Goal: Task Accomplishment & Management: Manage account settings

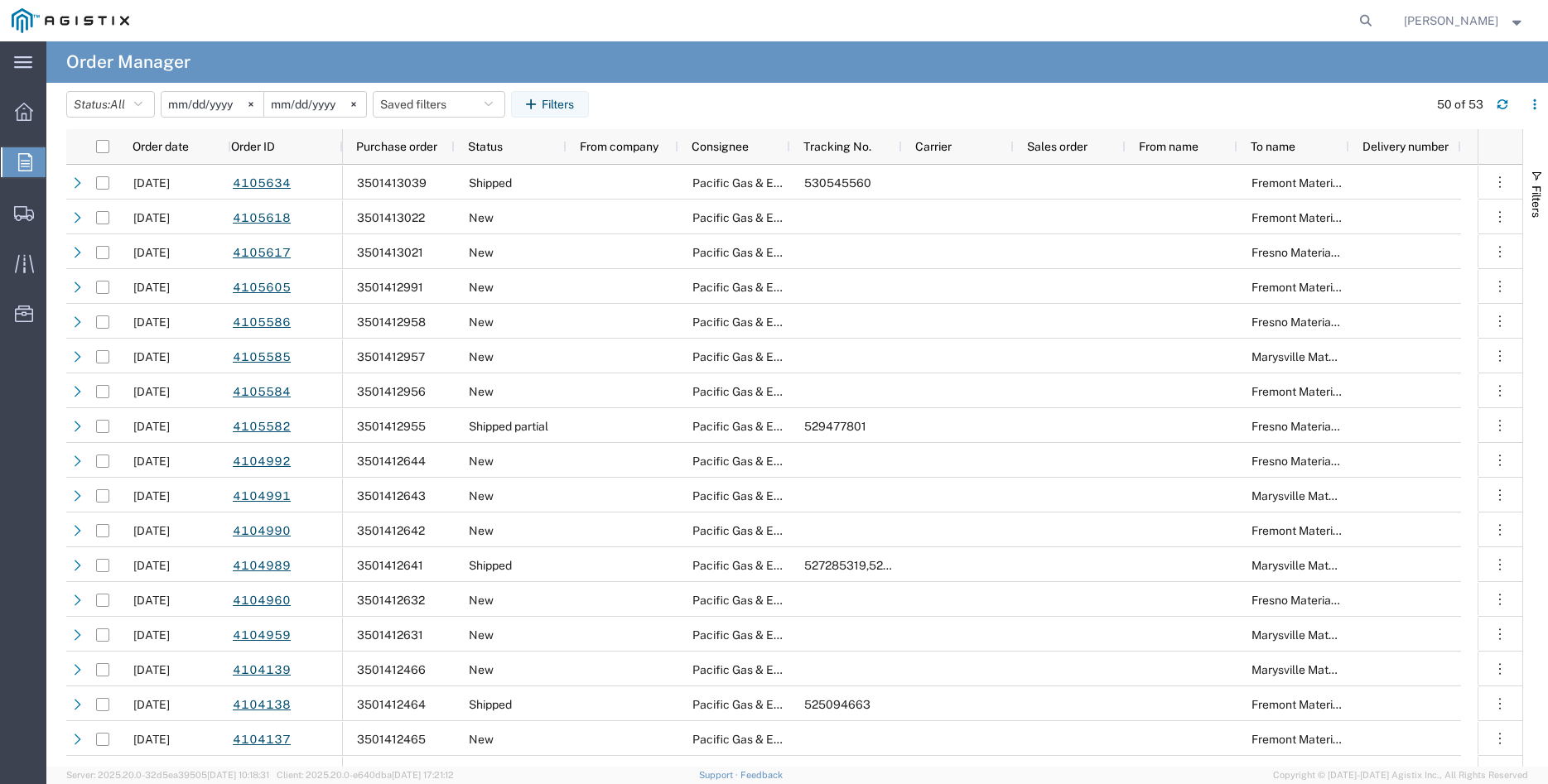
click at [856, 52] on agx-page-header "Order Manager" at bounding box center [796, 61] width 1501 height 41
click at [0, 0] on span "Shipment Manager" at bounding box center [0, 0] width 0 height 0
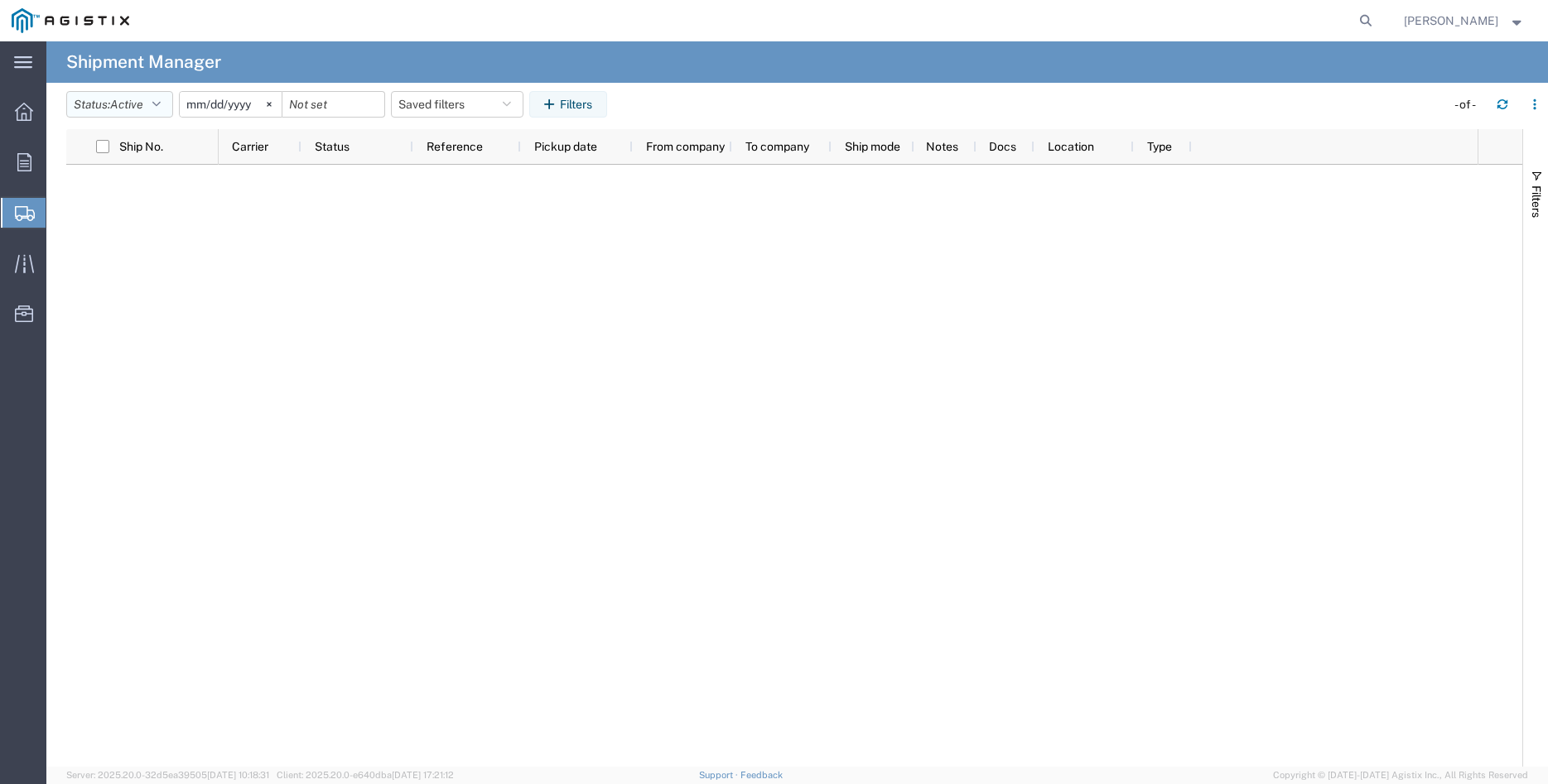
click at [151, 101] on button "Status: Active" at bounding box center [120, 104] width 107 height 27
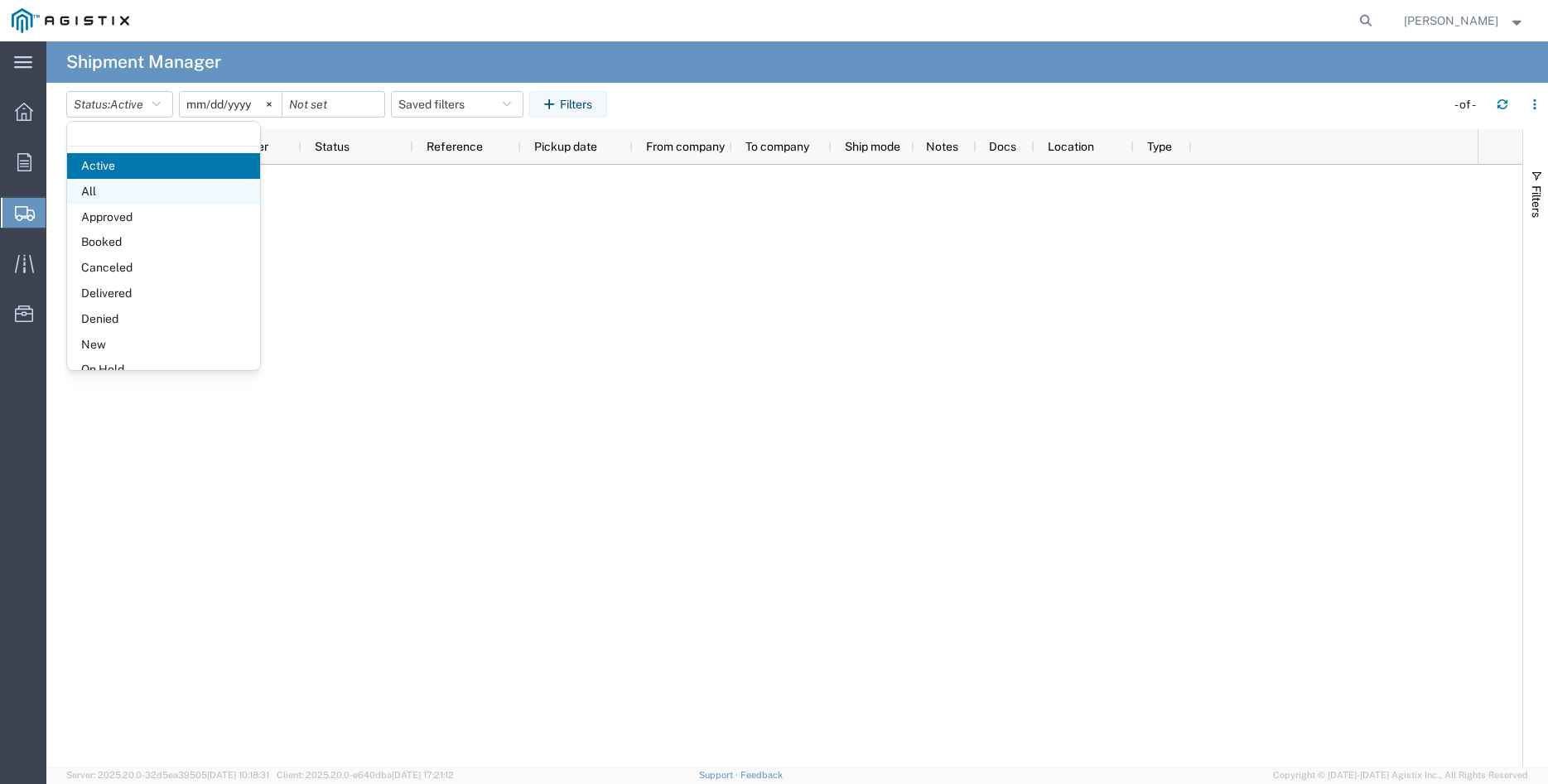
click at [118, 183] on span "All" at bounding box center [164, 191] width 193 height 26
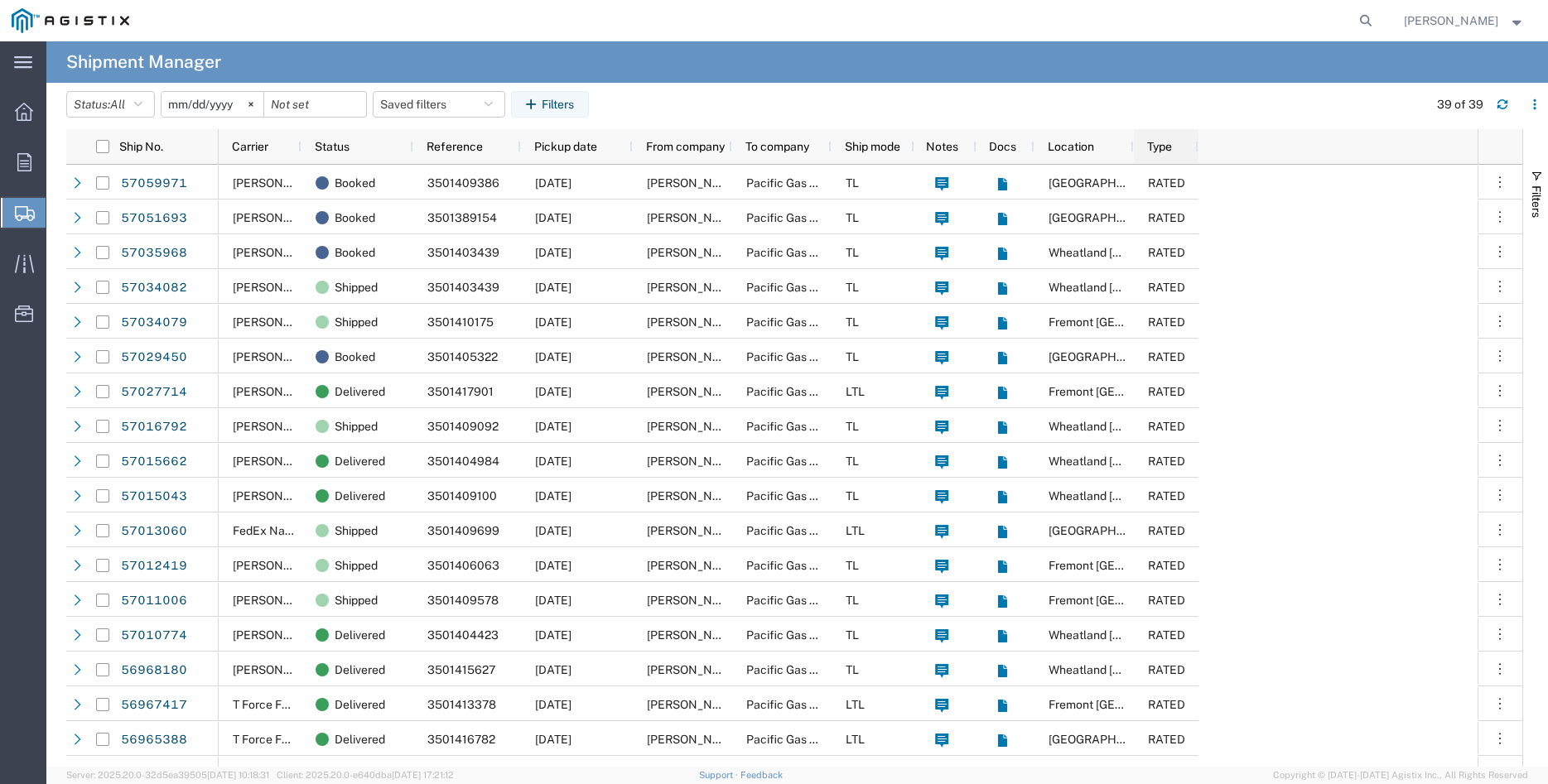
drag, startPoint x: 1188, startPoint y: 153, endPoint x: 1195, endPoint y: 169, distance: 17.5
click at [1195, 169] on div "Ship No. Carrier Status Reference Pickup date From company To company Ship mode…" at bounding box center [794, 447] width 1456 height 638
click at [28, 163] on icon at bounding box center [24, 162] width 14 height 18
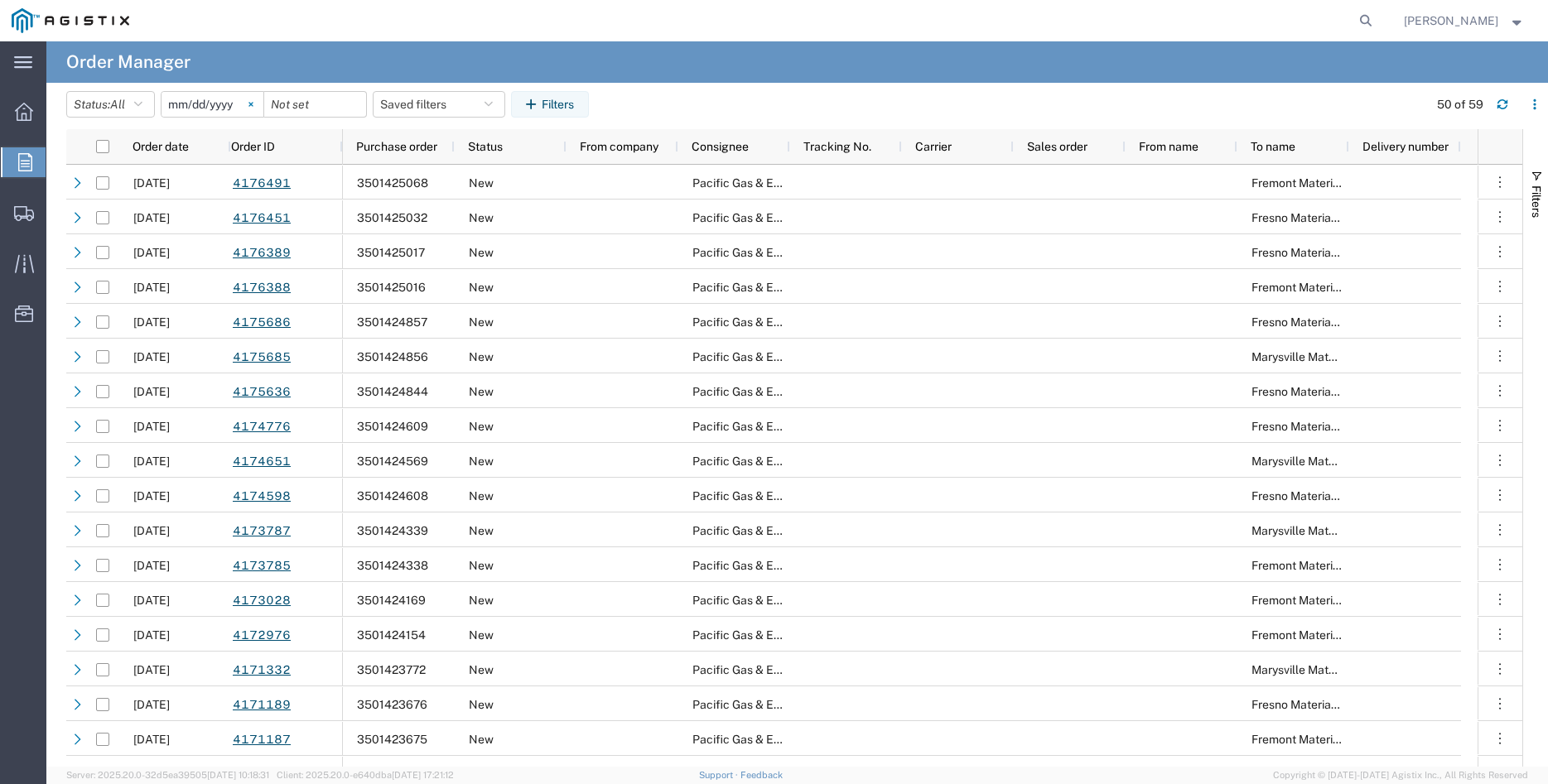
click at [263, 102] on svg-icon at bounding box center [251, 104] width 25 height 25
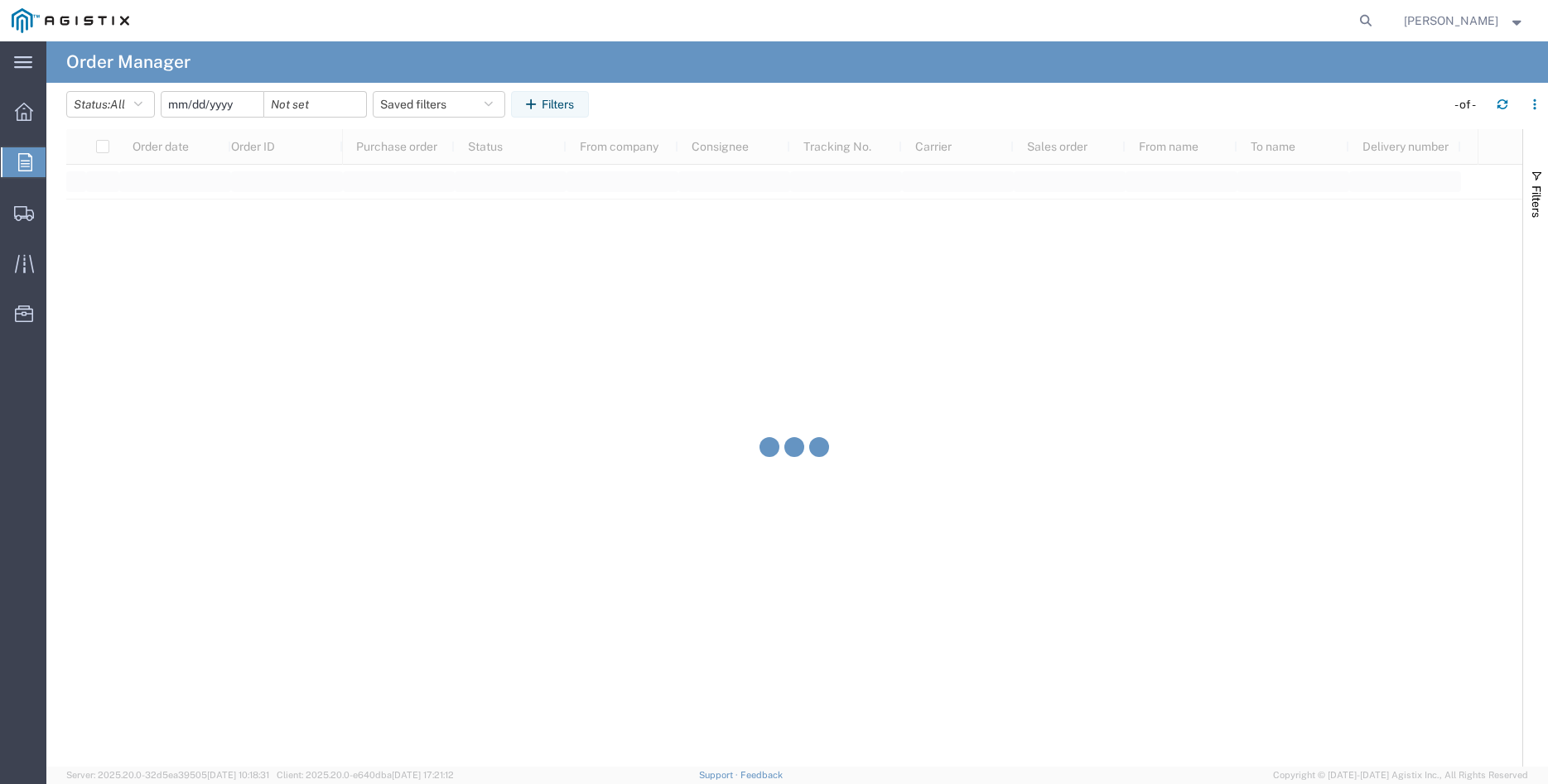
click at [220, 108] on input "date" at bounding box center [212, 104] width 102 height 25
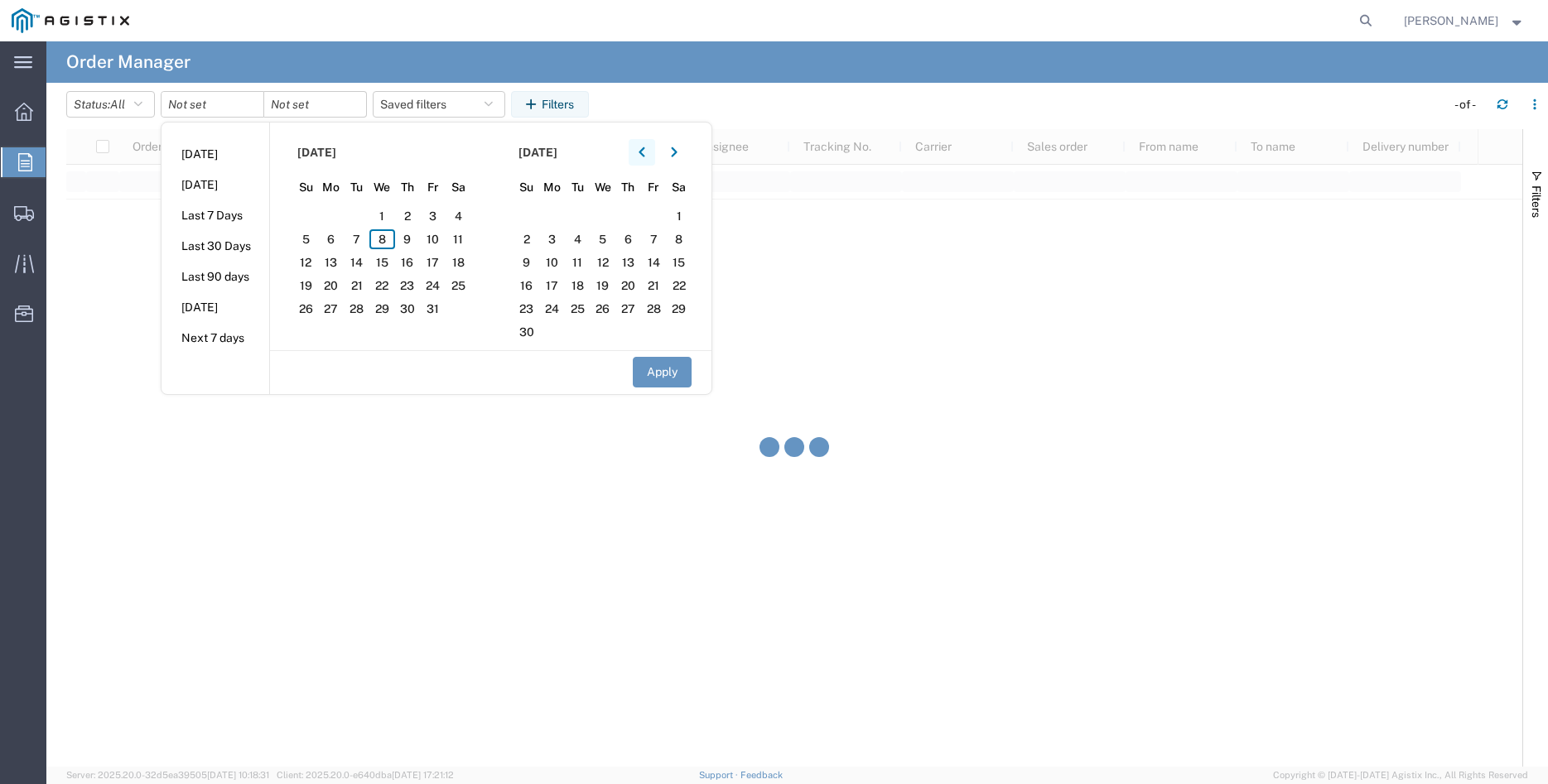
click at [645, 150] on icon "button" at bounding box center [642, 152] width 7 height 11
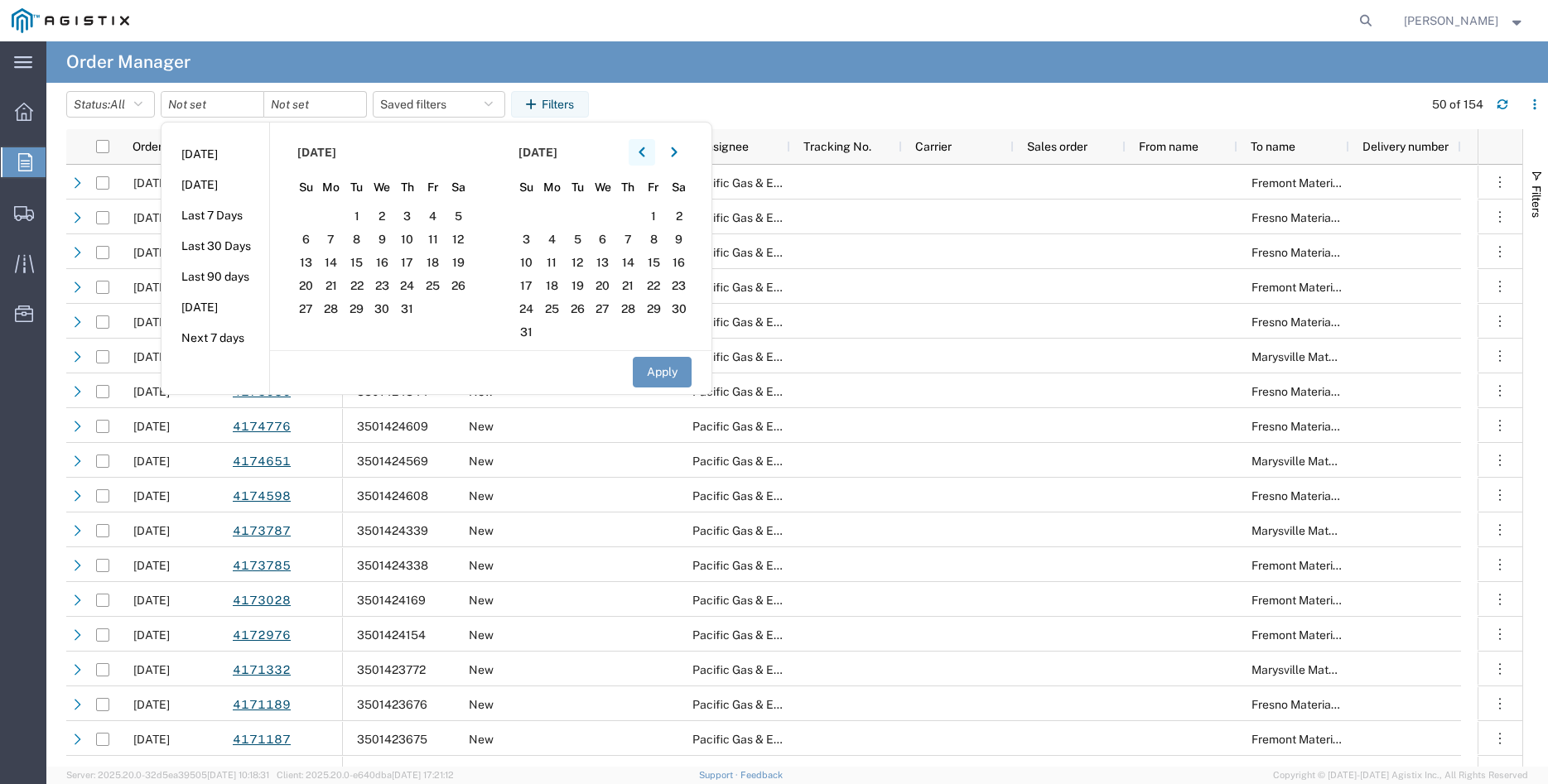
click at [645, 150] on icon "button" at bounding box center [642, 152] width 7 height 11
click at [366, 292] on span "24" at bounding box center [356, 285] width 26 height 20
click at [668, 371] on button "Apply" at bounding box center [662, 372] width 58 height 31
type input "2025-06-24"
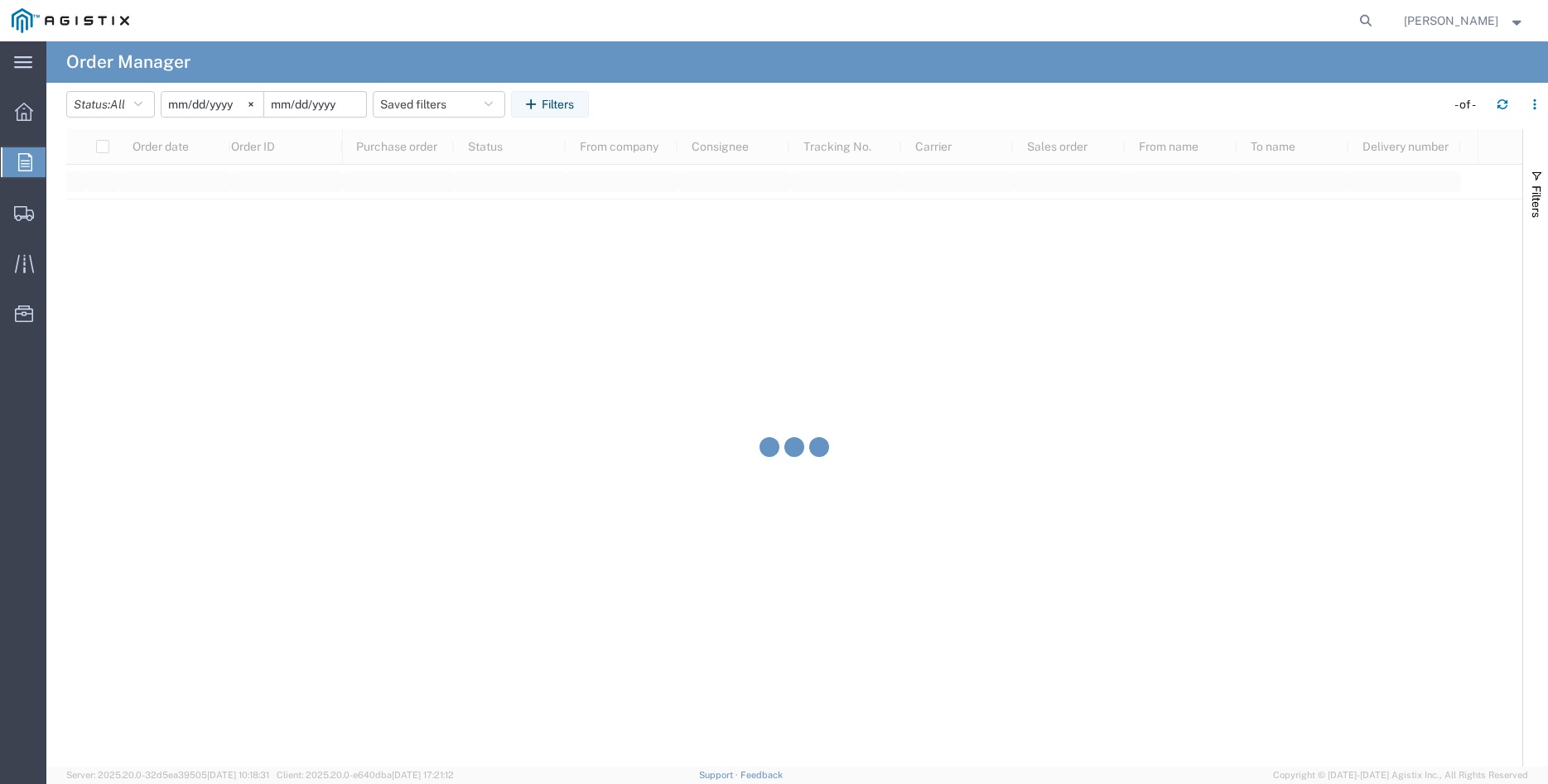
click at [330, 110] on input "date" at bounding box center [315, 104] width 102 height 25
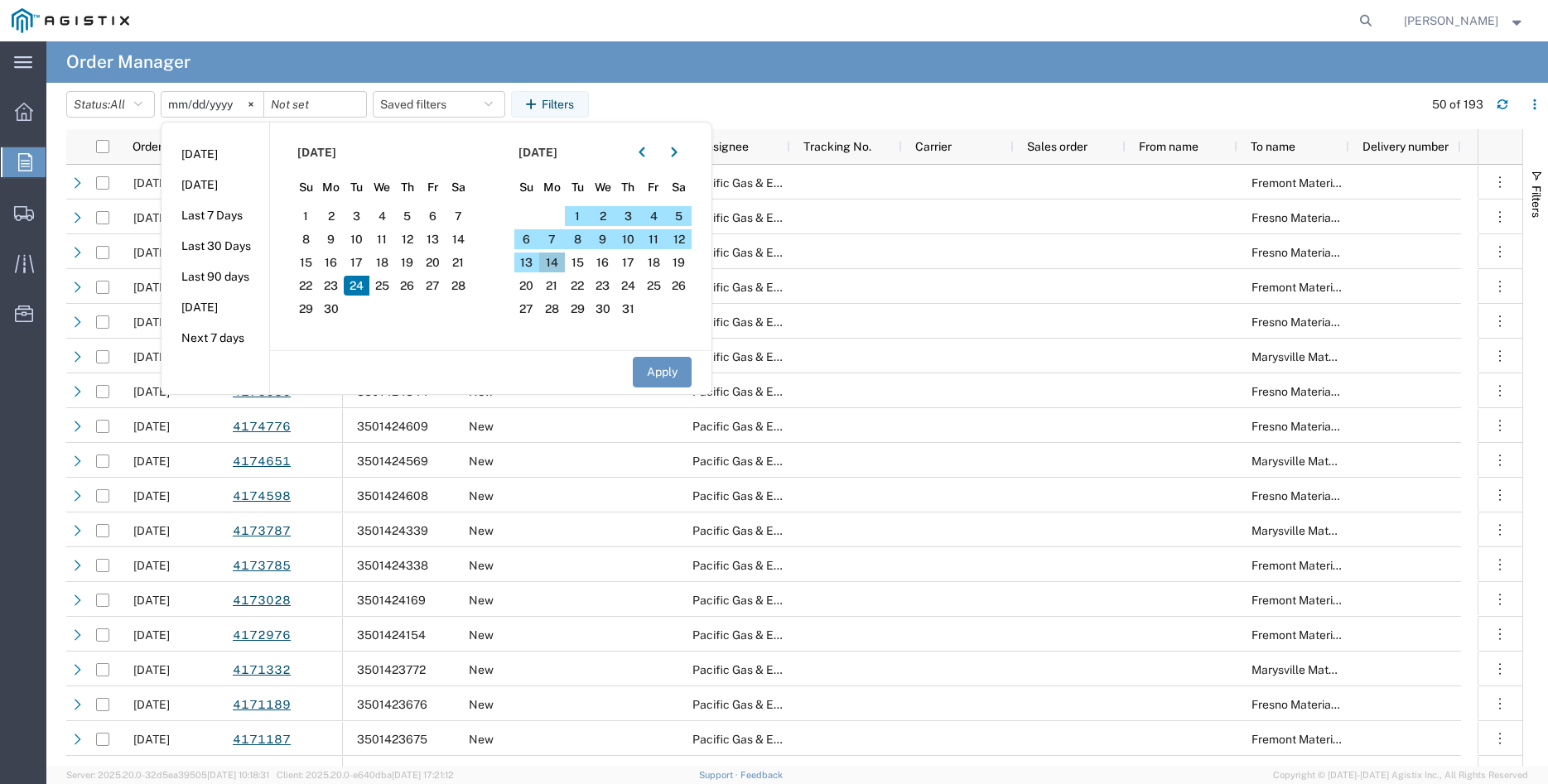
click at [559, 264] on span "14" at bounding box center [552, 262] width 26 height 20
click at [672, 369] on button "Apply" at bounding box center [662, 372] width 58 height 31
type input "2025-07-14"
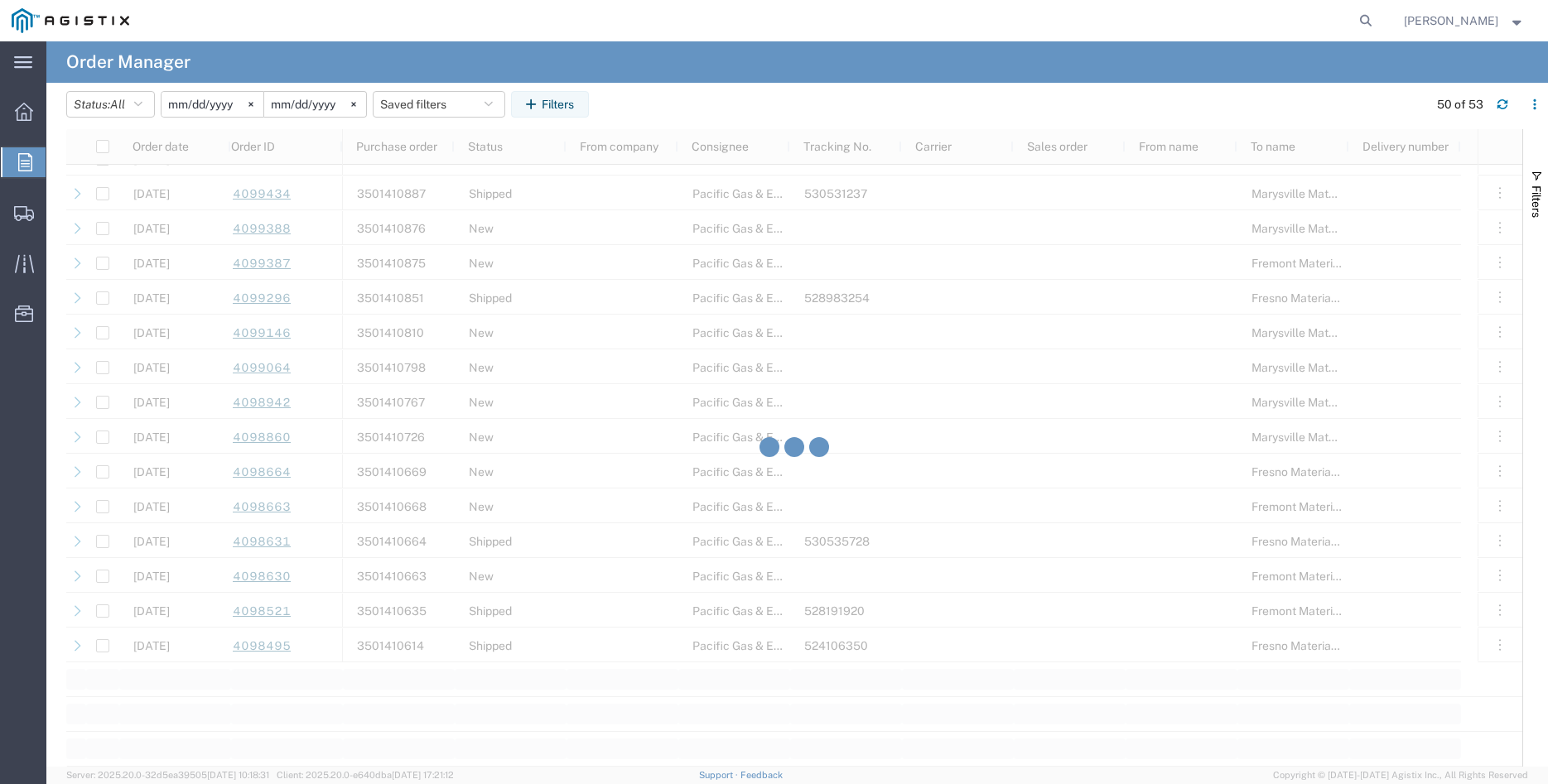
scroll to position [1241, 0]
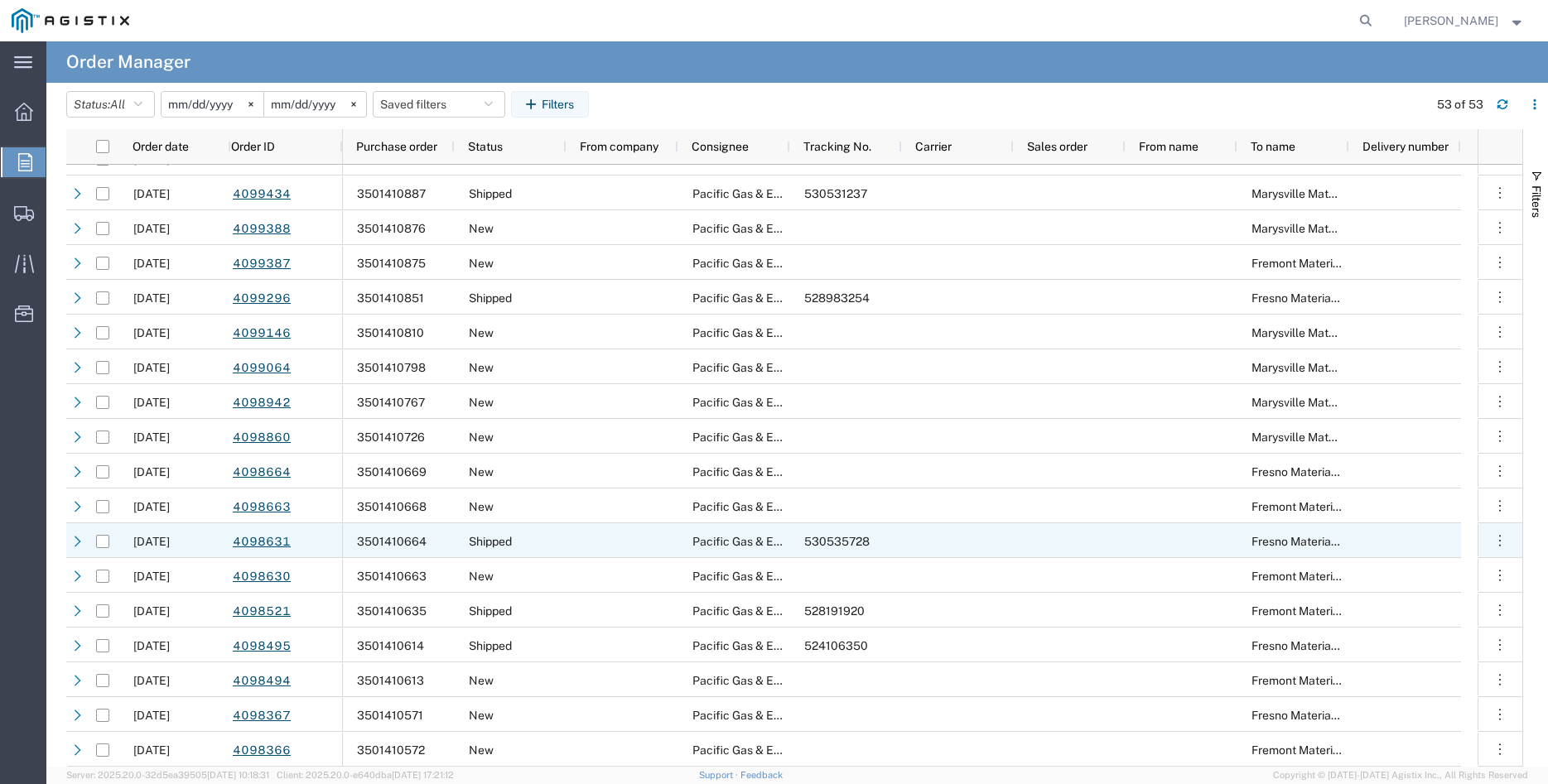
scroll to position [1242, 0]
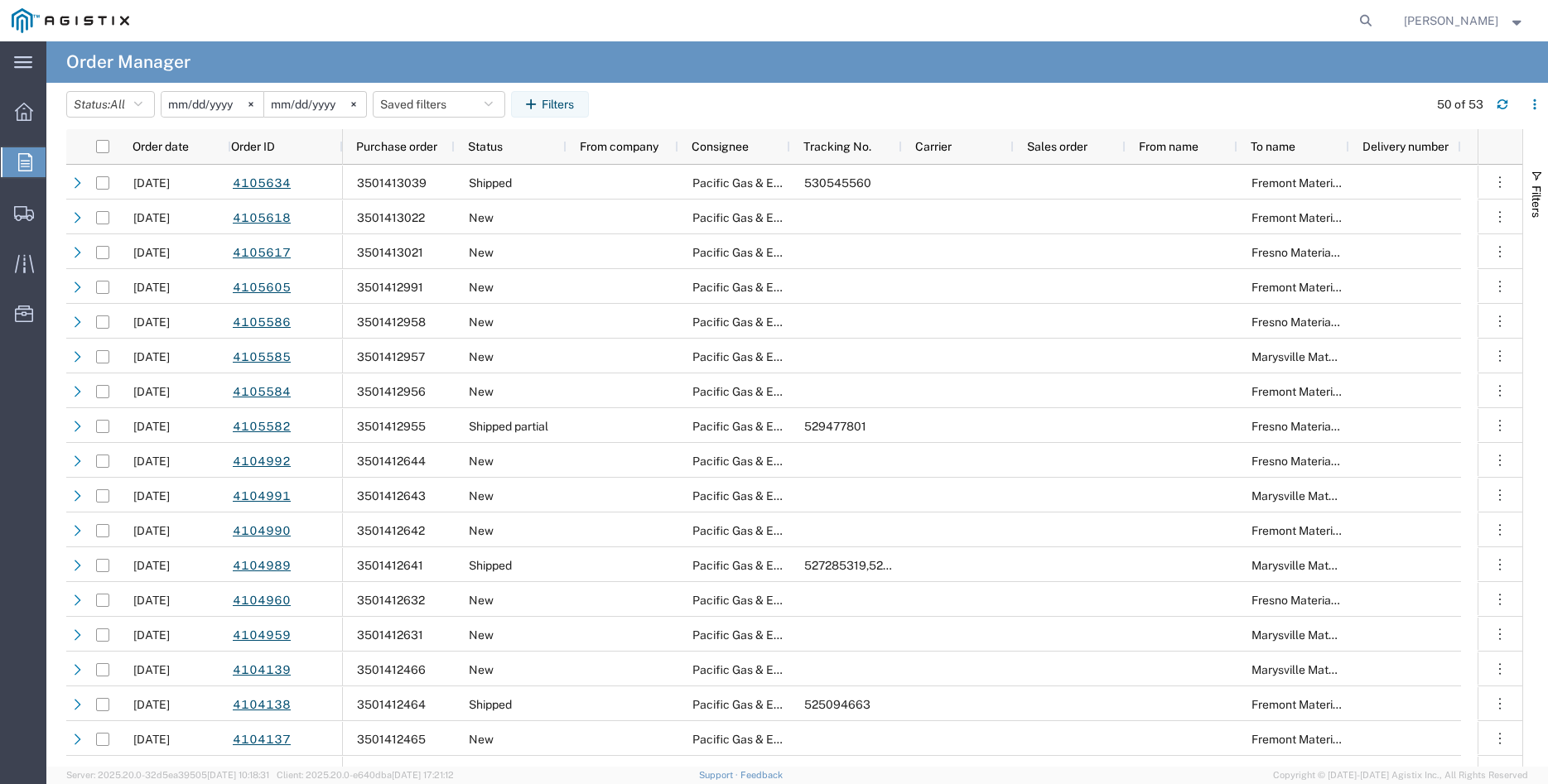
click at [29, 425] on div "main_menu Created with Sketch. Collapse Menu Overview Orders Shipments Shipment…" at bounding box center [23, 412] width 46 height 743
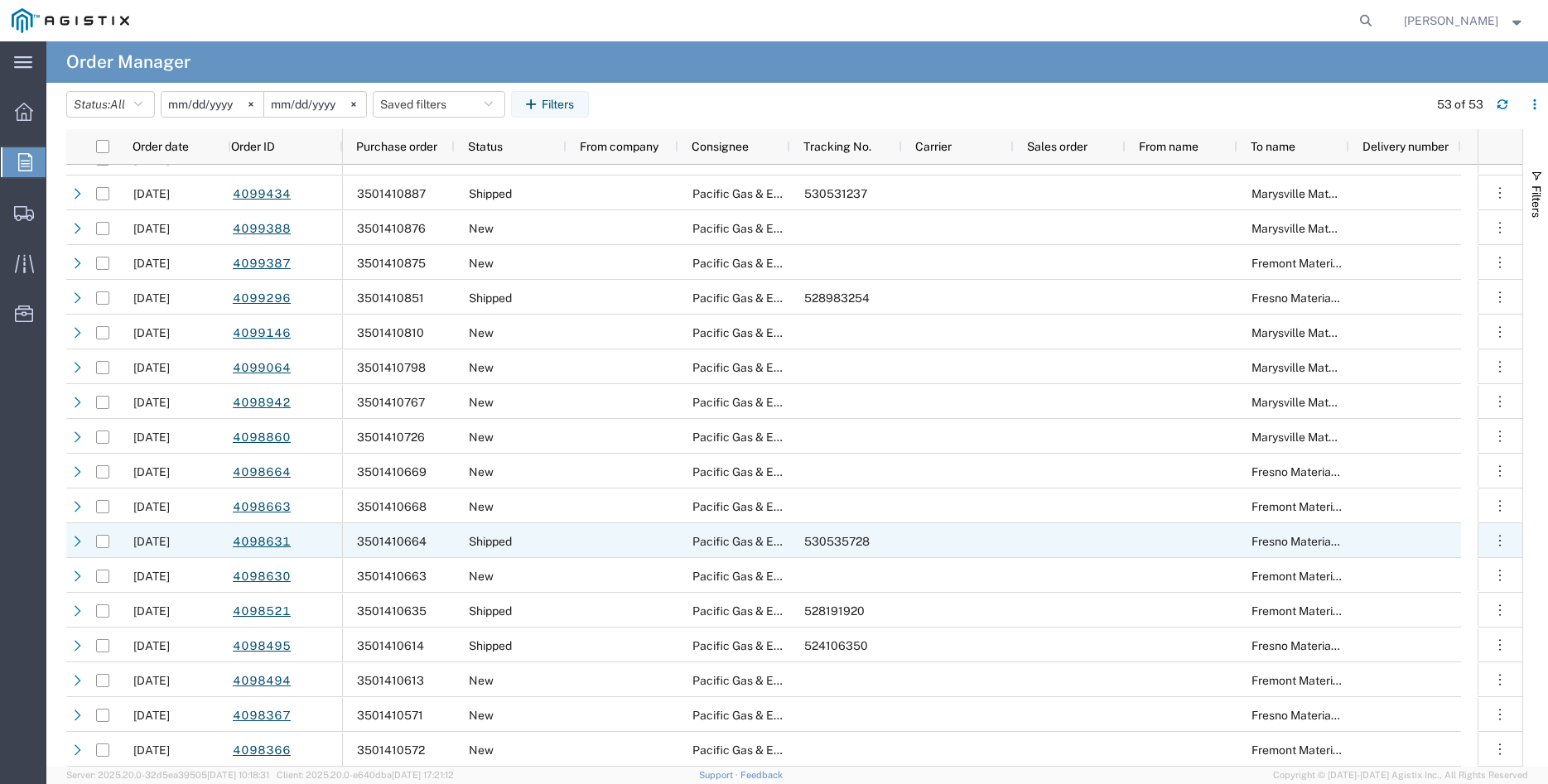
scroll to position [1242, 0]
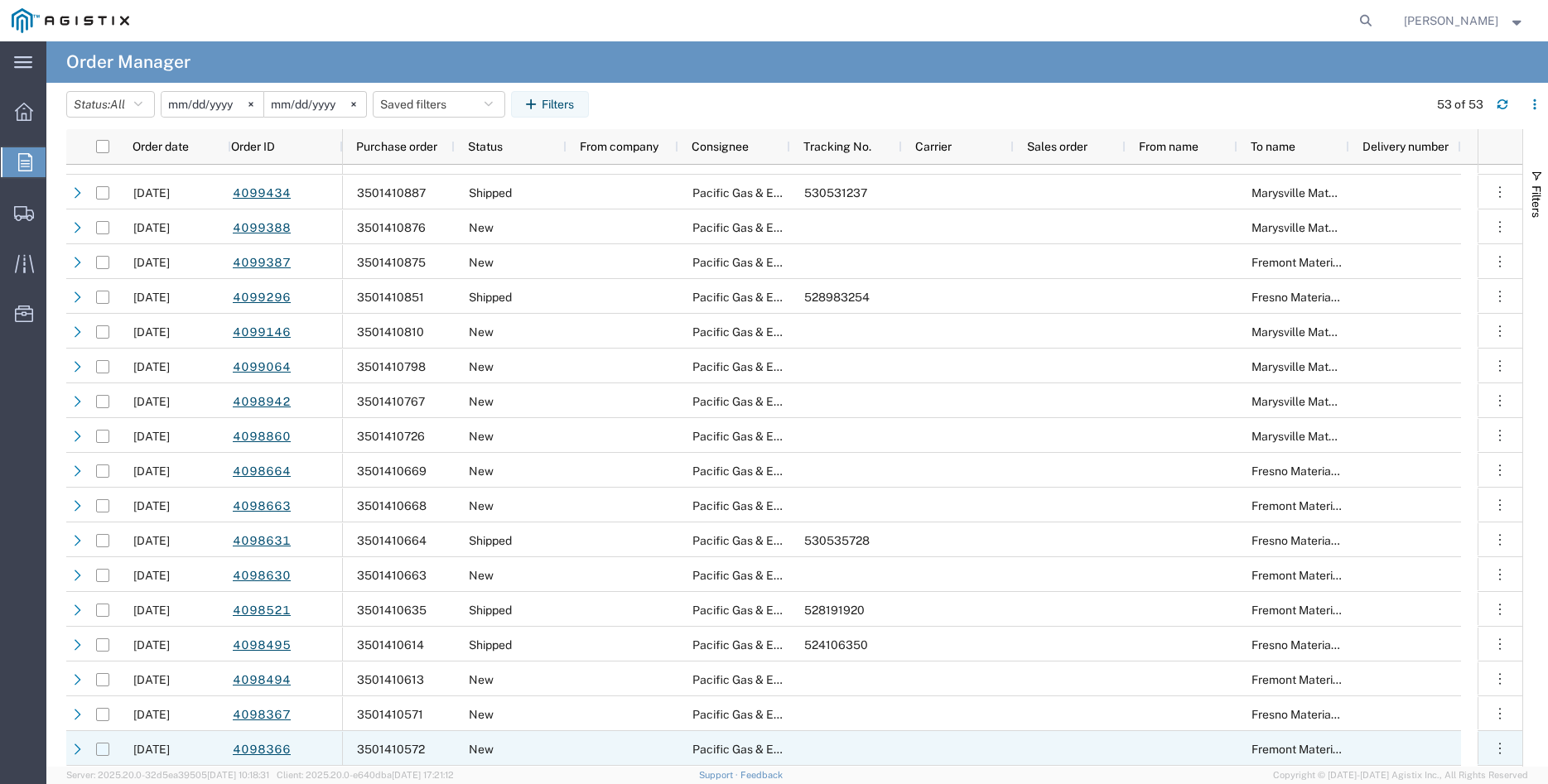
click at [98, 753] on input "Press Space to toggle row selection (unchecked)" at bounding box center [102, 750] width 13 height 13
checkbox input "true"
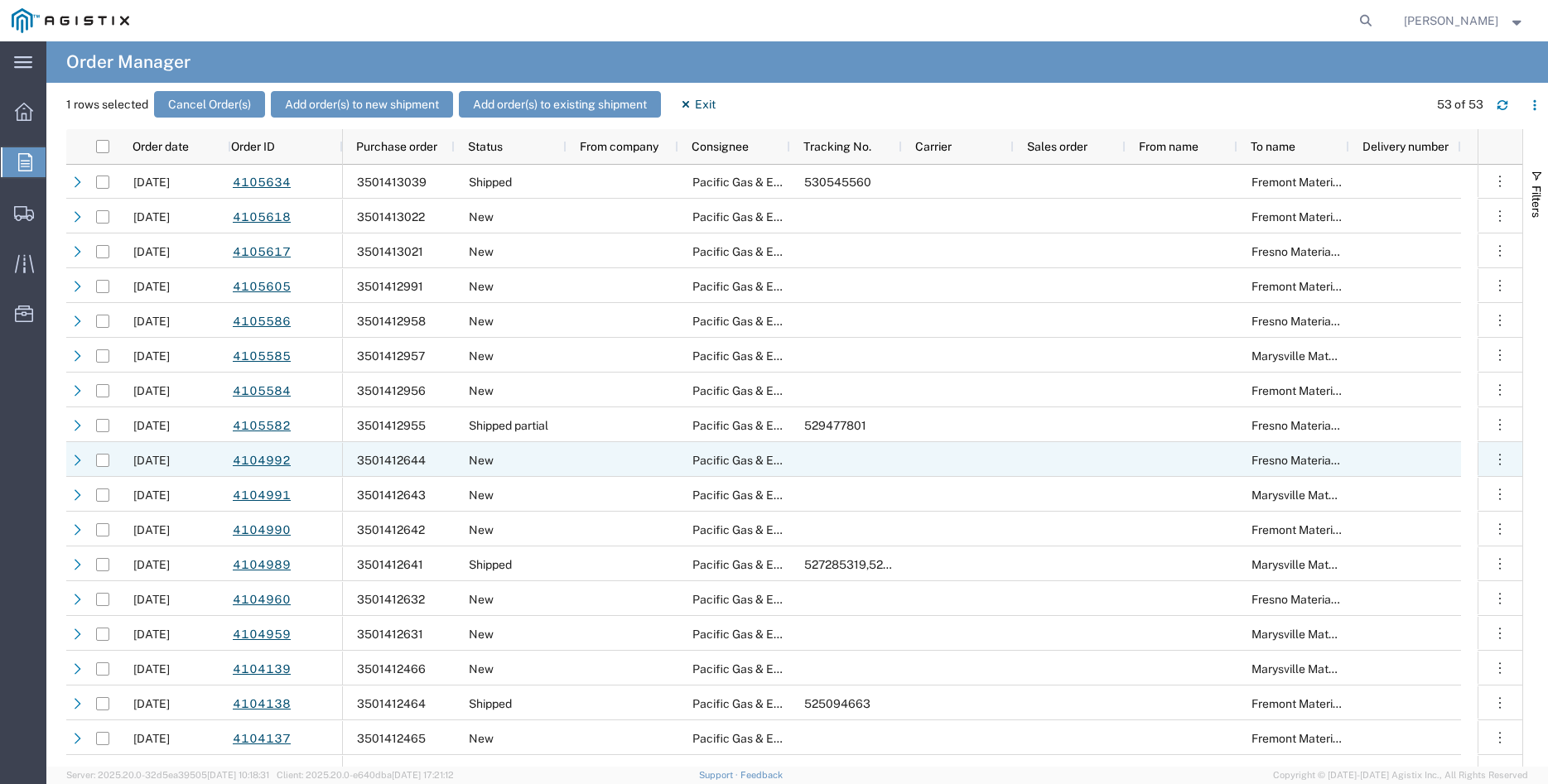
scroll to position [0, 0]
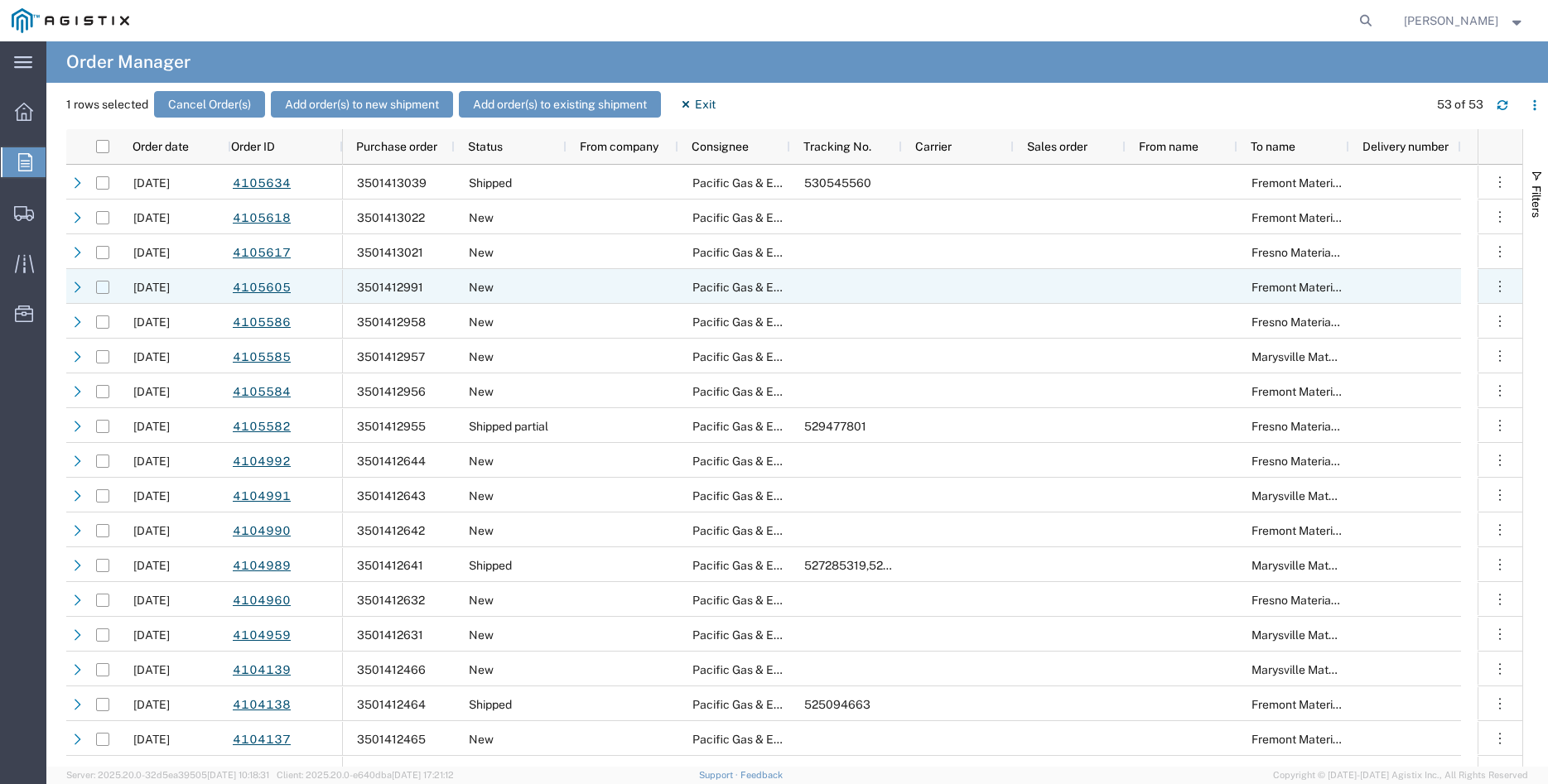
click at [105, 288] on input "Press Space to toggle row selection (unchecked)" at bounding box center [102, 288] width 13 height 13
checkbox input "true"
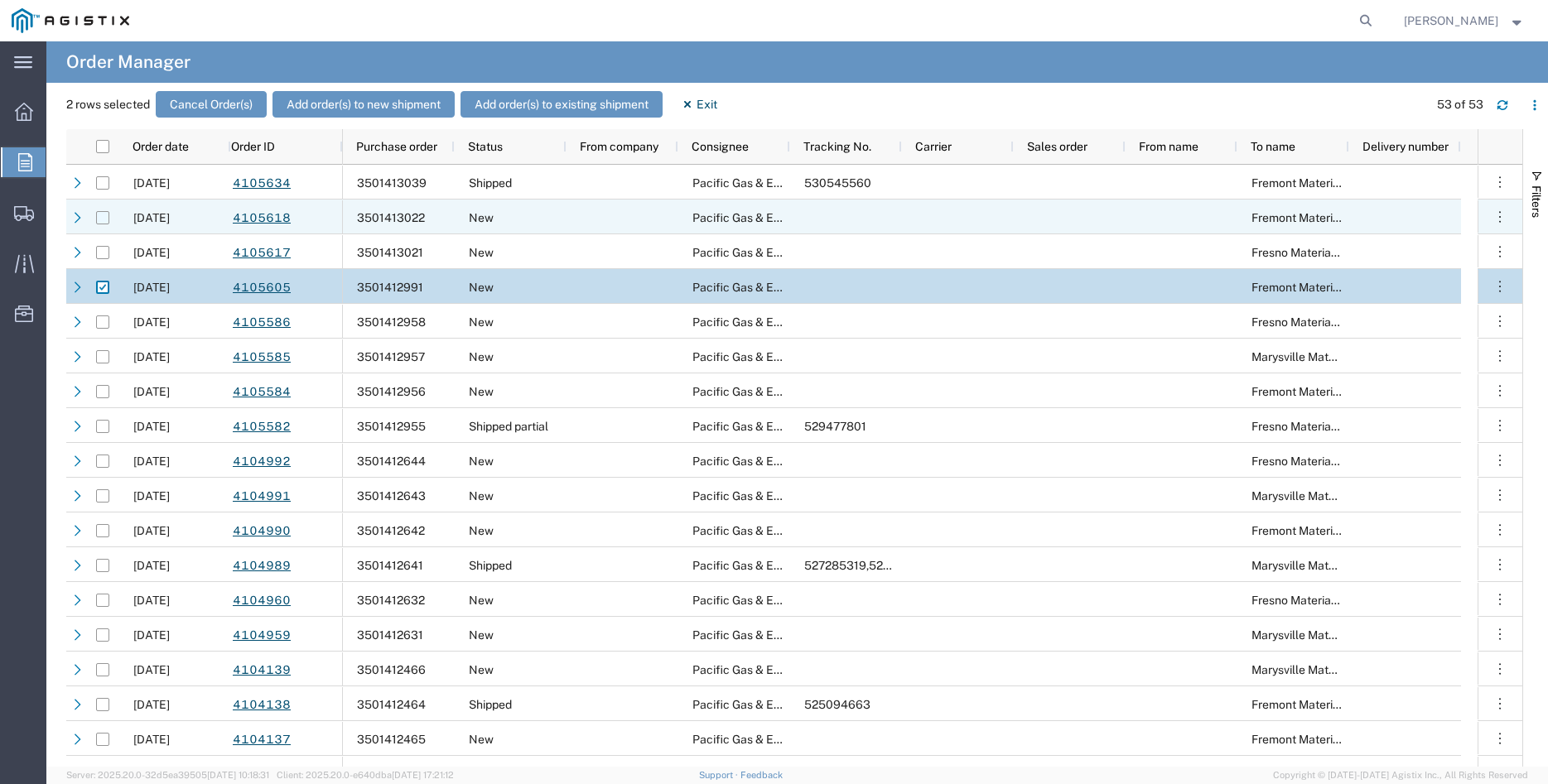
click at [100, 214] on input "Press Space to toggle row selection (unchecked)" at bounding box center [102, 218] width 13 height 13
checkbox input "true"
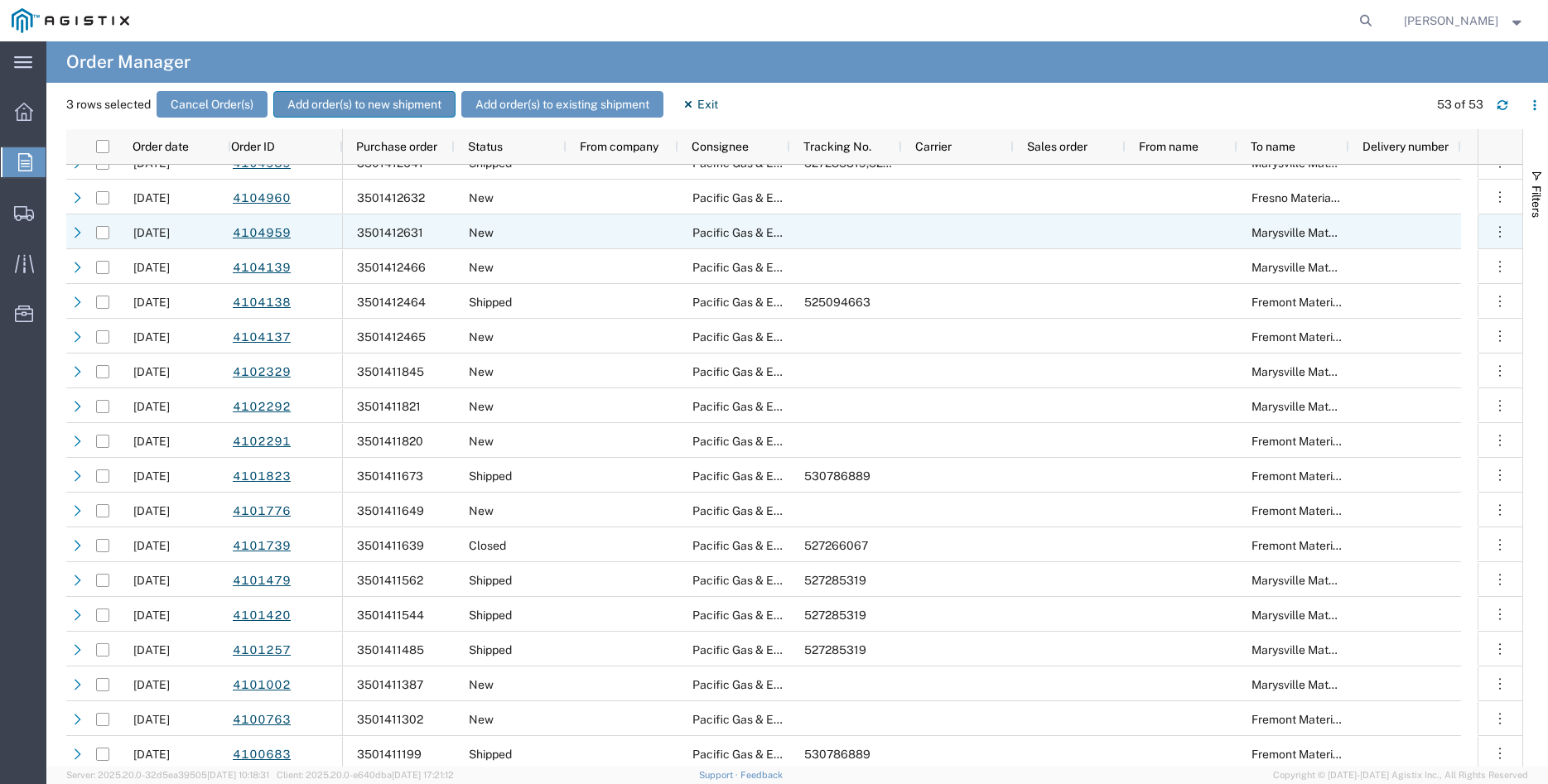
scroll to position [368, 0]
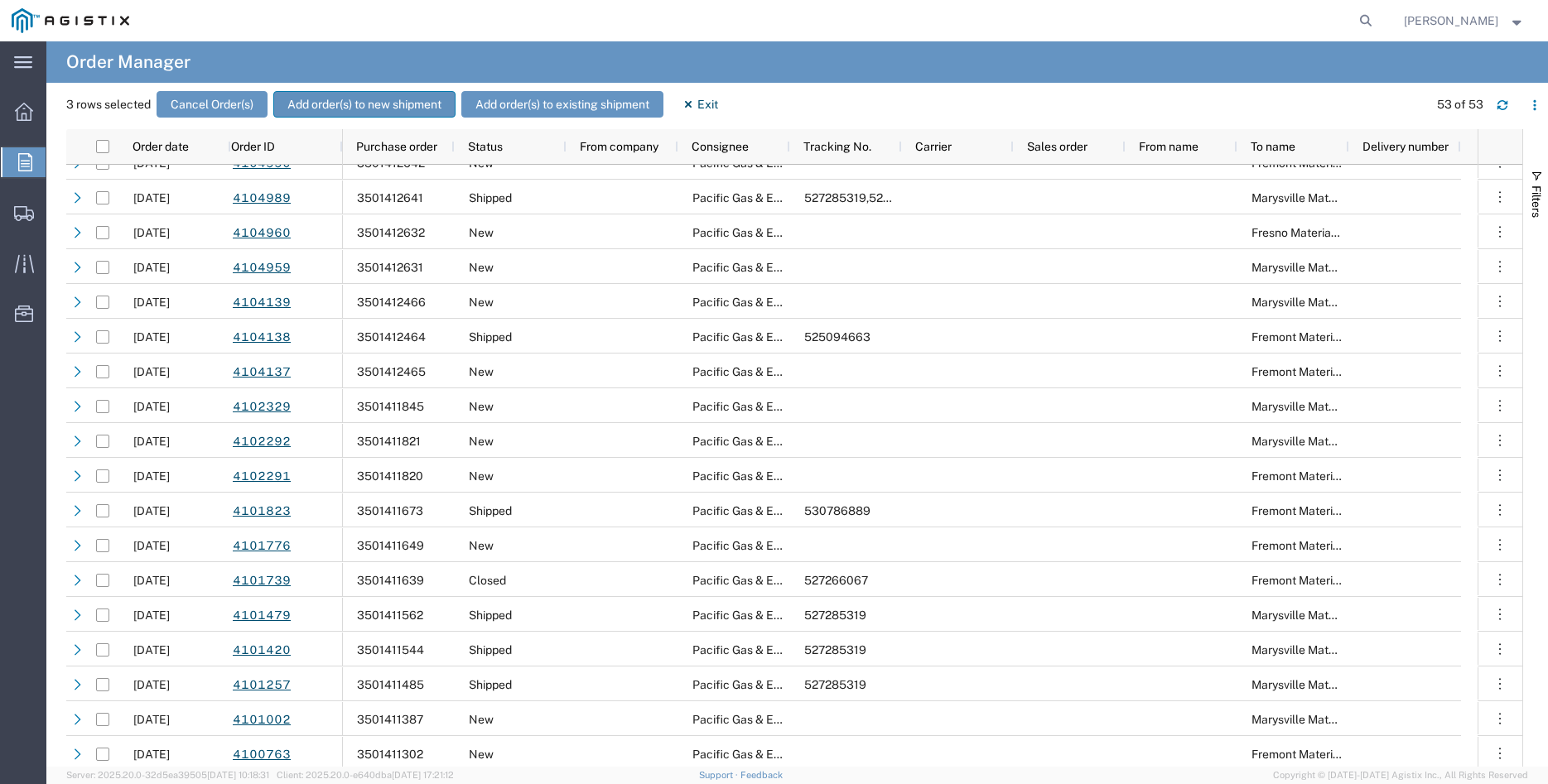
click at [338, 100] on button "Add order(s) to new shipment" at bounding box center [364, 104] width 183 height 27
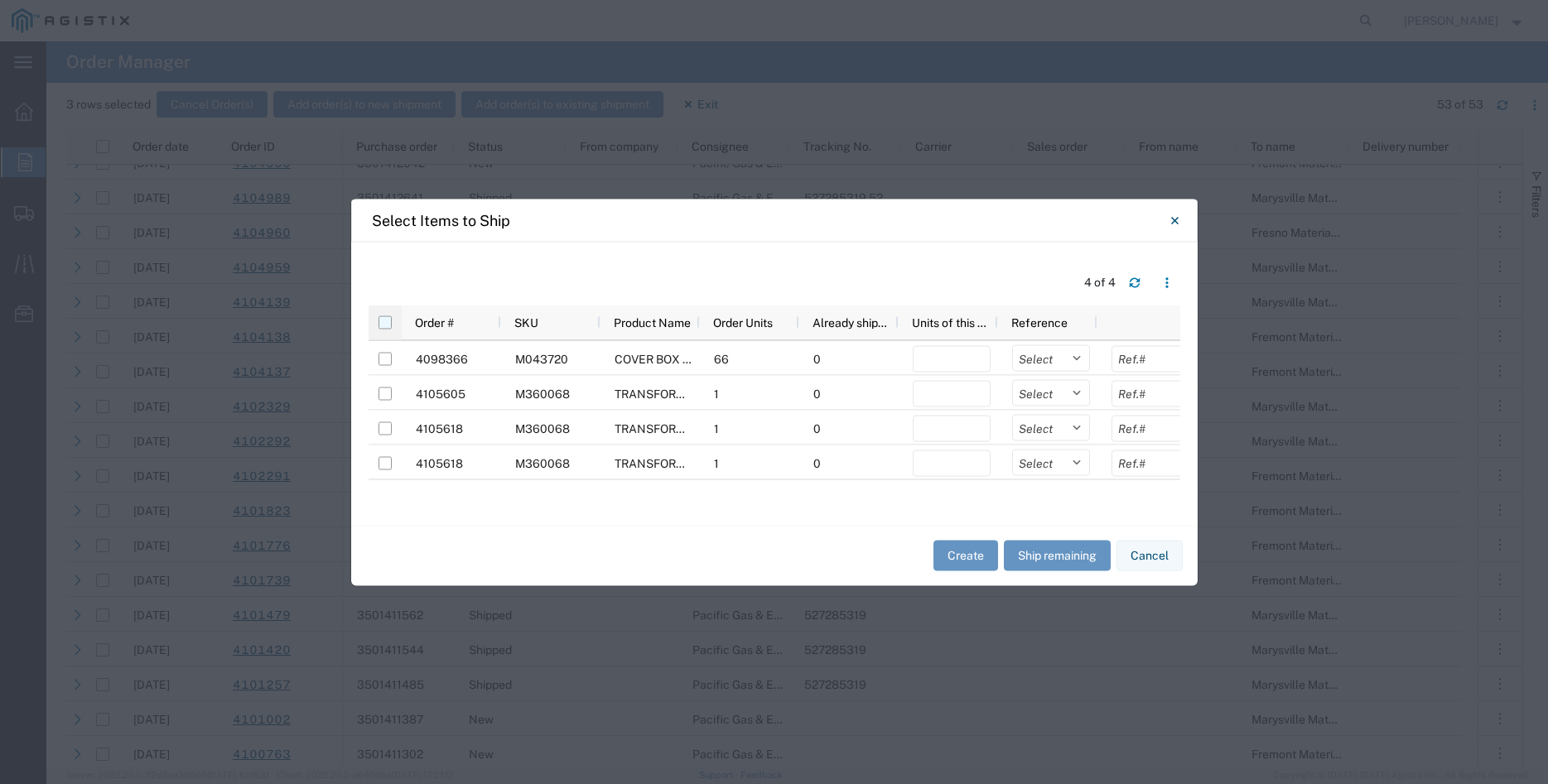
click at [387, 325] on input "checkbox" at bounding box center [385, 322] width 13 height 13
checkbox input "true"
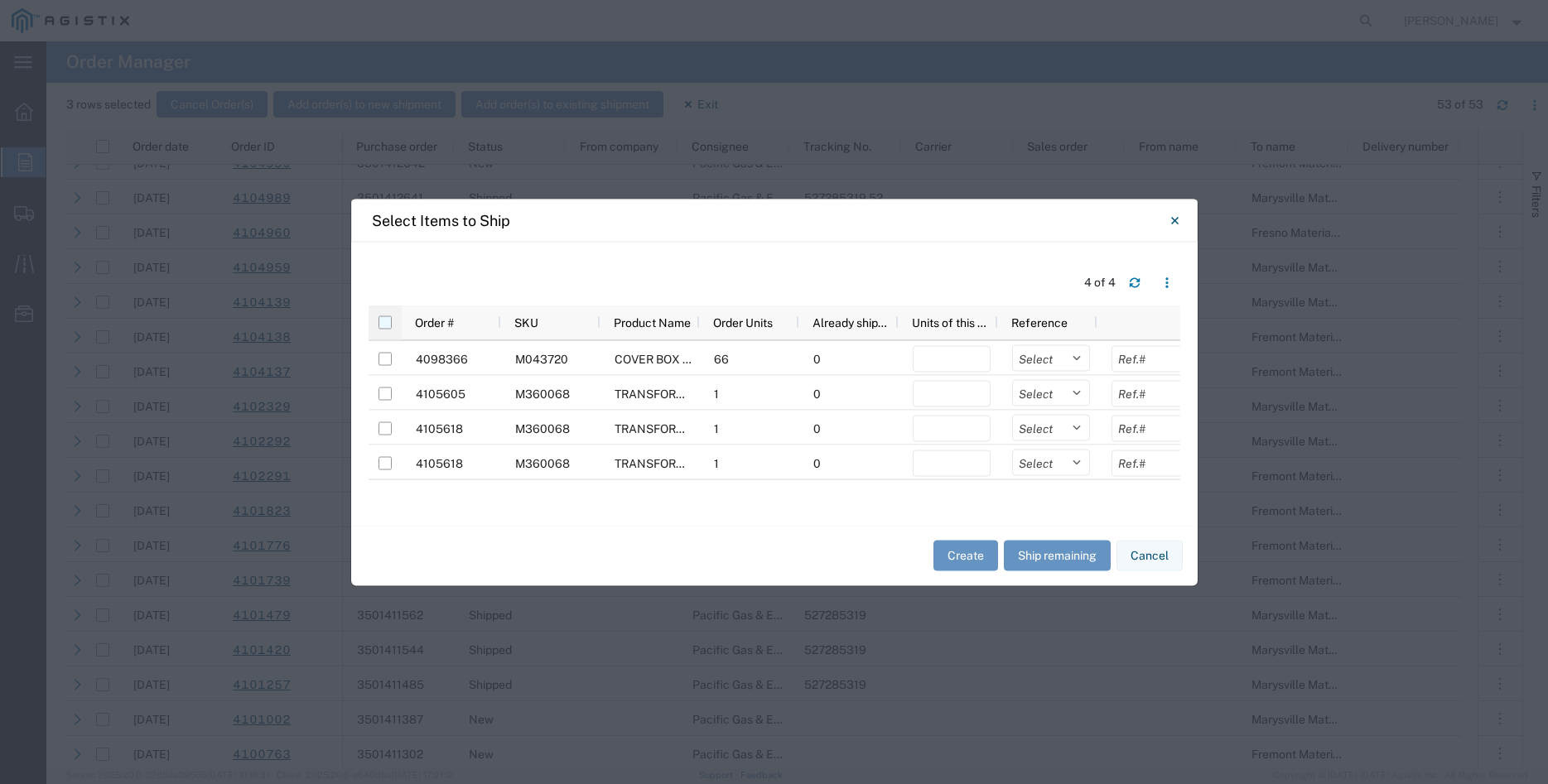
checkbox input "true"
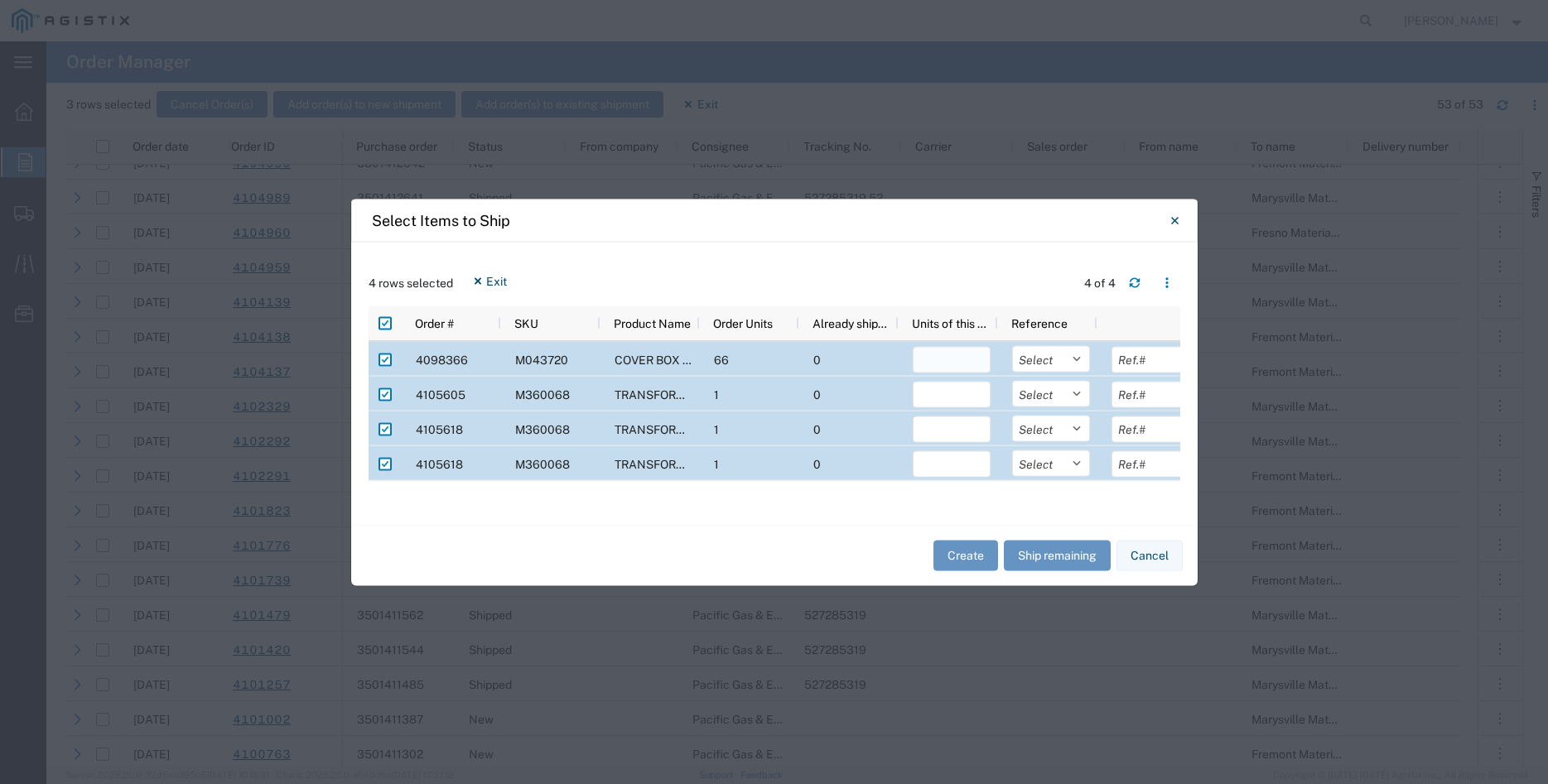
click at [935, 359] on input "number" at bounding box center [950, 359] width 77 height 27
type input "66"
click at [937, 404] on input "number" at bounding box center [950, 394] width 77 height 27
type input "1"
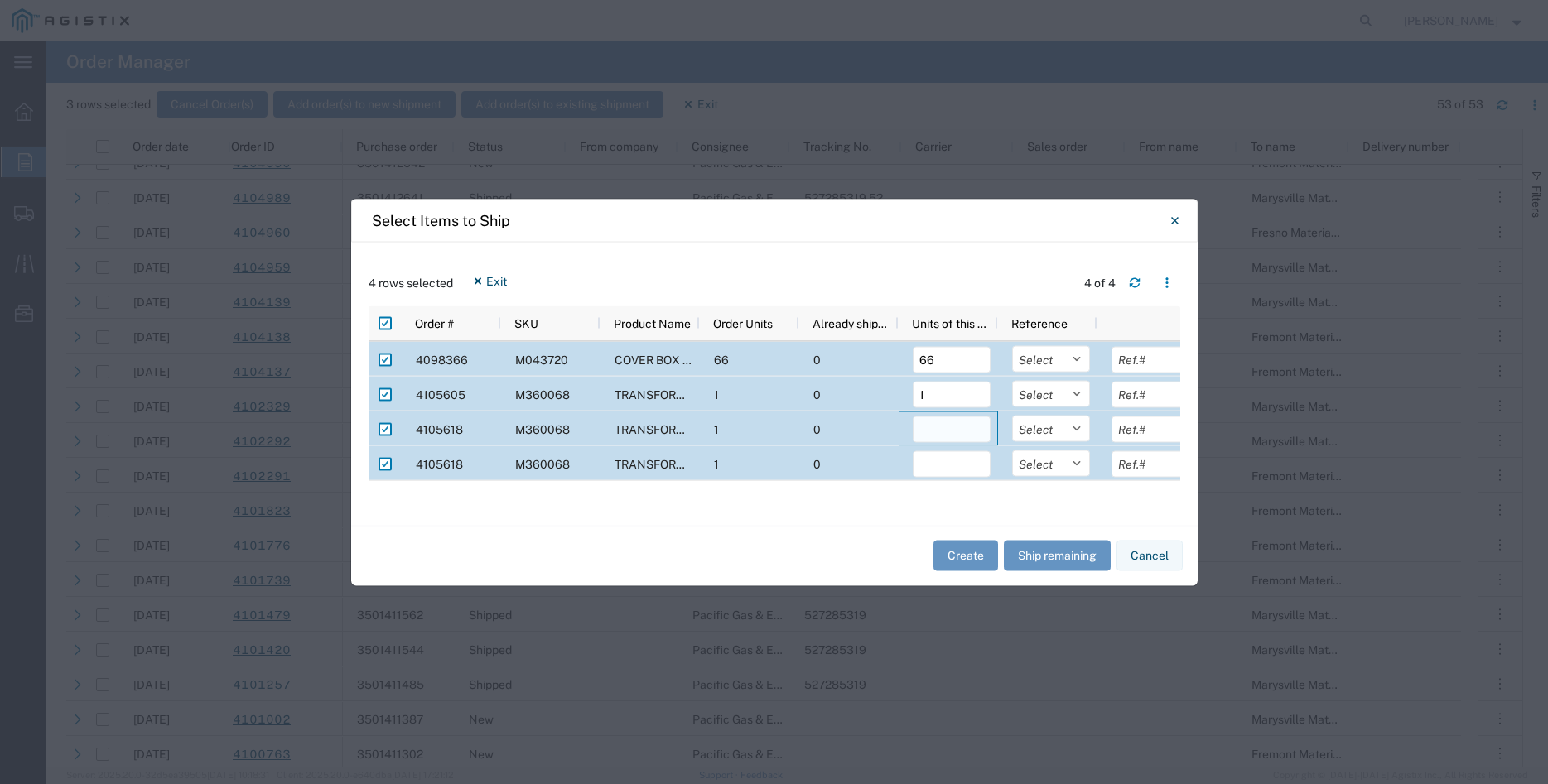
click at [930, 425] on input "number" at bounding box center [950, 429] width 77 height 27
type input "1"
click at [932, 462] on input "number" at bounding box center [950, 464] width 77 height 27
type input "1"
click at [1012, 345] on select "Select Purchase Order Delivery Number" at bounding box center [1050, 359] width 77 height 27
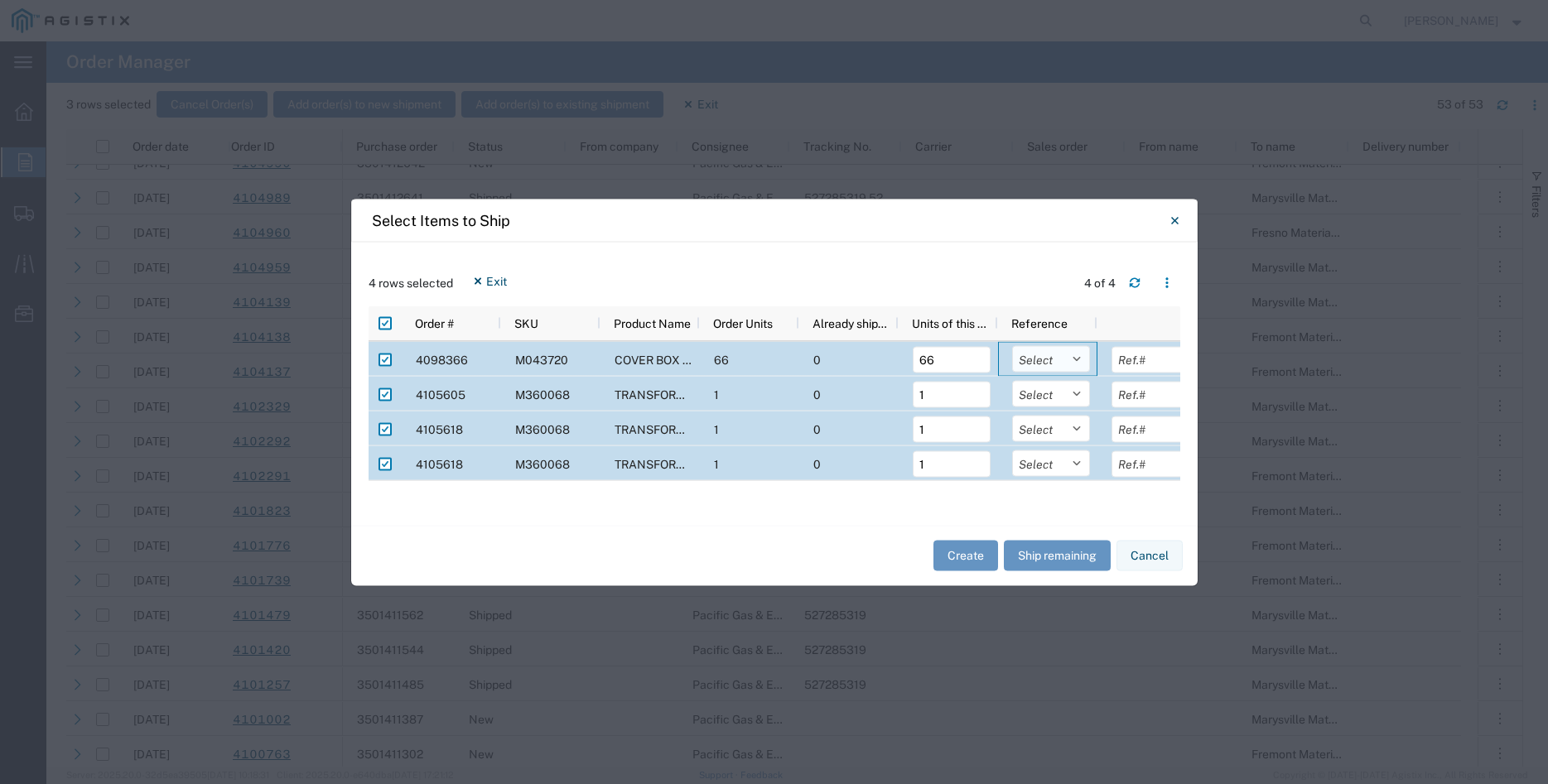
select select "PURCHORD"
click option "Purchase Order" at bounding box center [0, 0] width 0 height 0
click at [1012, 381] on select "Select Purchase Order Delivery Number" at bounding box center [1050, 394] width 77 height 27
select select "PURCHORD"
click option "Purchase Order" at bounding box center [0, 0] width 0 height 0
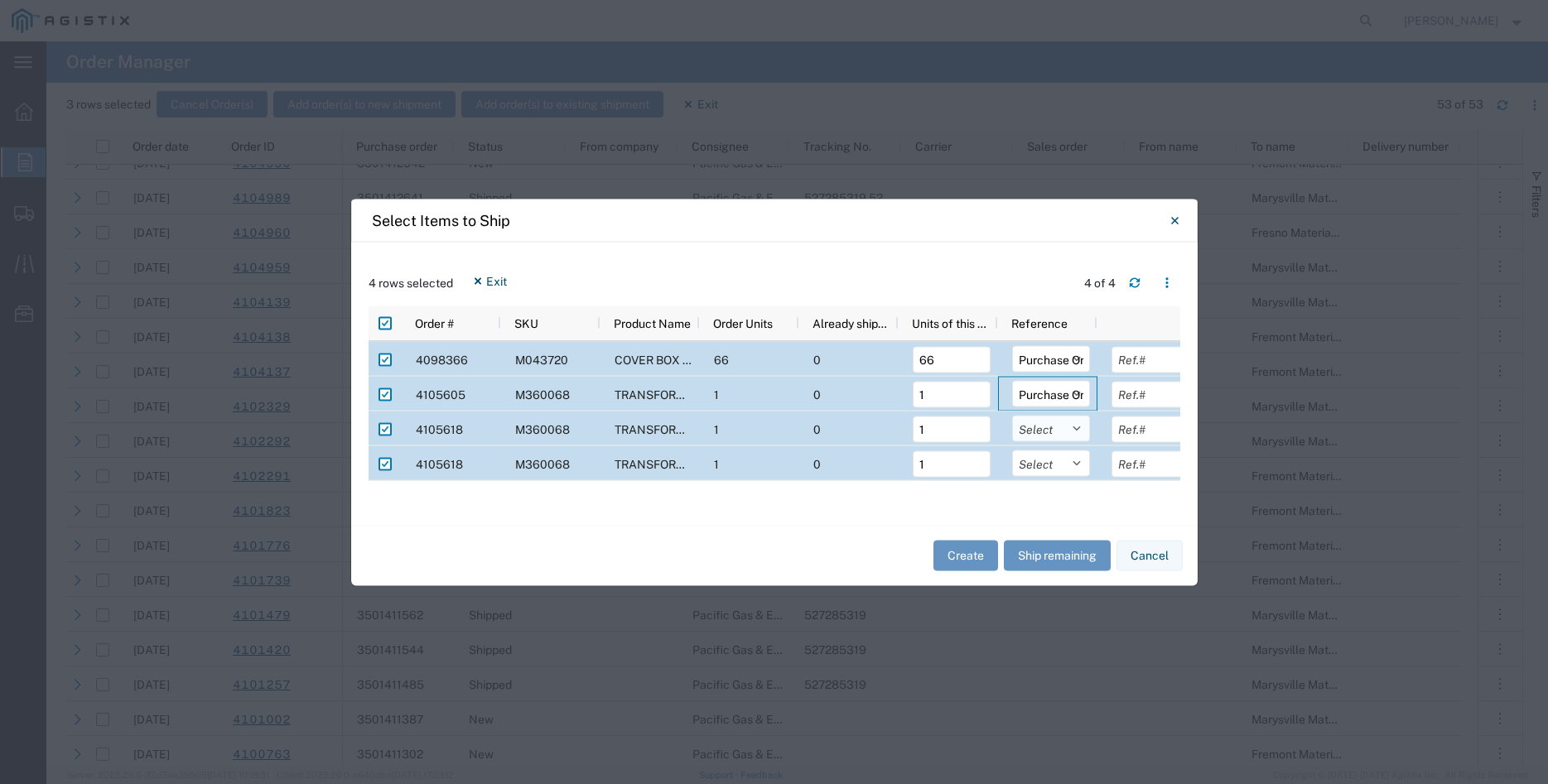
click at [1012, 415] on select "Select Purchase Order Delivery Number" at bounding box center [1050, 428] width 77 height 27
select select "PURCHORD"
click option "Purchase Order" at bounding box center [0, 0] width 0 height 0
click at [1012, 449] on select "Select Purchase Order Delivery Number" at bounding box center [1050, 463] width 77 height 27
select select "PURCHORD"
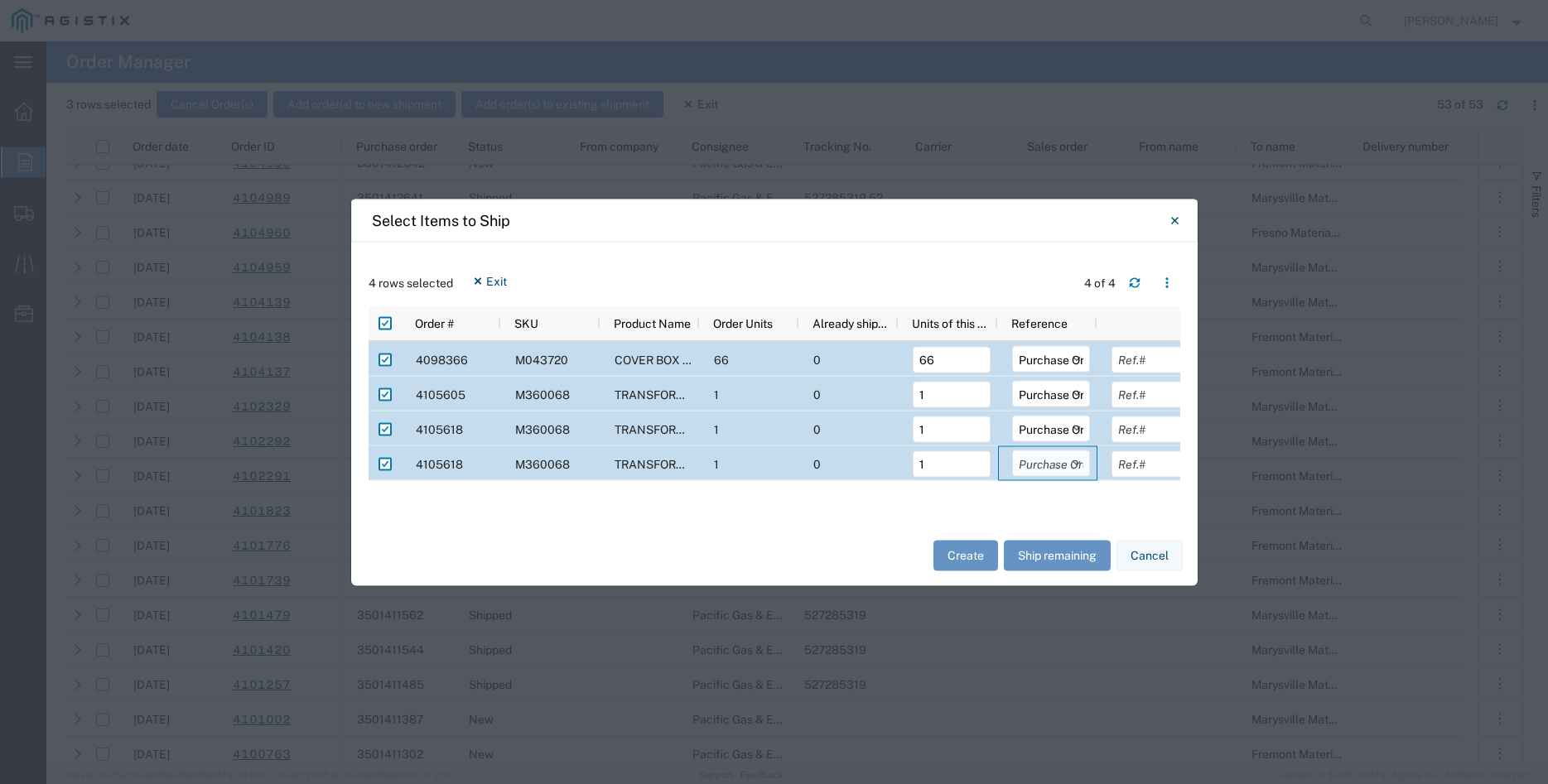
click option "Purchase Order" at bounding box center [0, 0] width 0 height 0
click at [1131, 346] on div at bounding box center [1147, 359] width 99 height 34
click at [1139, 352] on input "text" at bounding box center [1149, 359] width 77 height 27
click at [1139, 359] on input "text" at bounding box center [1149, 359] width 77 height 27
type input "4185.72"
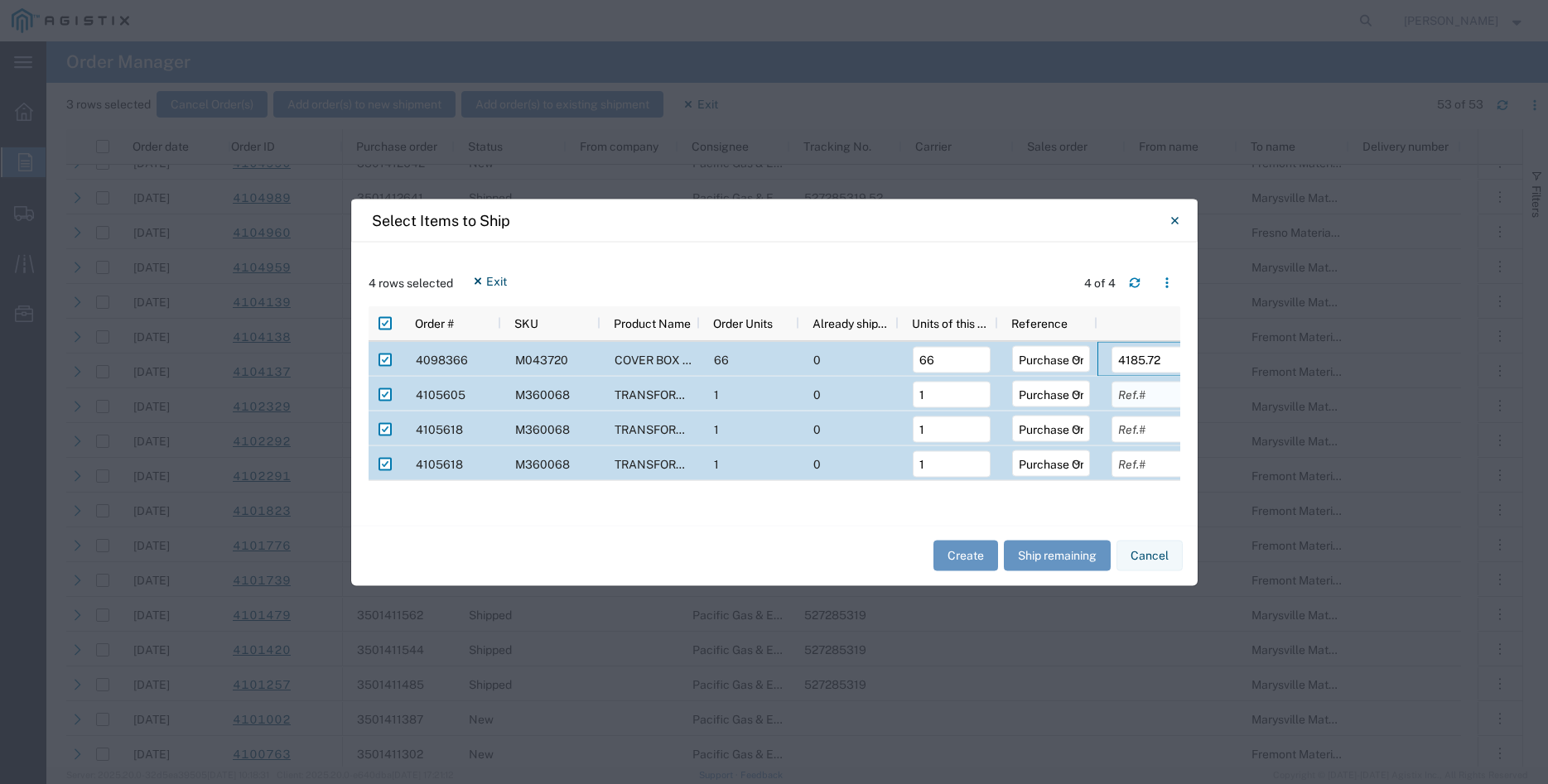
click at [1138, 396] on input "text" at bounding box center [1149, 394] width 77 height 27
type input "8910.81"
click at [1154, 431] on input "text" at bounding box center [1149, 429] width 77 height 27
type input "8910.81"
click at [1155, 467] on input "text" at bounding box center [1149, 464] width 77 height 27
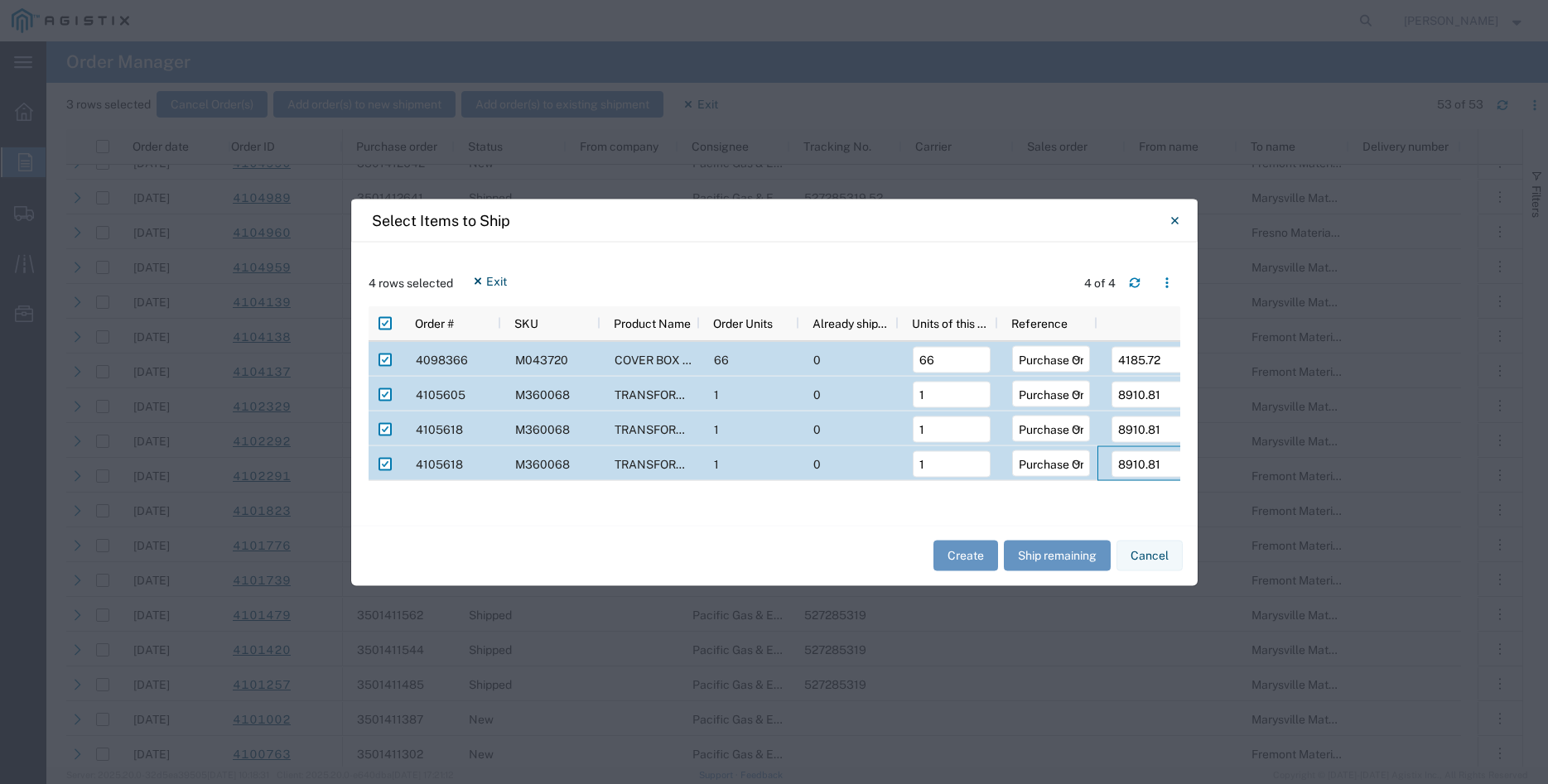
type input "8910.81"
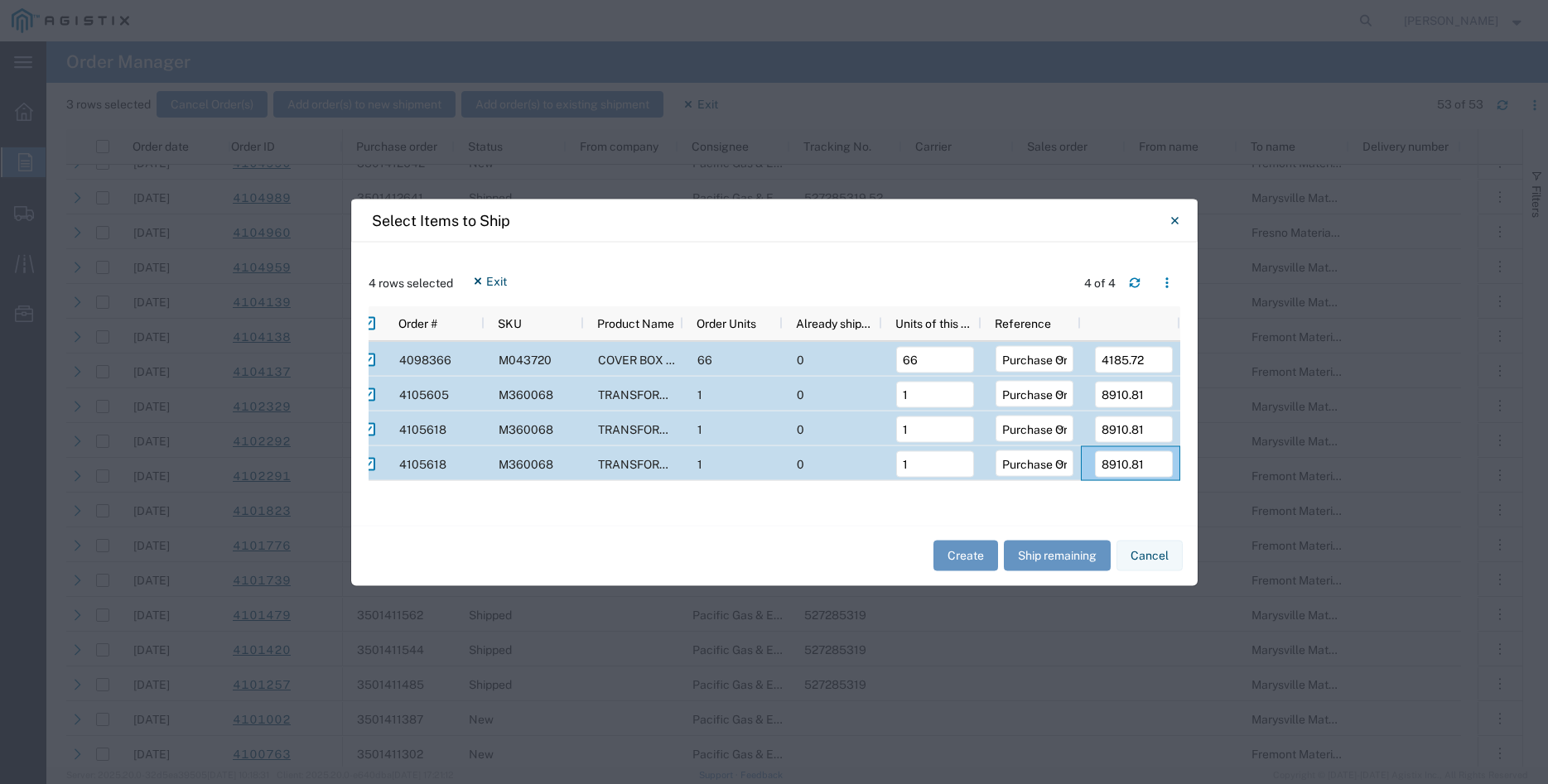
scroll to position [0, 0]
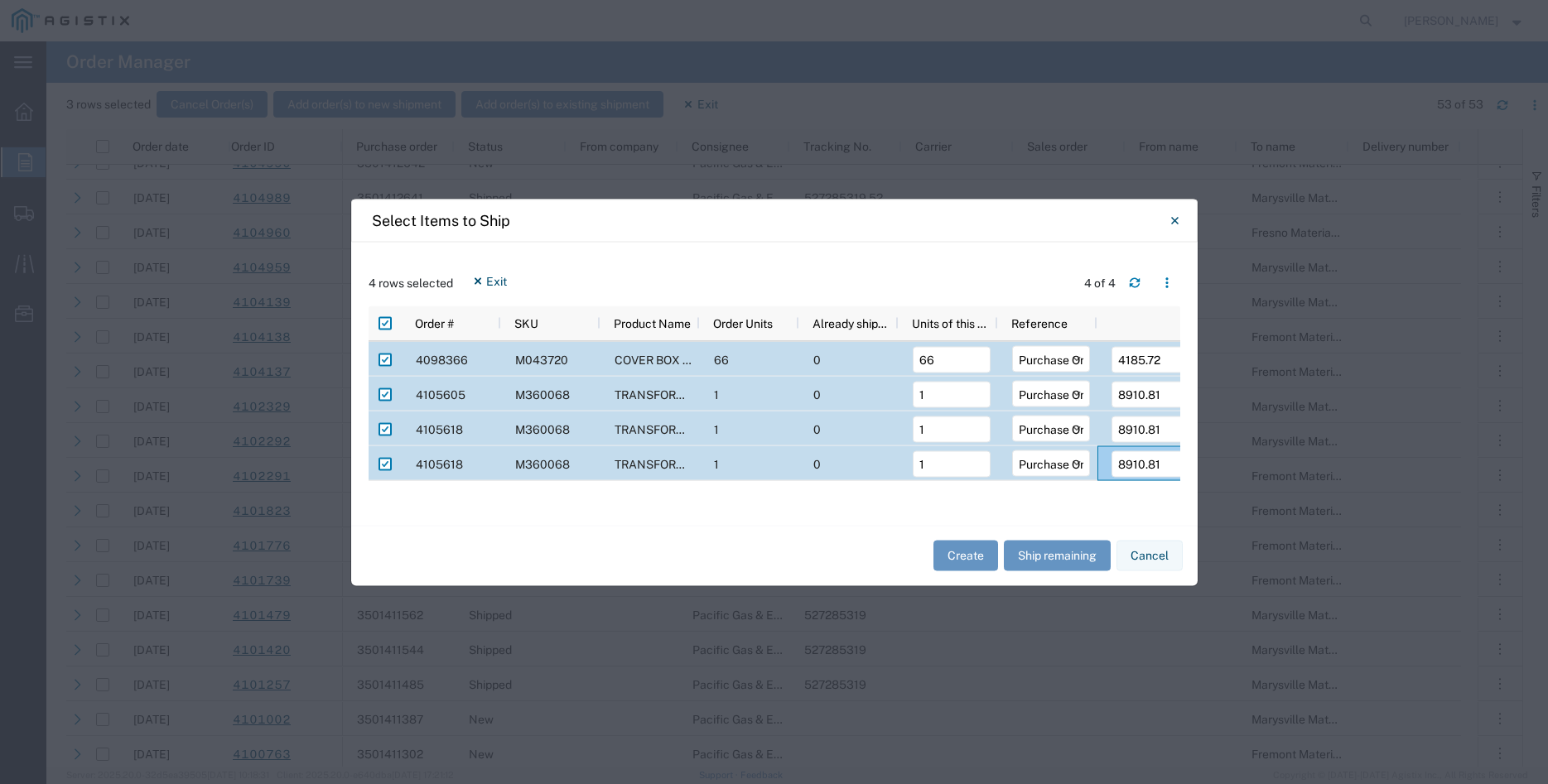
click at [900, 561] on div "Create Ship remaining Cancel" at bounding box center [774, 555] width 846 height 60
click at [896, 491] on div "4098366 M043720 COVER BOX 17" X 30" 66 0 66 Select Purchase Order Delivery Numb…" at bounding box center [774, 425] width 812 height 166
click at [902, 555] on div "Create Ship remaining Cancel" at bounding box center [774, 555] width 846 height 60
click at [968, 555] on button "Create" at bounding box center [966, 556] width 65 height 31
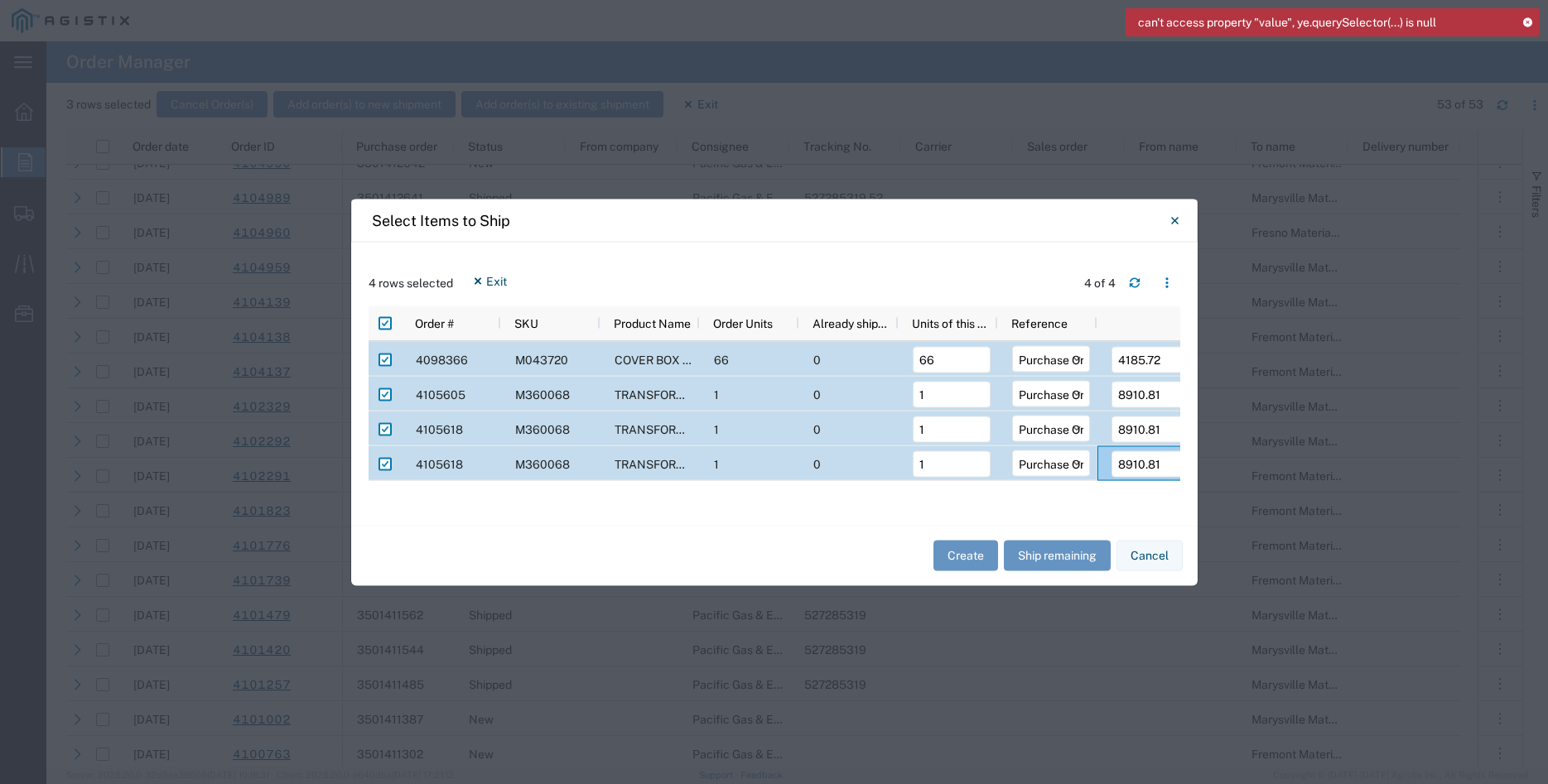
click at [1547, 35] on div "Select Items to Ship 4 rows selected Exit 4 of 4 Press SPACE to deselect this r…" at bounding box center [774, 392] width 1548 height 784
click at [1528, 21] on icon at bounding box center [1527, 22] width 11 height 10
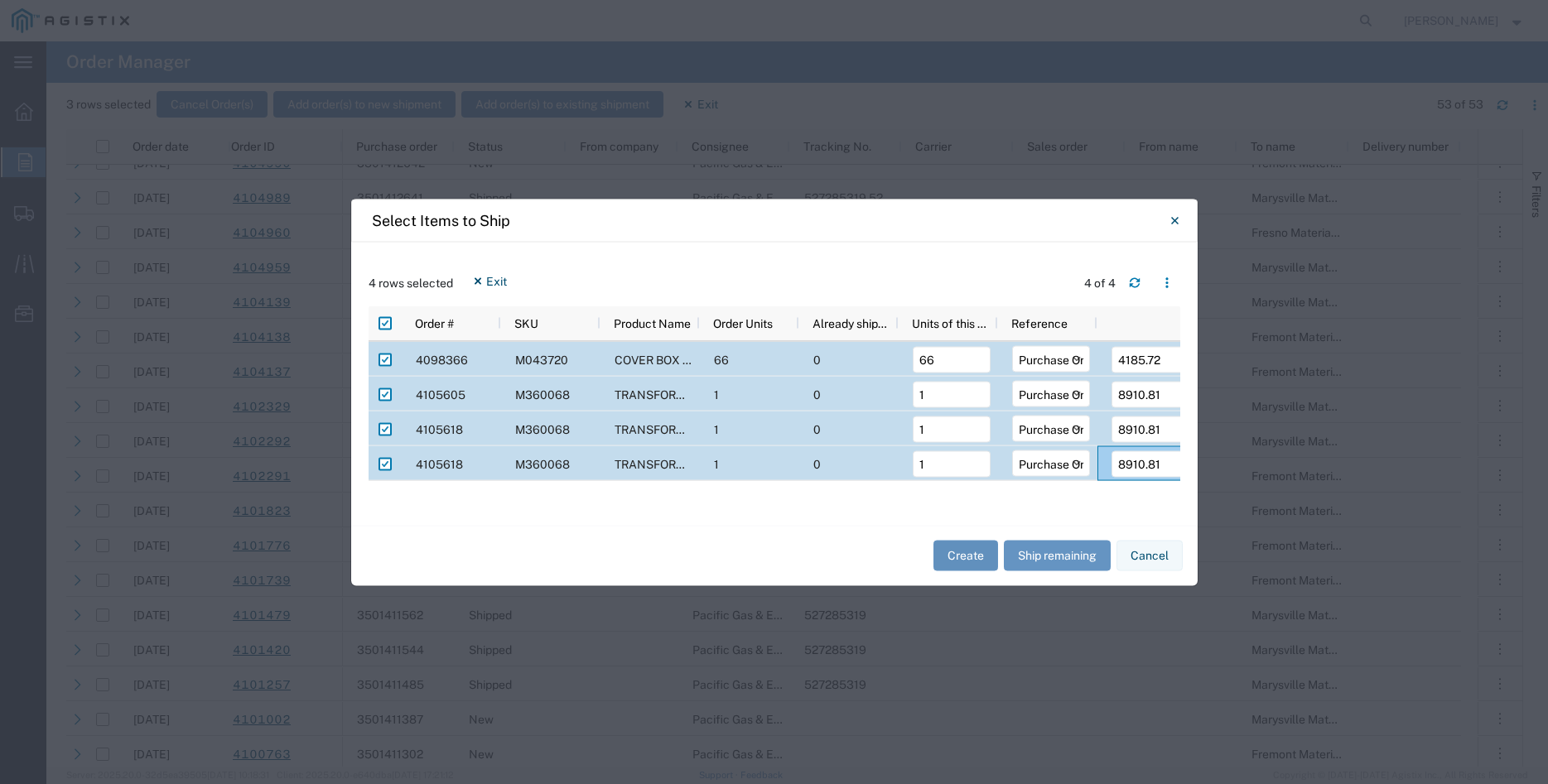
click at [967, 551] on button "Create" at bounding box center [966, 556] width 65 height 31
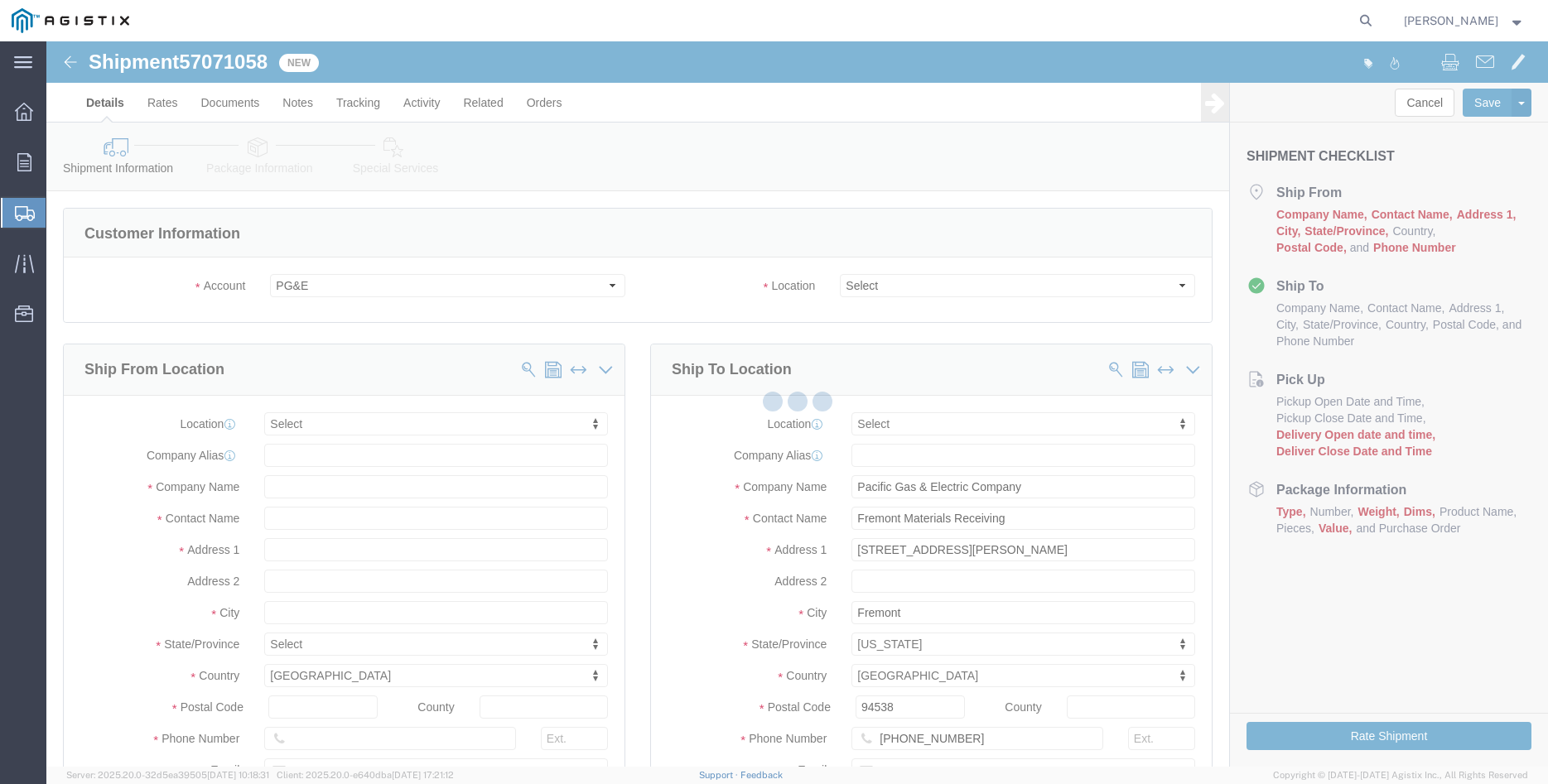
select select
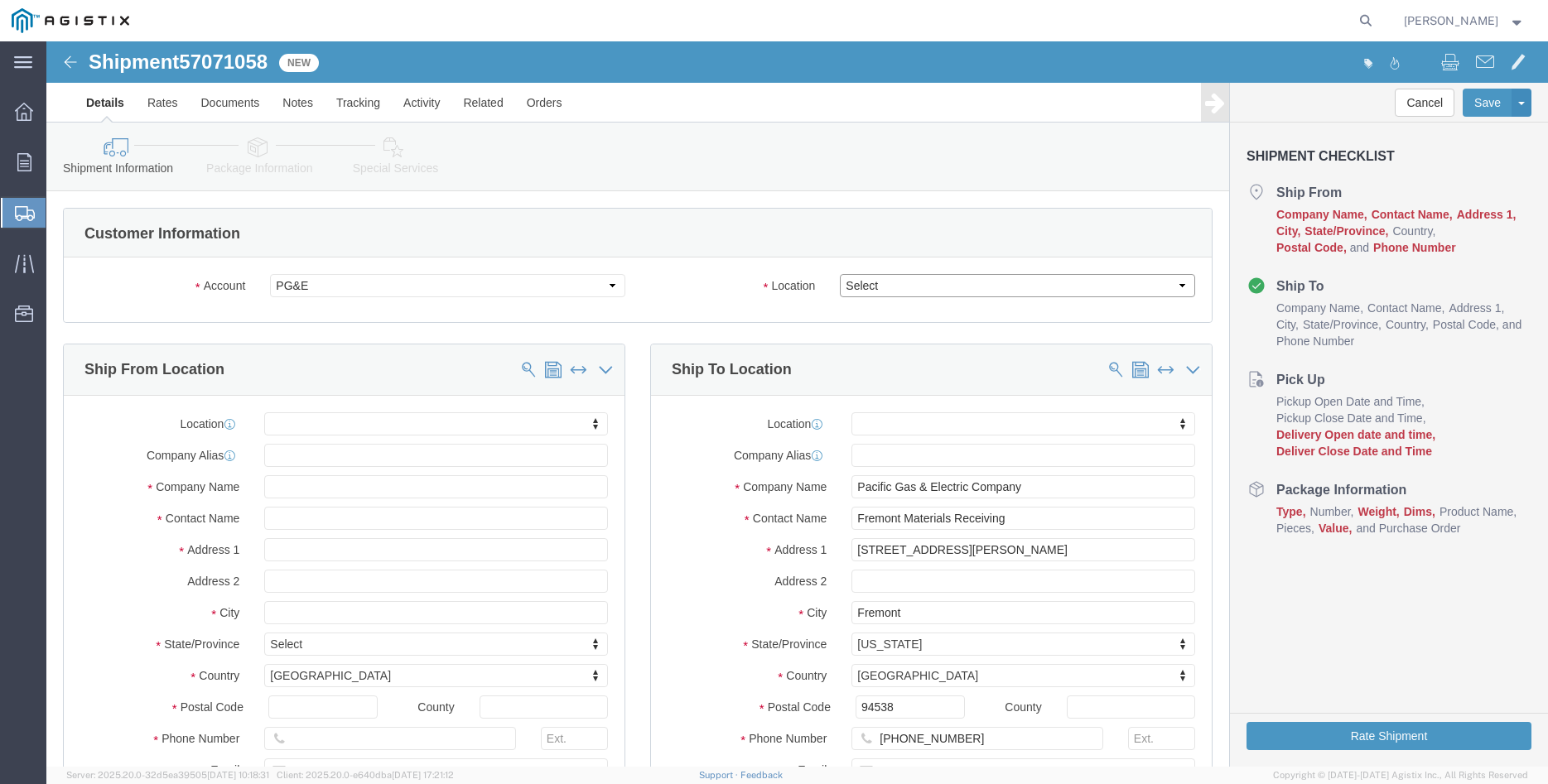
click select "Select All Others Fremont DC Fresno DC Wheatland DC"
select select "19740"
click option "Fremont DC"
click body "Shipment 57071058 New Details Rates Documents Notes Tracking Activity Related O…"
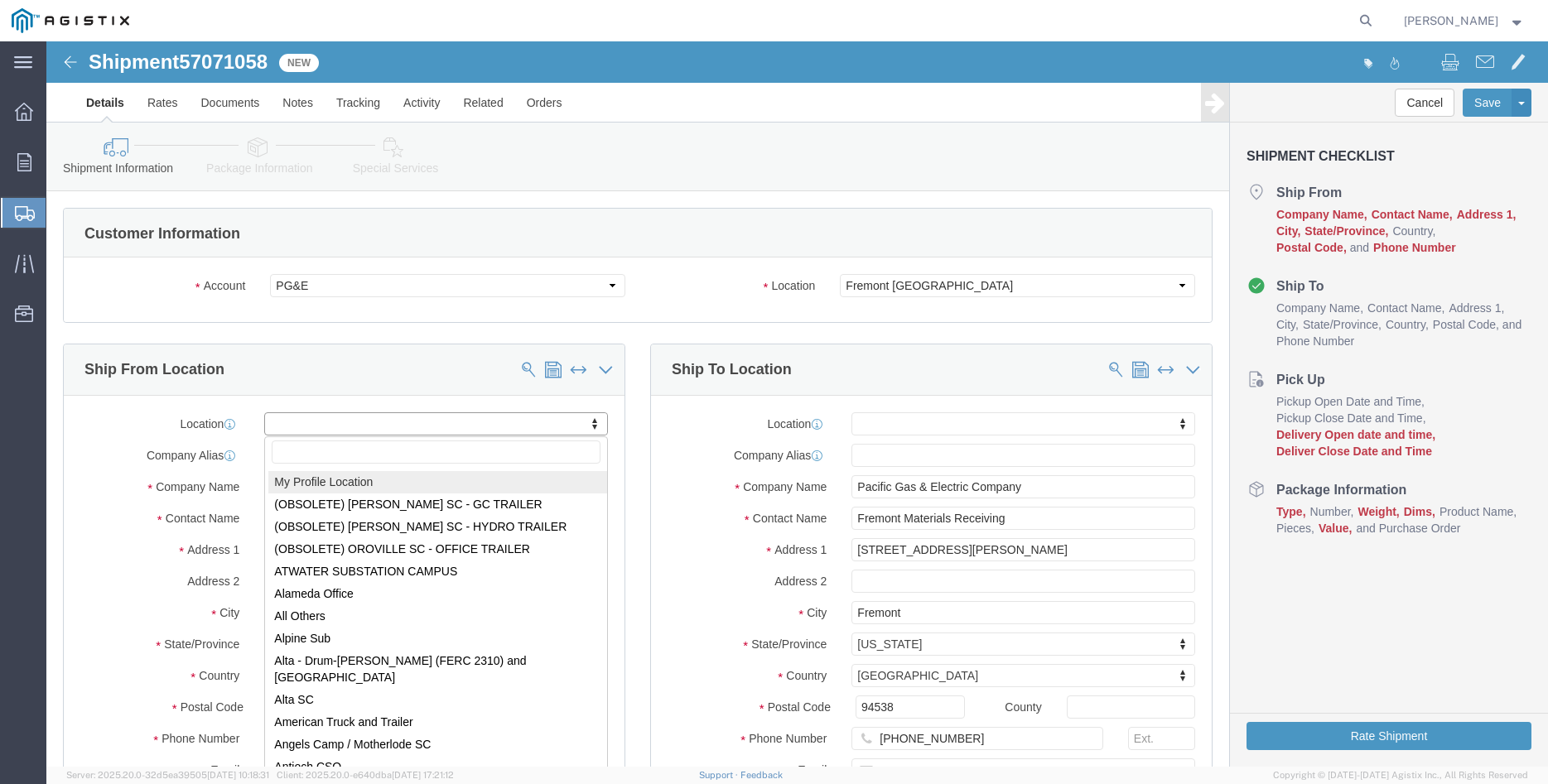
select select "MYPROFILE"
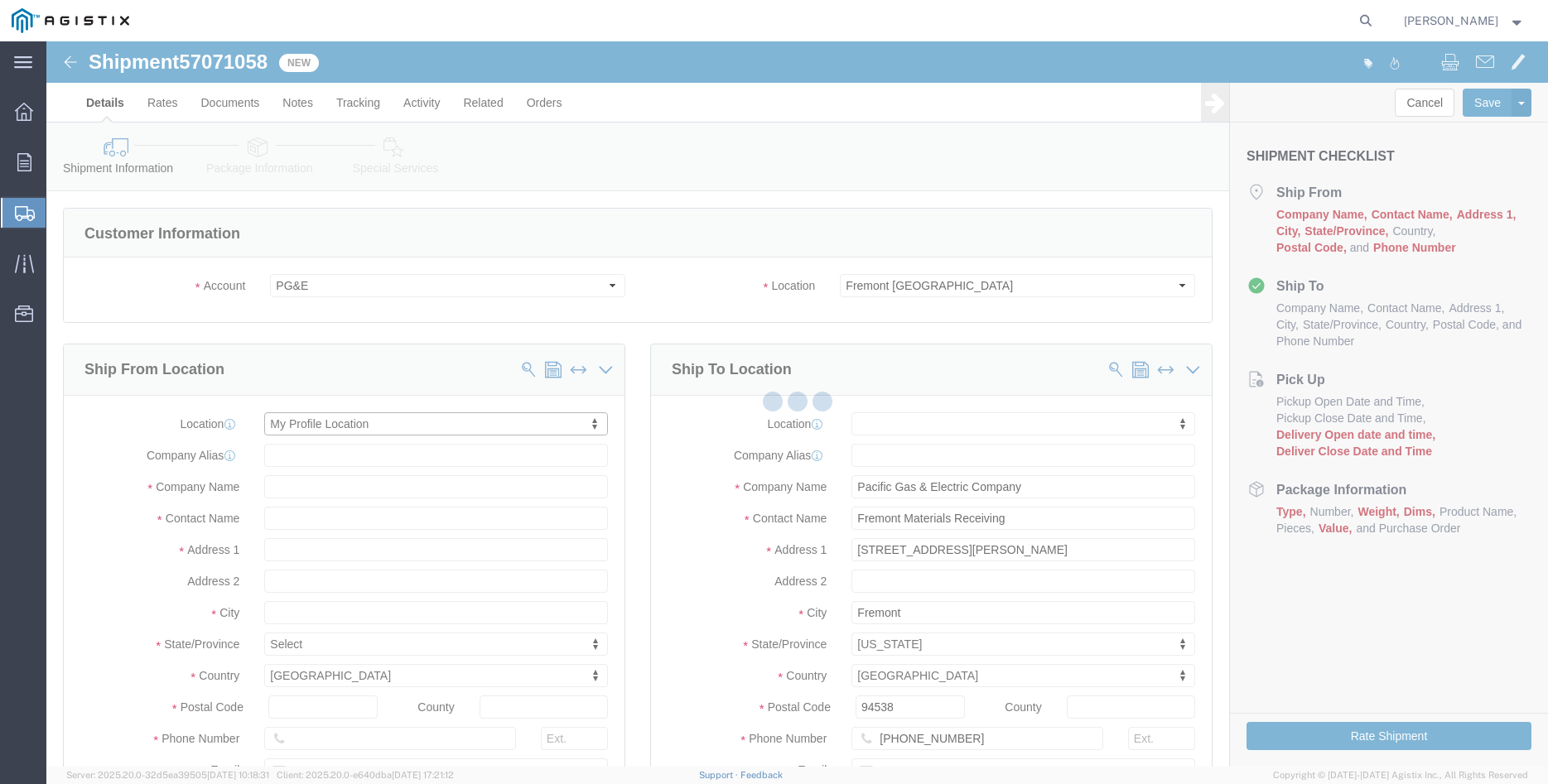
type input "305 GANDY DANCER DR"
type input "95377"
type input "209-832-7003"
type input "betty@madrugaironworks.com"
checkbox input "true"
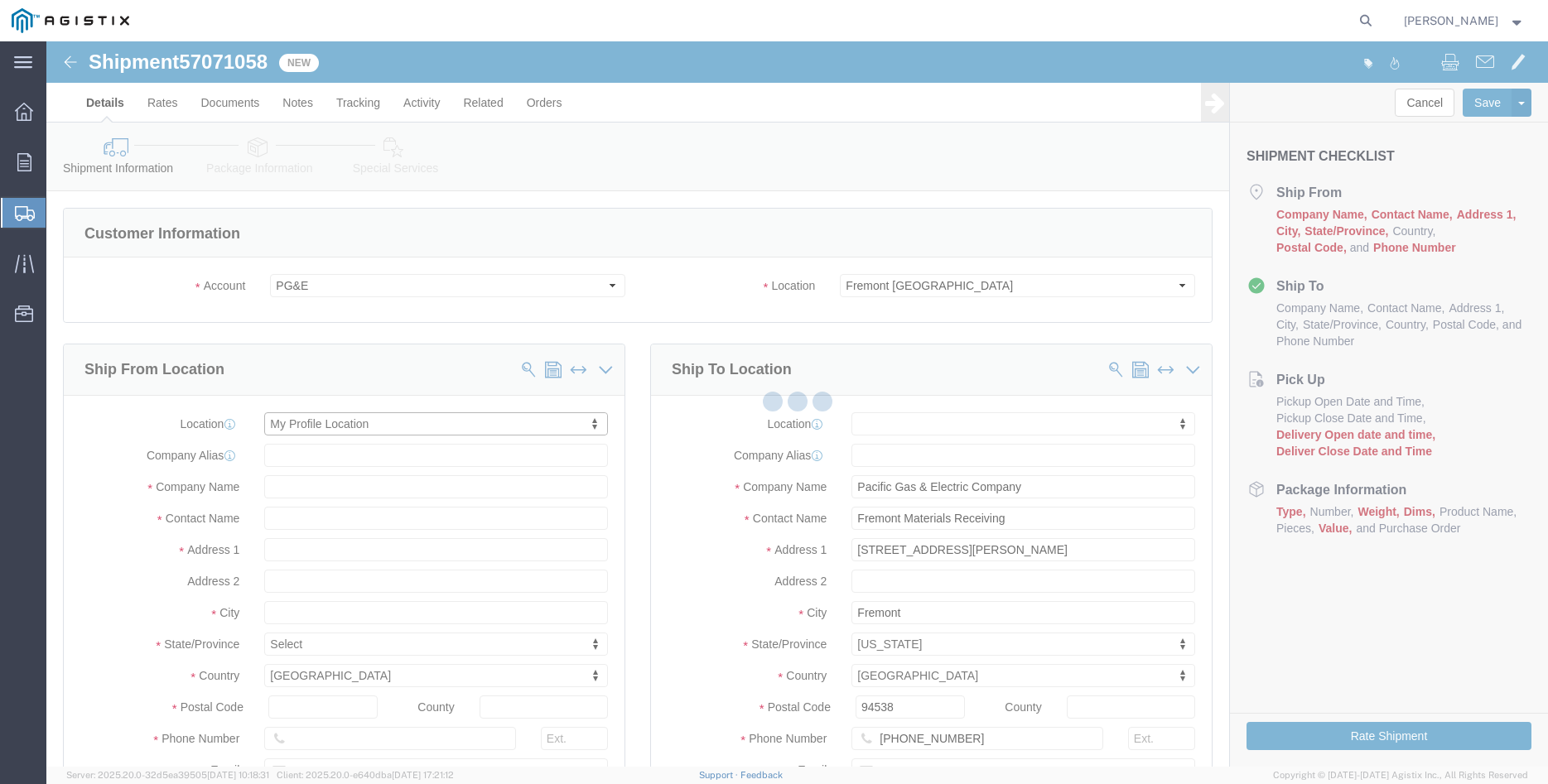
type input "Madruga Iron Works Inc"
type input "[PERSON_NAME]"
type input "TRACY"
select select "CA"
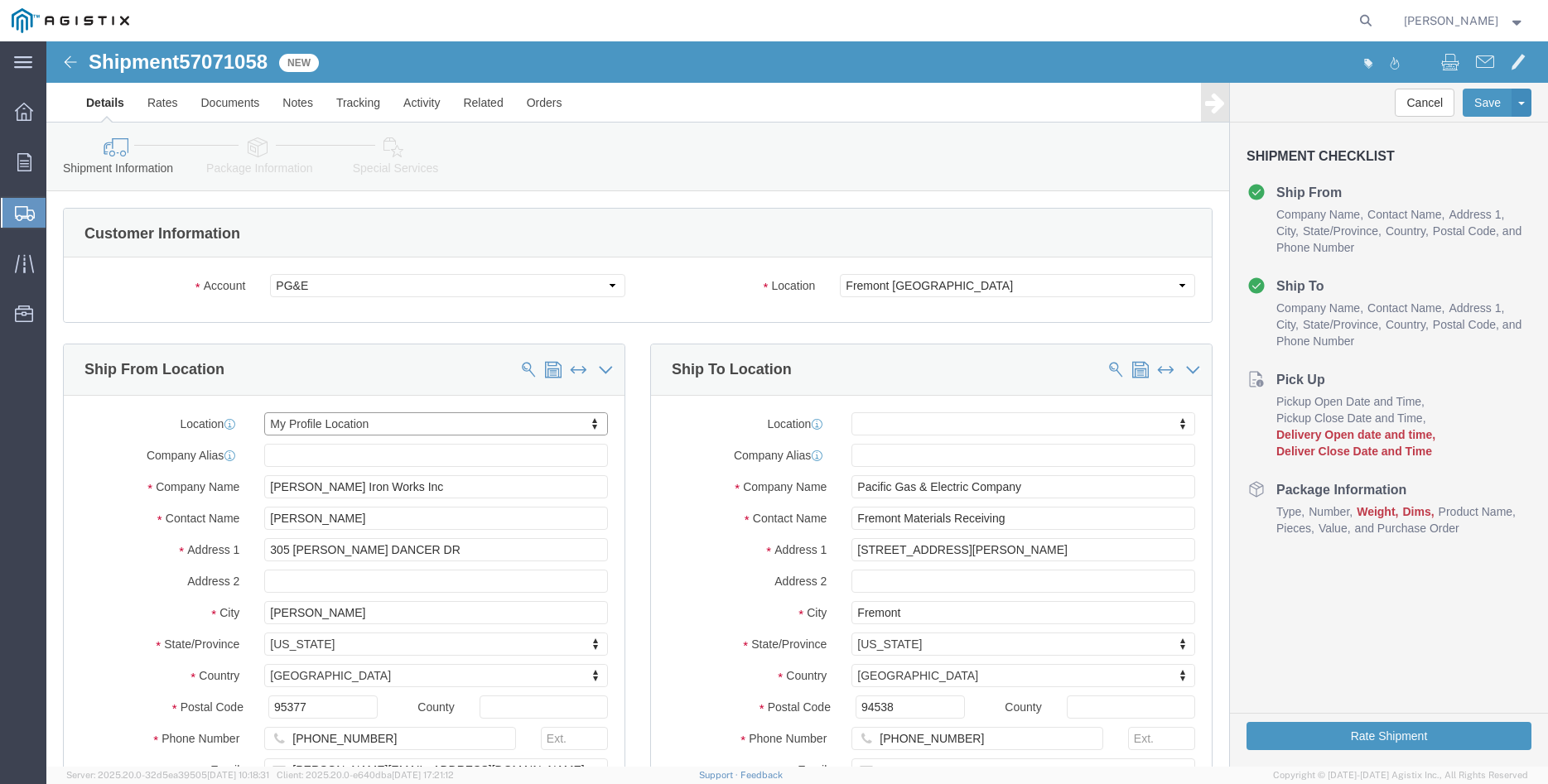
click div "Ship To Location Location My Profile Location (OBSOLETE) BURNEY SC - GC TRAILER…"
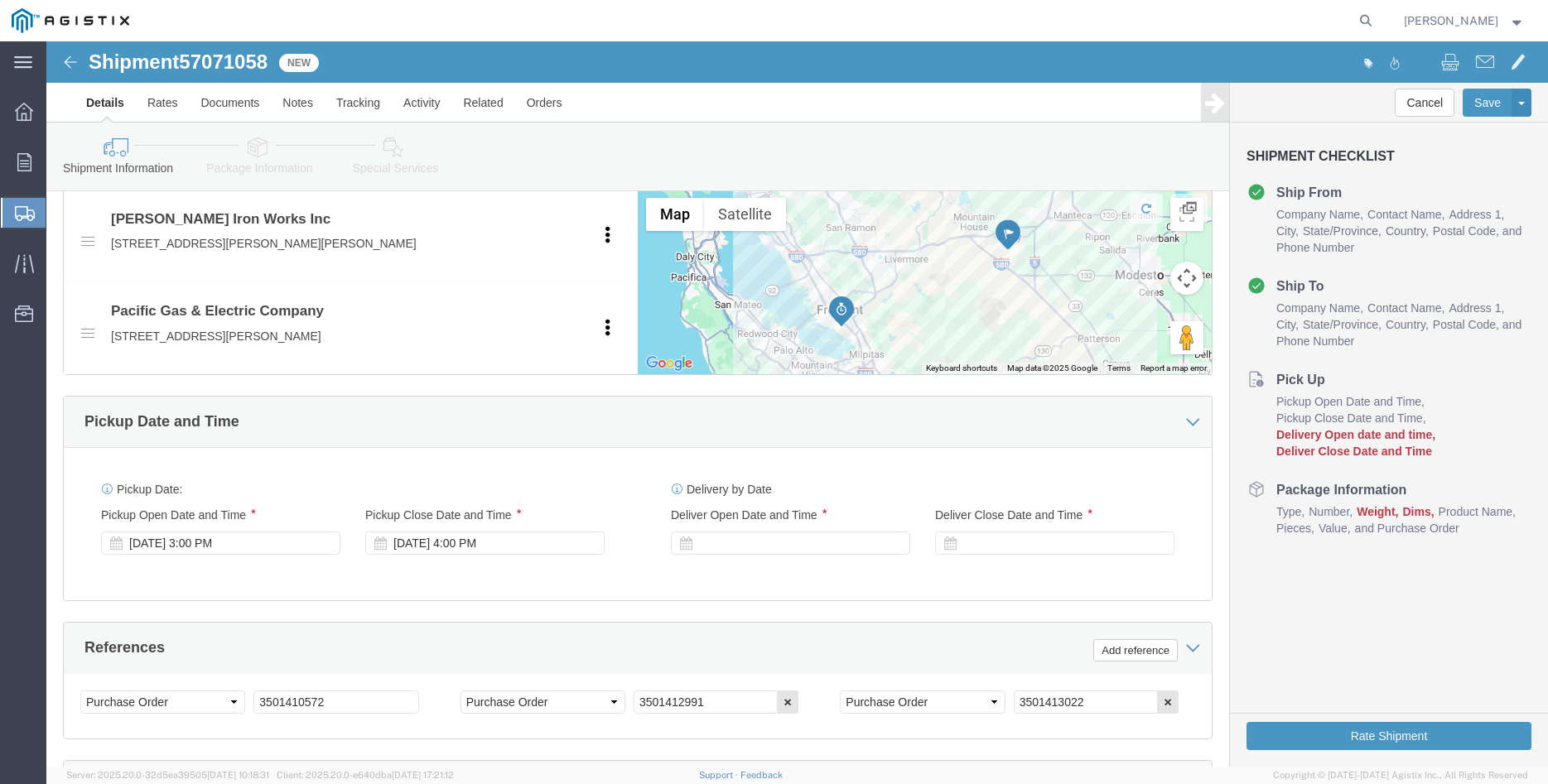
scroll to position [760, 0]
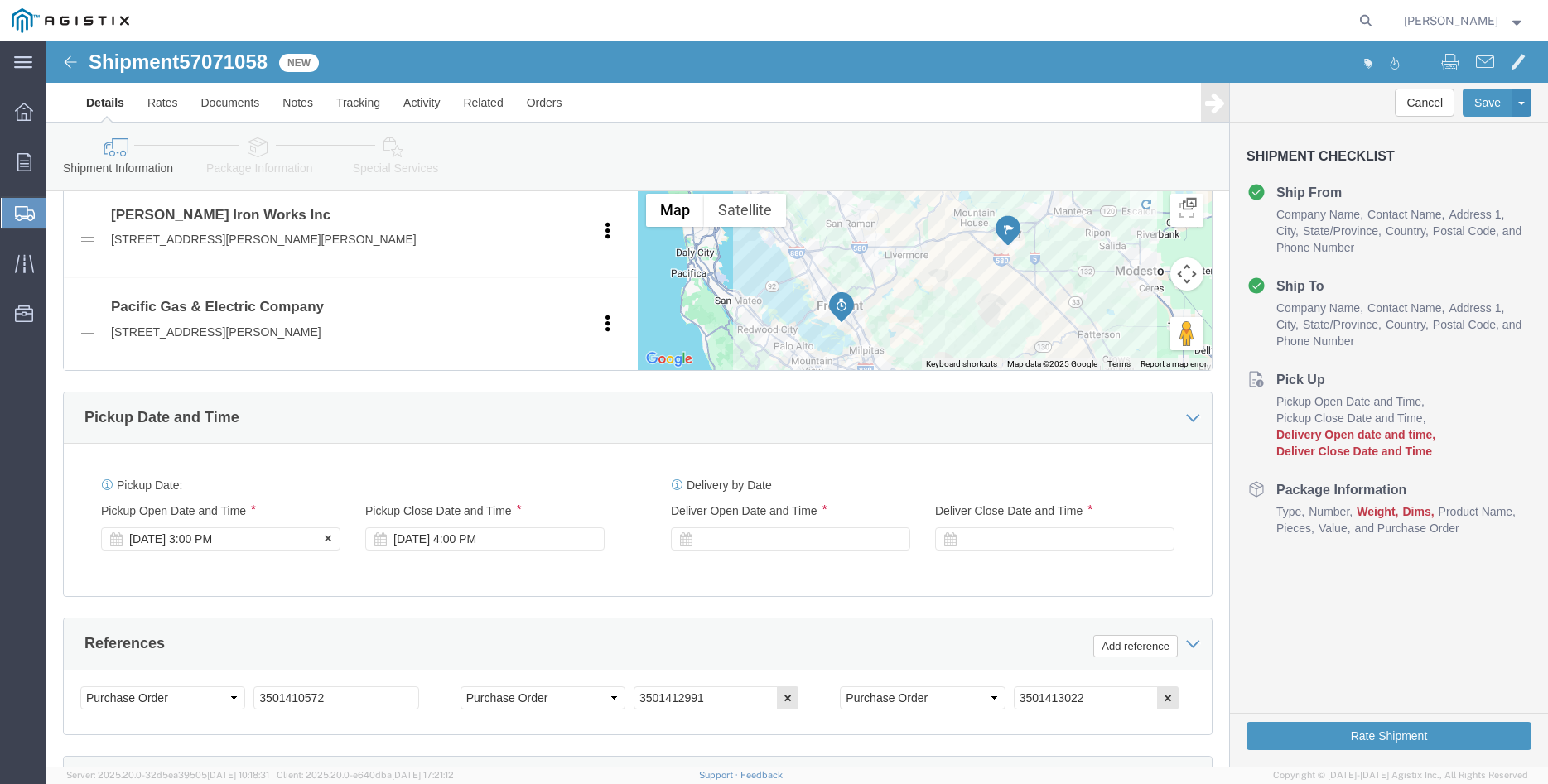
click div "Oct 08 2025 3:00 PM"
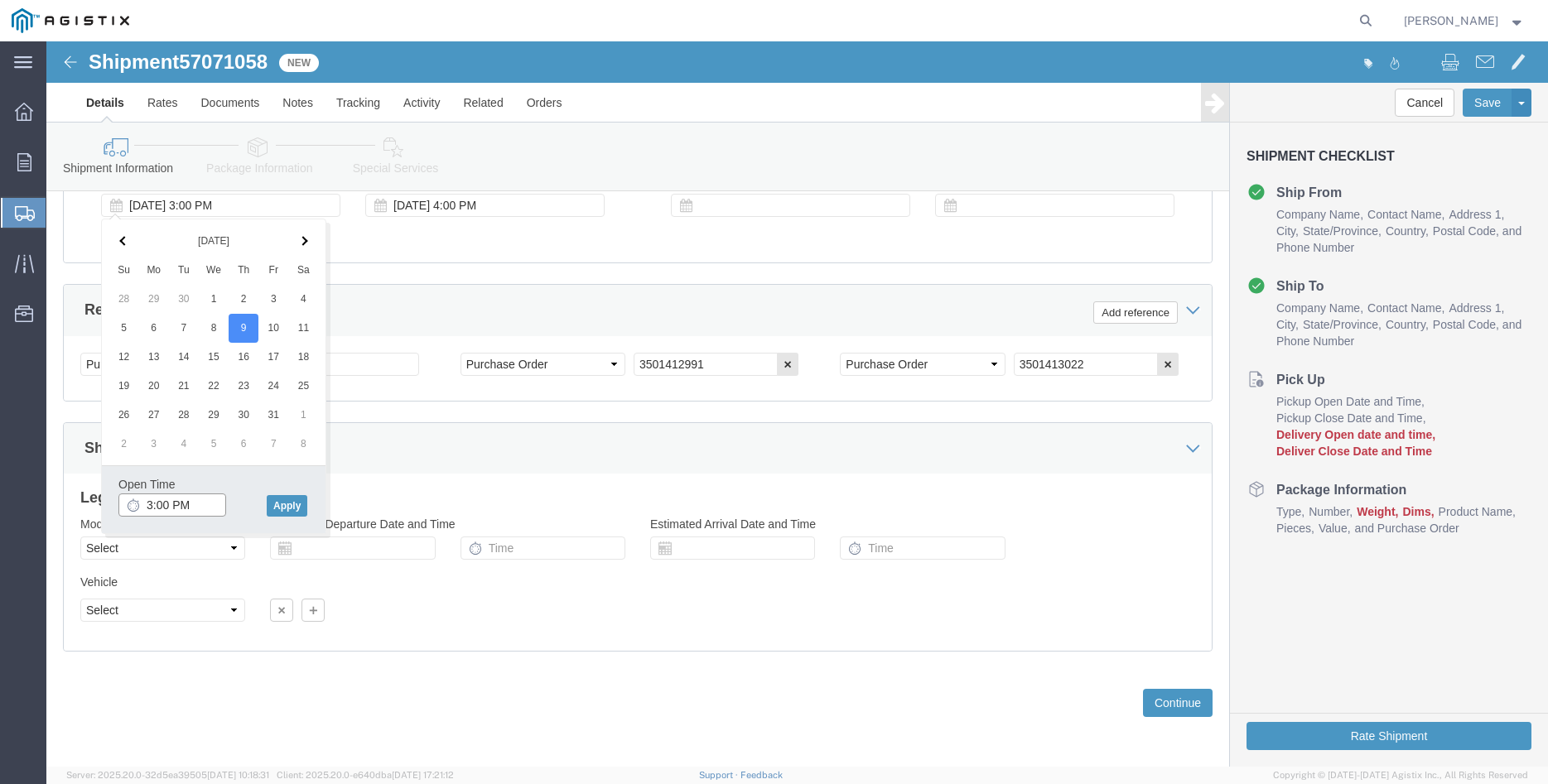
click input "3:00 PM"
type input "8:00 AM"
click button "Apply"
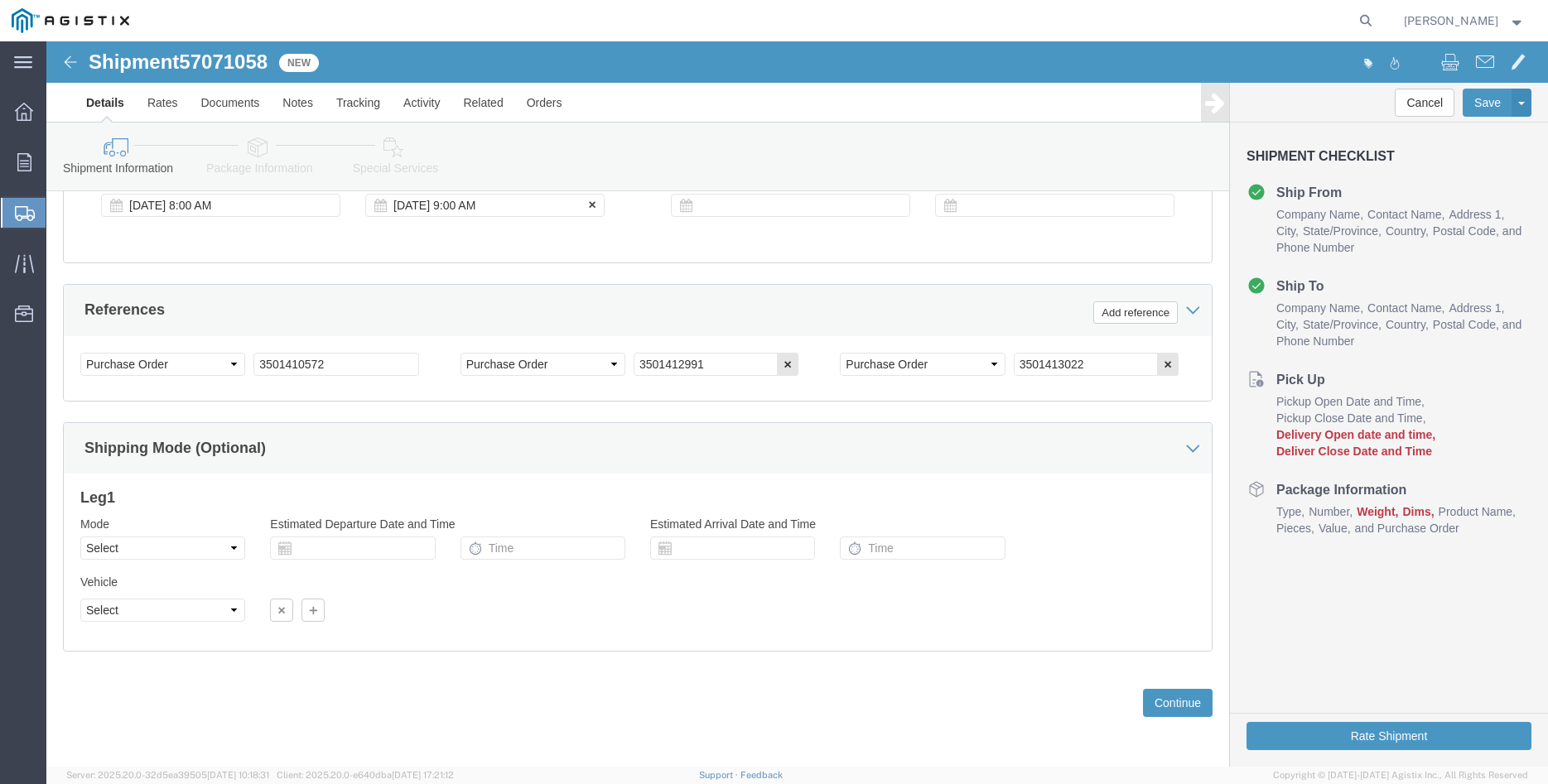
click div "Oct 09 2025 9:00 AM"
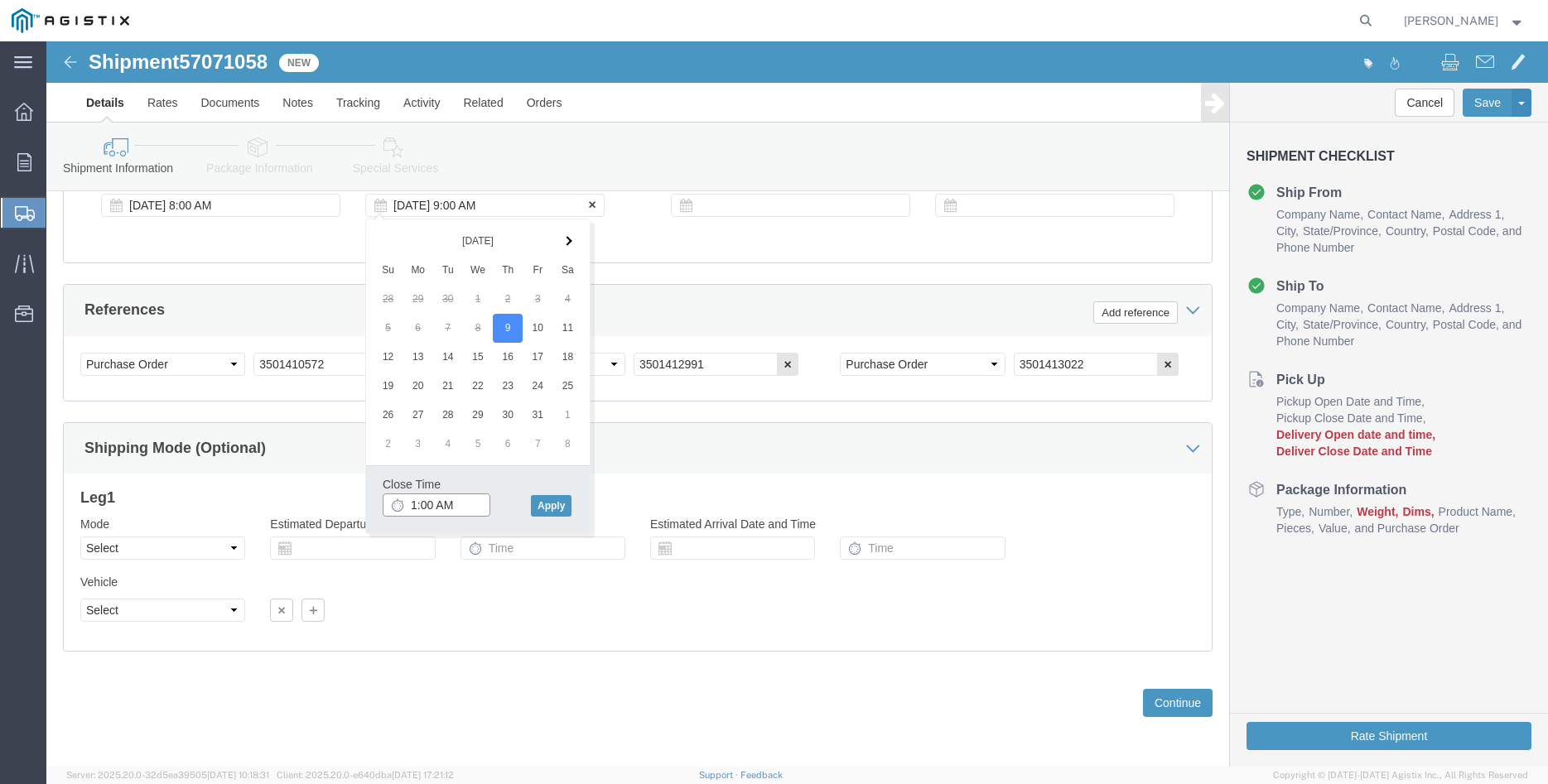
type input "10:00 AM"
click button "Apply"
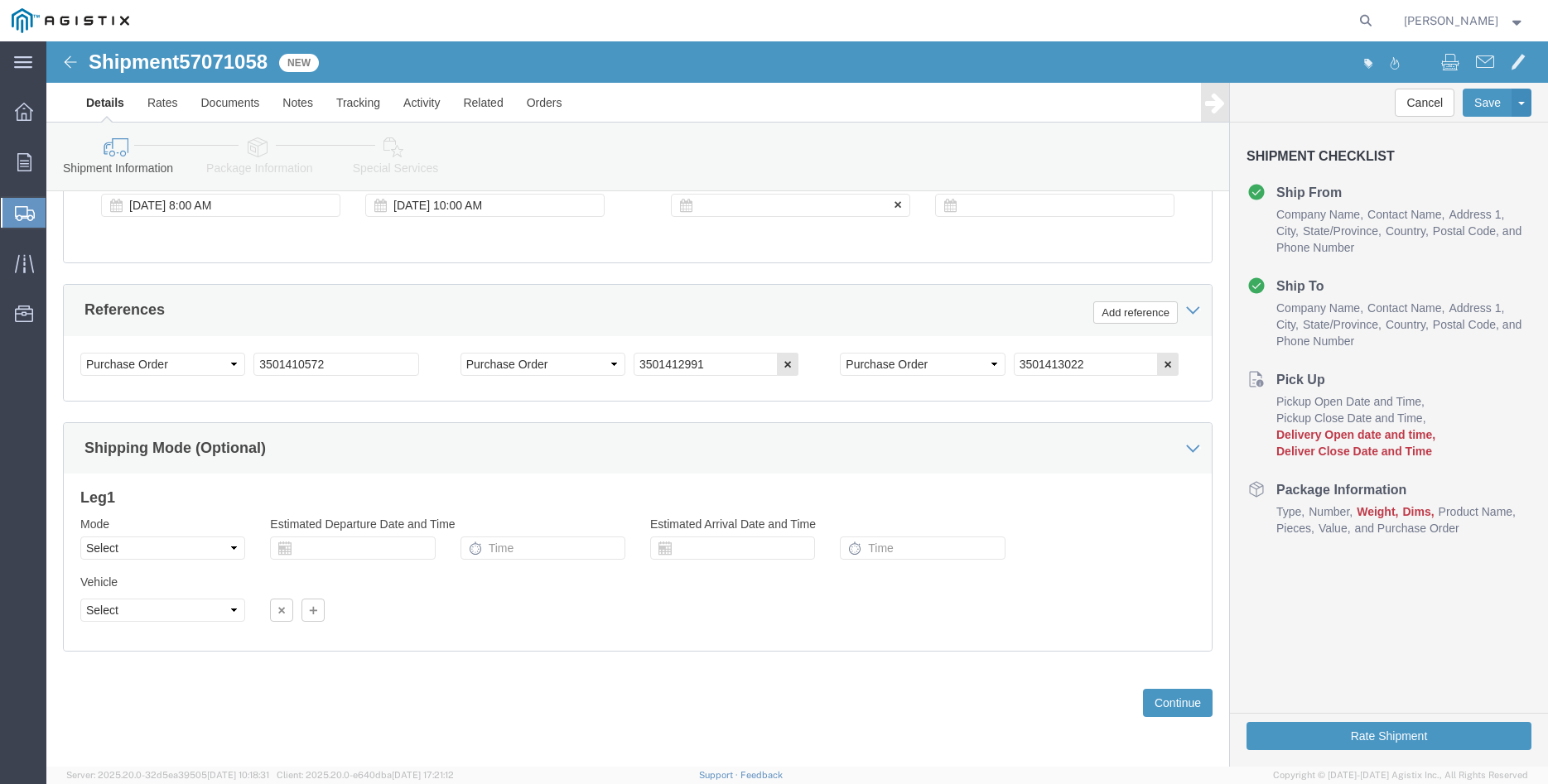
click div
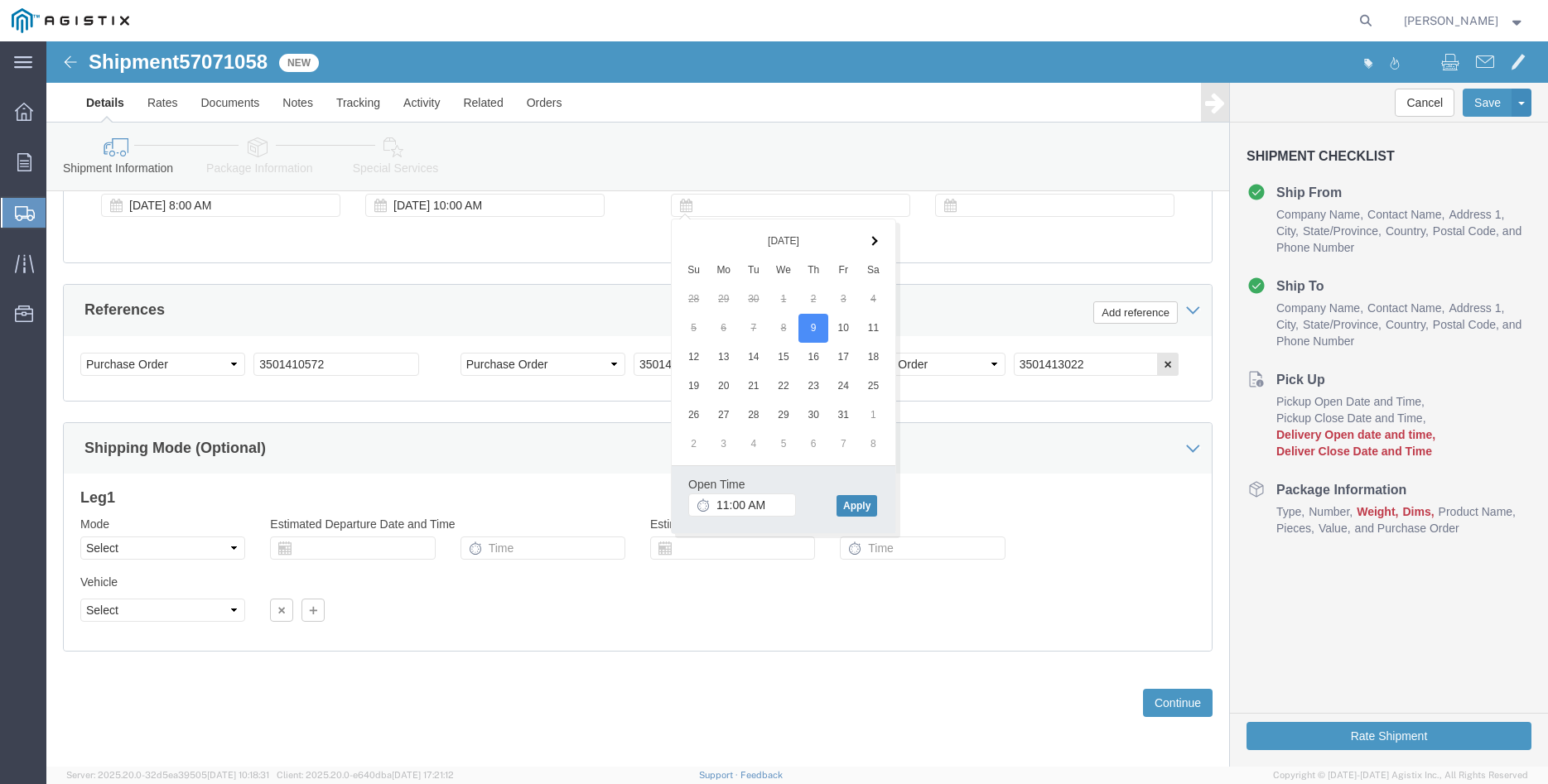
click button "Apply"
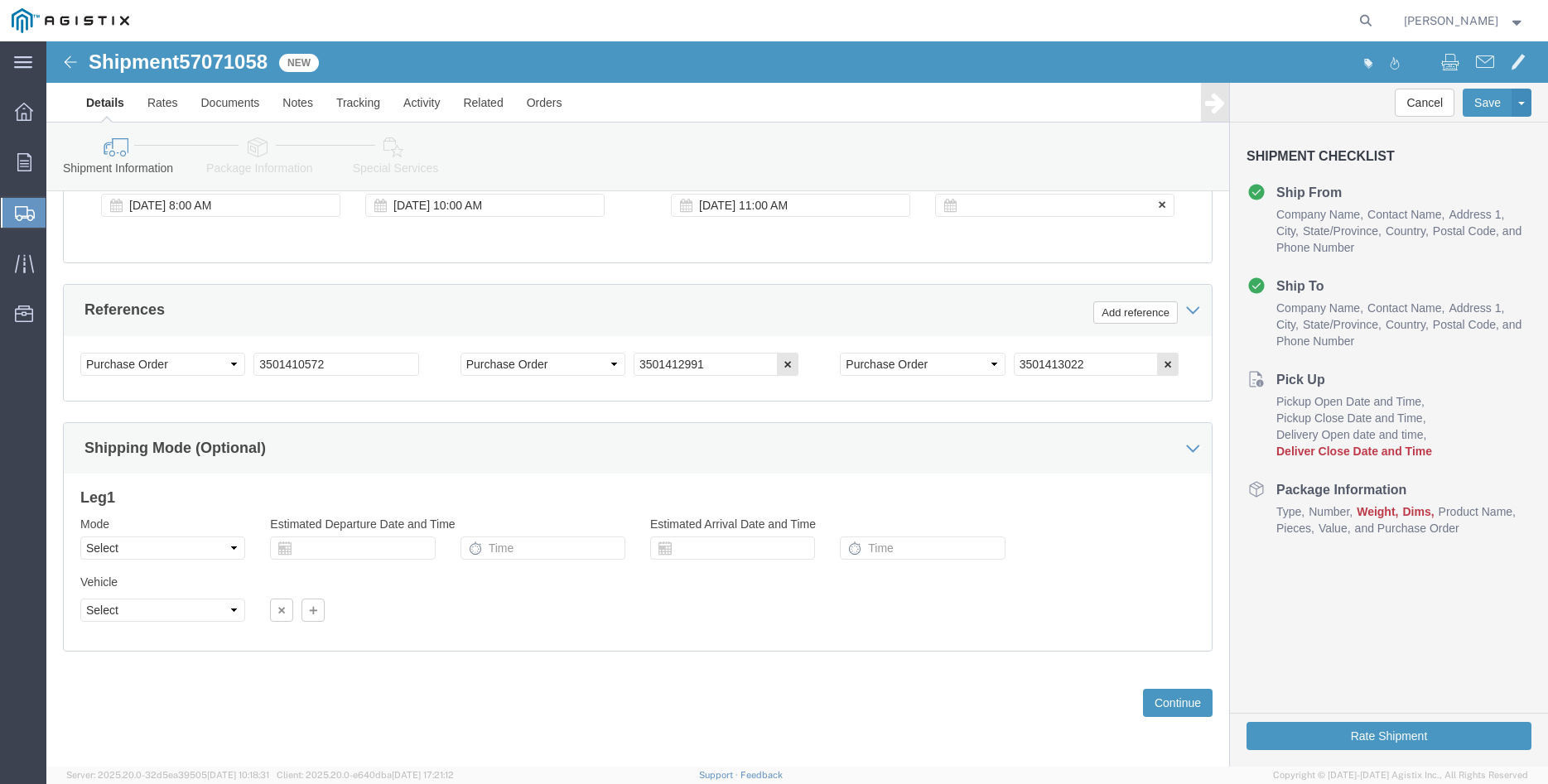
click div
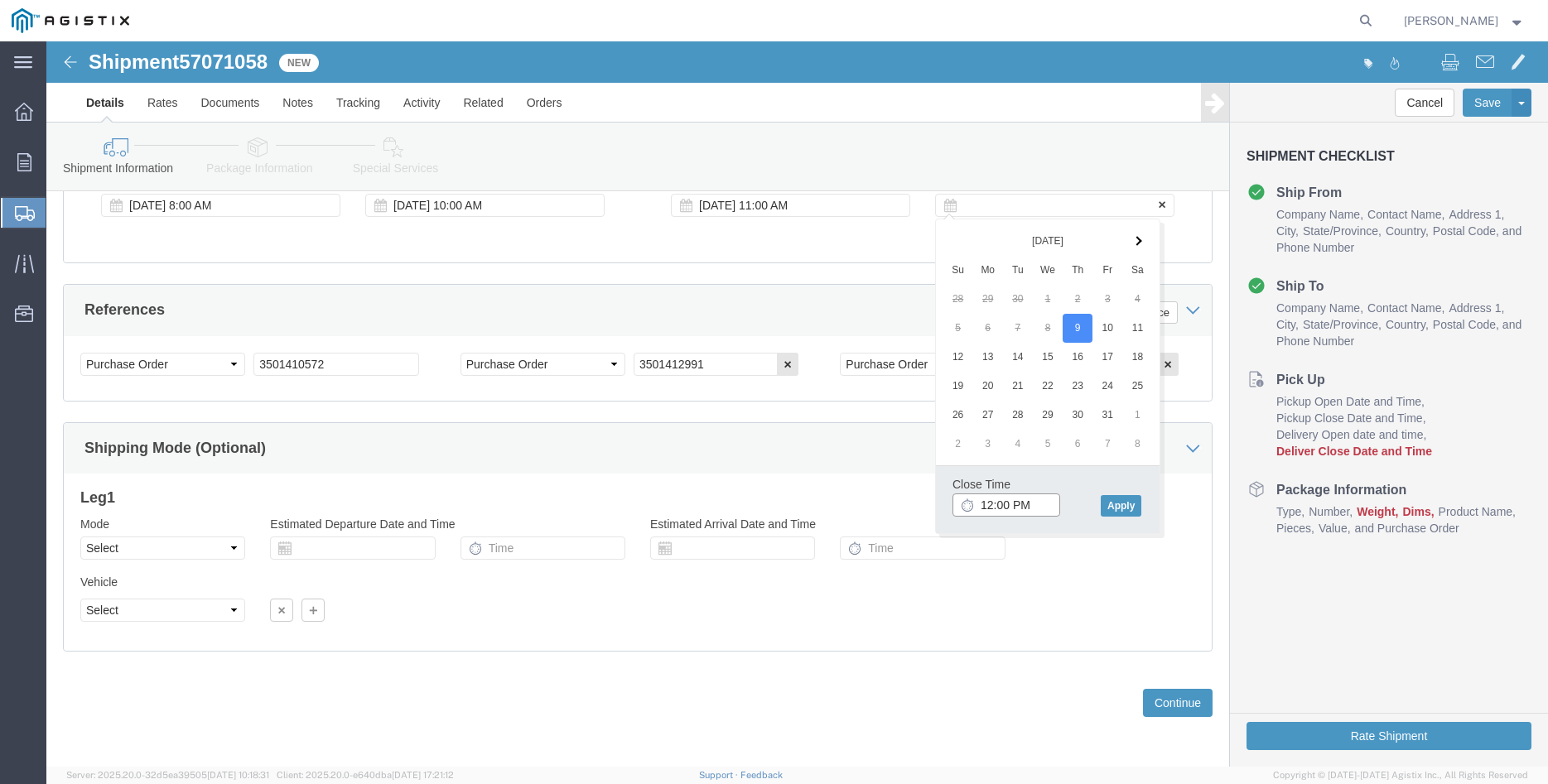
type input "3:00 PM"
click button "Apply"
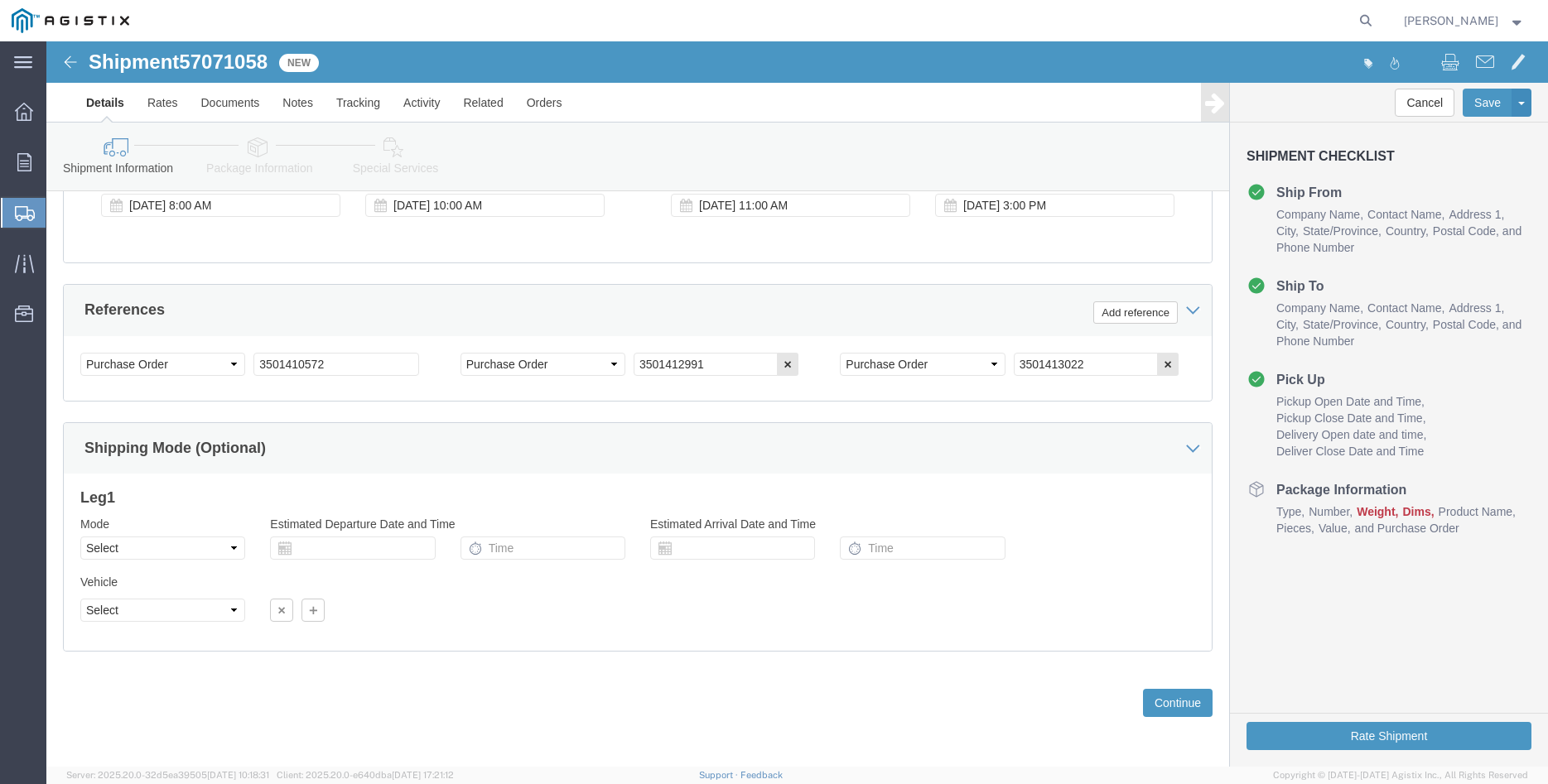
click div "Please fix the following errors Customer Information Account Select Madruga Iro…"
click select "Select Air Less than Truckload Multi-Leg Ocean Freight Rail Small Parcel Truckl…"
select select "TL"
click option "Truckload"
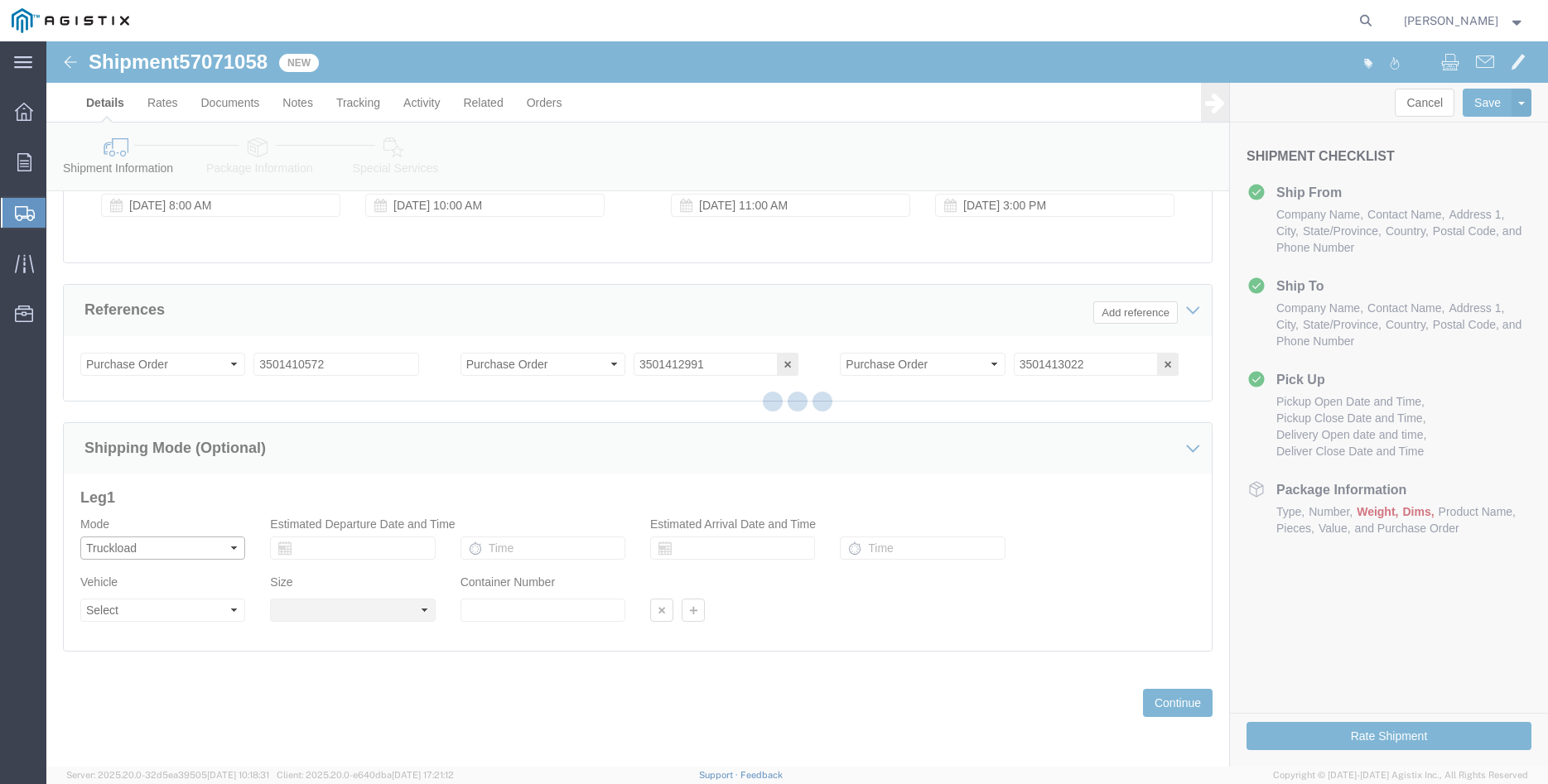
select select
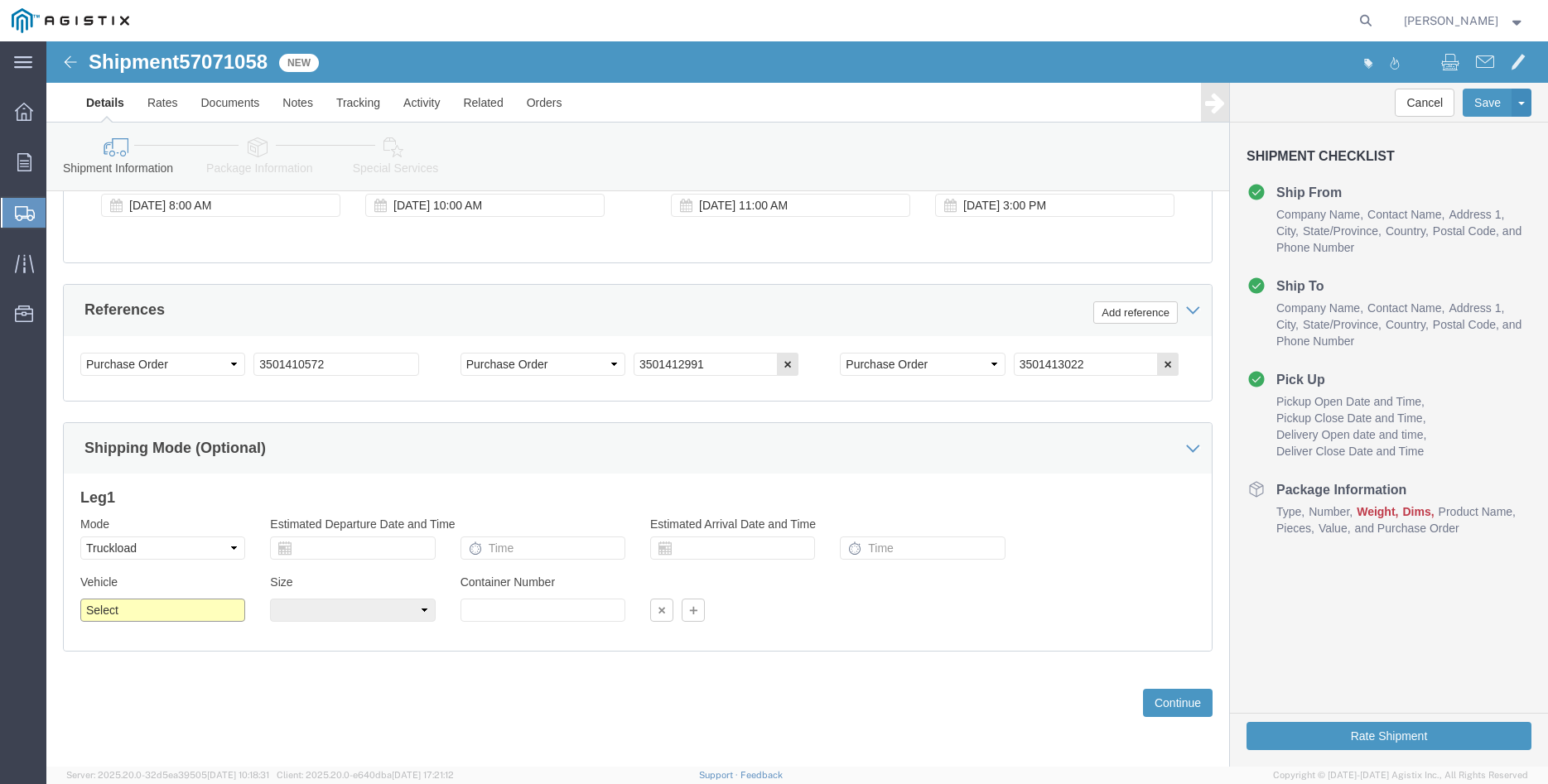
click select "Select 1-Ton (PSS) 10 Wheel 10 Yard Dump Truck 20 Yard Dump Truck Bobtail Botto…"
select select "FLBD"
click option "Flat Bed"
click select "Select 35 Feet 20 Feet 28 Feet 53 Feet 40 Feet 48 Feet"
select select "20FT"
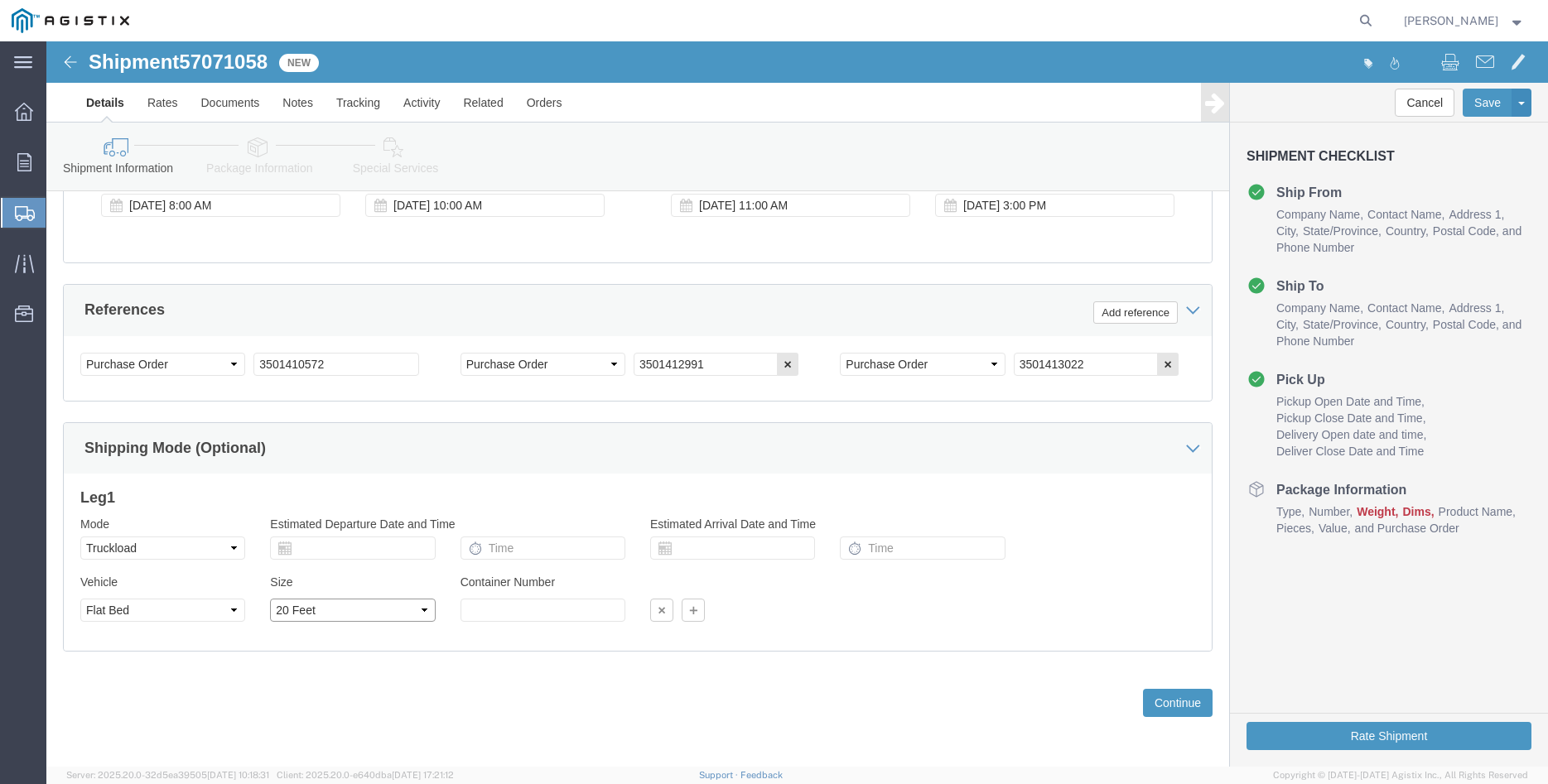
click option "20 Feet"
click div "Previous Continue"
click button "Continue"
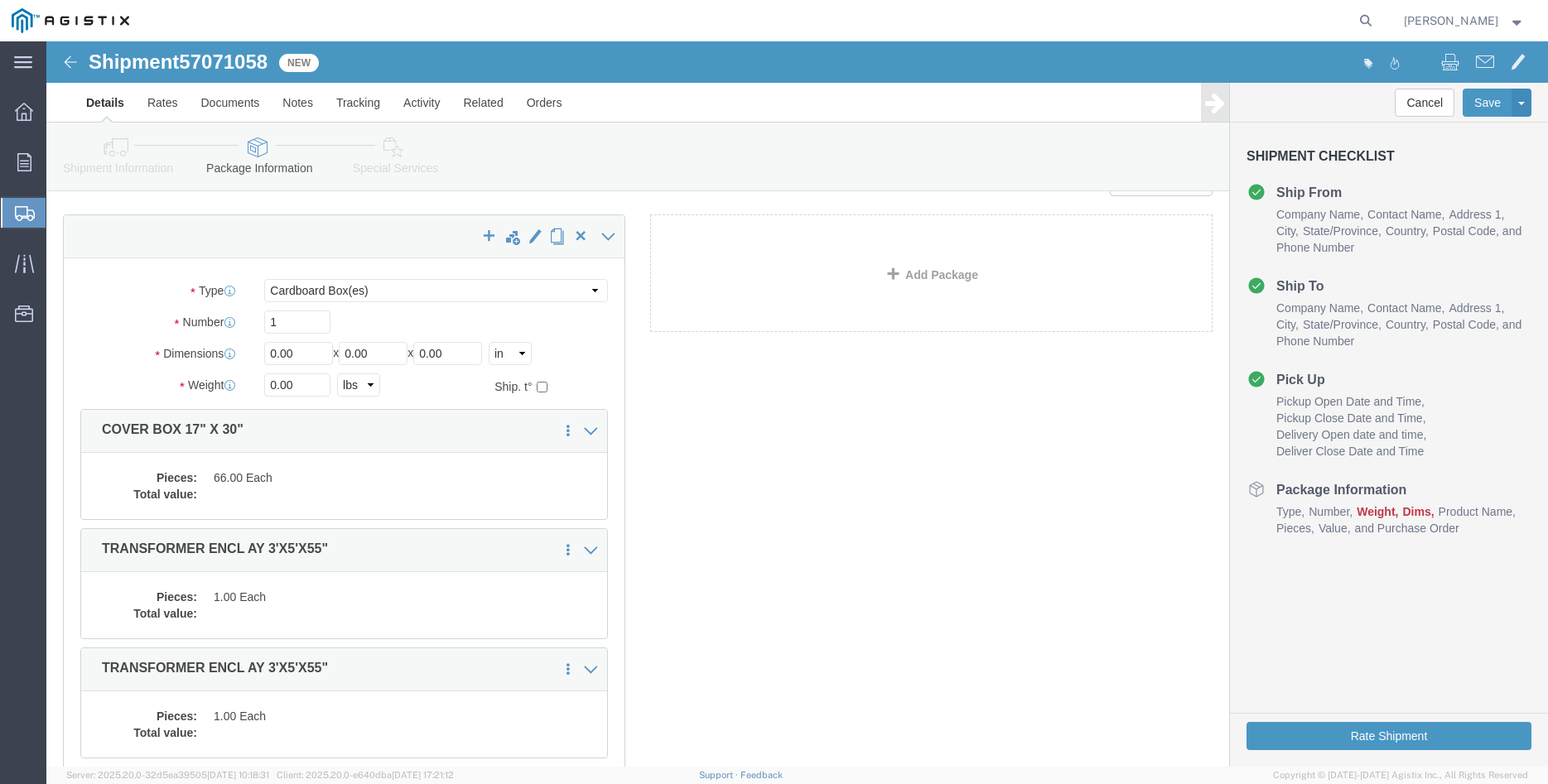
scroll to position [84, 0]
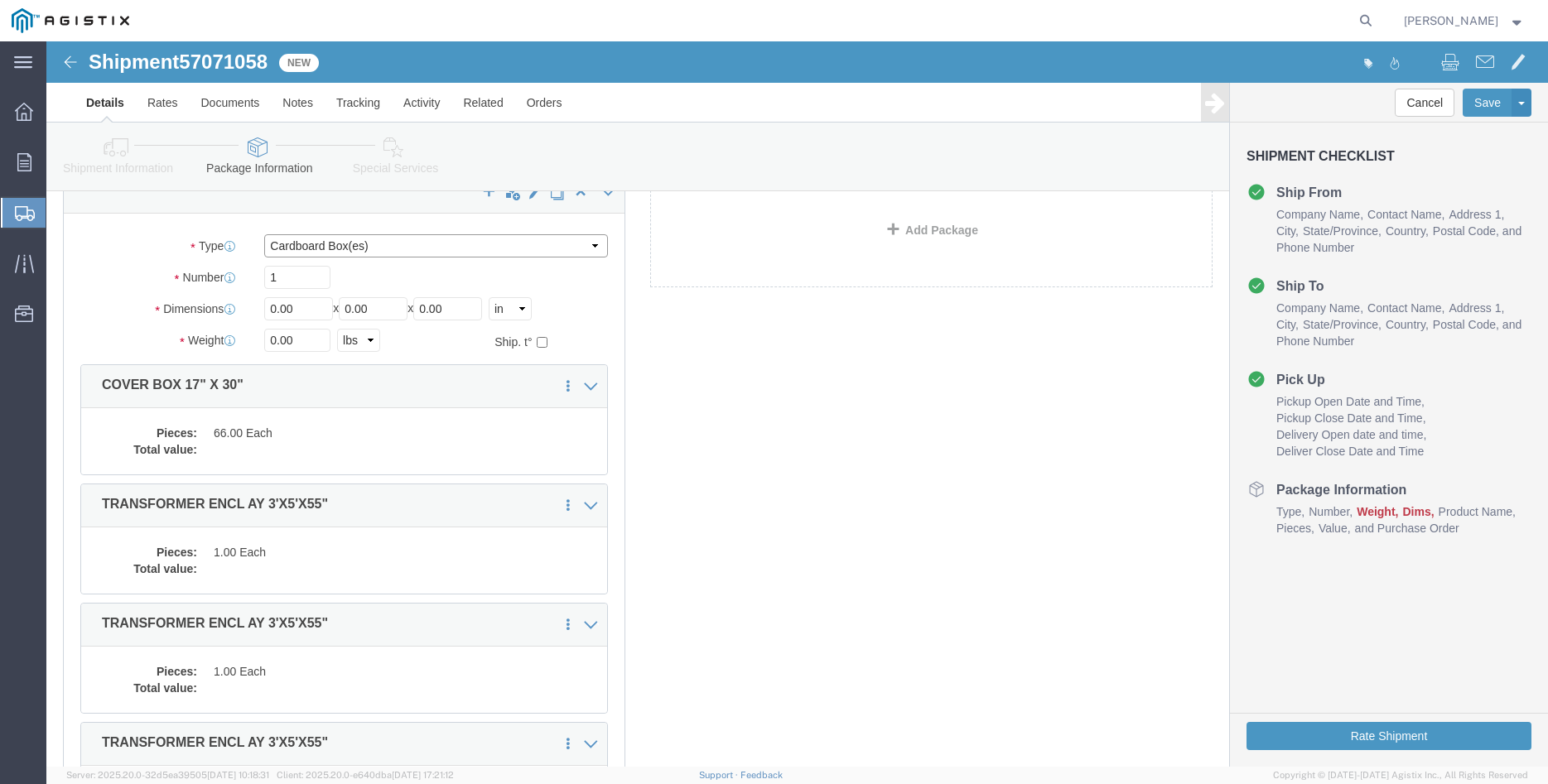
click select "Select Bulk Bundle(s) Cardboard Box(es) Carton(s) Crate(s) Drum(s) (Fiberboard)…"
select select "PONS"
click option "Pallet(s) Oversized (Not Stackable)"
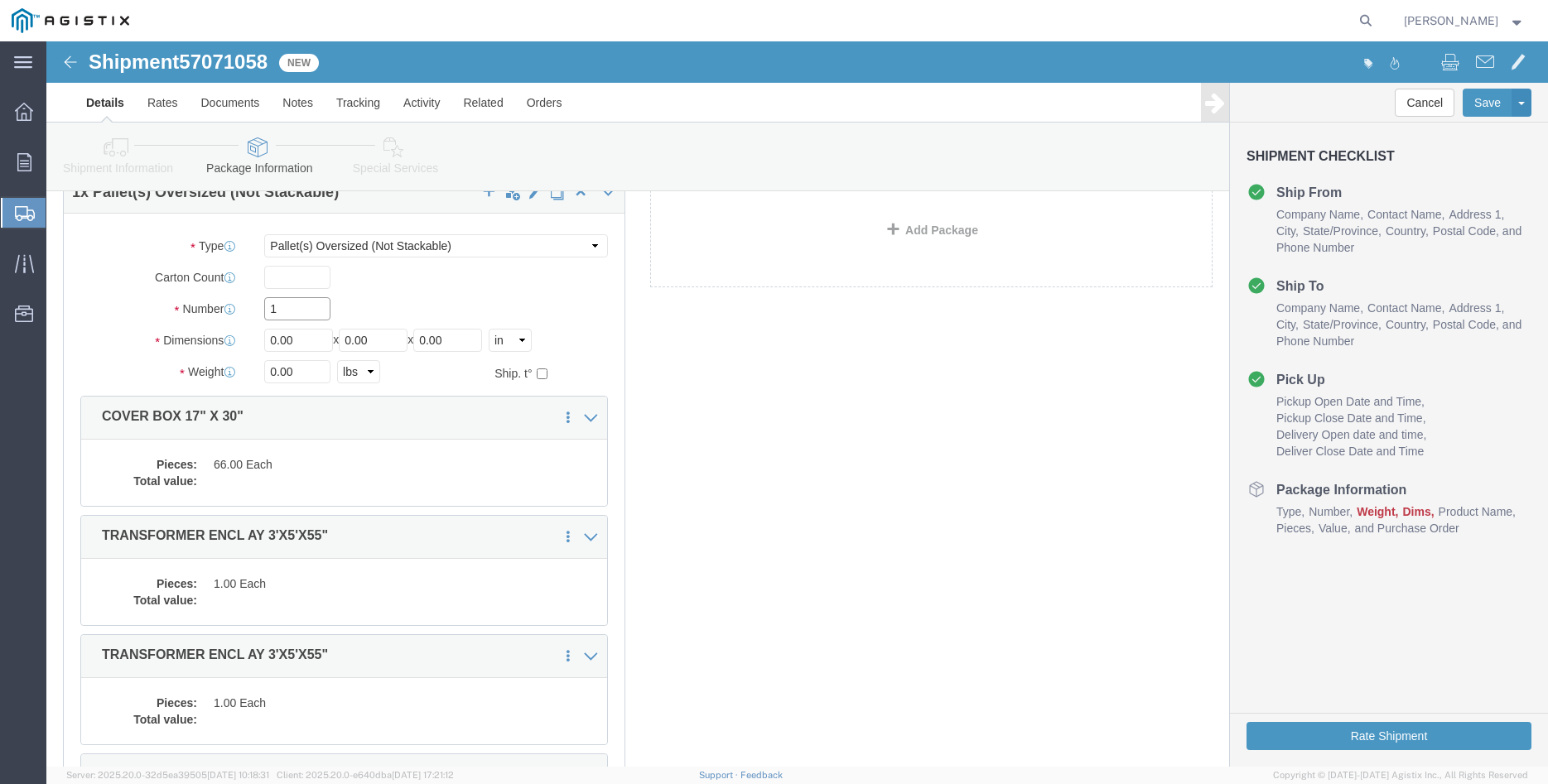
click input "1"
type input "7"
type input "40"
type input "70"
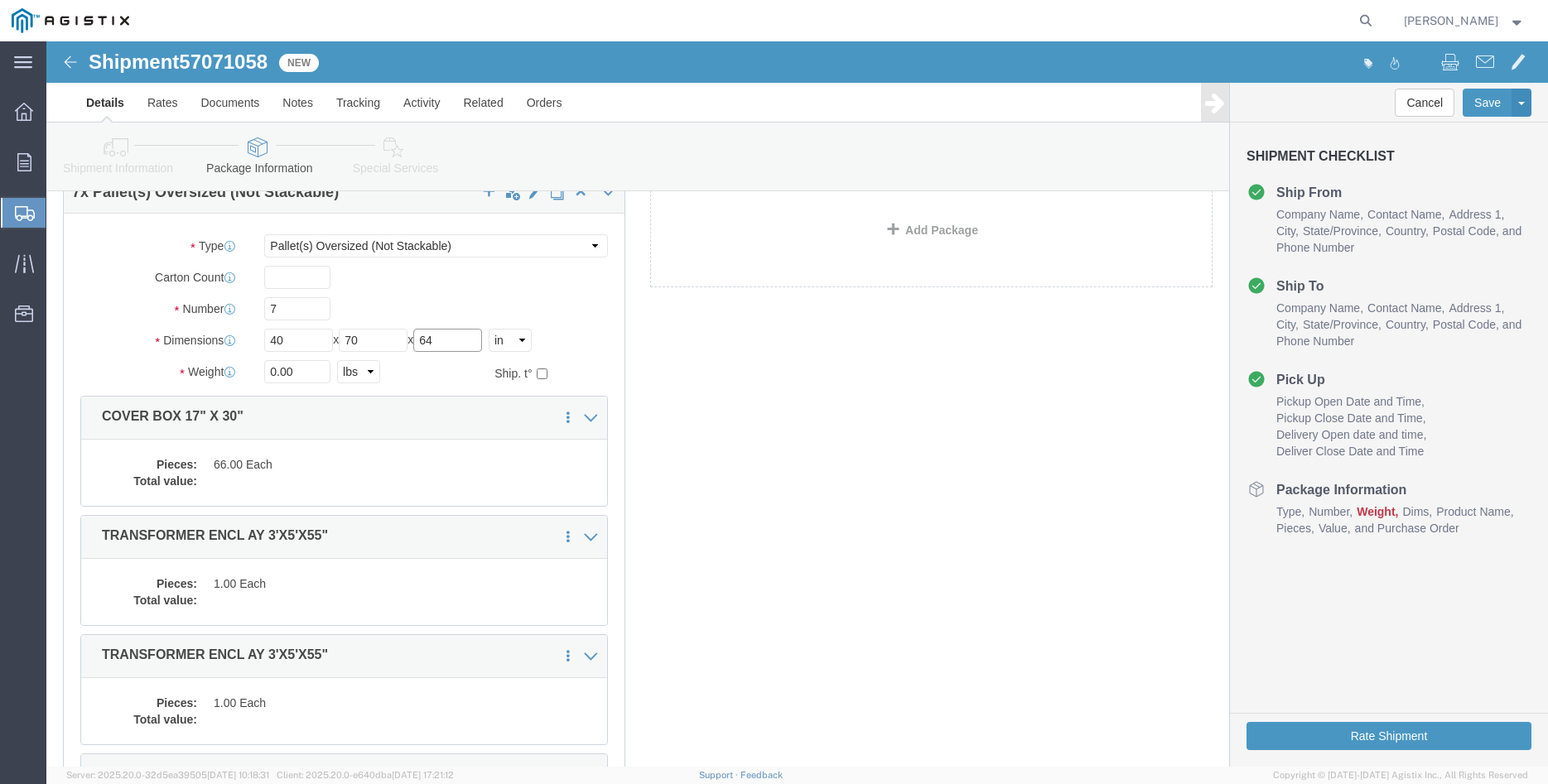
type input "64"
type input "8100"
click label "Number"
click dd "66.00 Each"
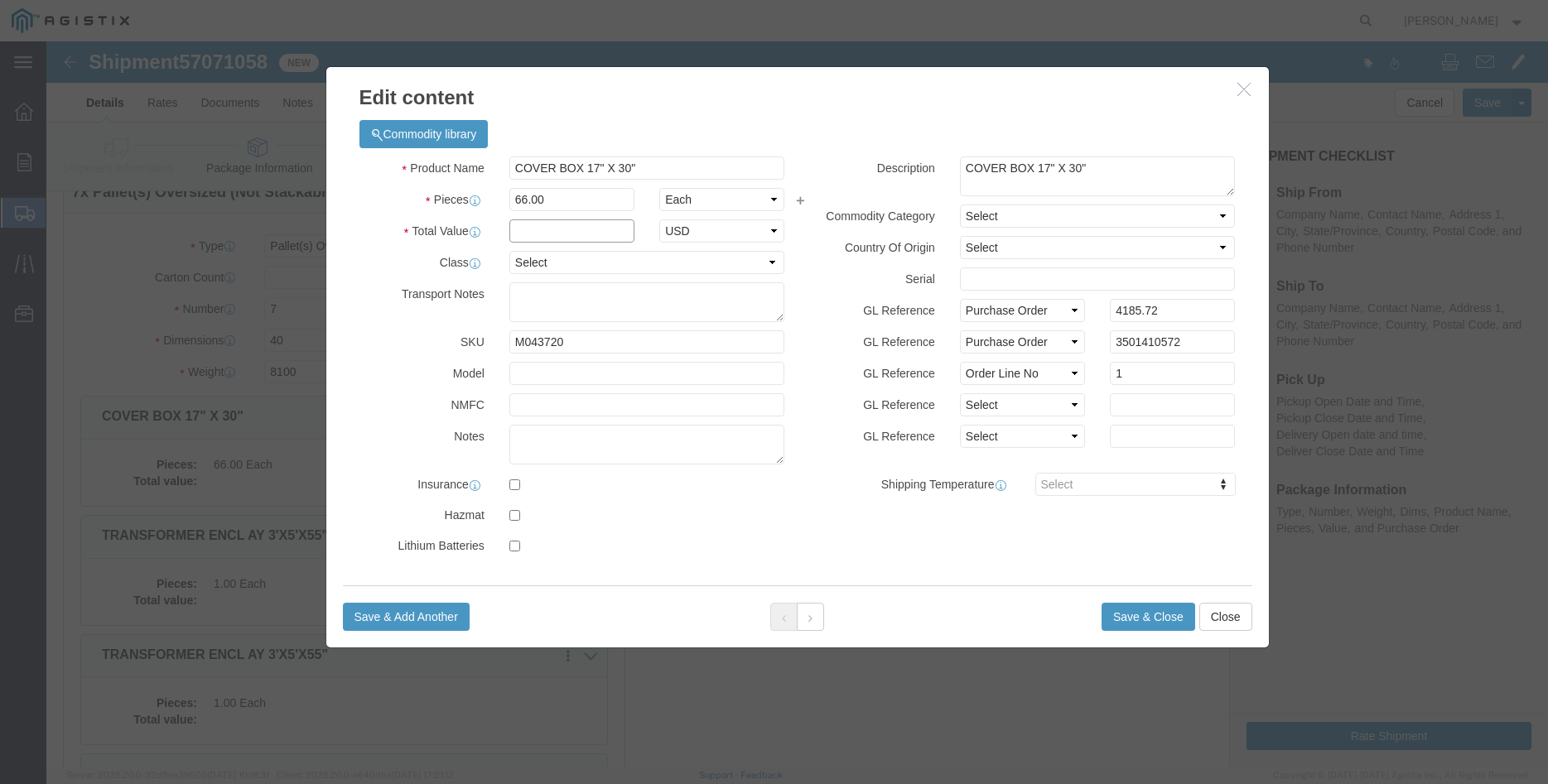
click input "text"
type input "4185.72"
click select "Select 50 55 60 65 70 85 92.5 100 125 175 250 300 400"
select select "100"
click option "100"
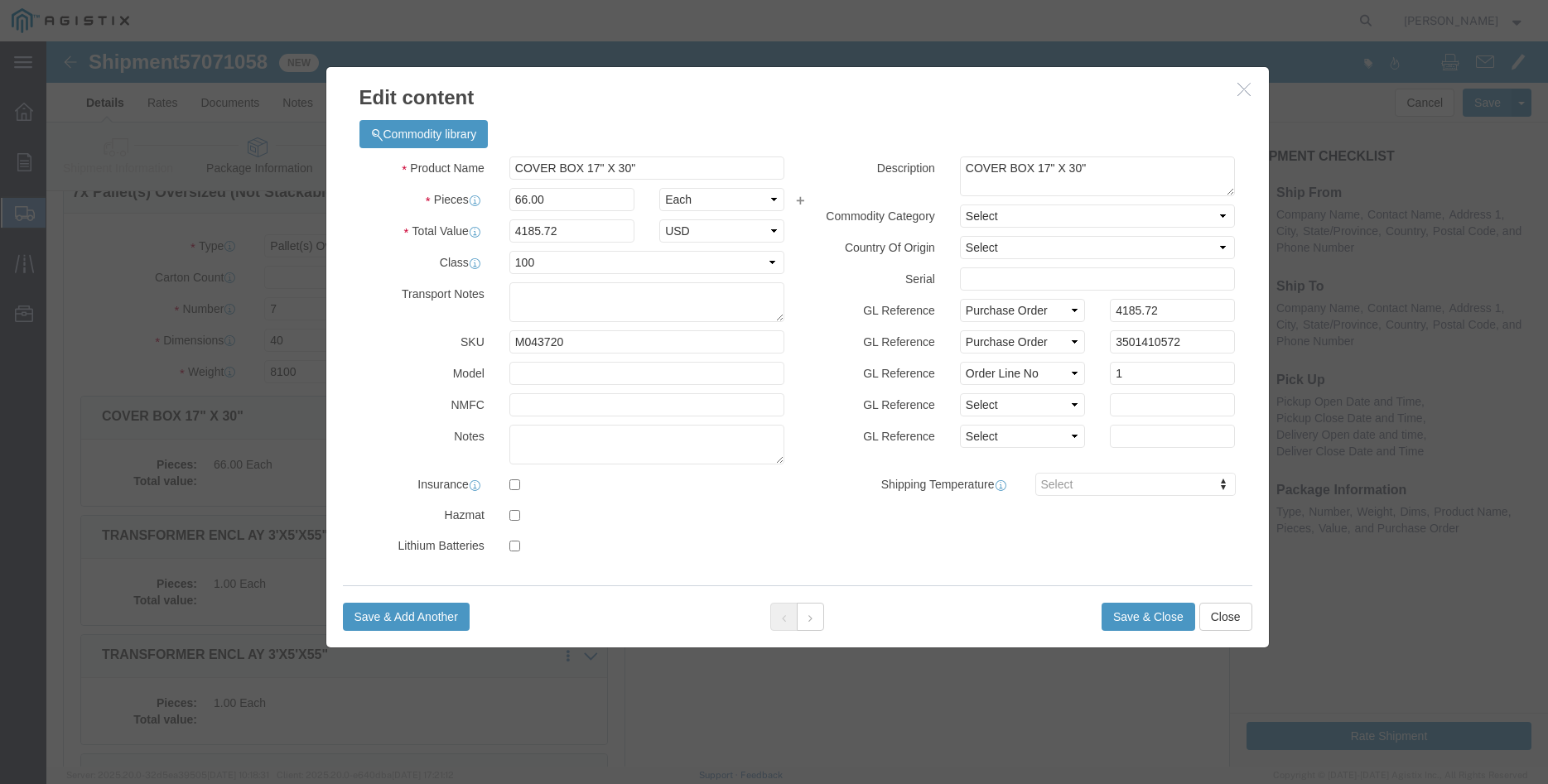
click label "Shipping Temperature"
click button "Save & Close"
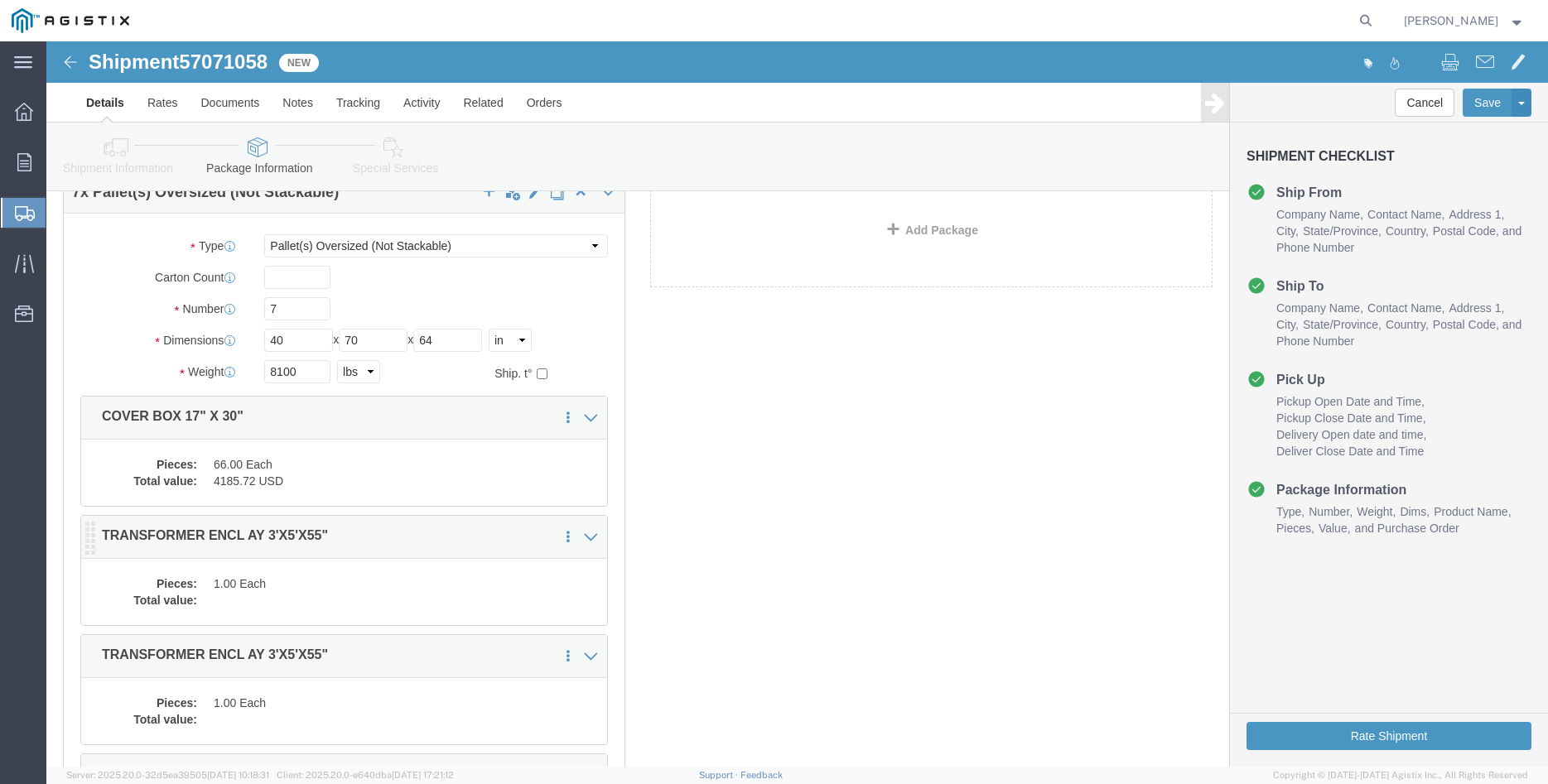
click dd "1.00 Each"
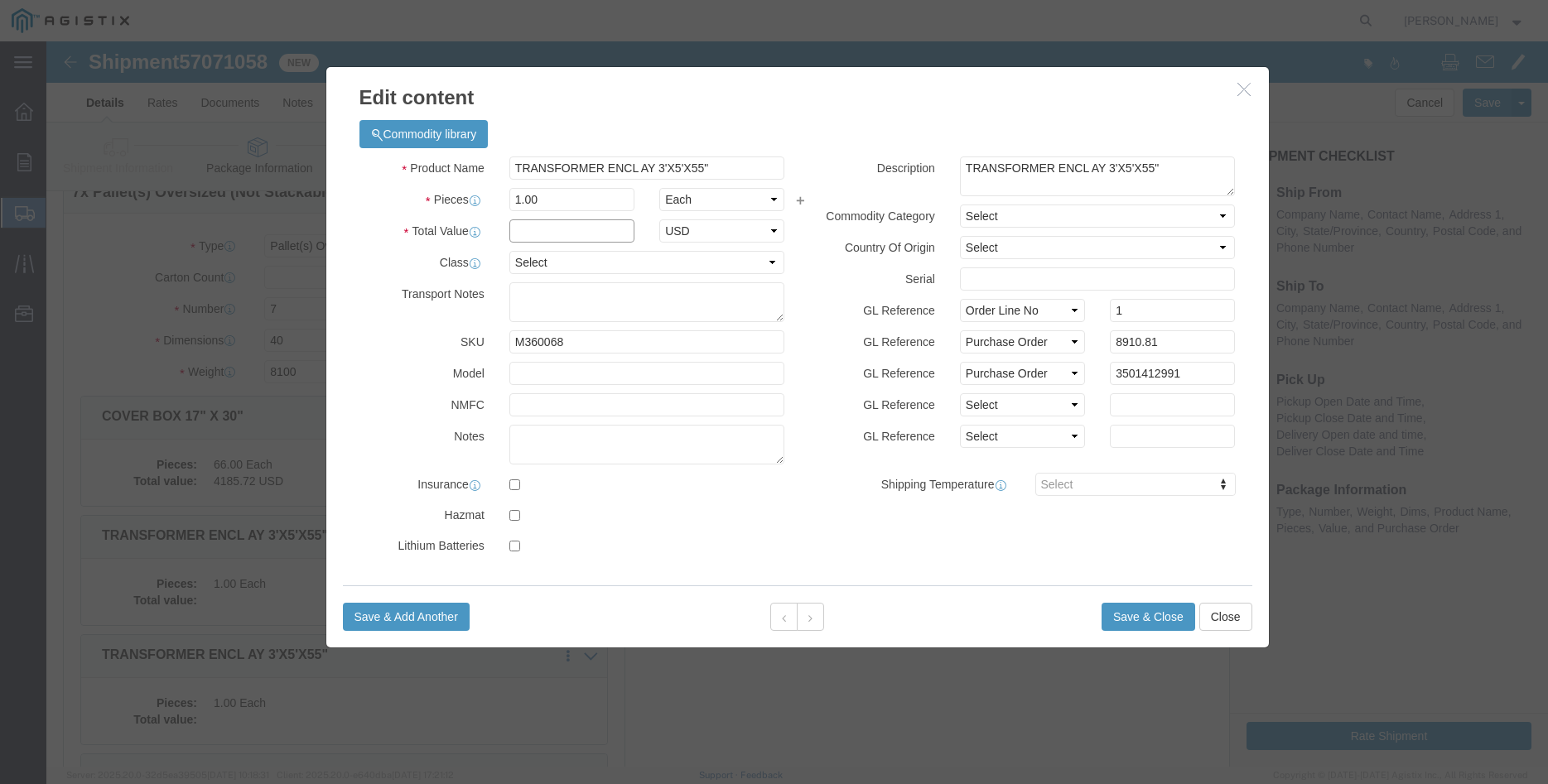
click input "text"
type input "8910.81"
click select "Select 50 55 60 65 70 85 92.5 100 125 175 250 300 400"
select select "100"
click option "100"
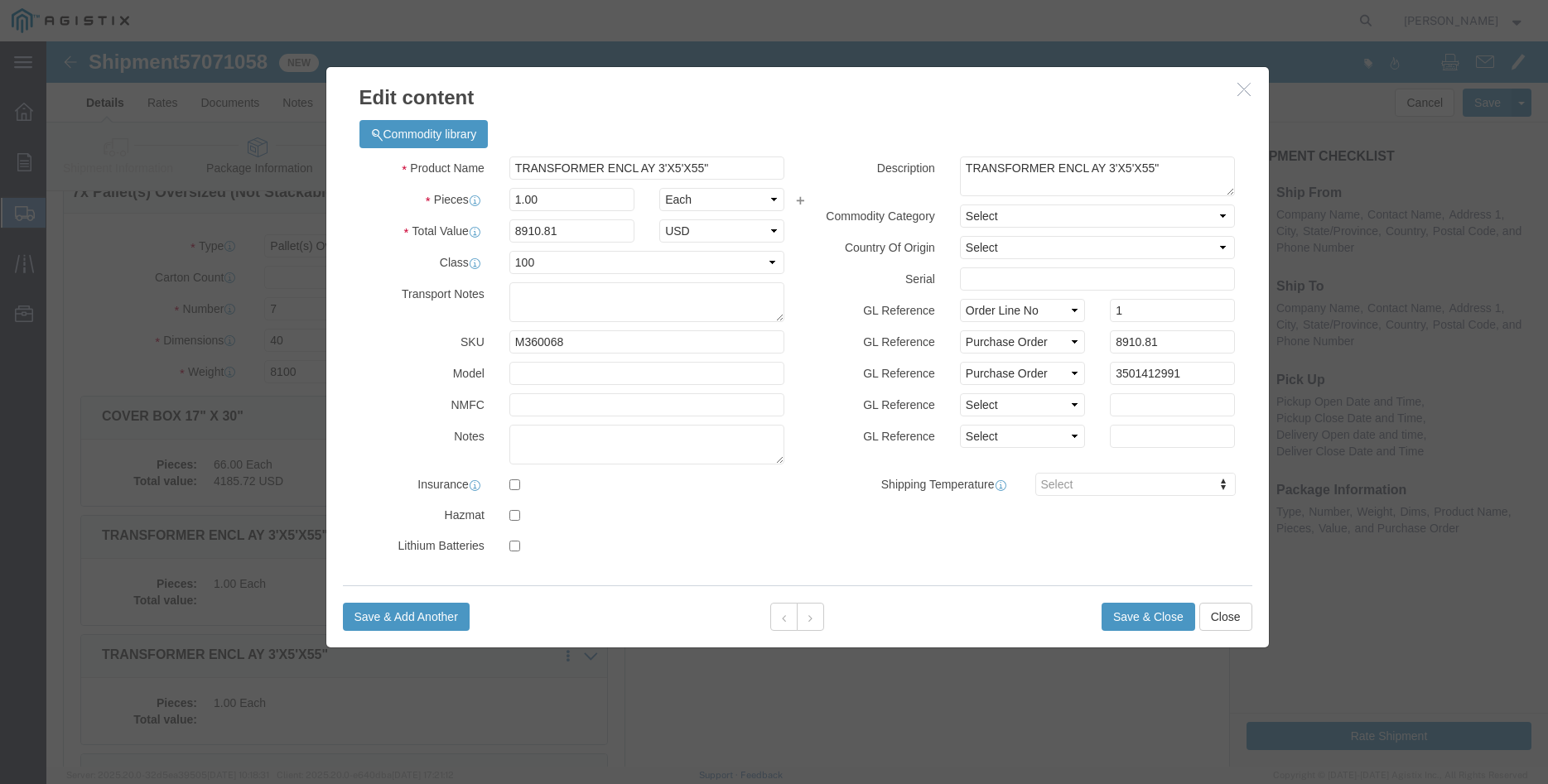
click label "GL Reference"
click button "Save & Close"
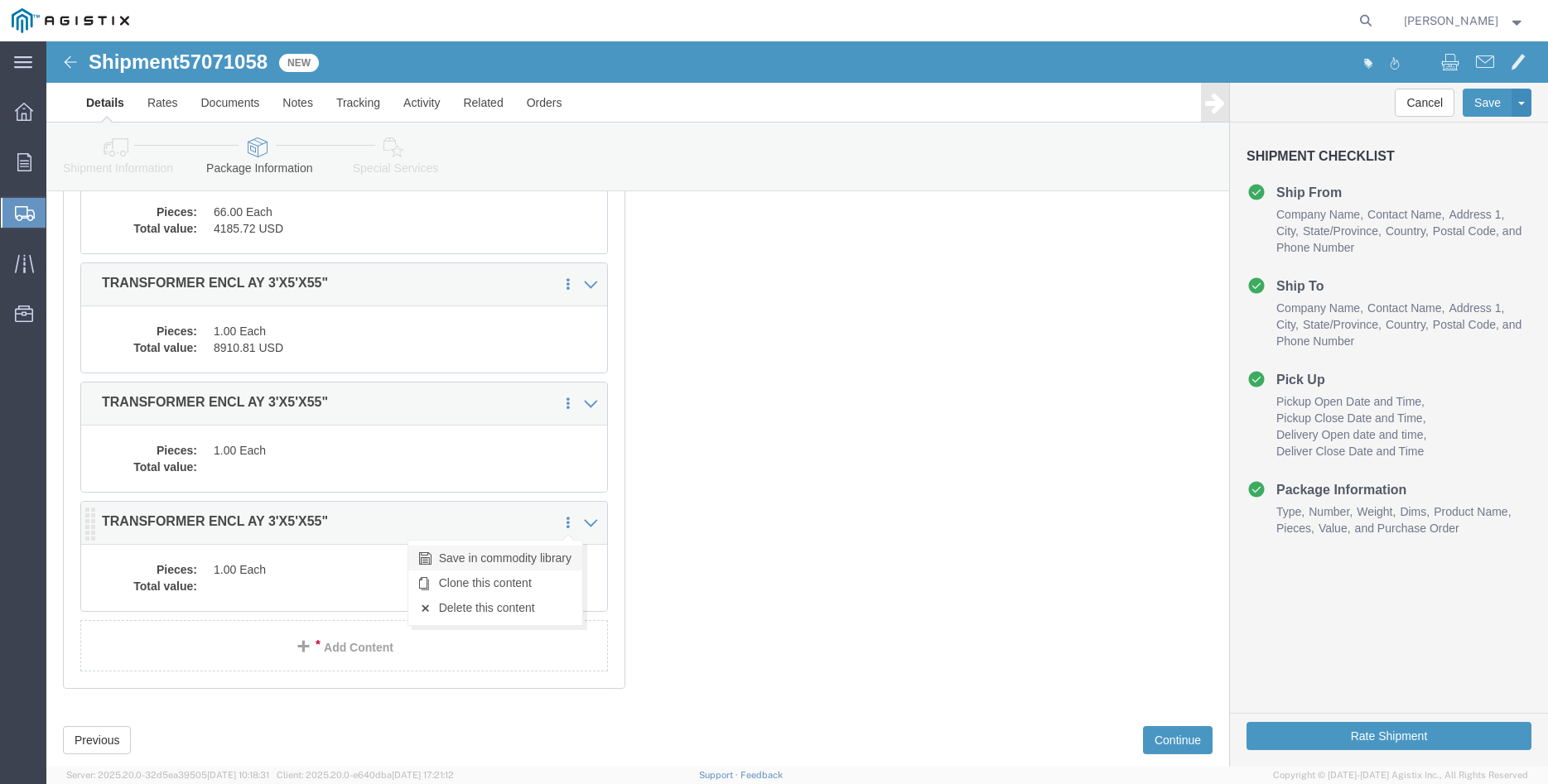
scroll to position [338, 0]
click dd "1.00 Each"
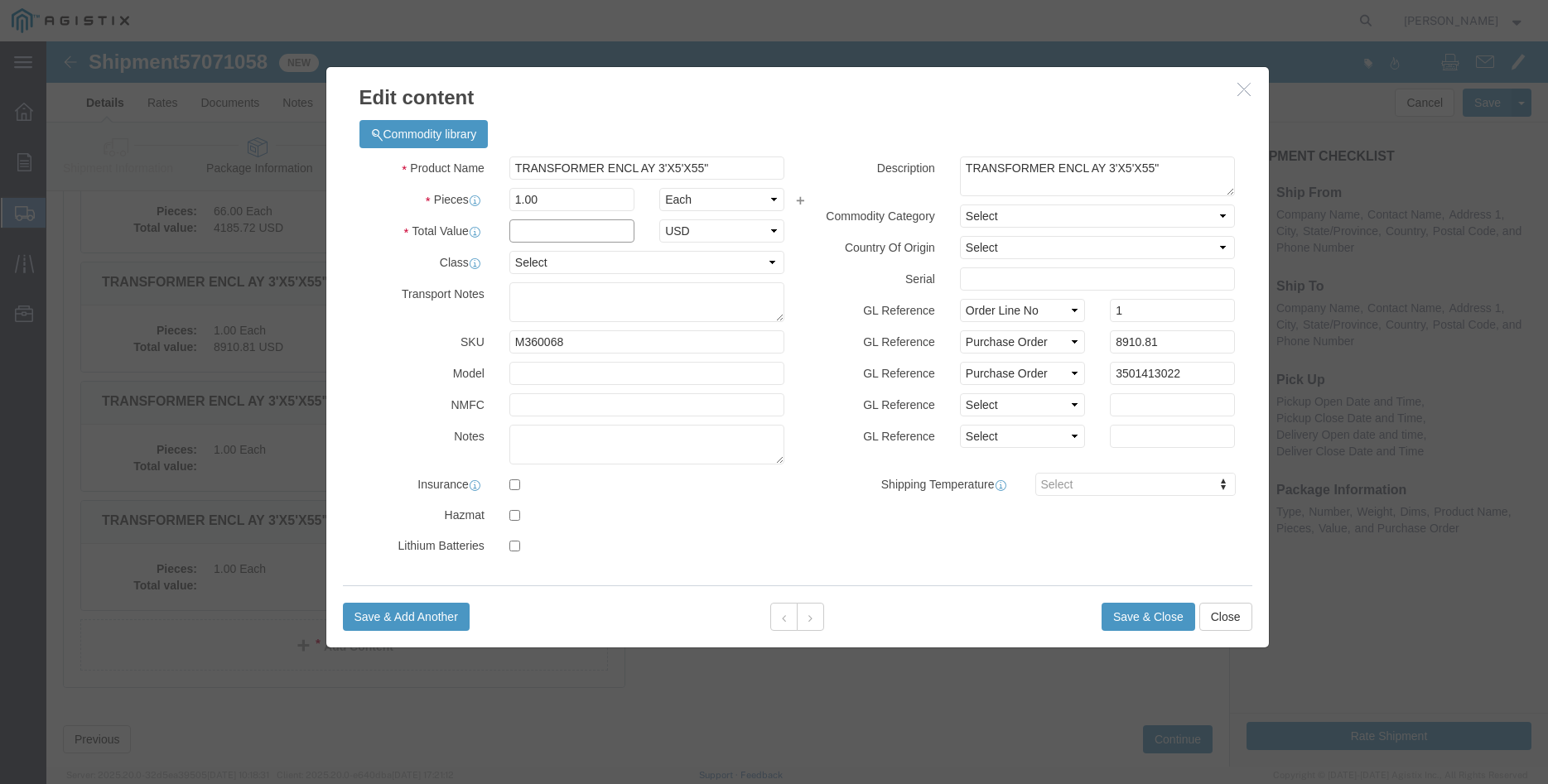
click input "text"
type input "8910.81"
click select "Select 50 55 60 65 70 85 92.5 100 125 175 250 300 400"
select select "100"
click option "100"
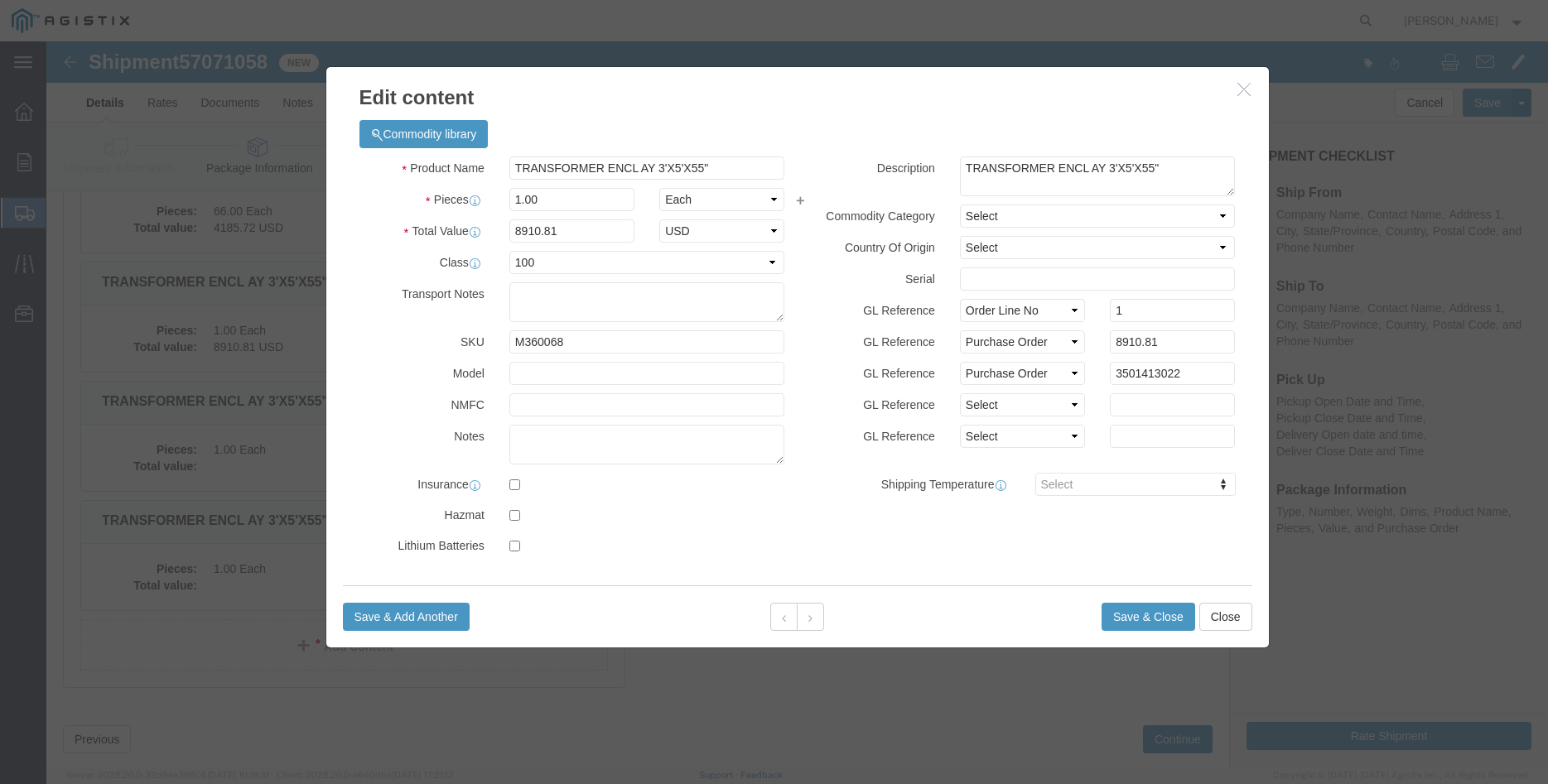
click label "GL Reference"
click button "Save & Close"
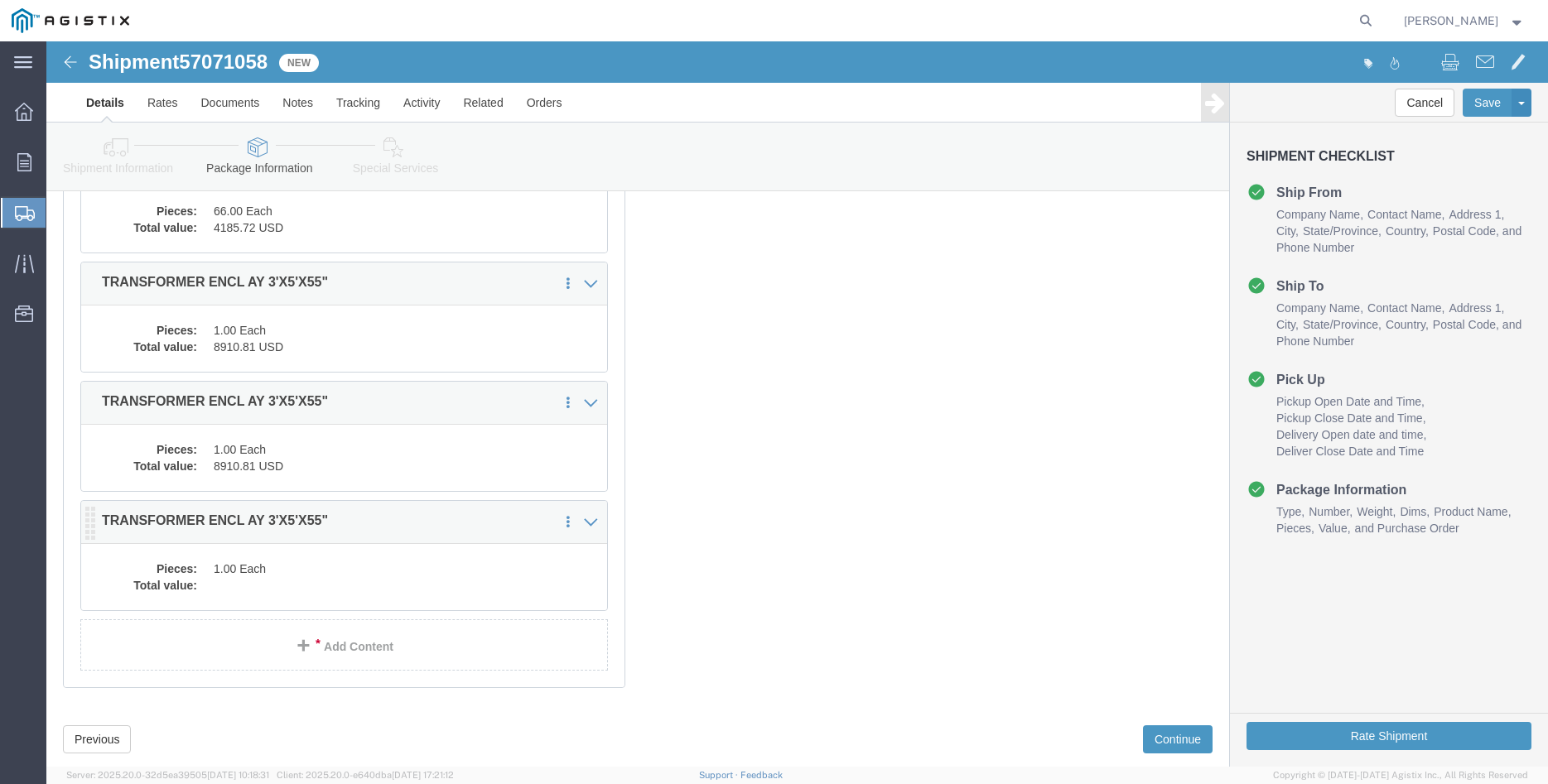
click dd "1.00 Each"
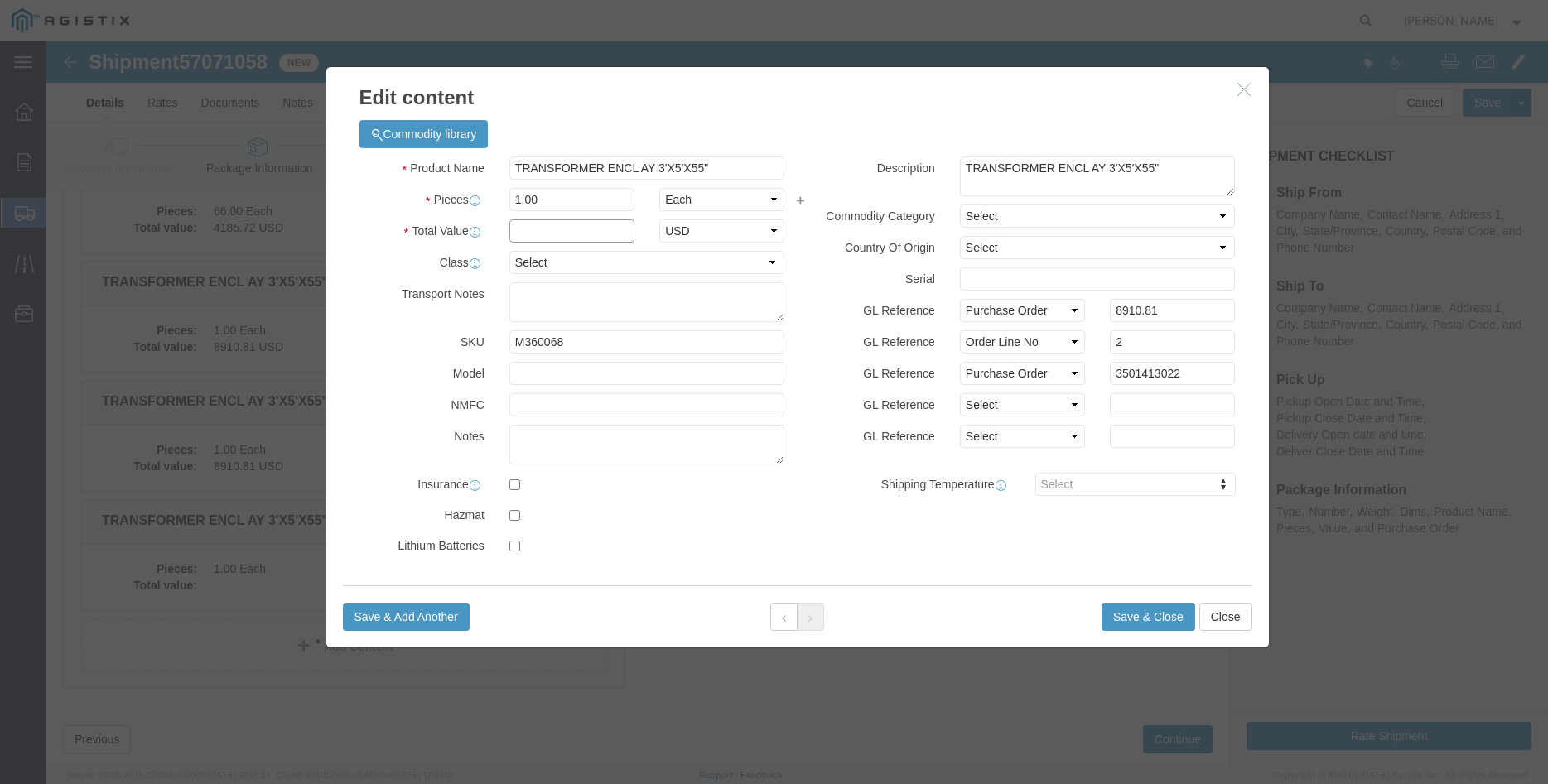
click input "text"
type input "8910.81"
click select "Select 50 55 60 65 70 85 92.5 100 125 175 250 300 400"
select select "100"
click option "100"
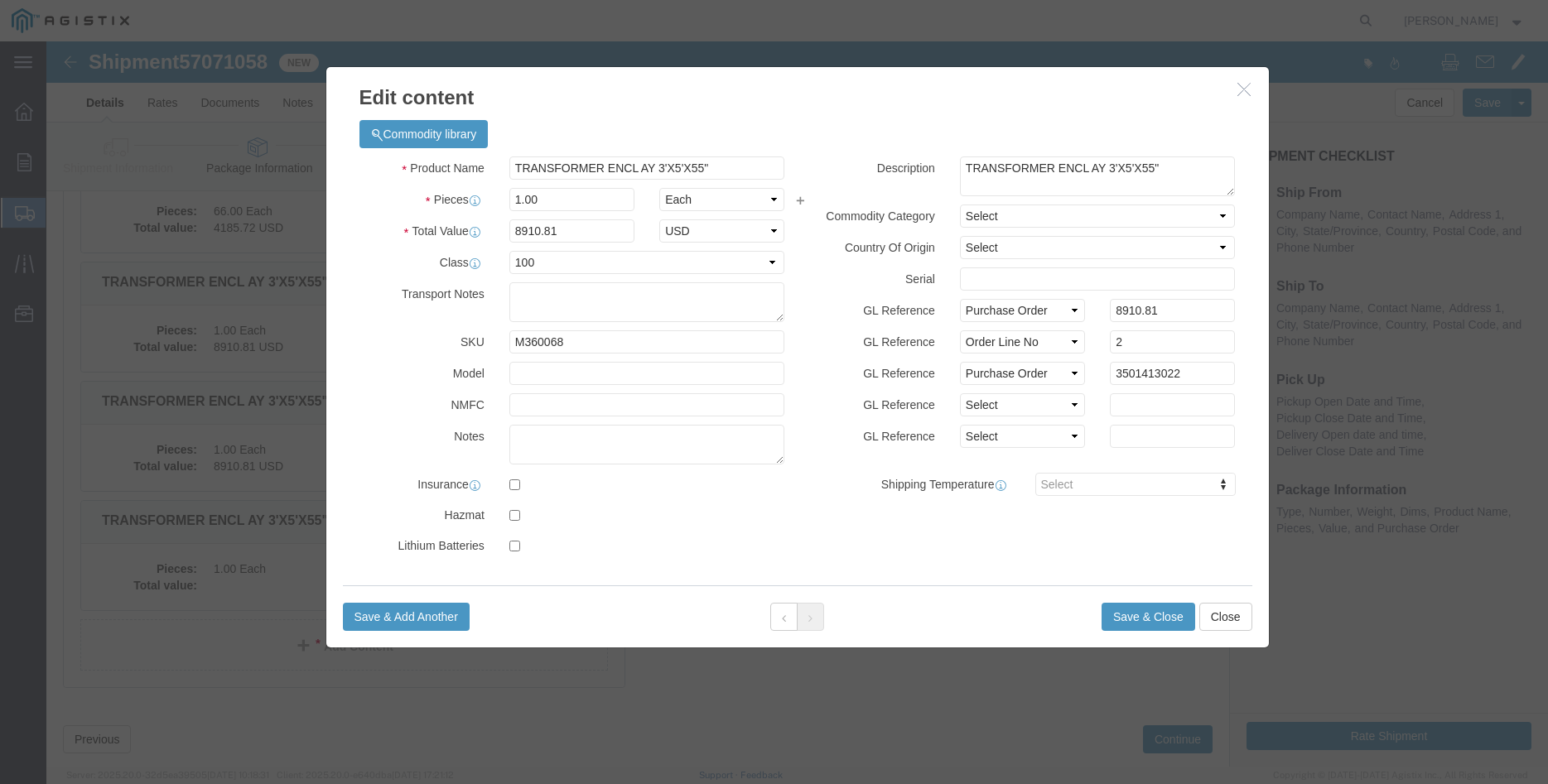
click label "GL Reference"
click button "Save & Close"
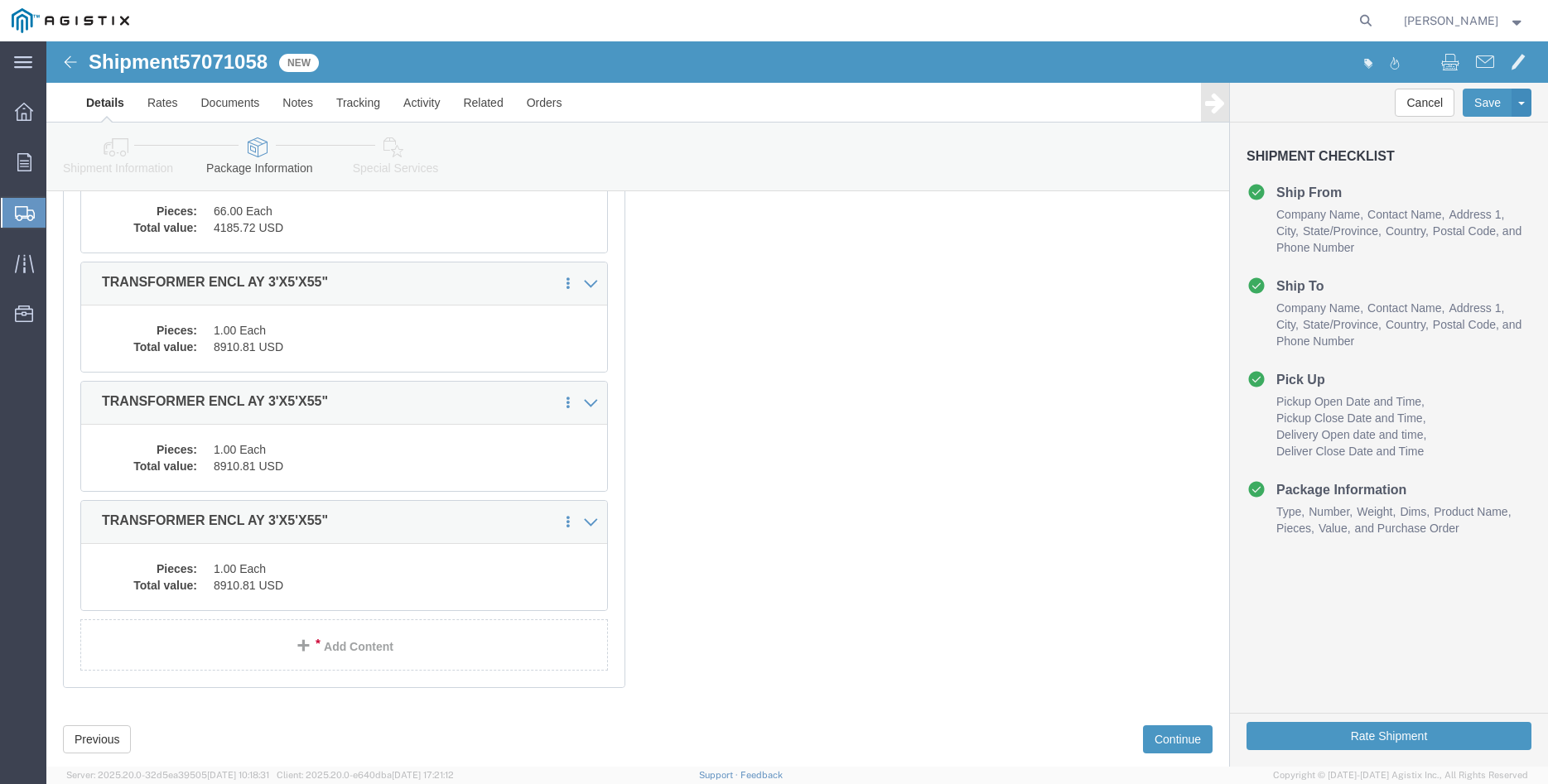
click div "7 x Pallet(s) Oversized (Not Stackable) Package Type Select Bulk Bundle(s) Card…"
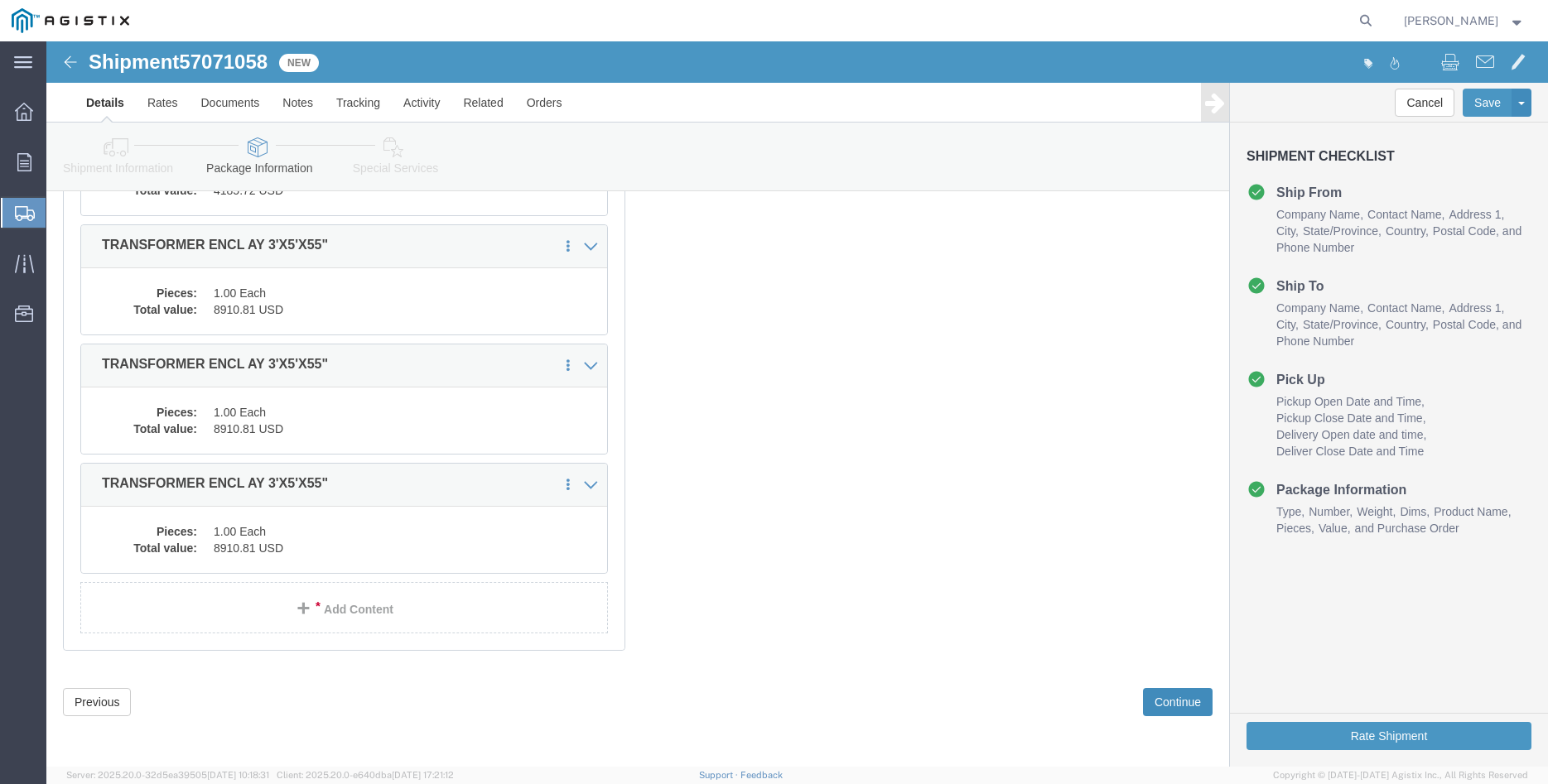
click button "Continue"
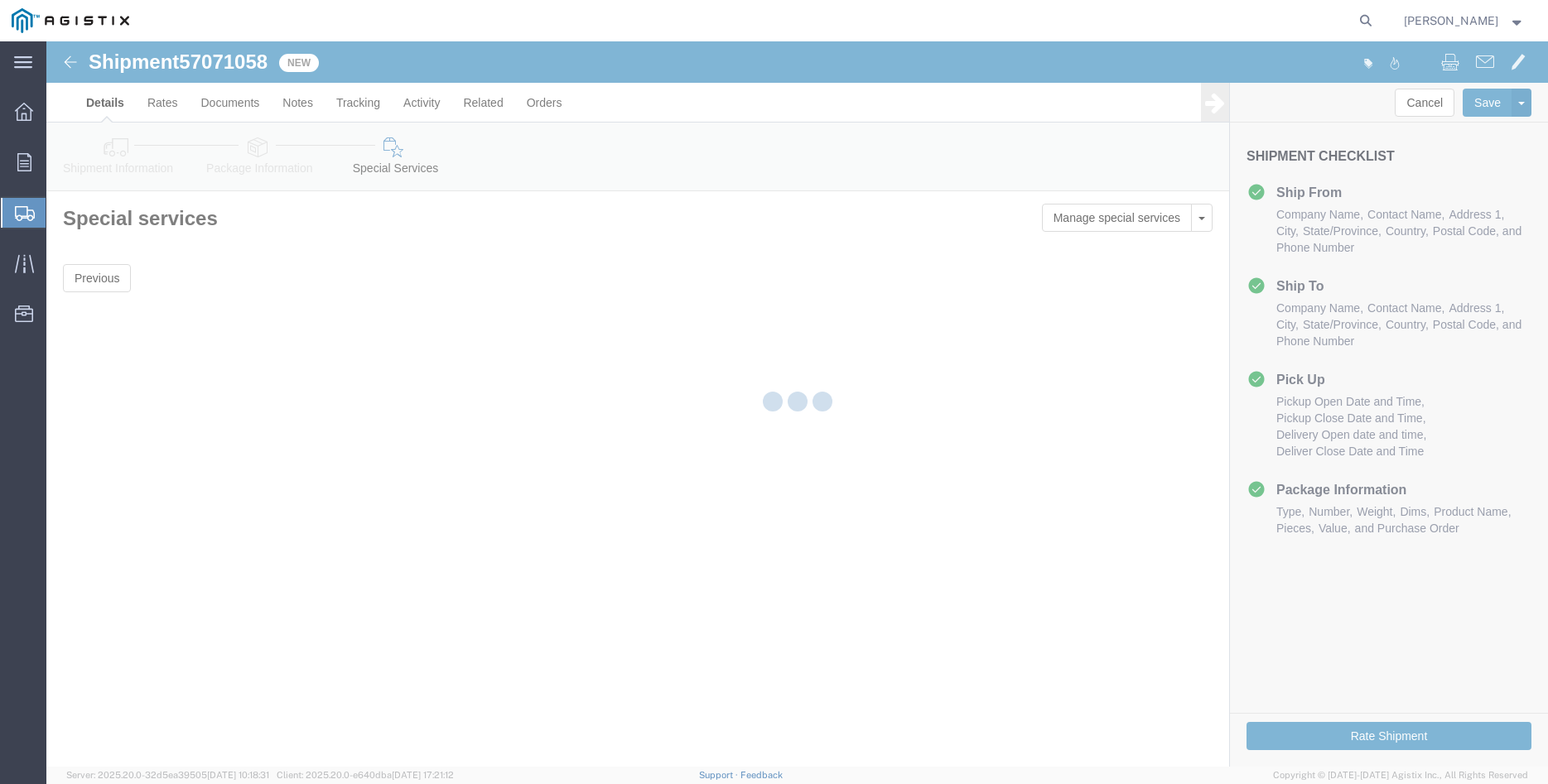
scroll to position [0, 0]
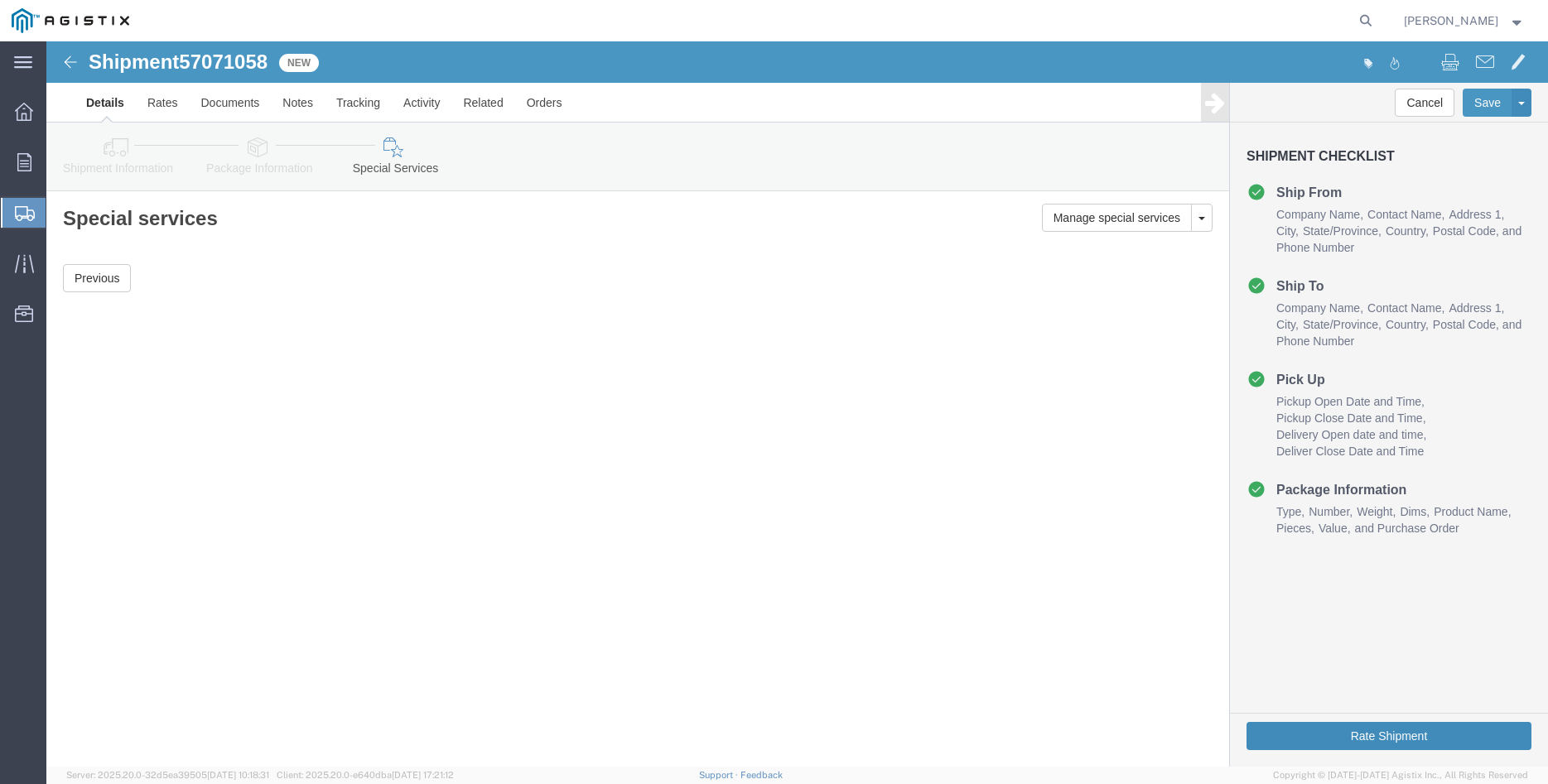
click button "Rate Shipment"
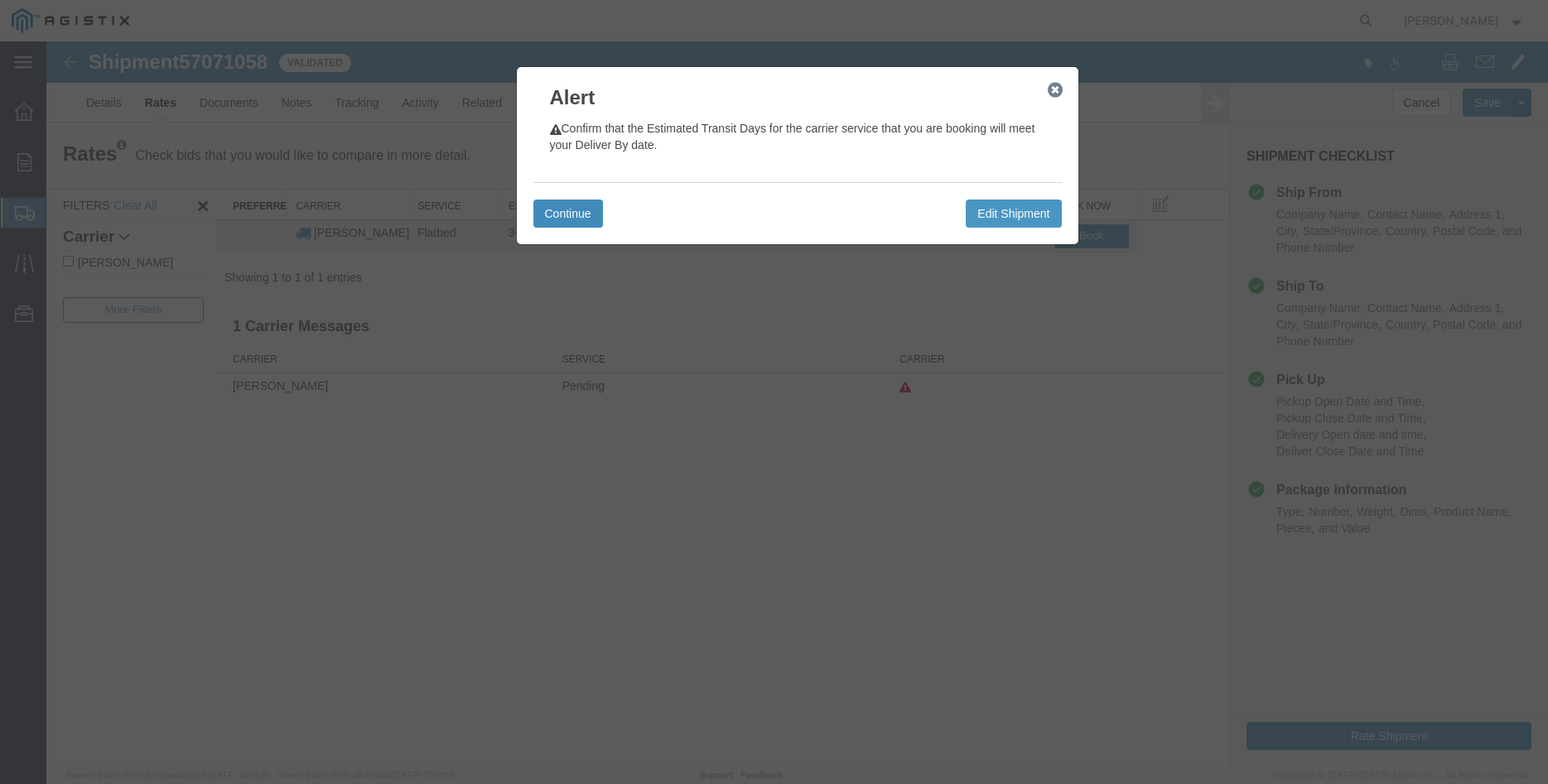
click at [570, 209] on button "Continue" at bounding box center [568, 213] width 70 height 28
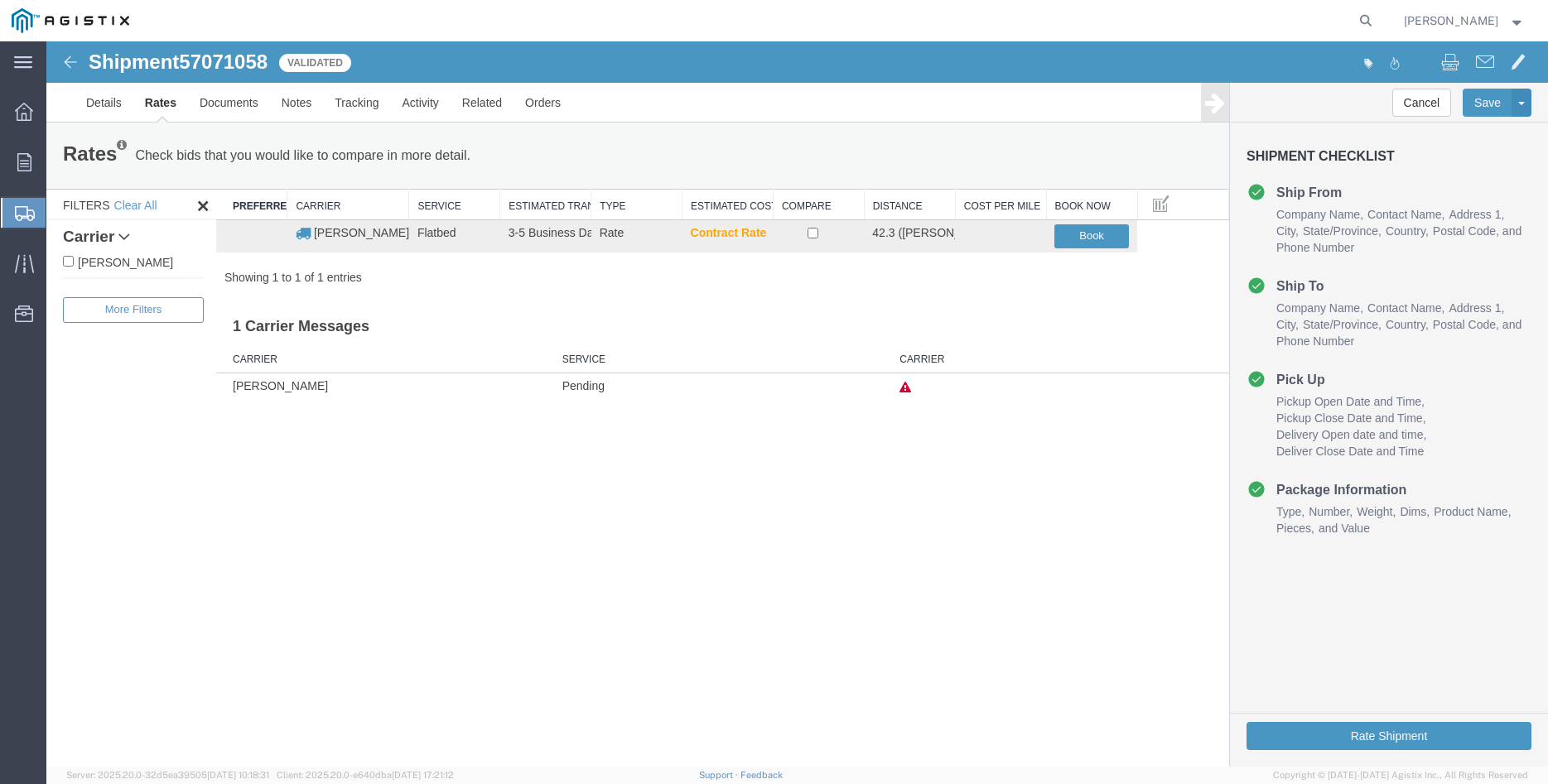
click at [131, 258] on label "C.H. Robinson" at bounding box center [133, 261] width 141 height 18
click at [74, 258] on input "C.H. Robinson" at bounding box center [68, 261] width 11 height 11
checkbox input "true"
click at [814, 232] on input "checkbox" at bounding box center [812, 232] width 11 height 11
checkbox input "true"
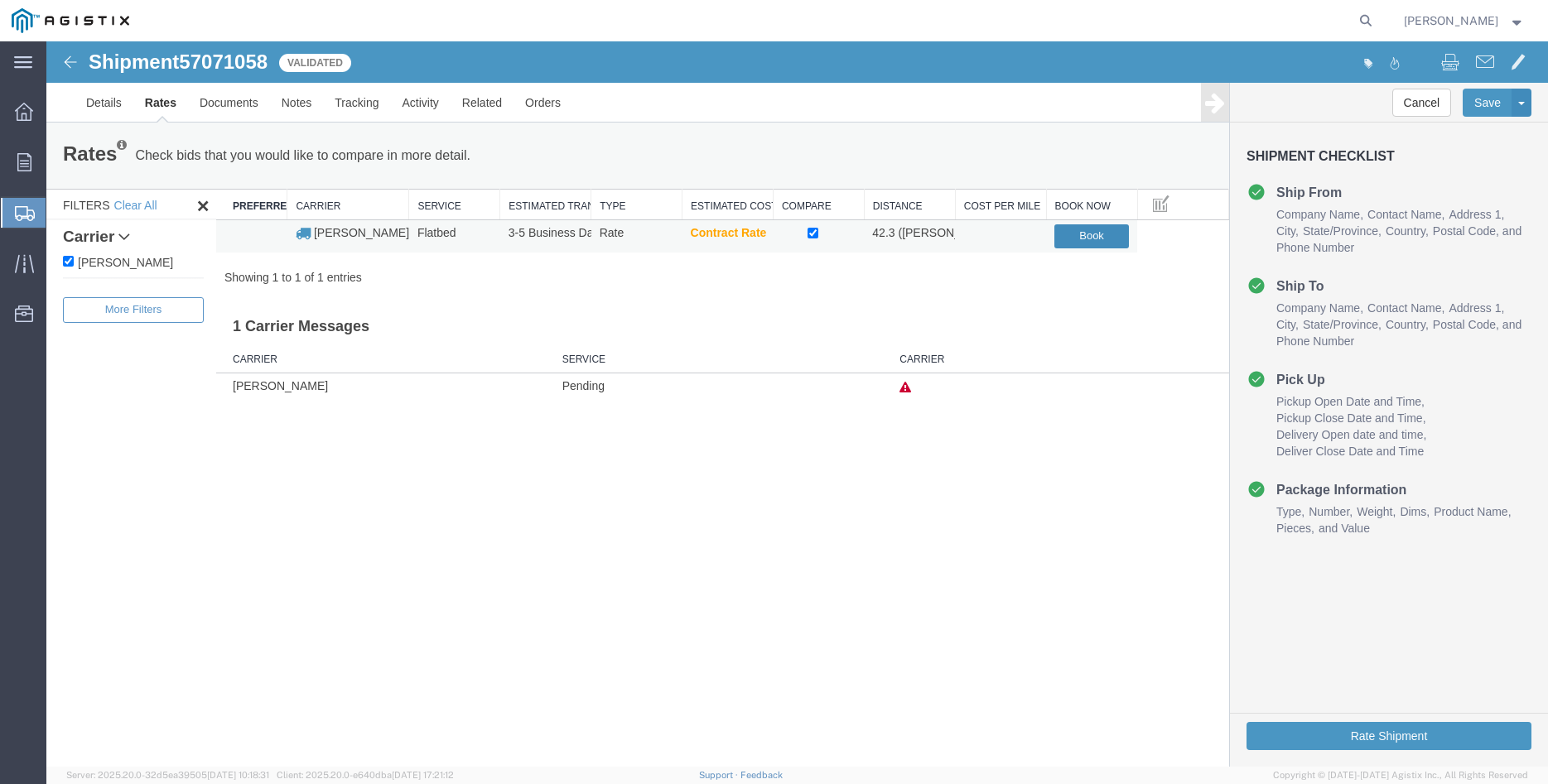
click at [1095, 236] on button "Book" at bounding box center [1092, 236] width 75 height 24
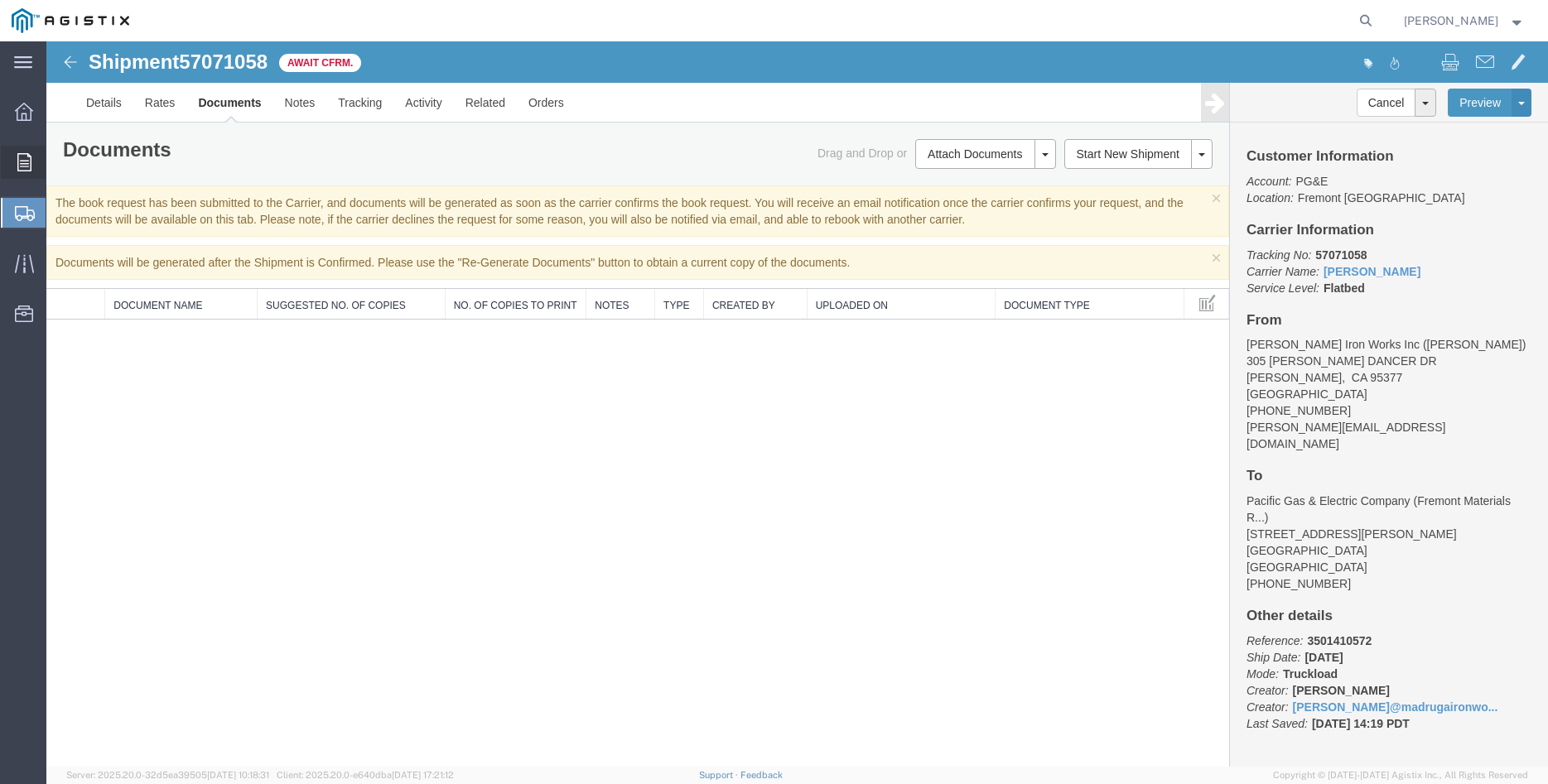
click at [22, 160] on icon at bounding box center [24, 162] width 14 height 18
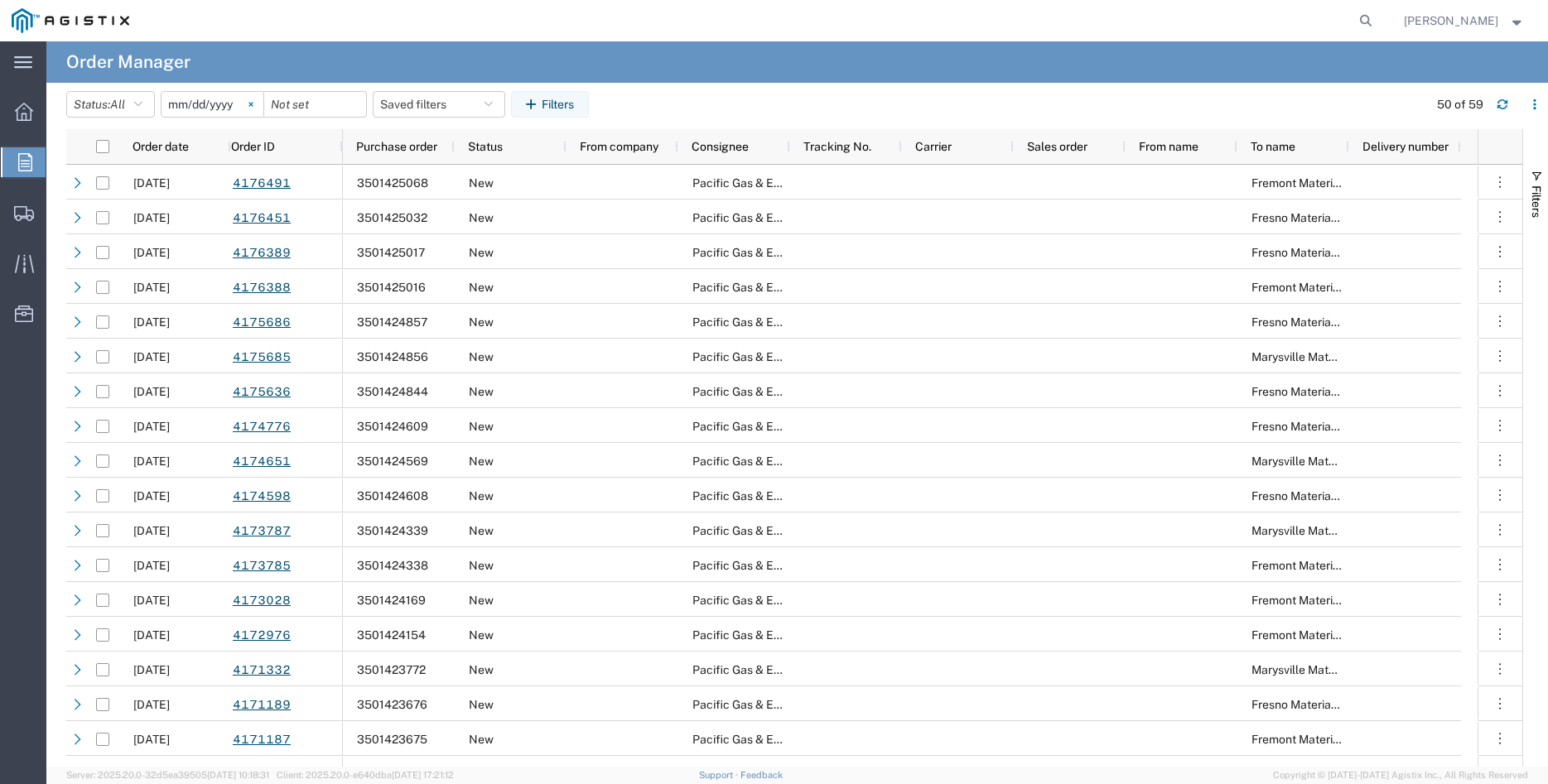
click at [253, 104] on icon at bounding box center [251, 104] width 5 height 5
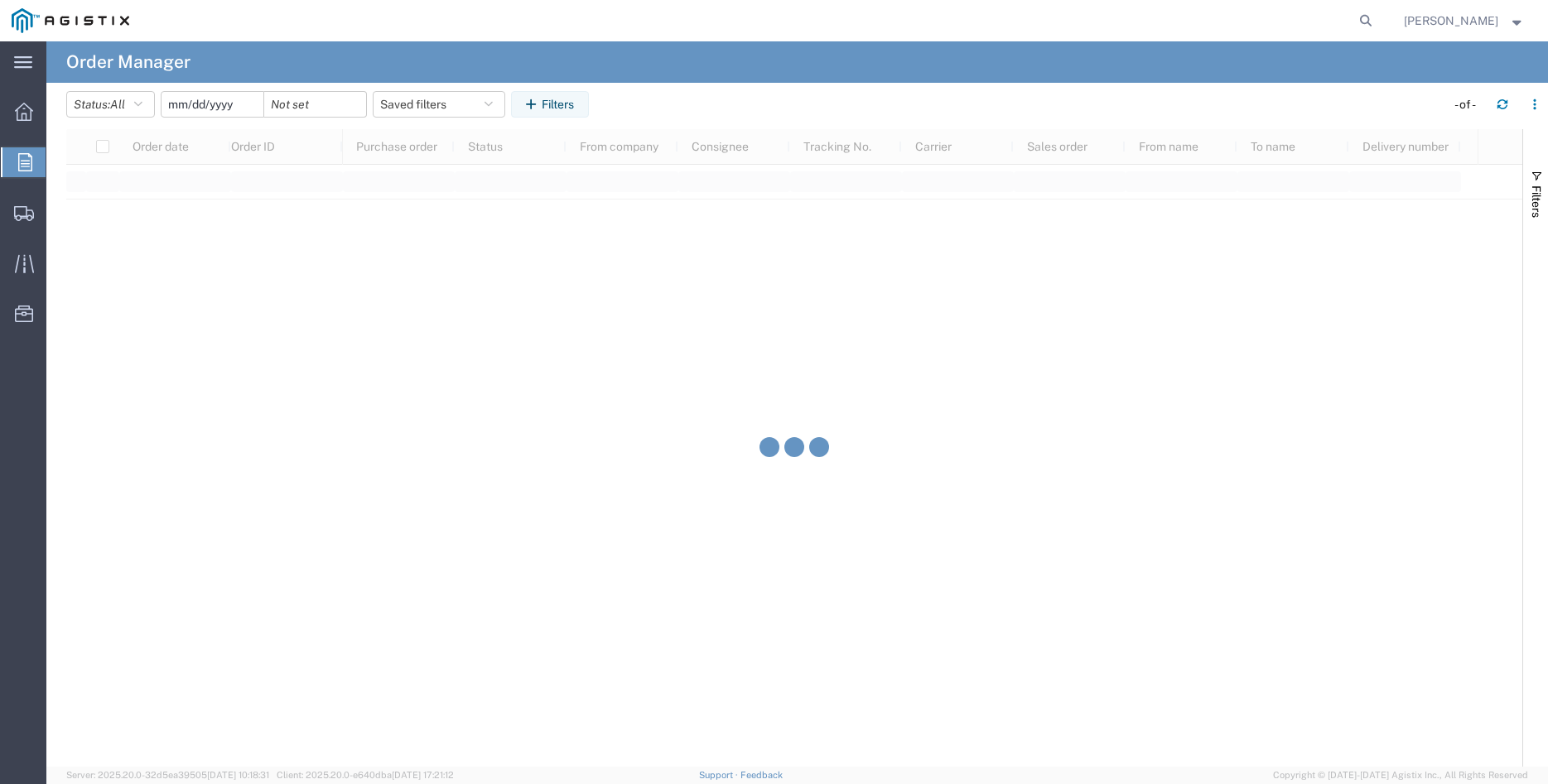
click at [221, 106] on input "date" at bounding box center [212, 104] width 102 height 25
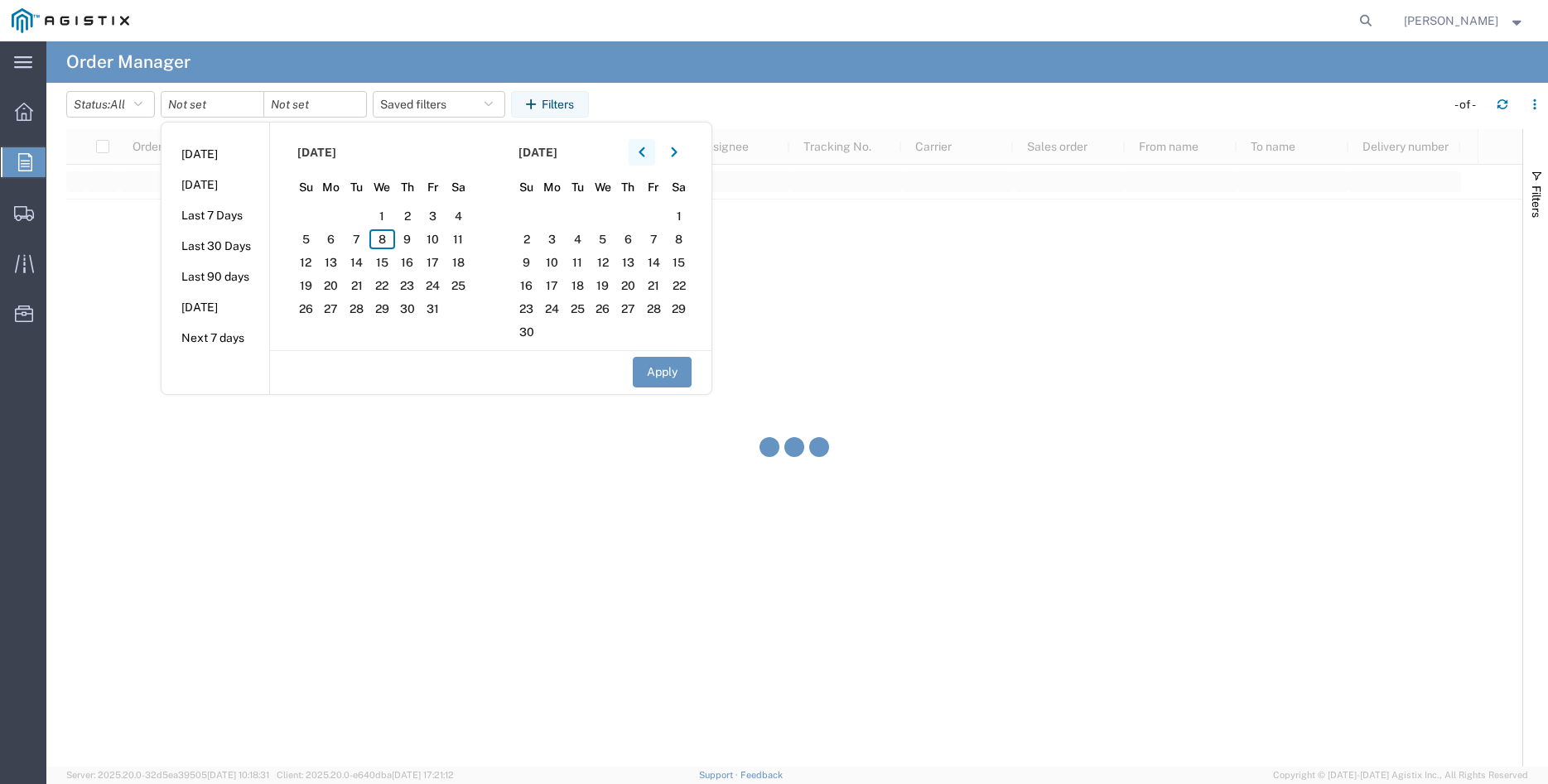
click at [645, 153] on icon "button" at bounding box center [642, 152] width 7 height 11
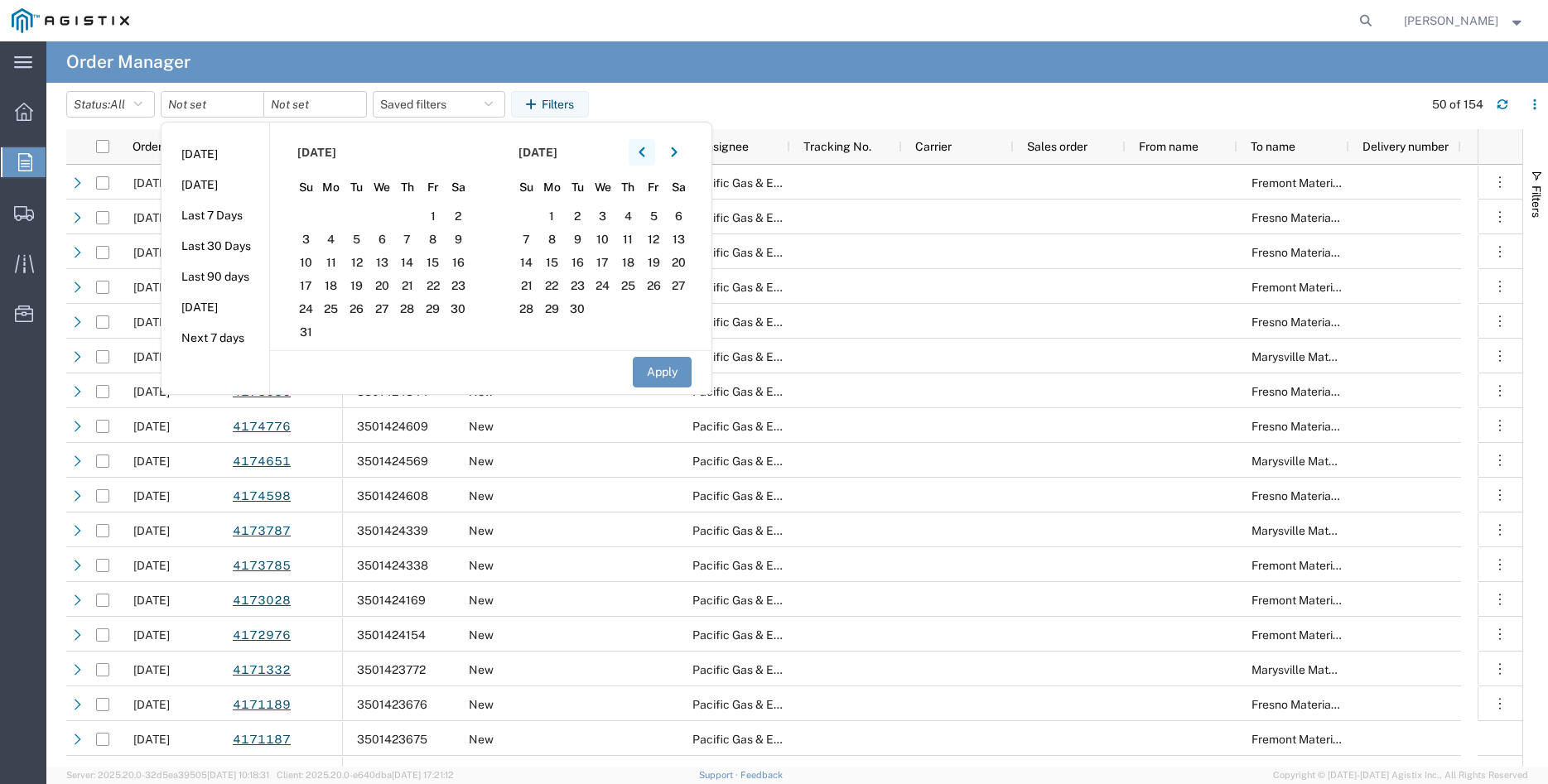
click at [645, 153] on icon "button" at bounding box center [642, 152] width 7 height 11
click at [417, 293] on span "26" at bounding box center [407, 285] width 26 height 20
click at [653, 369] on button "Apply" at bounding box center [662, 372] width 58 height 31
type input "2025-06-26"
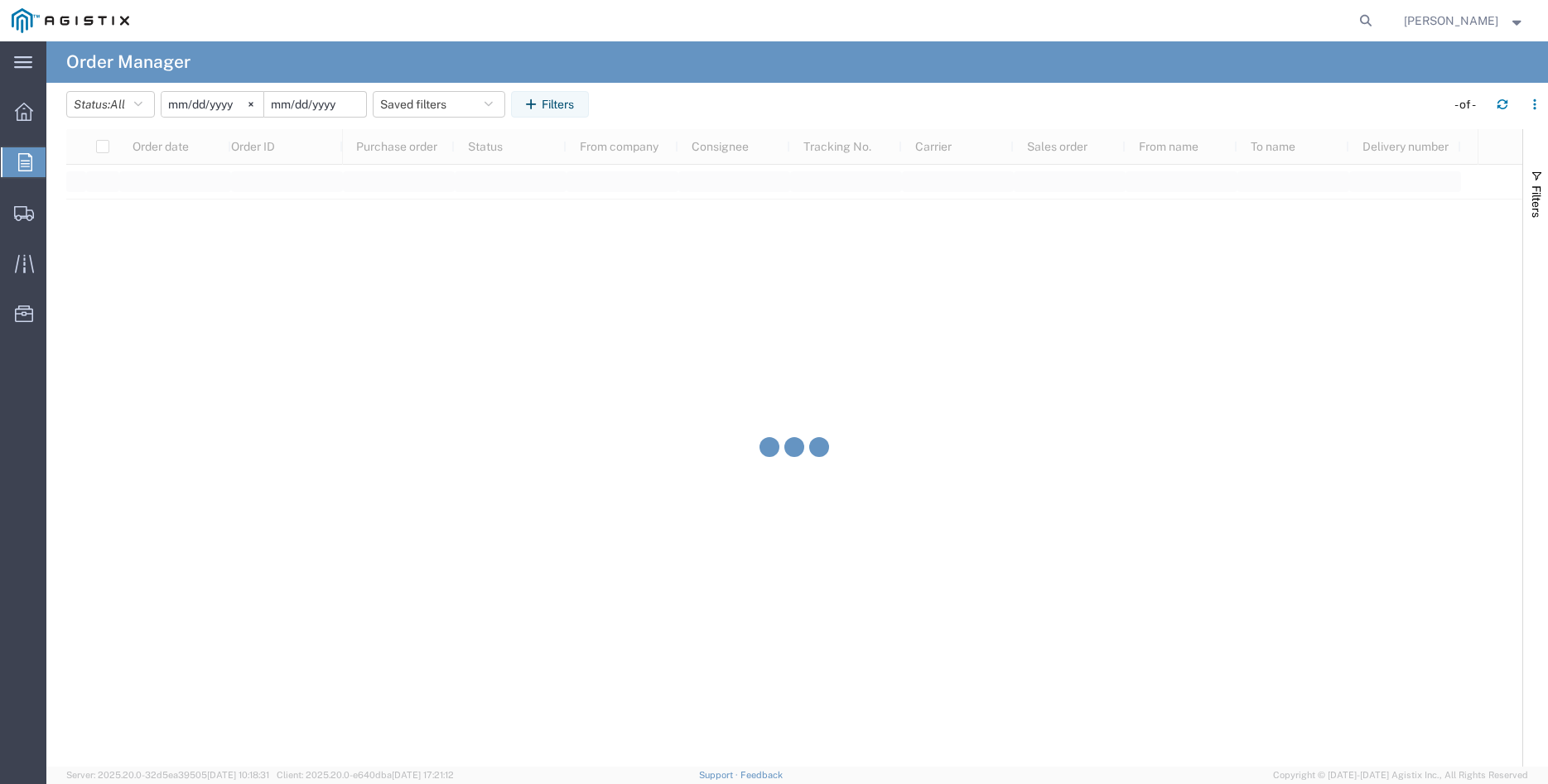
click at [326, 107] on input "date" at bounding box center [315, 104] width 102 height 25
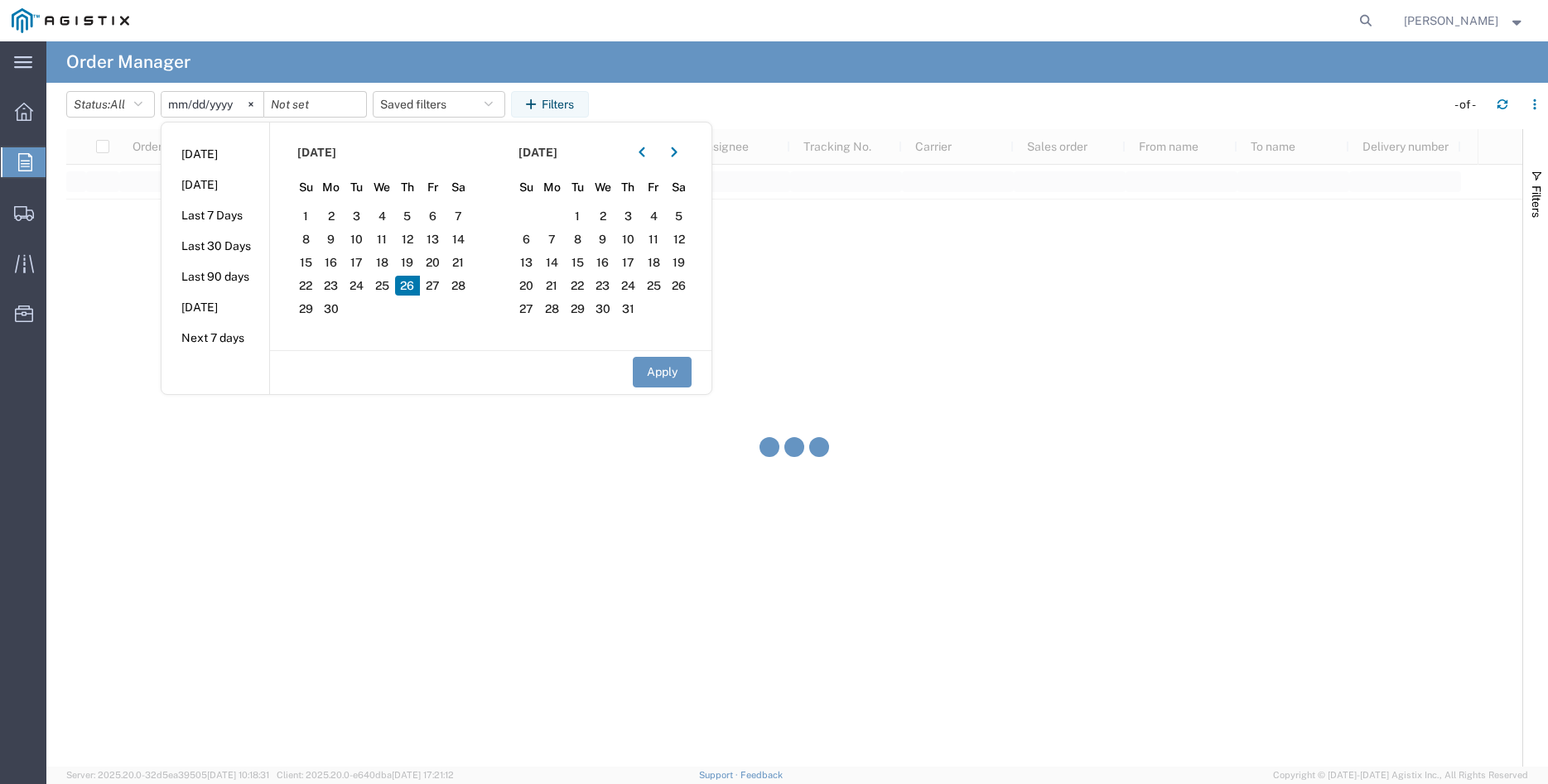
click at [416, 286] on span "26" at bounding box center [407, 285] width 26 height 20
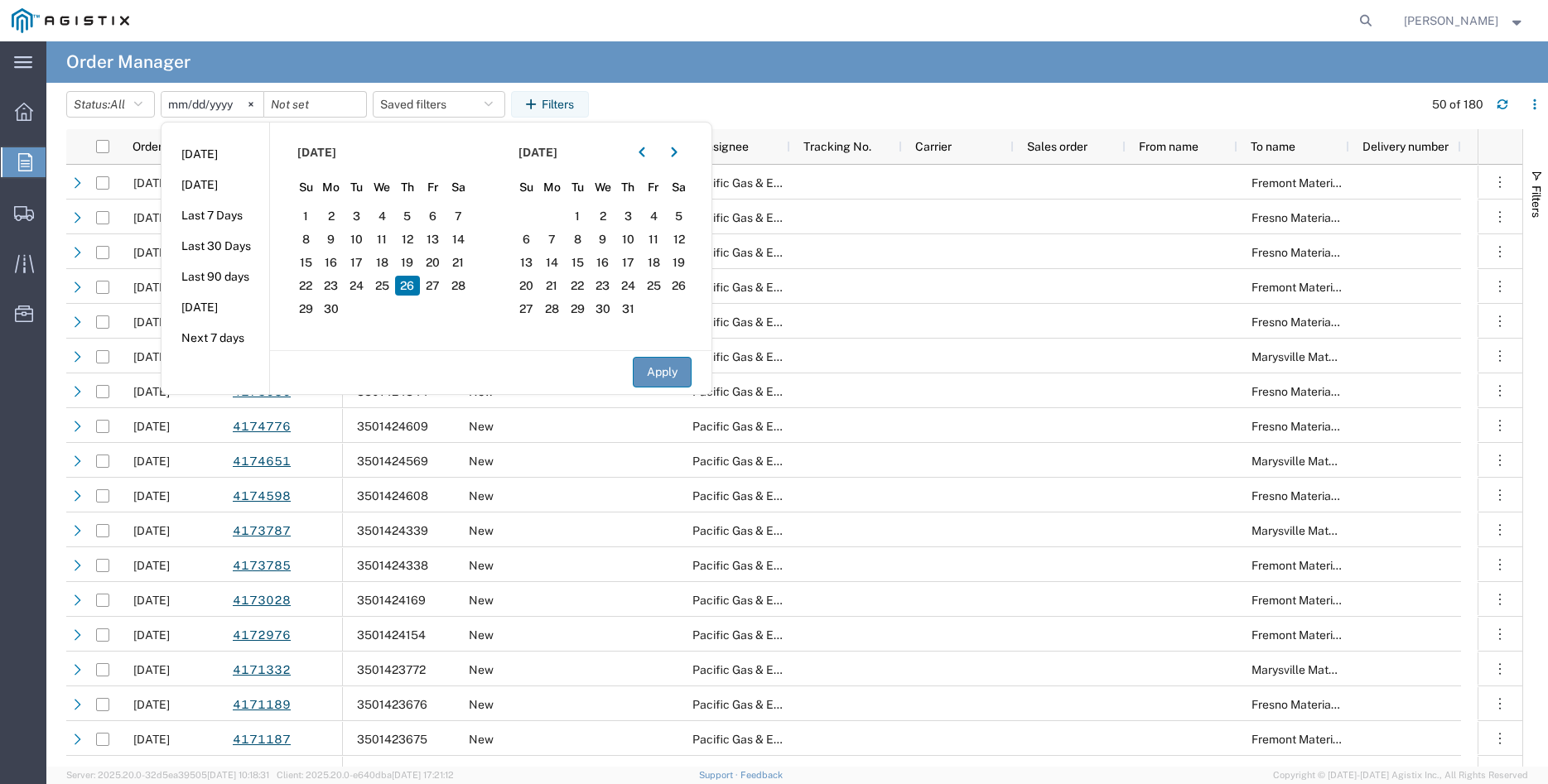
click at [661, 374] on button "Apply" at bounding box center [662, 372] width 58 height 31
type input "2025-06-26"
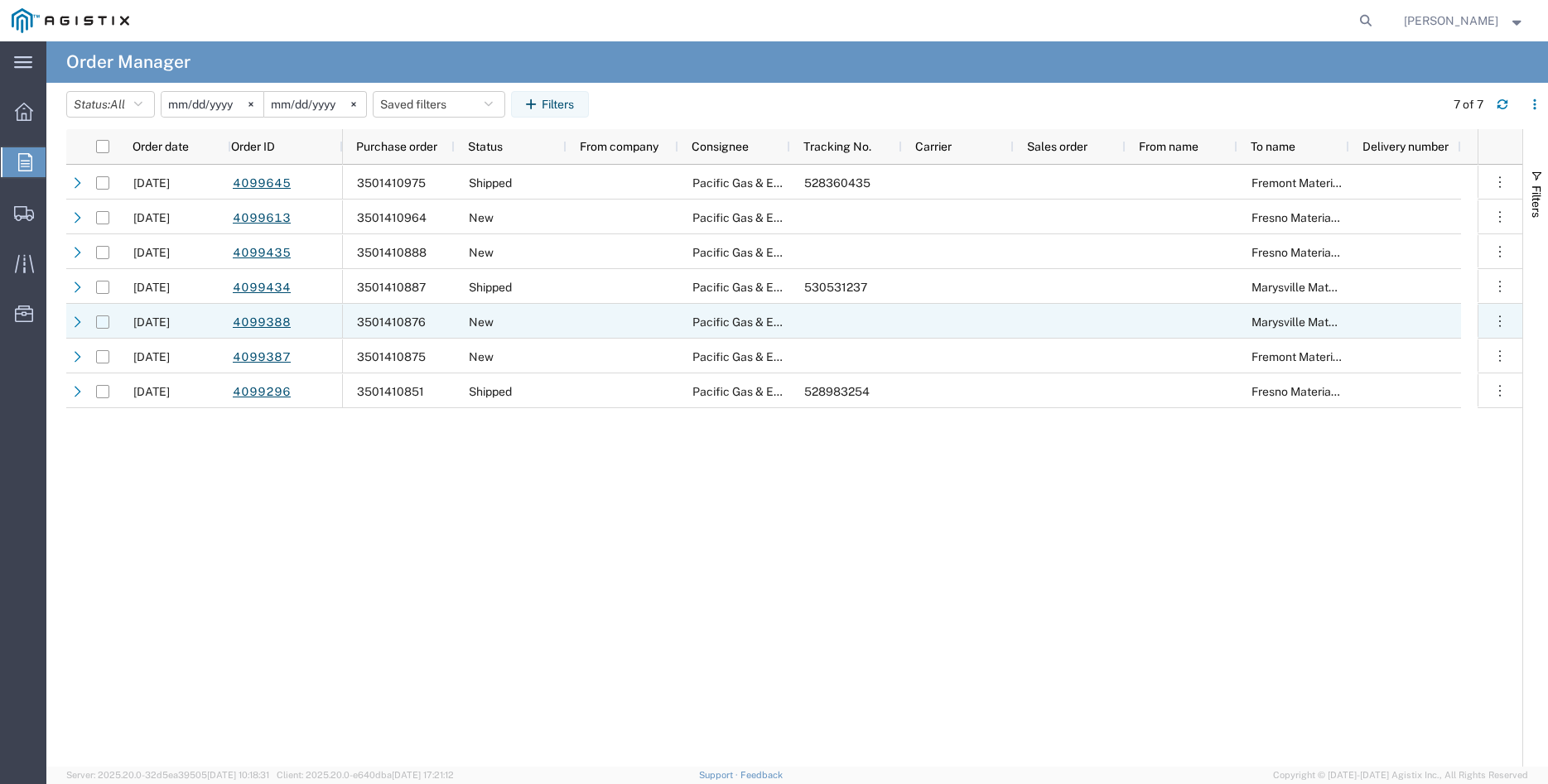
click at [102, 323] on input "Press Space to toggle row selection (unchecked)" at bounding box center [102, 322] width 13 height 13
checkbox input "true"
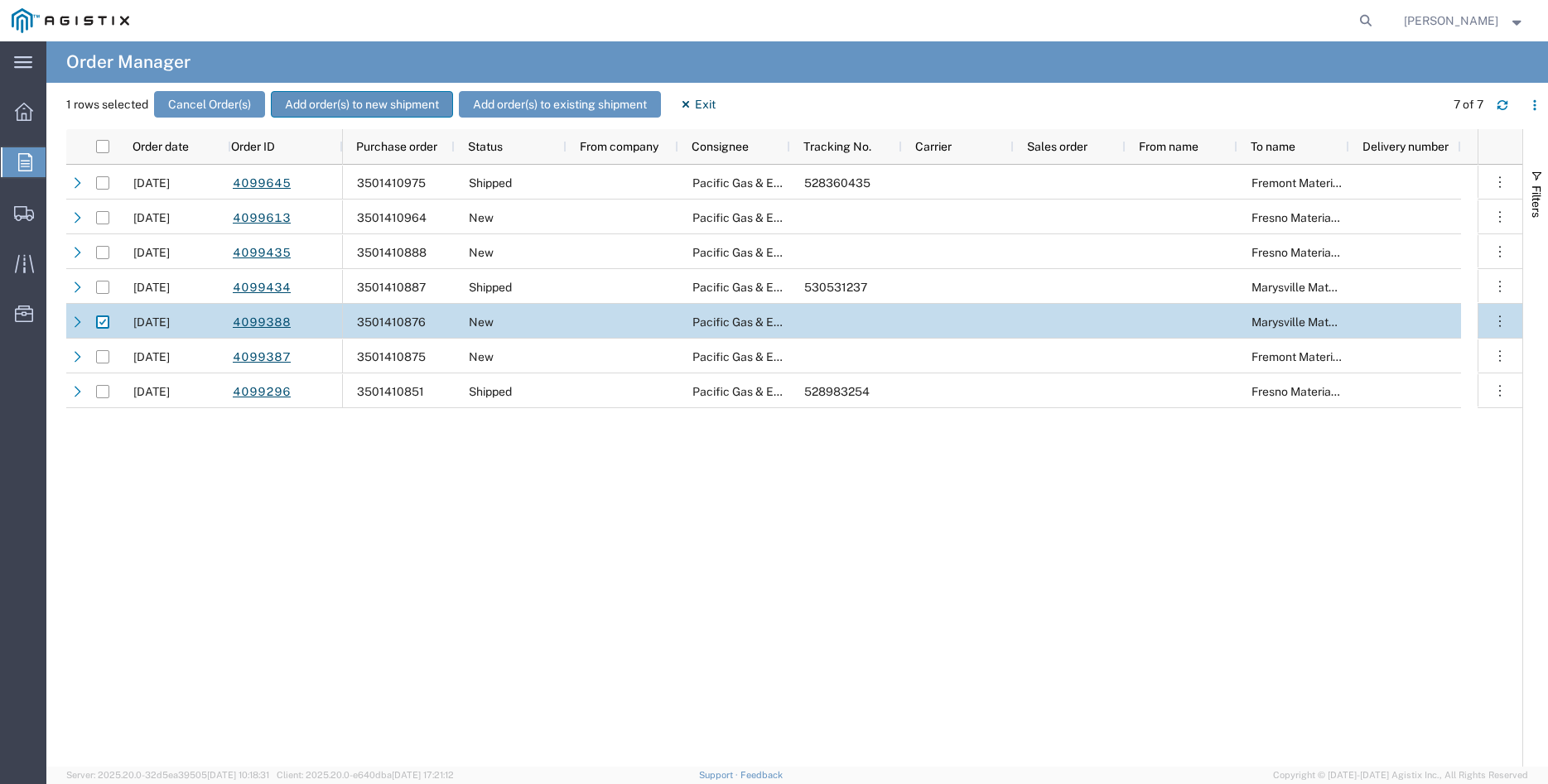
click at [361, 107] on button "Add order(s) to new shipment" at bounding box center [361, 104] width 183 height 27
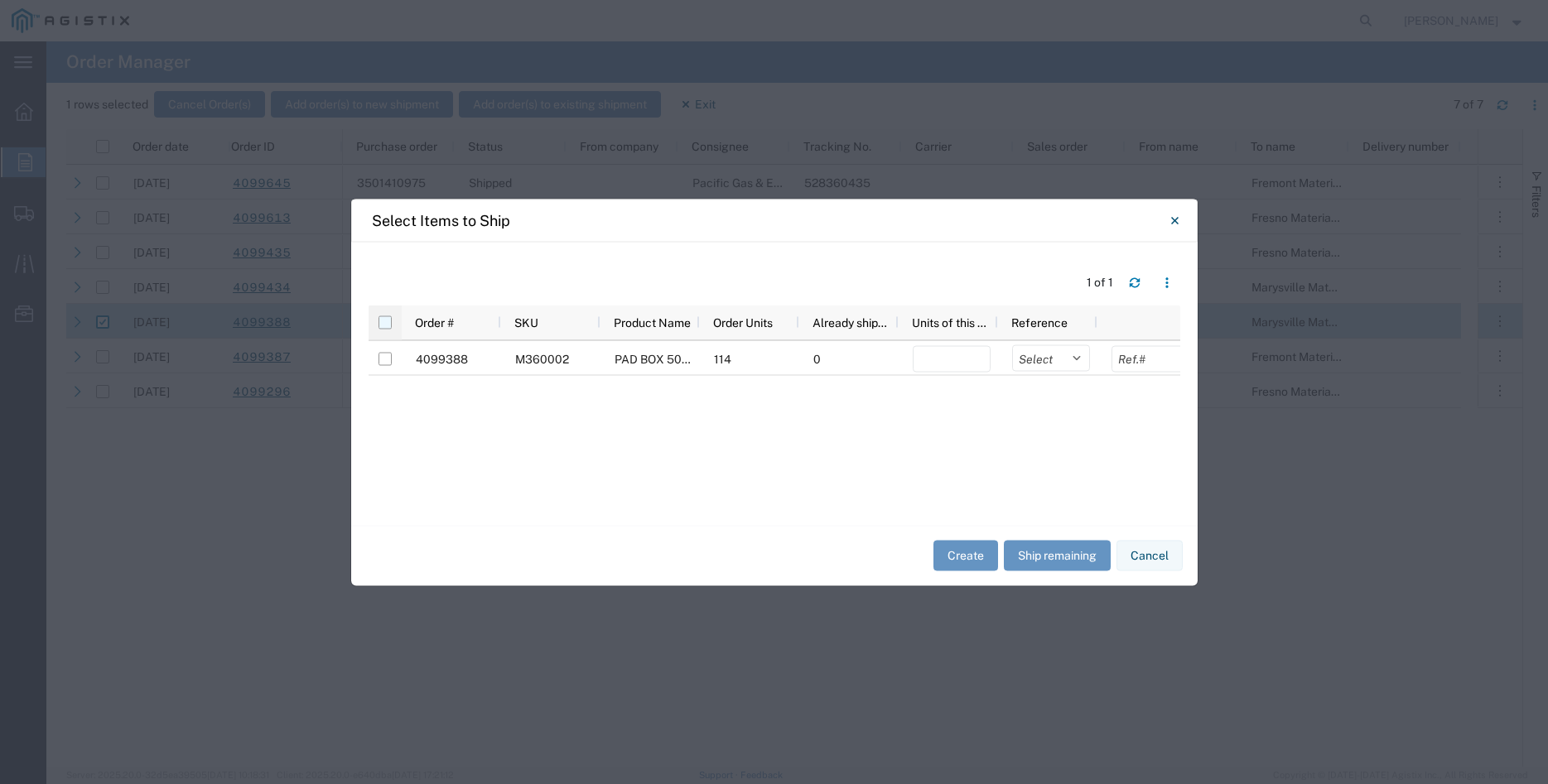
click at [386, 318] on input "checkbox" at bounding box center [385, 322] width 13 height 13
checkbox input "true"
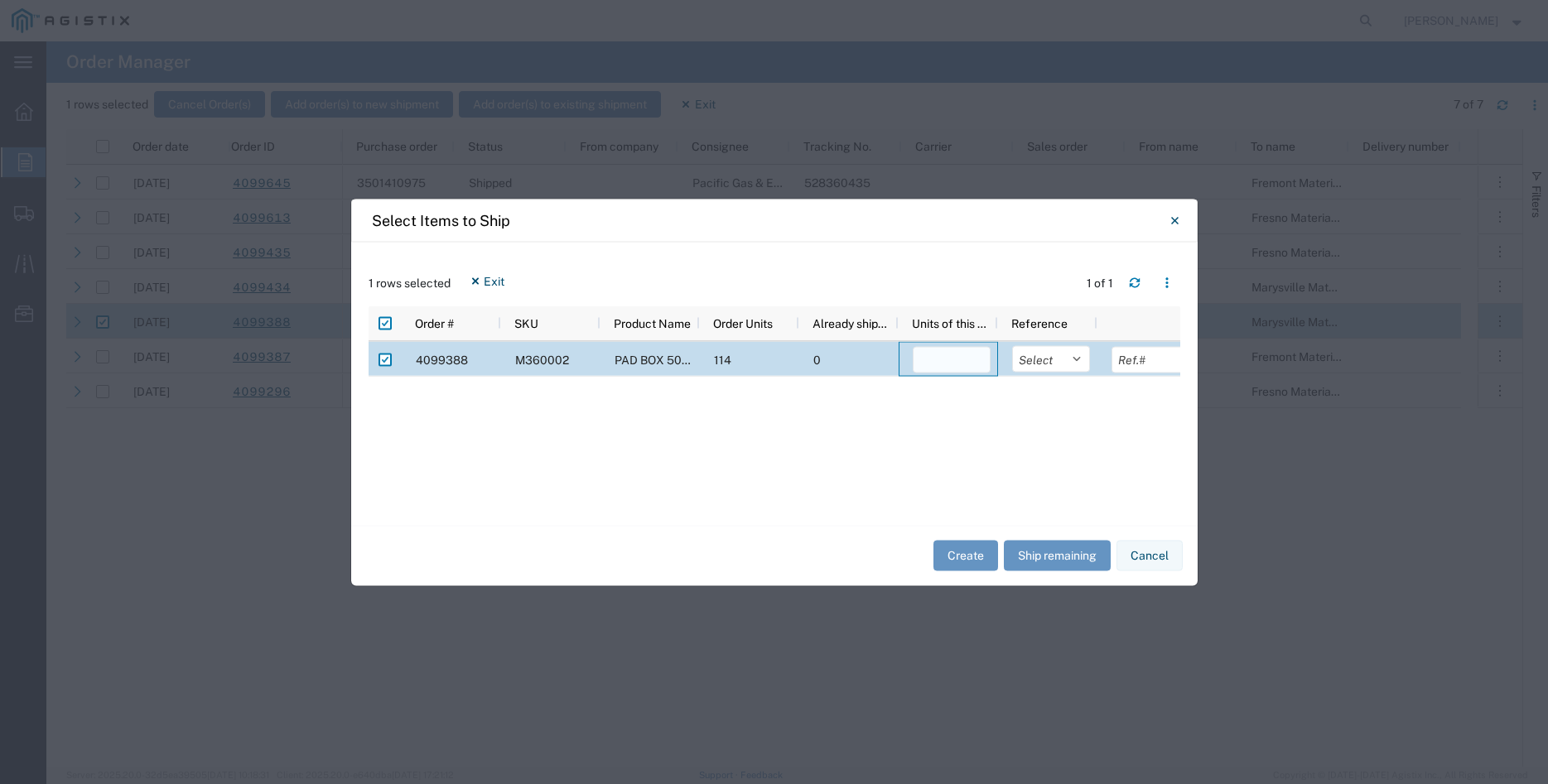
click at [939, 358] on input "number" at bounding box center [950, 359] width 77 height 27
type input "30"
click at [1012, 345] on select "Select Purchase Order Delivery Number" at bounding box center [1050, 359] width 77 height 27
select select "PURCHORD"
click option "Purchase Order" at bounding box center [0, 0] width 0 height 0
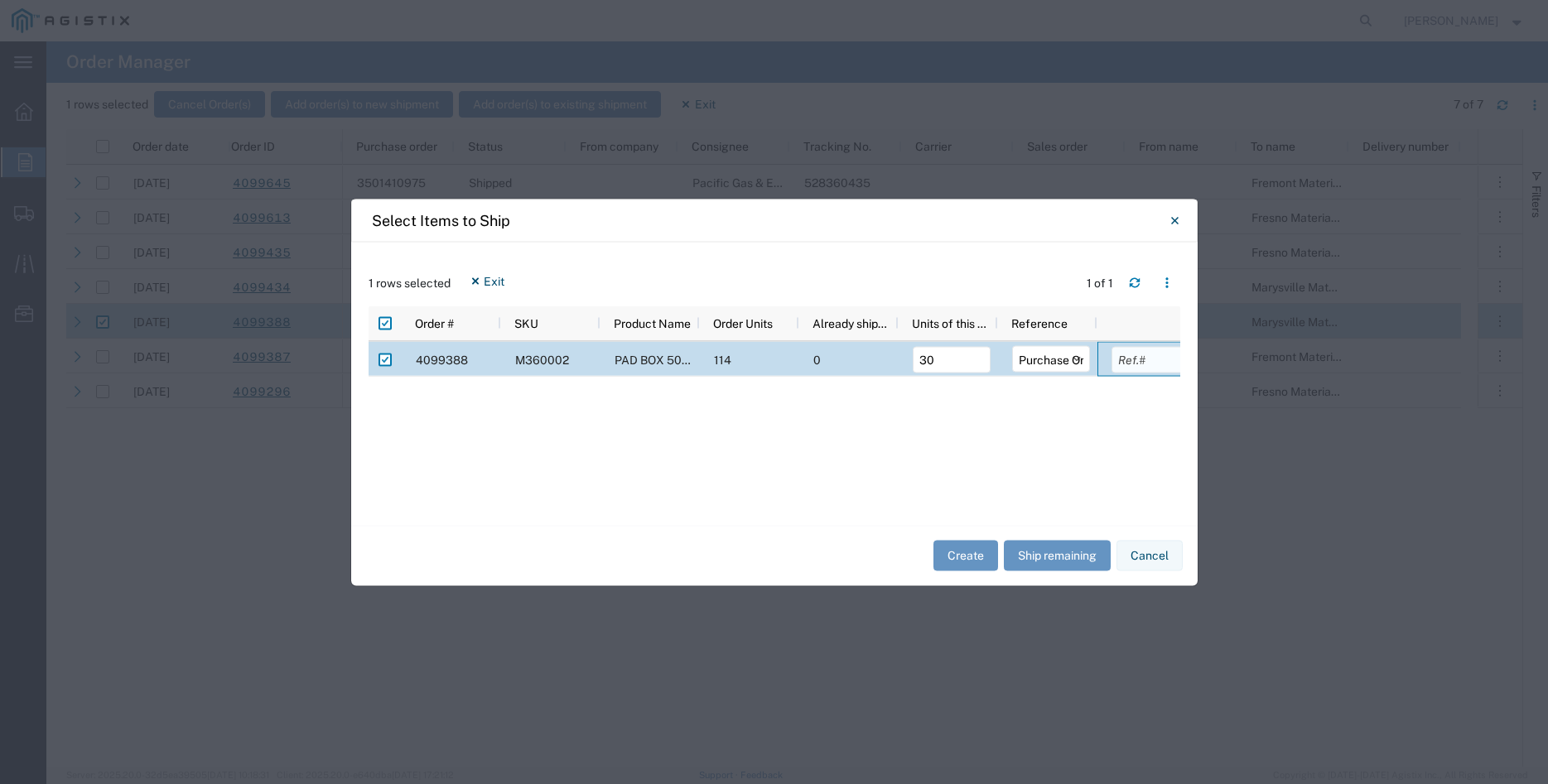
click at [1128, 361] on input "text" at bounding box center [1149, 359] width 77 height 27
click at [1145, 362] on input "text" at bounding box center [1149, 359] width 77 height 27
type input "22020.00"
click at [944, 561] on button "Create" at bounding box center [966, 556] width 65 height 31
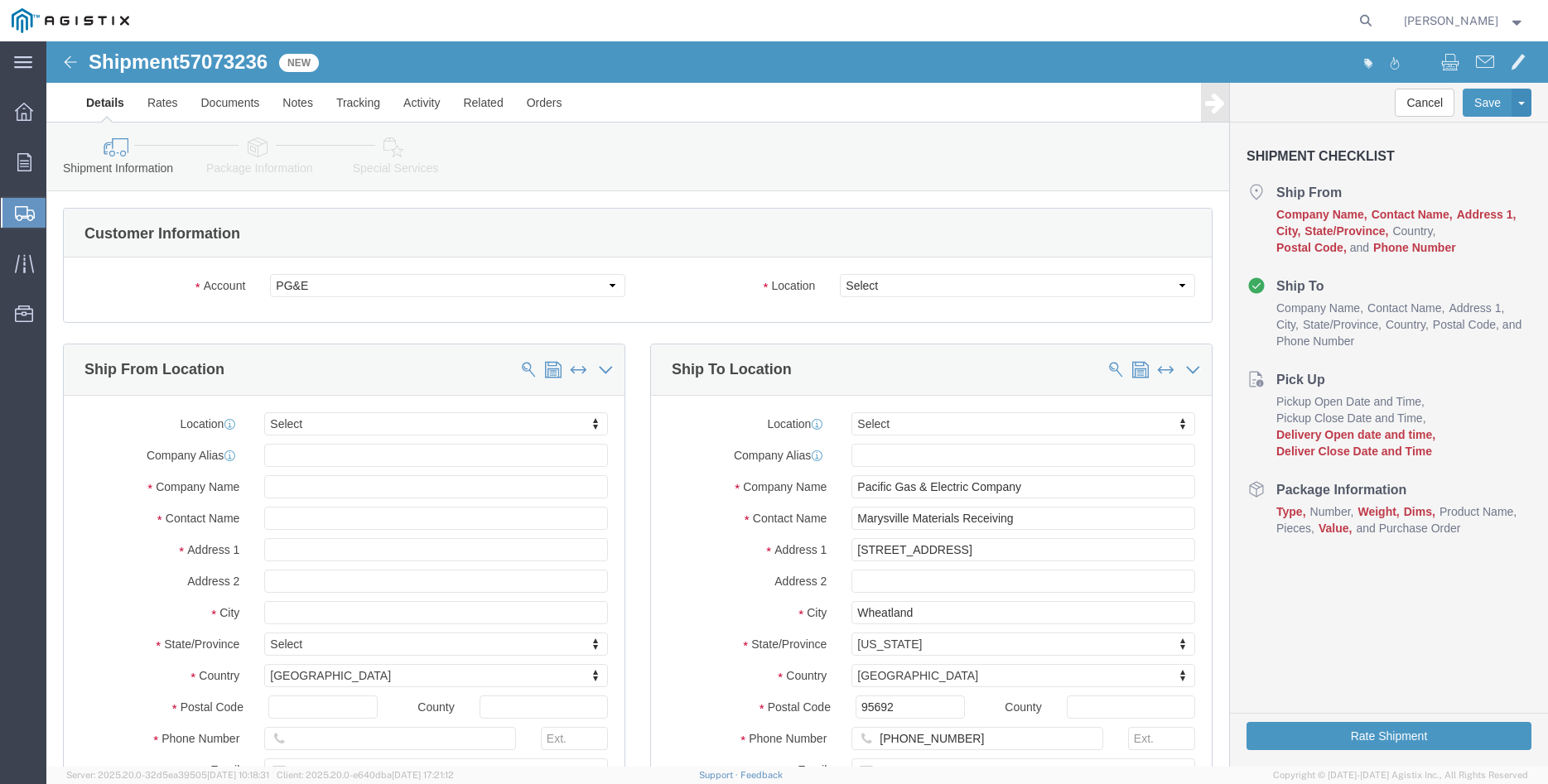
select select
click select "Select All Others Fremont DC Fresno DC Wheatland DC"
select select "19996"
click option "Wheatland DC"
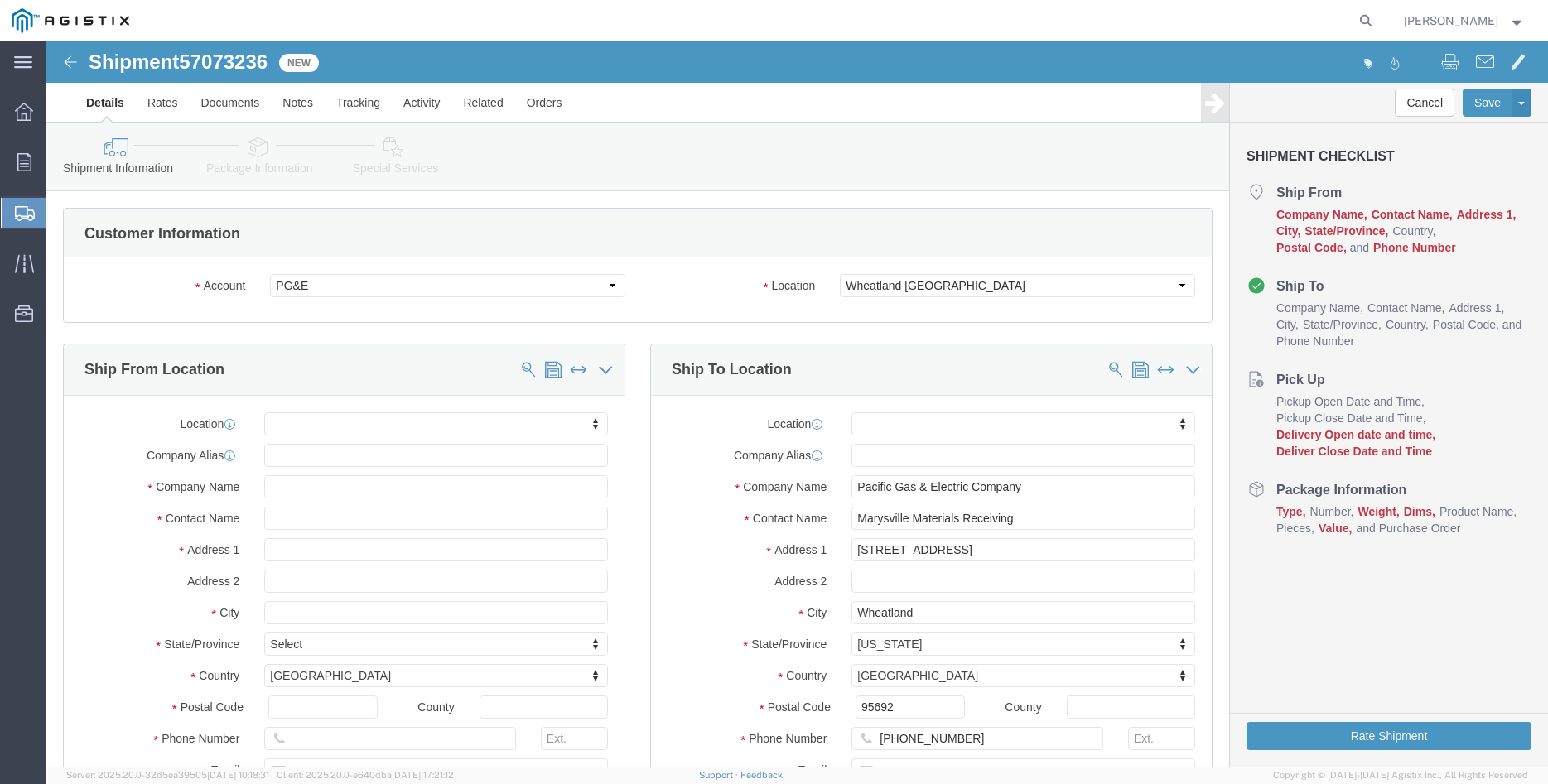
click label "Location"
click body "Shipment 57073236 New Details Rates Documents Notes Tracking Activity Related O…"
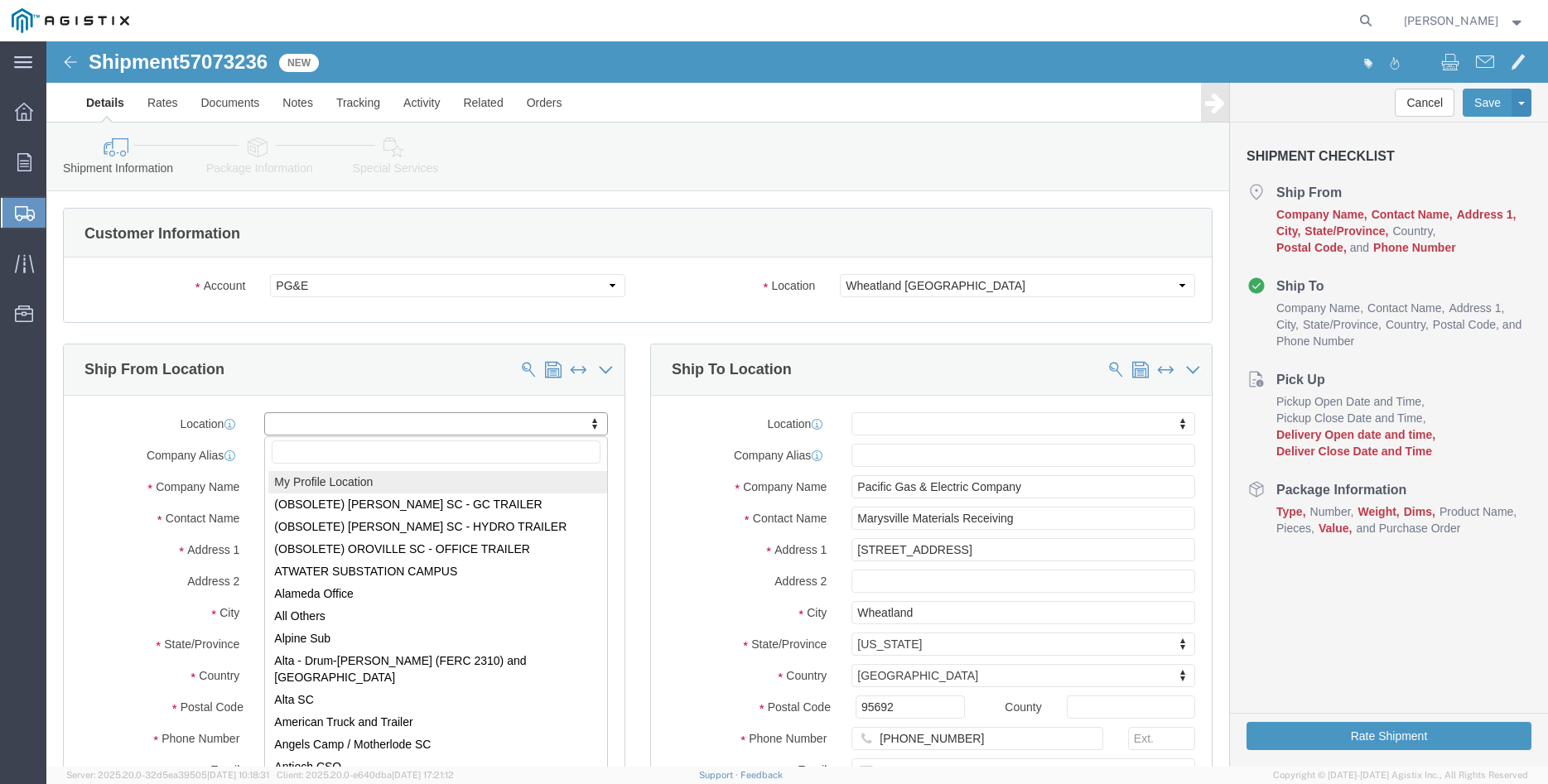
select select "MYPROFILE"
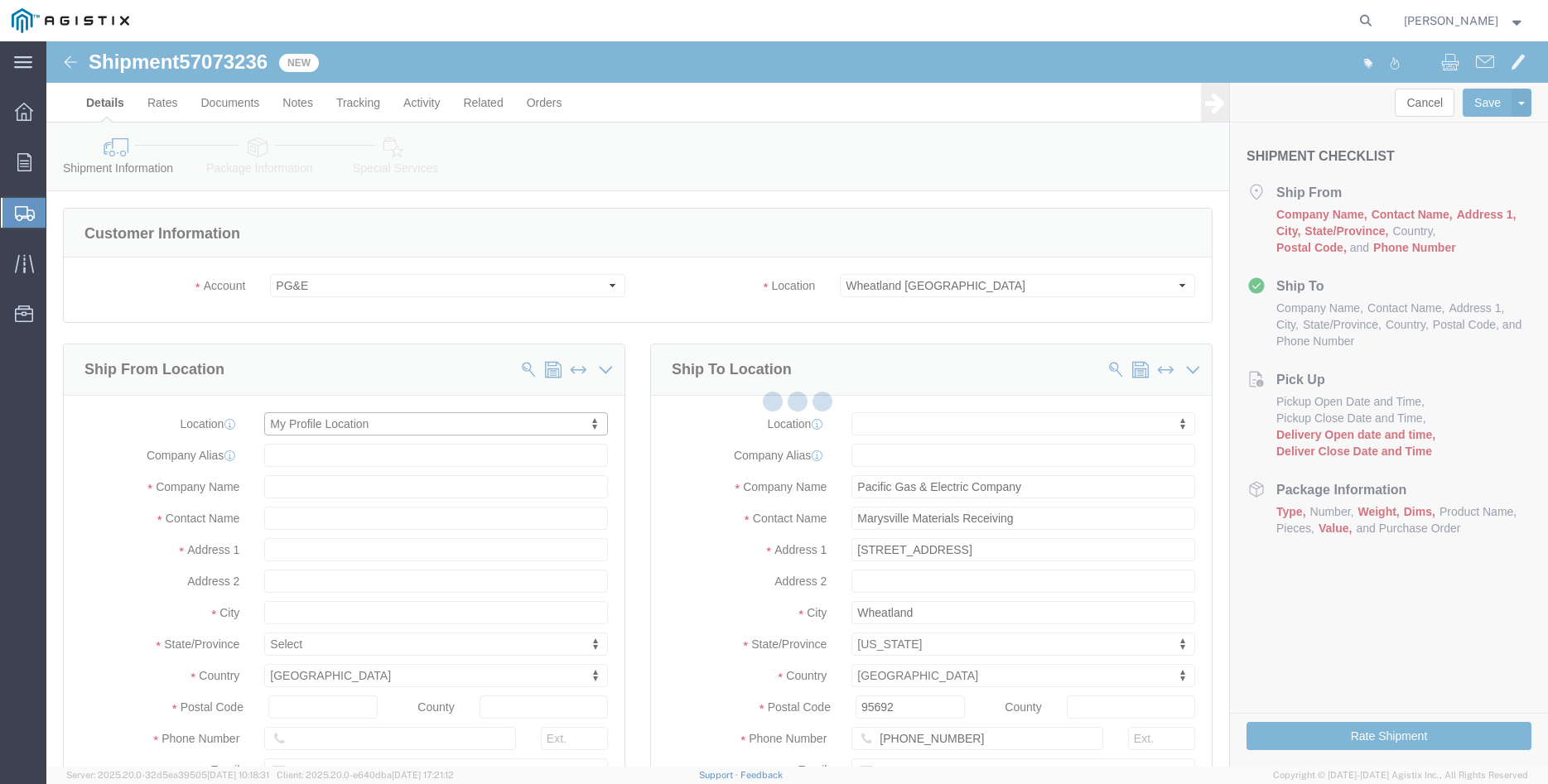
type input "305 GANDY DANCER DR"
type input "95377"
type input "209-832-7003"
type input "betty@madrugaironworks.com"
checkbox input "true"
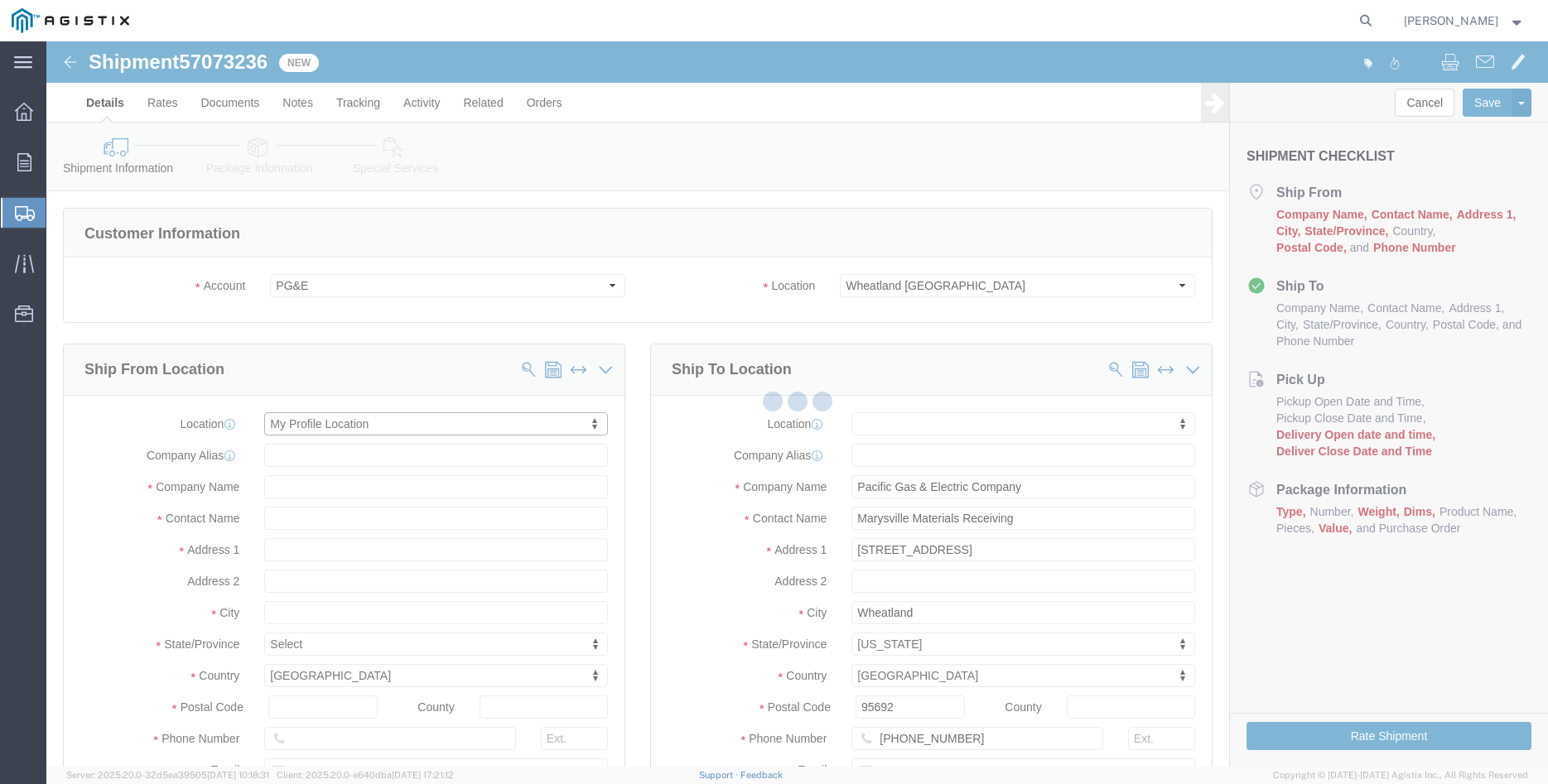
type input "Madruga Iron Works Inc"
type input "[PERSON_NAME]"
type input "TRACY"
select select "CA"
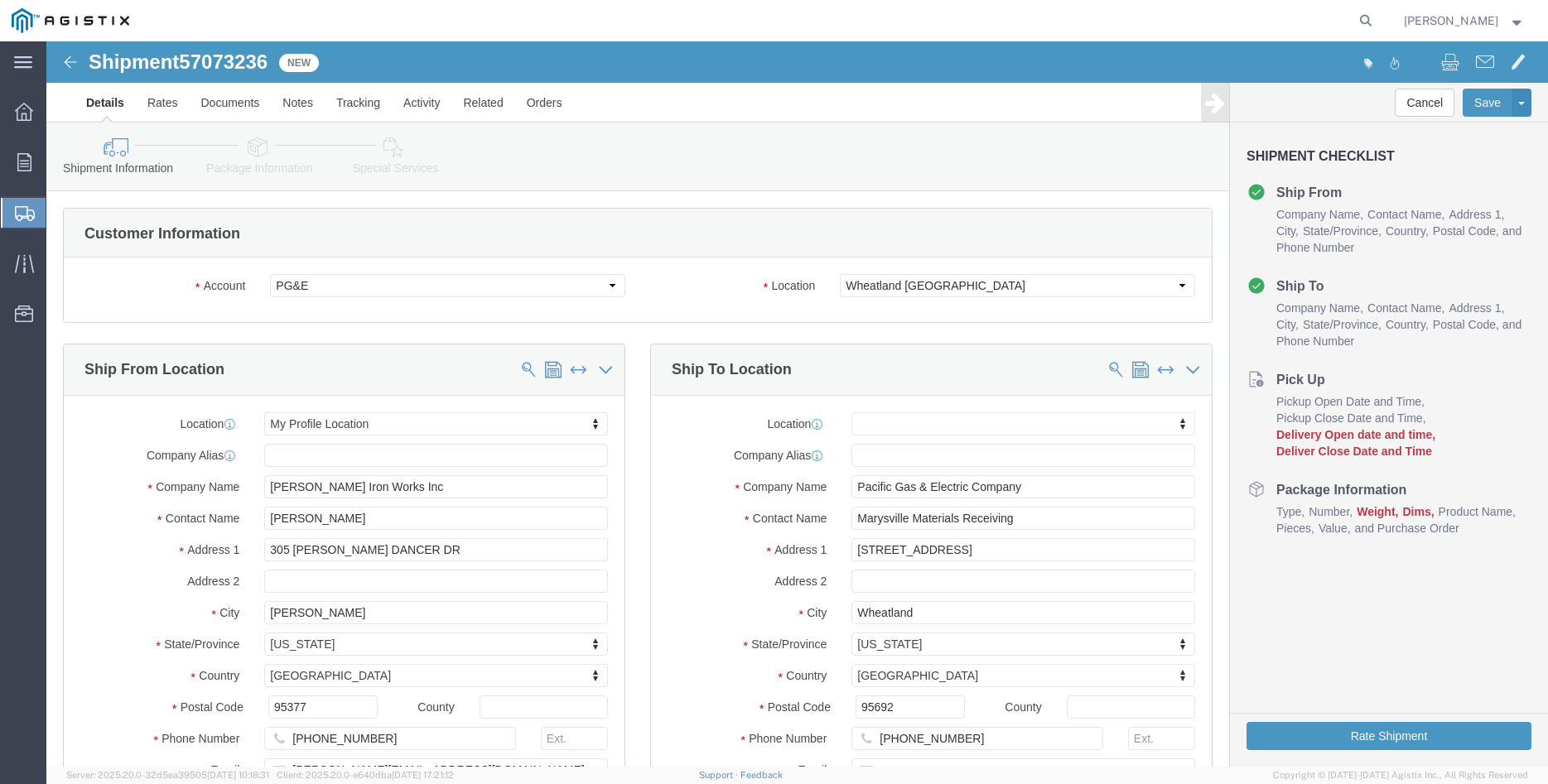
click div "Ship From Location Location My Profile Location My Profile Location (OBSOLETE) …"
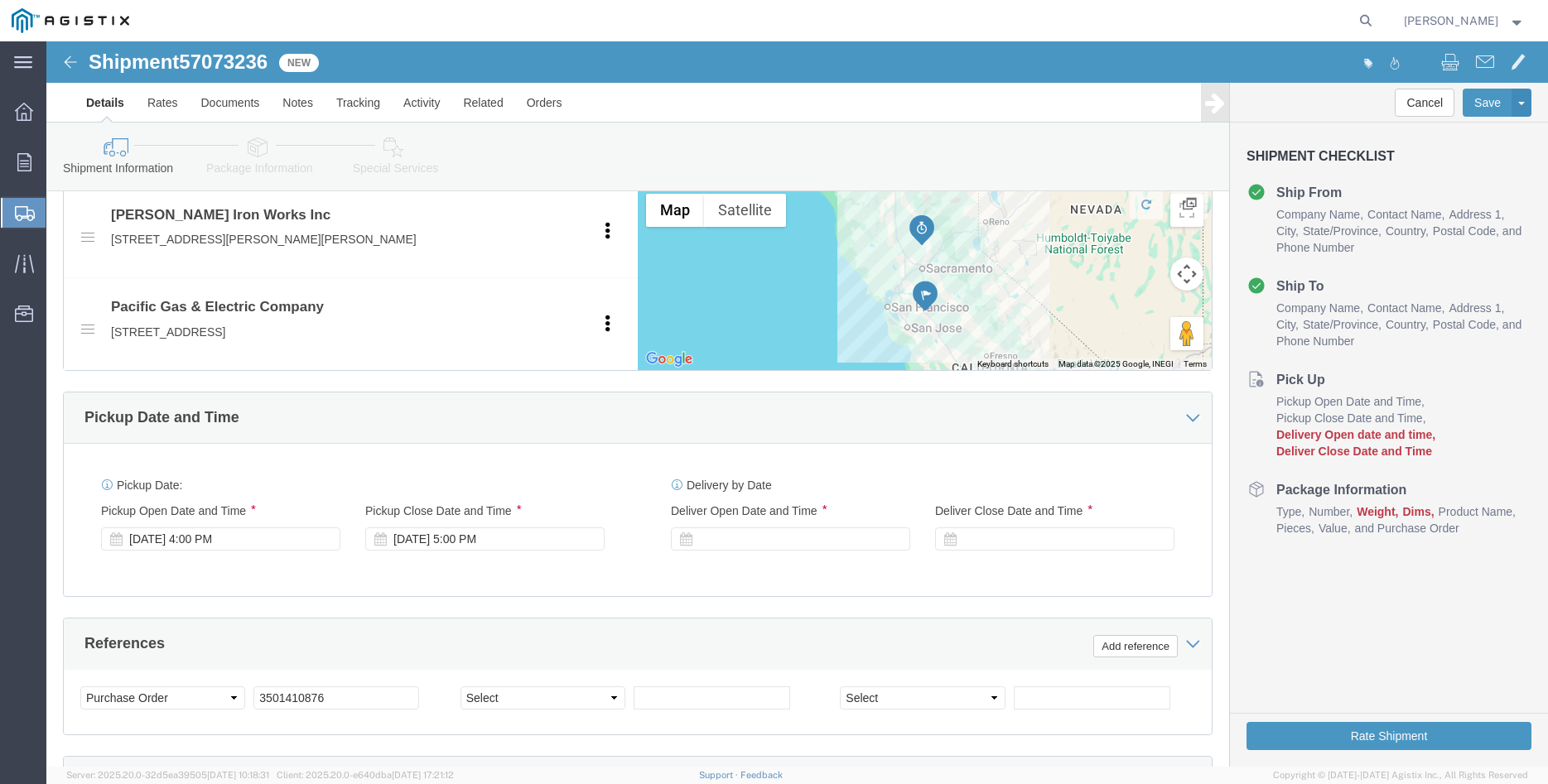
scroll to position [929, 0]
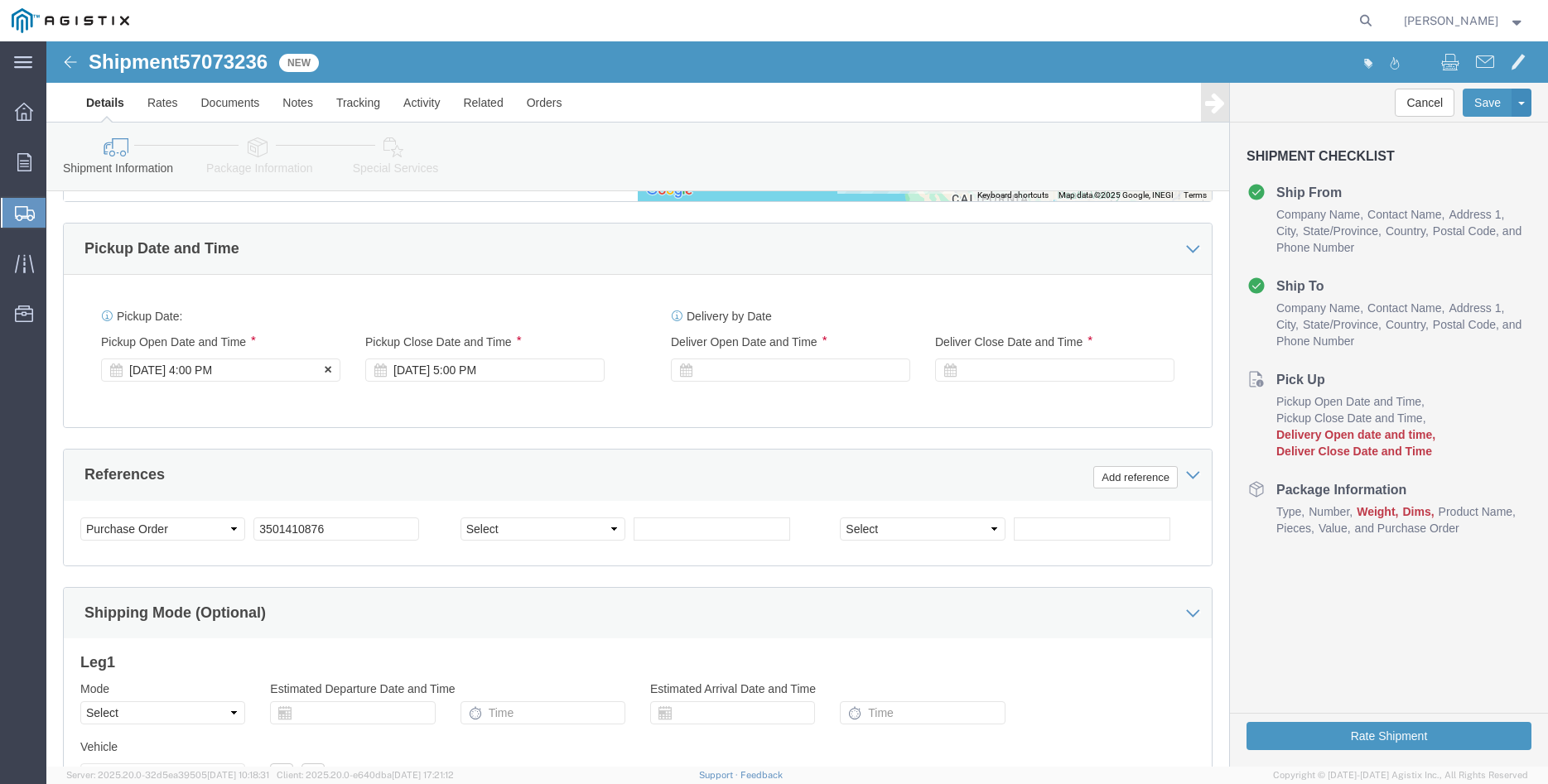
click div "Oct 08 2025 4:00 PM"
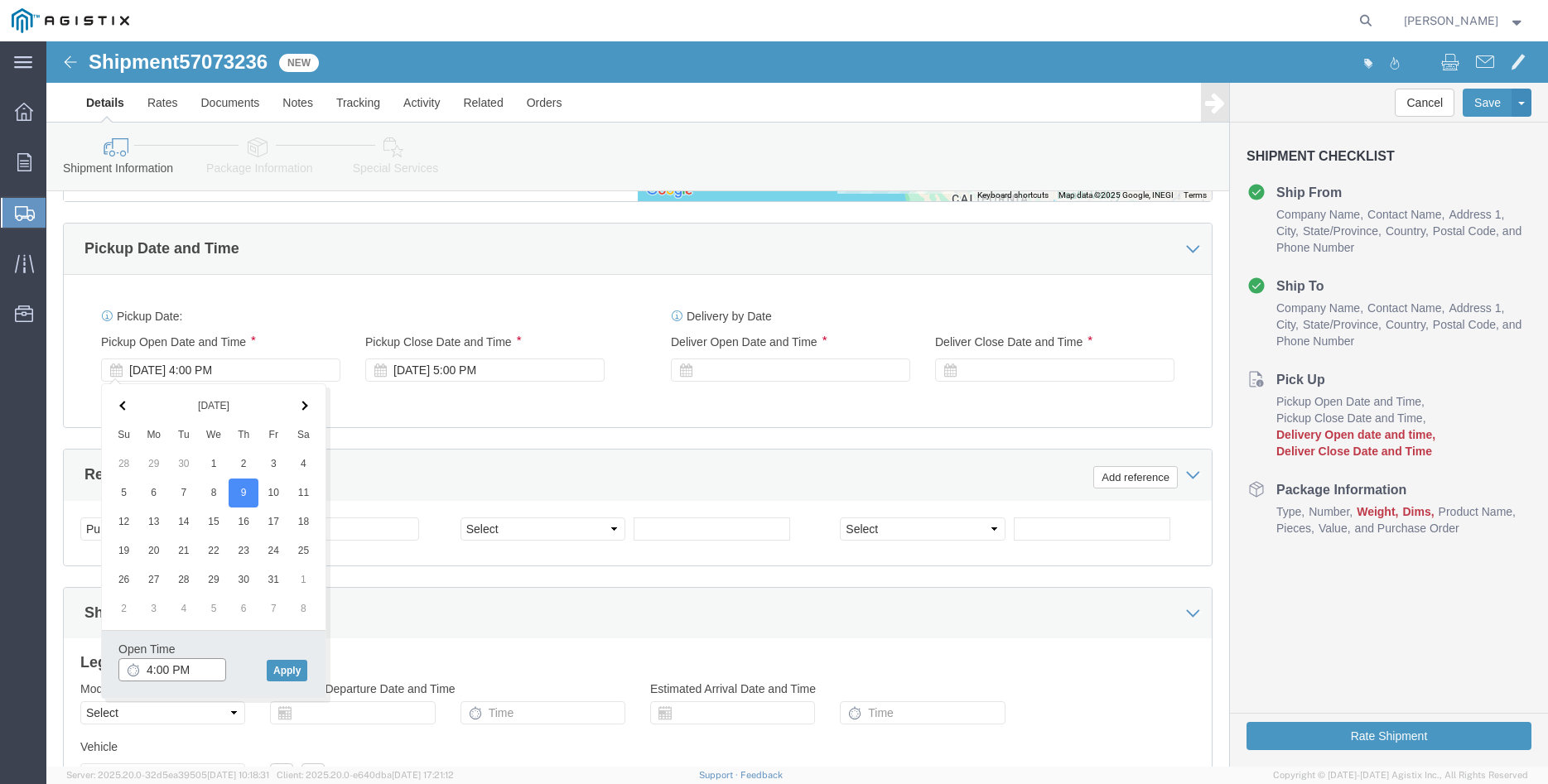
click input "4:00 PM"
type input "8:00 AM"
click button "Apply"
click h3 "Leg 1"
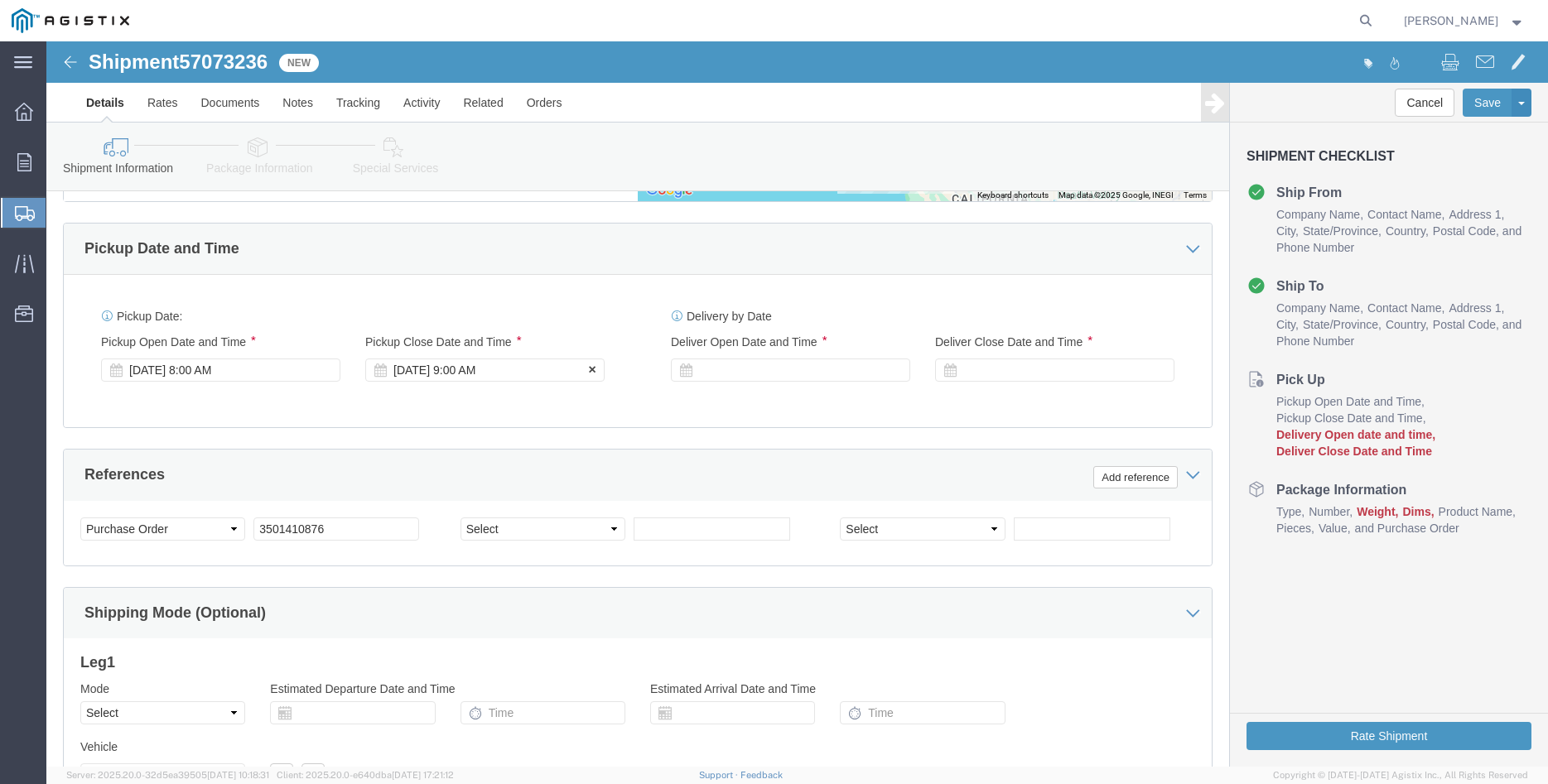
click div "Oct 09 2025 9:00 AM"
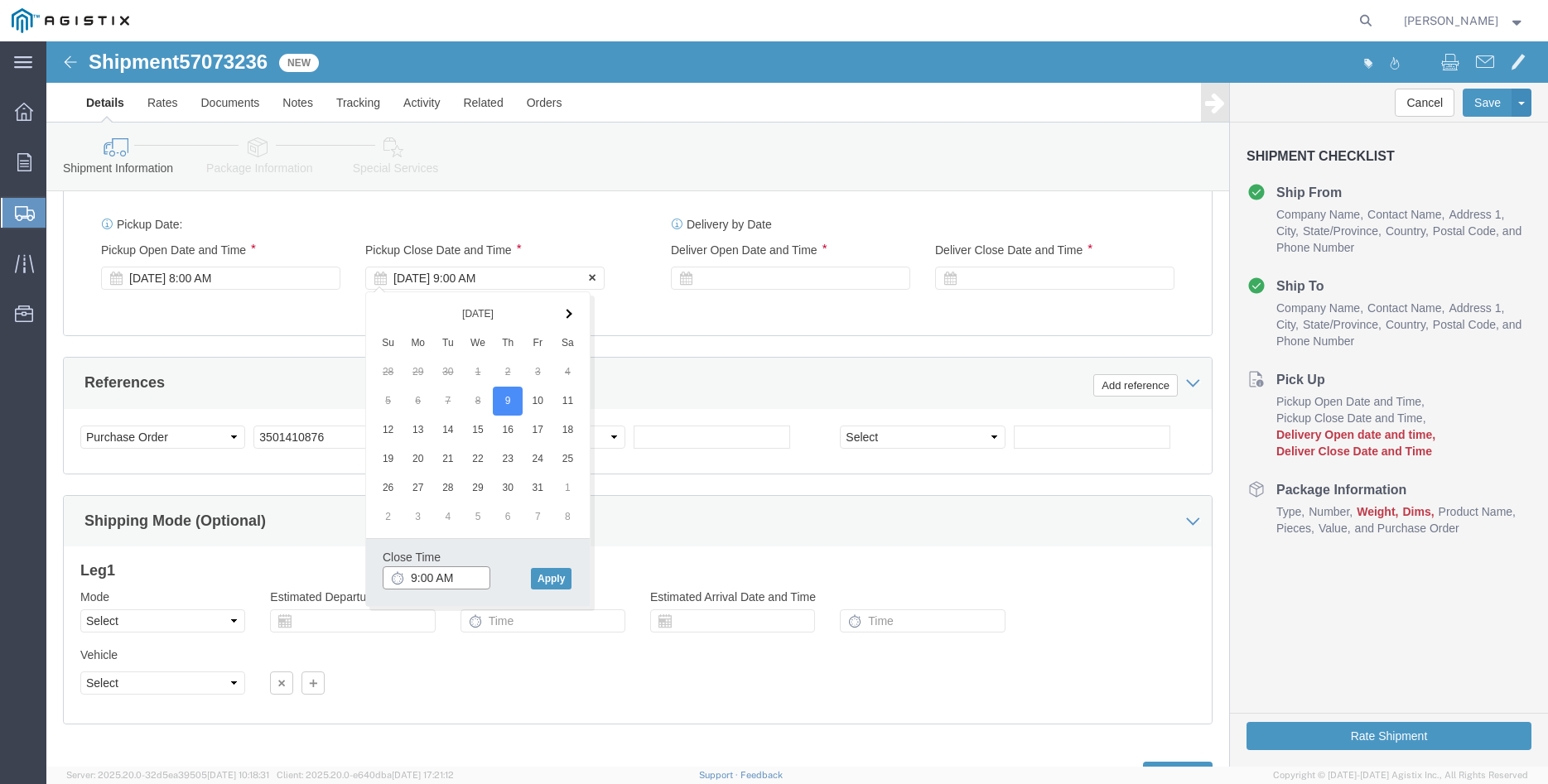
scroll to position [1094, 0]
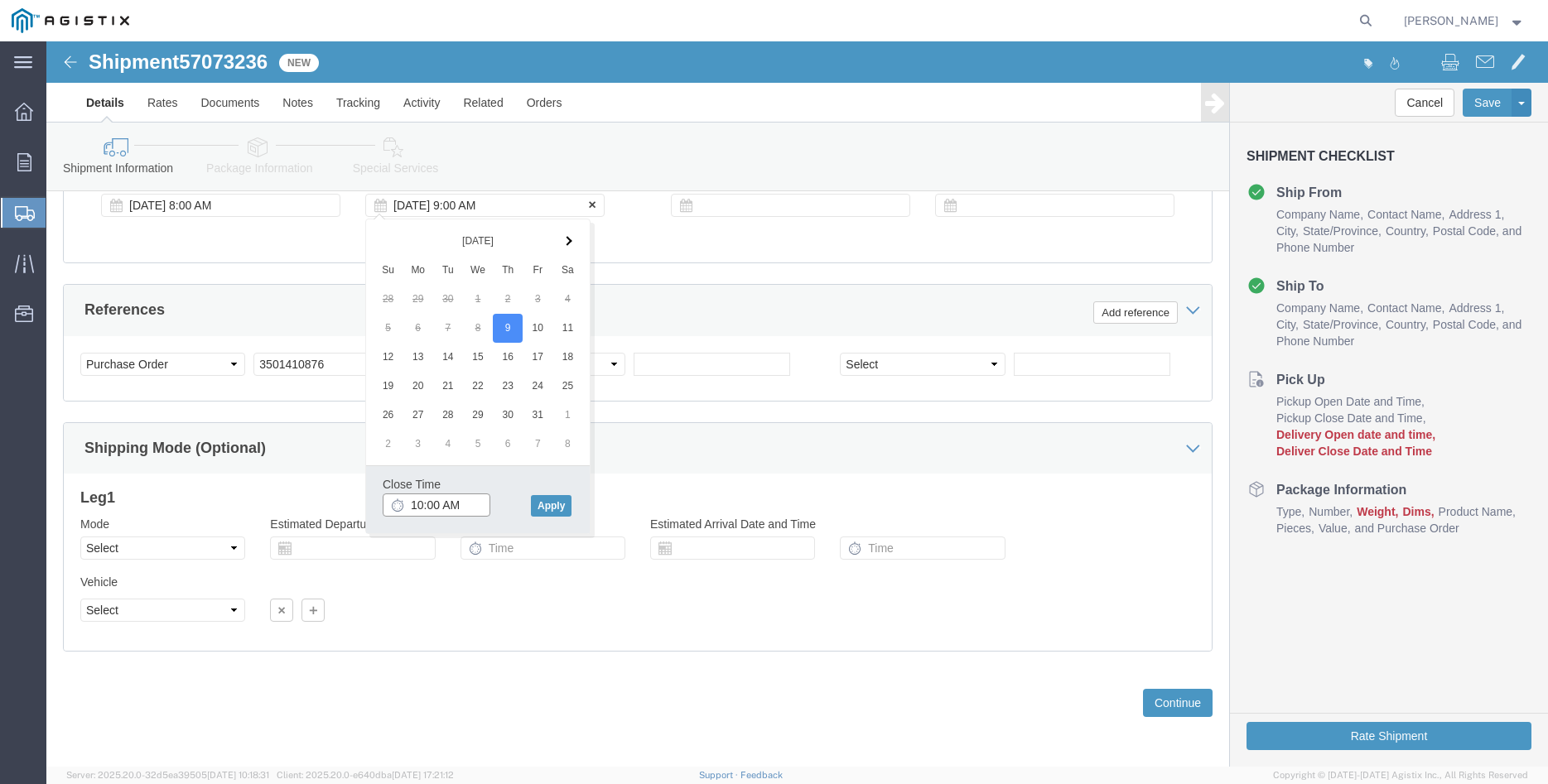
type input "10:00 AM"
click button "Apply"
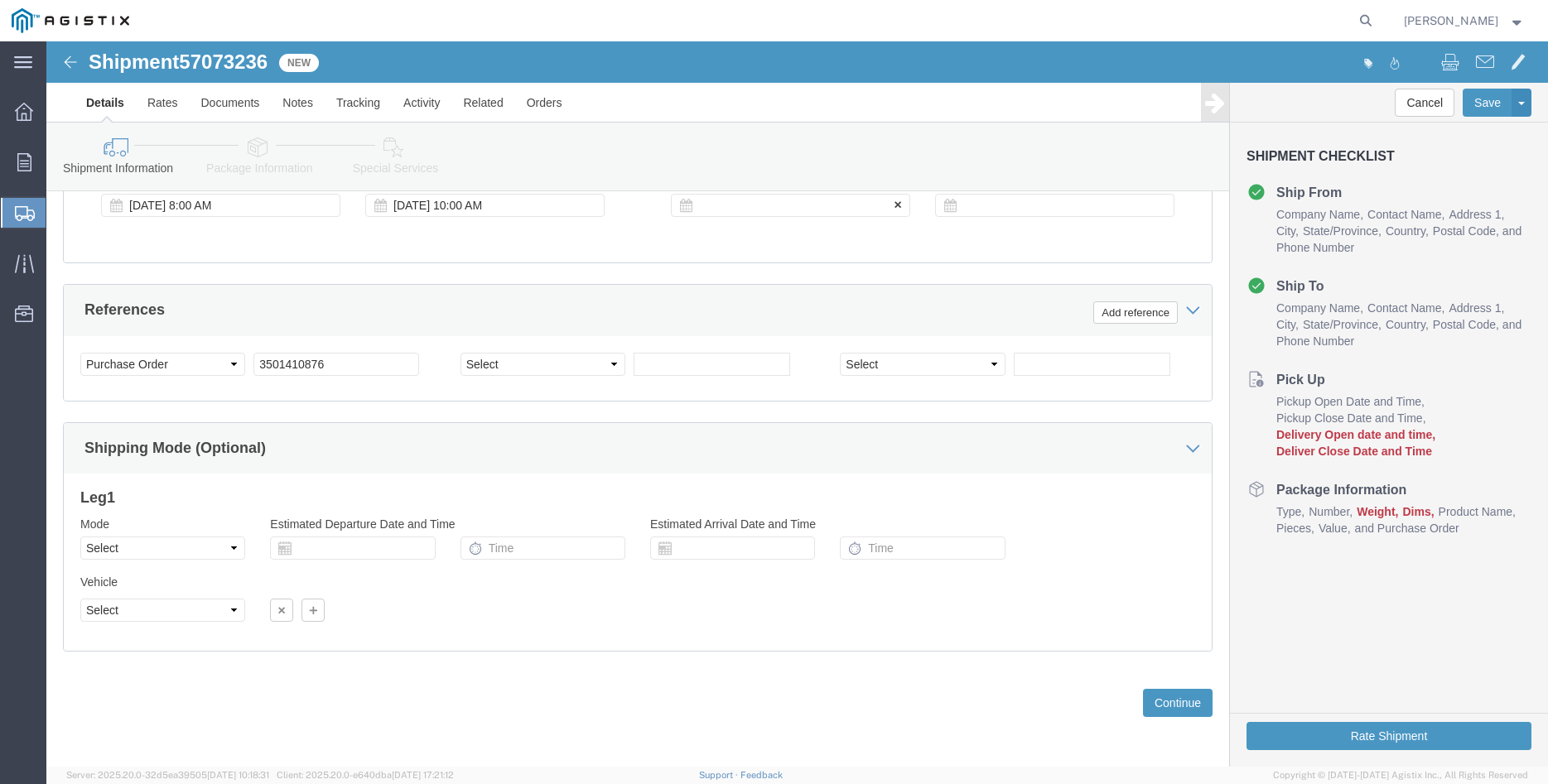
click div
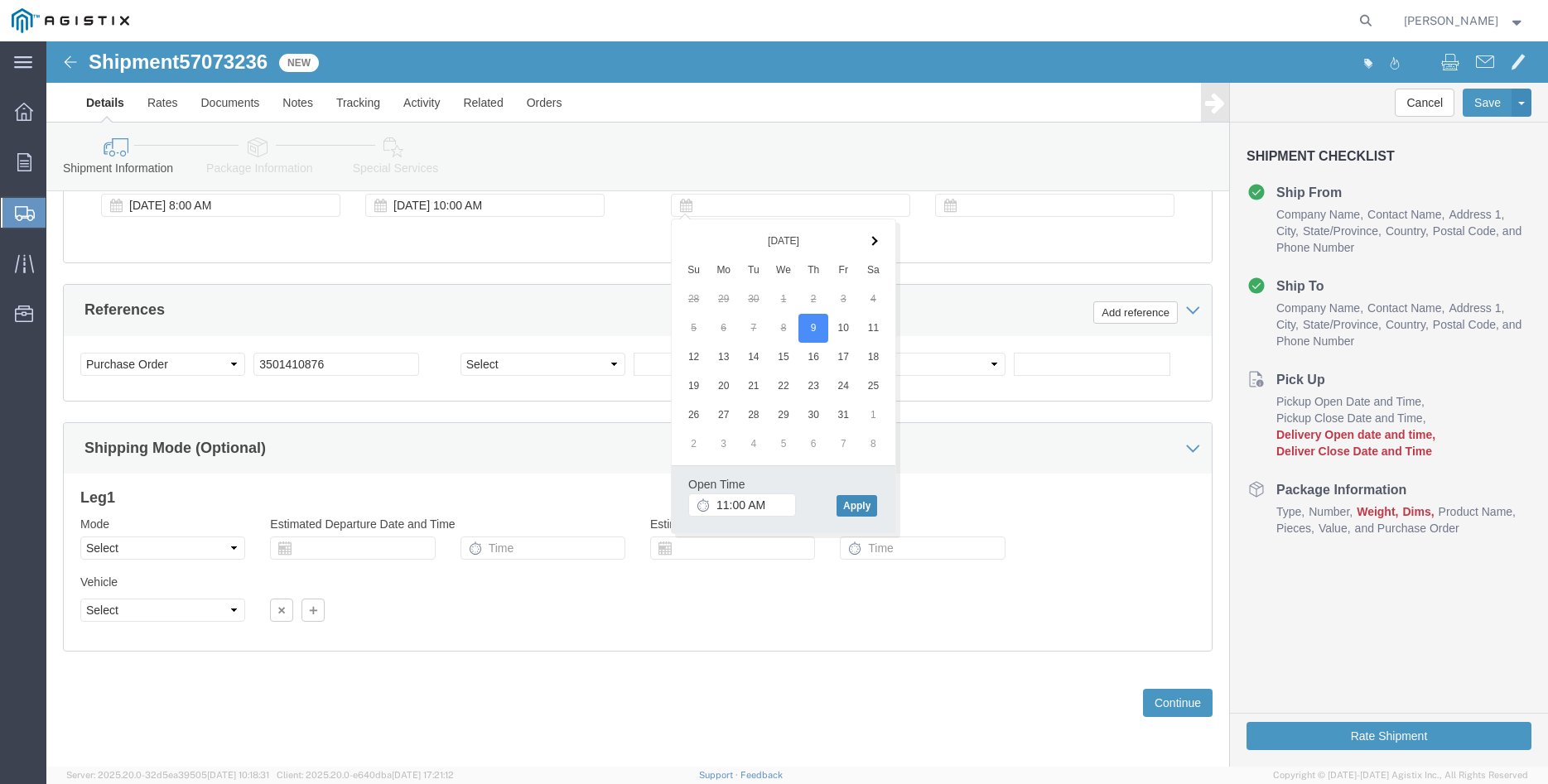
click button "Apply"
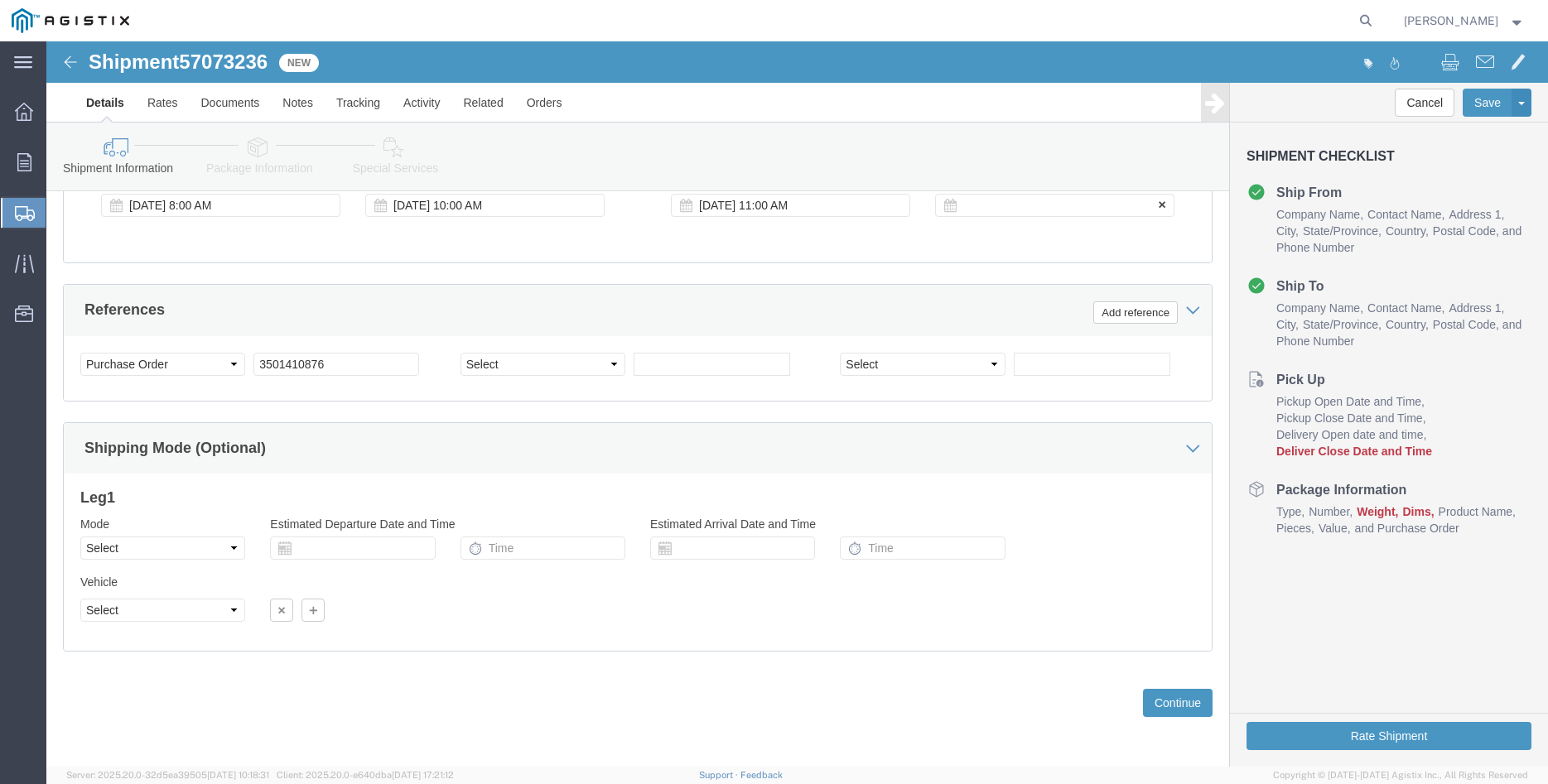
click div
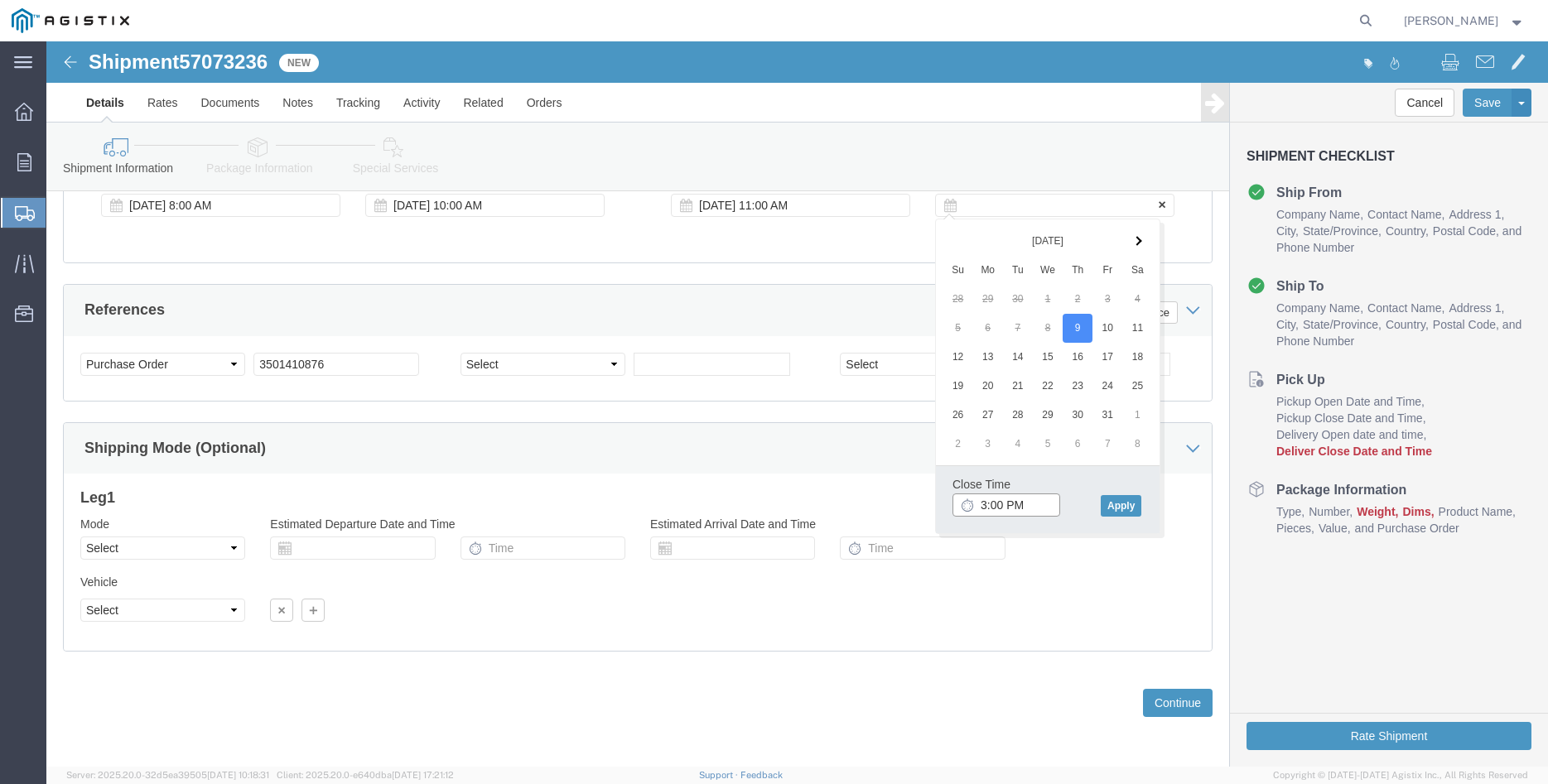
type input "3:00 PM"
click button "Apply"
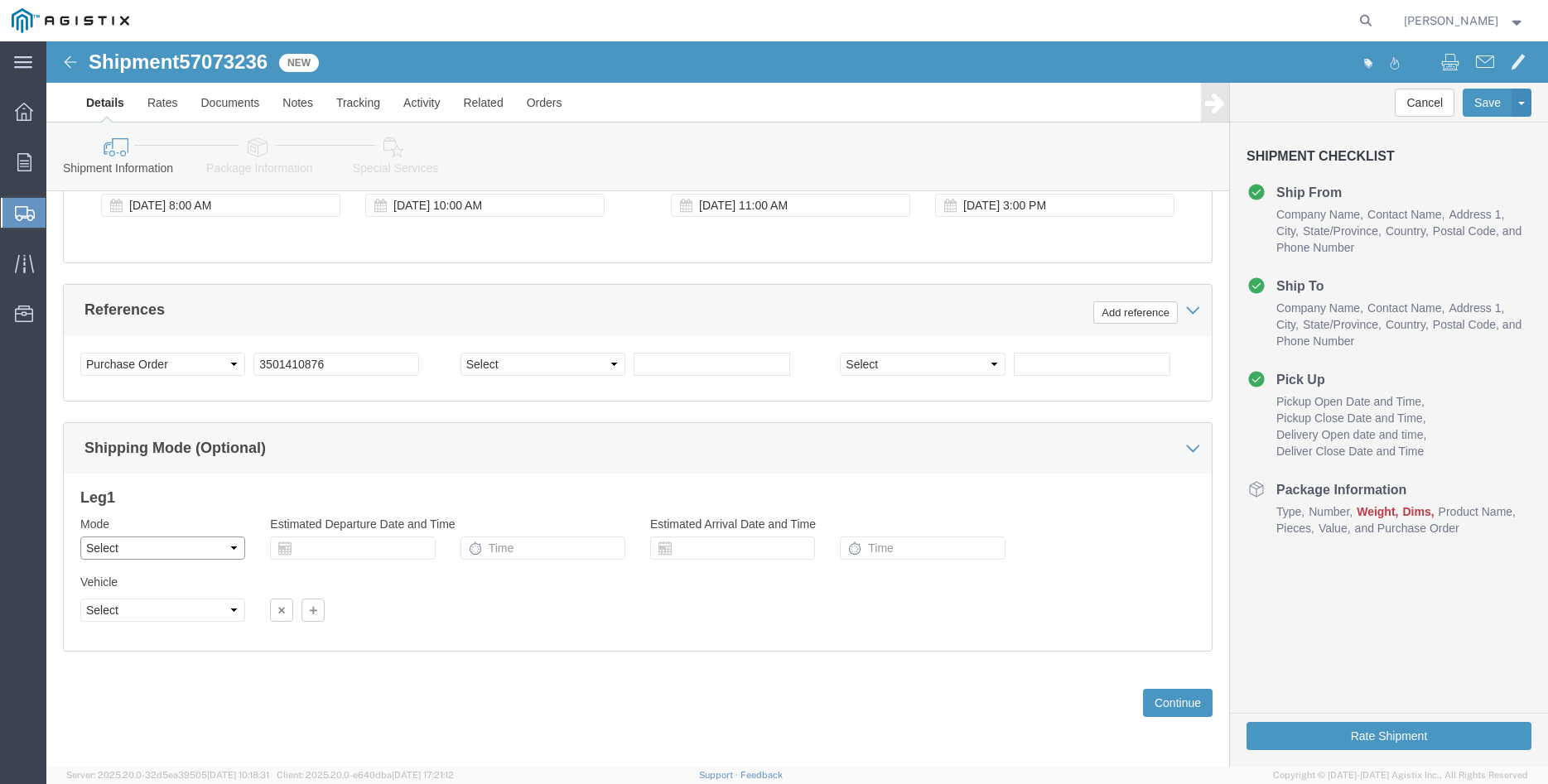
click select "Select Air Less than Truckload Multi-Leg Ocean Freight Rail Small Parcel Truckl…"
select select "TL"
click option "Truckload"
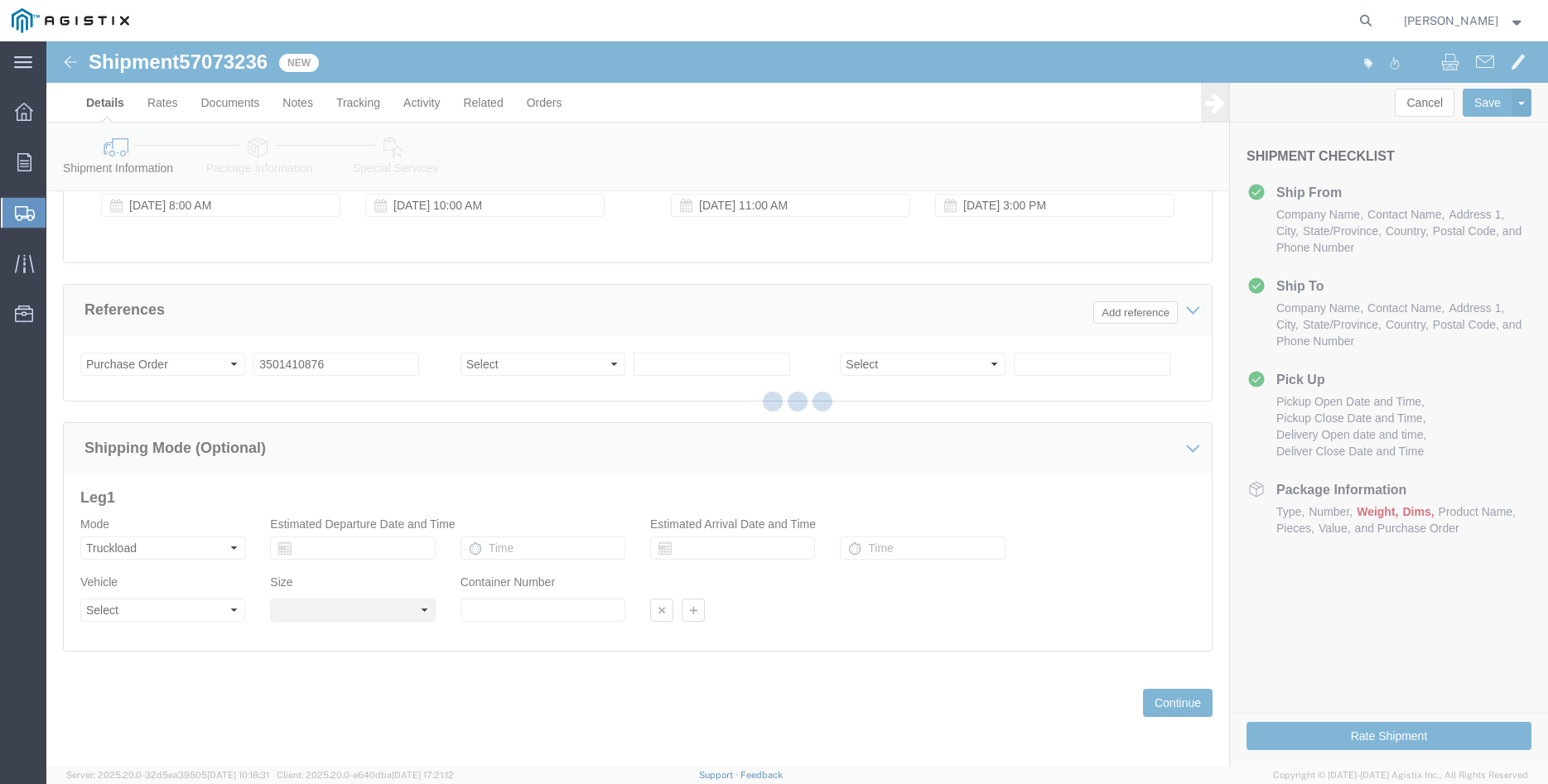
click div
select select
click body "Shipment 57073236 New Details Rates Documents Notes Tracking Activity Related O…"
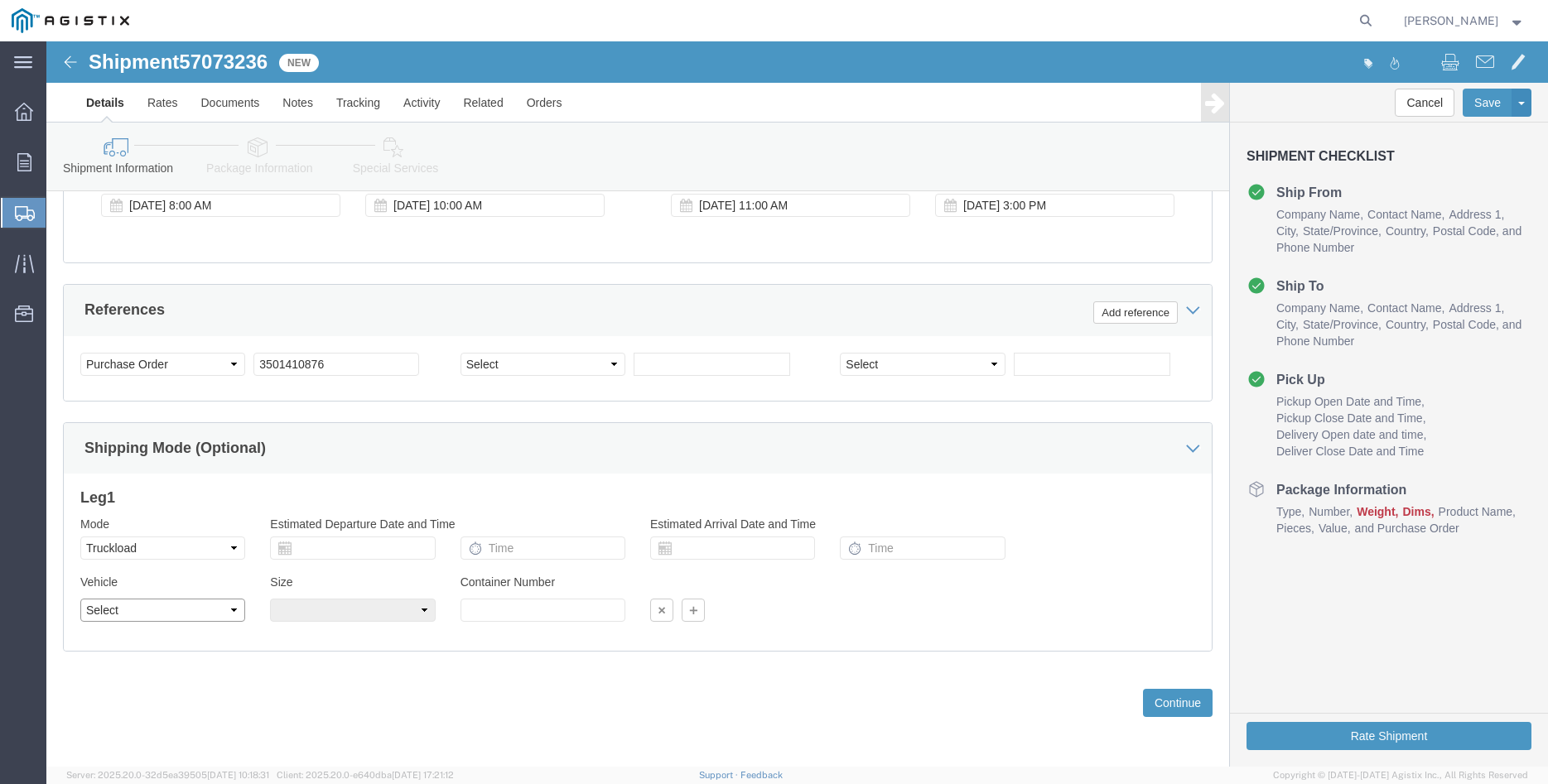
click select "Select 1-Ton (PSS) 10 Wheel 10 Yard Dump Truck 20 Yard Dump Truck Bobtail Botto…"
select select "FLBD"
click option "Flat Bed"
click select "Select 35 Feet 20 Feet 28 Feet 53 Feet 40 Feet 48 Feet"
select select "48FT"
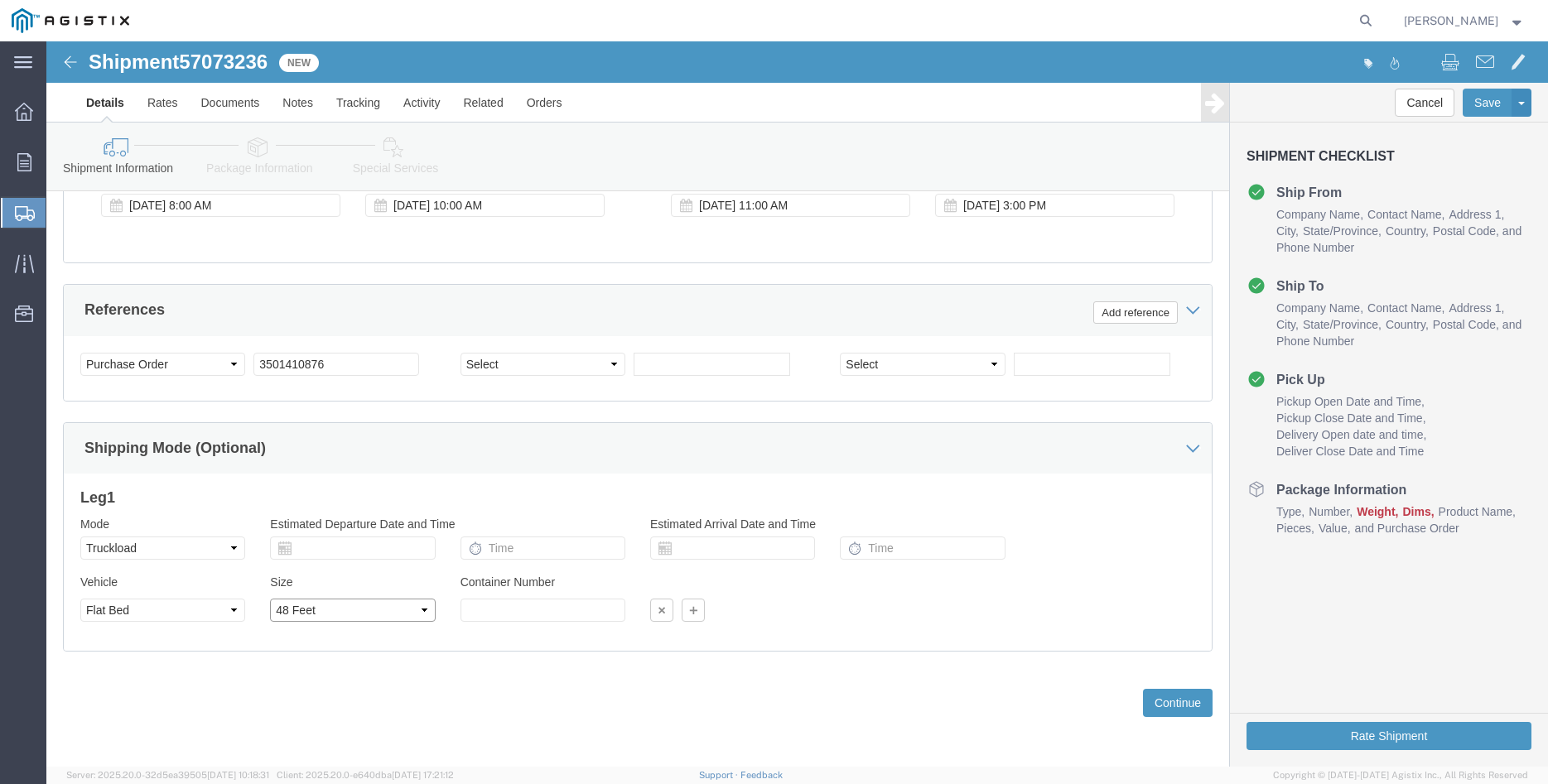
click option "48 Feet"
click div "Previous Continue"
click button "Continue"
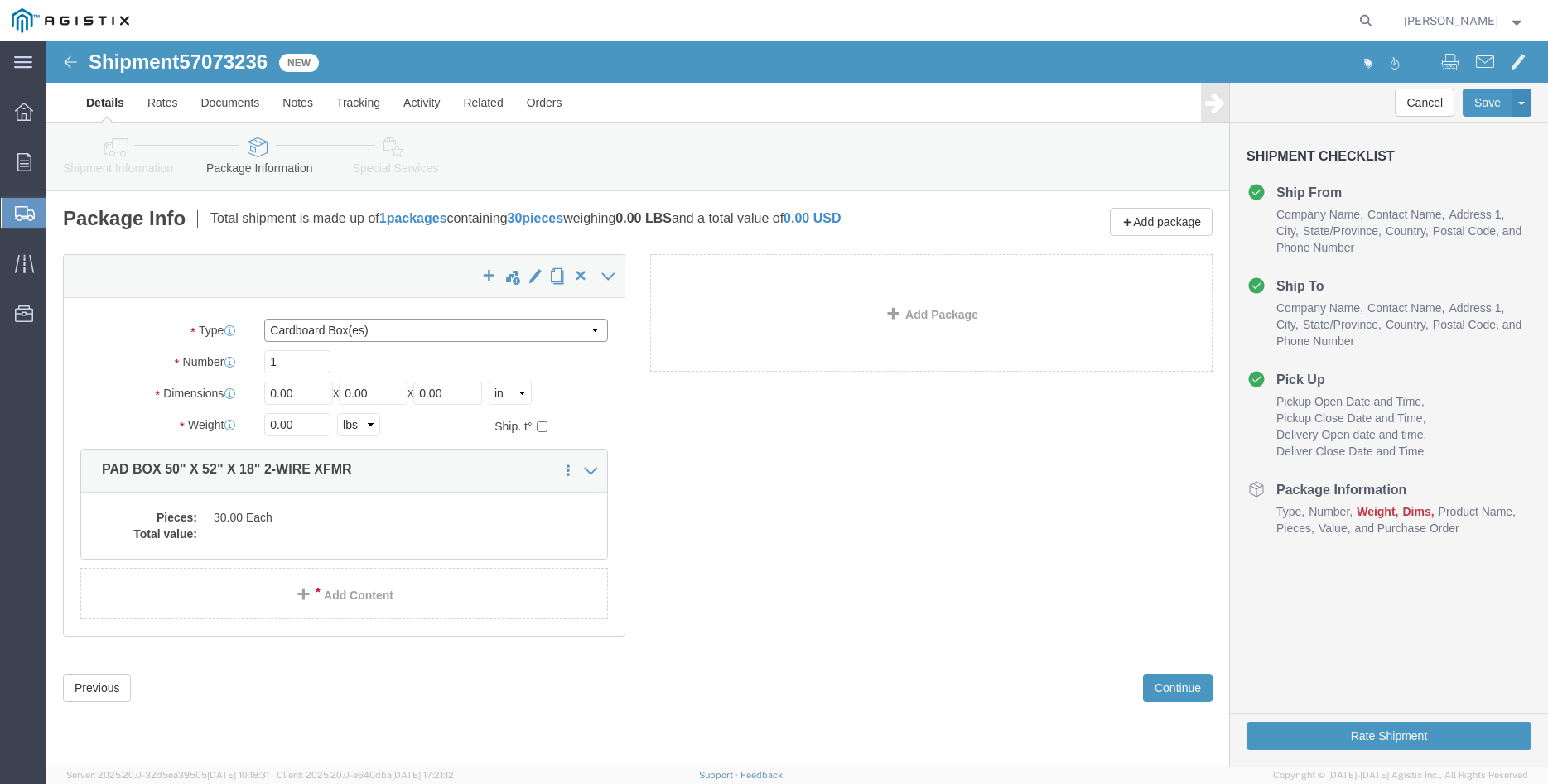
click select "Select Bulk Bundle(s) Cardboard Box(es) Carton(s) Crate(s) Drum(s) (Fiberboard)…"
select select "PONS"
click option "Pallet(s) Oversized (Not Stackable)"
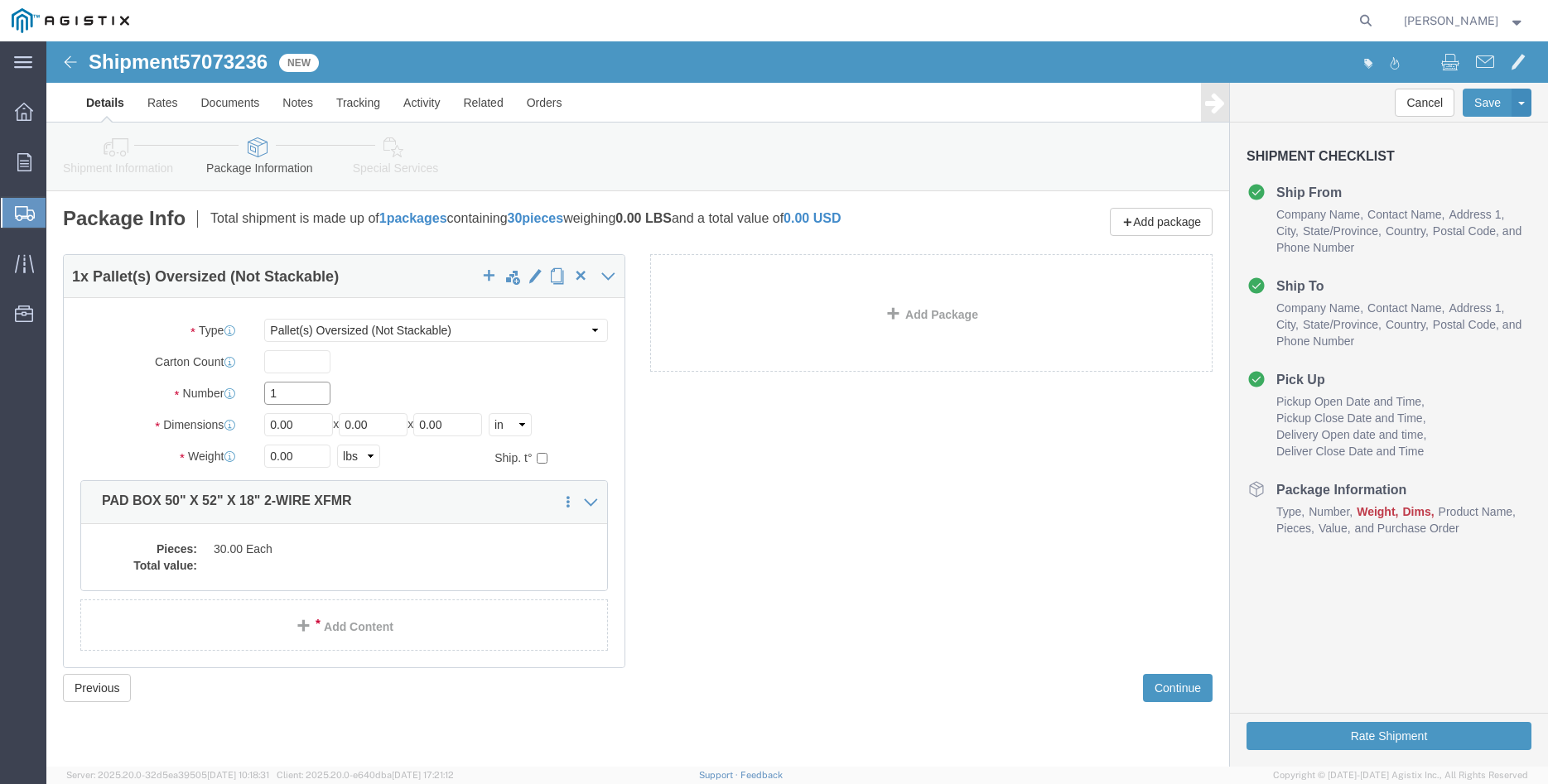
click input "1"
type input "10"
type input "64"
type input "66"
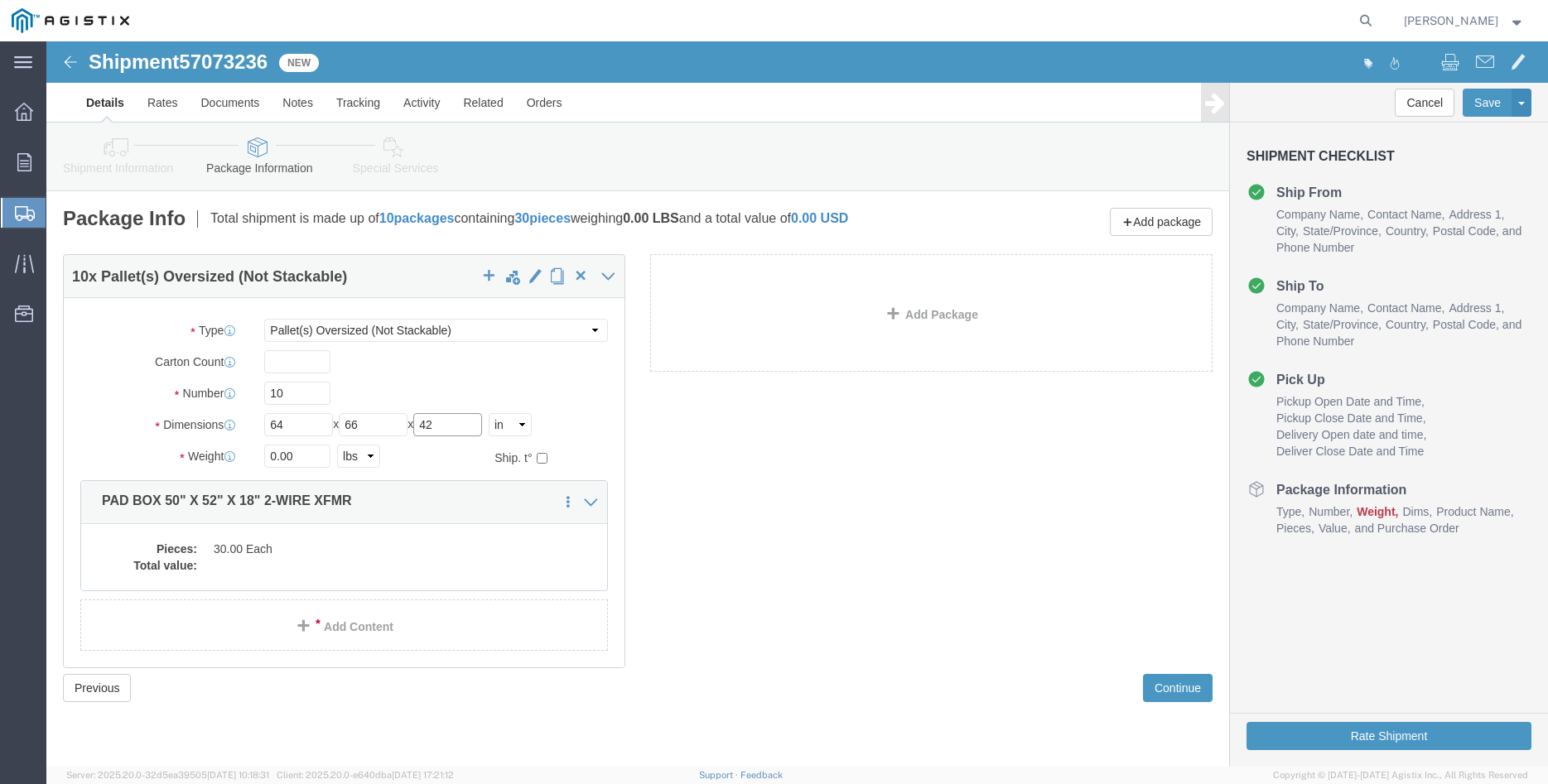
type input "42"
type input "17000"
click label "Number"
click dd "30.00 Each"
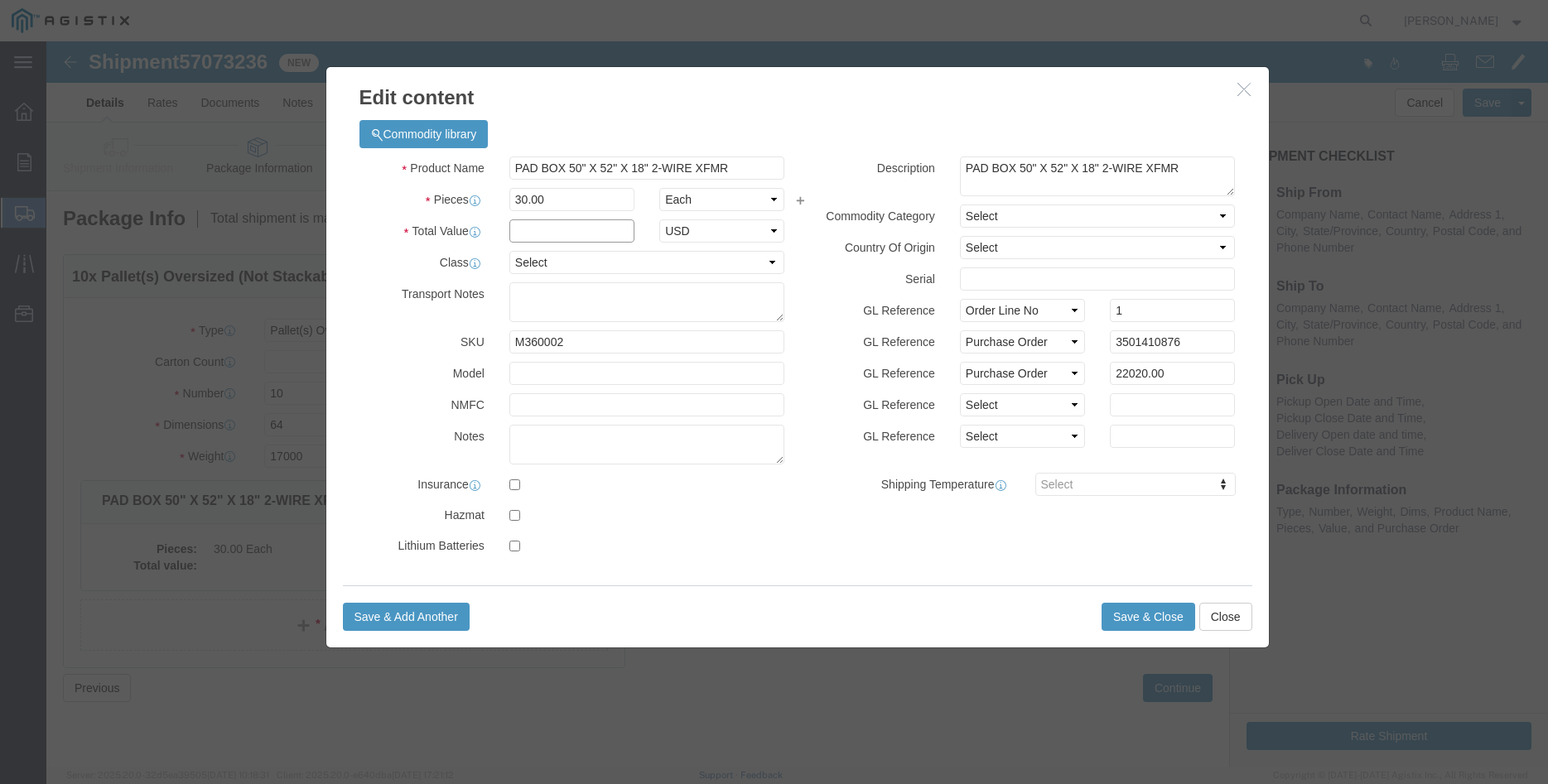
click input "text"
type input "22020.00"
click select "Select 50 55 60 65 70 85 92.5 100 125 175 250 300 400"
select select "100"
click option "100"
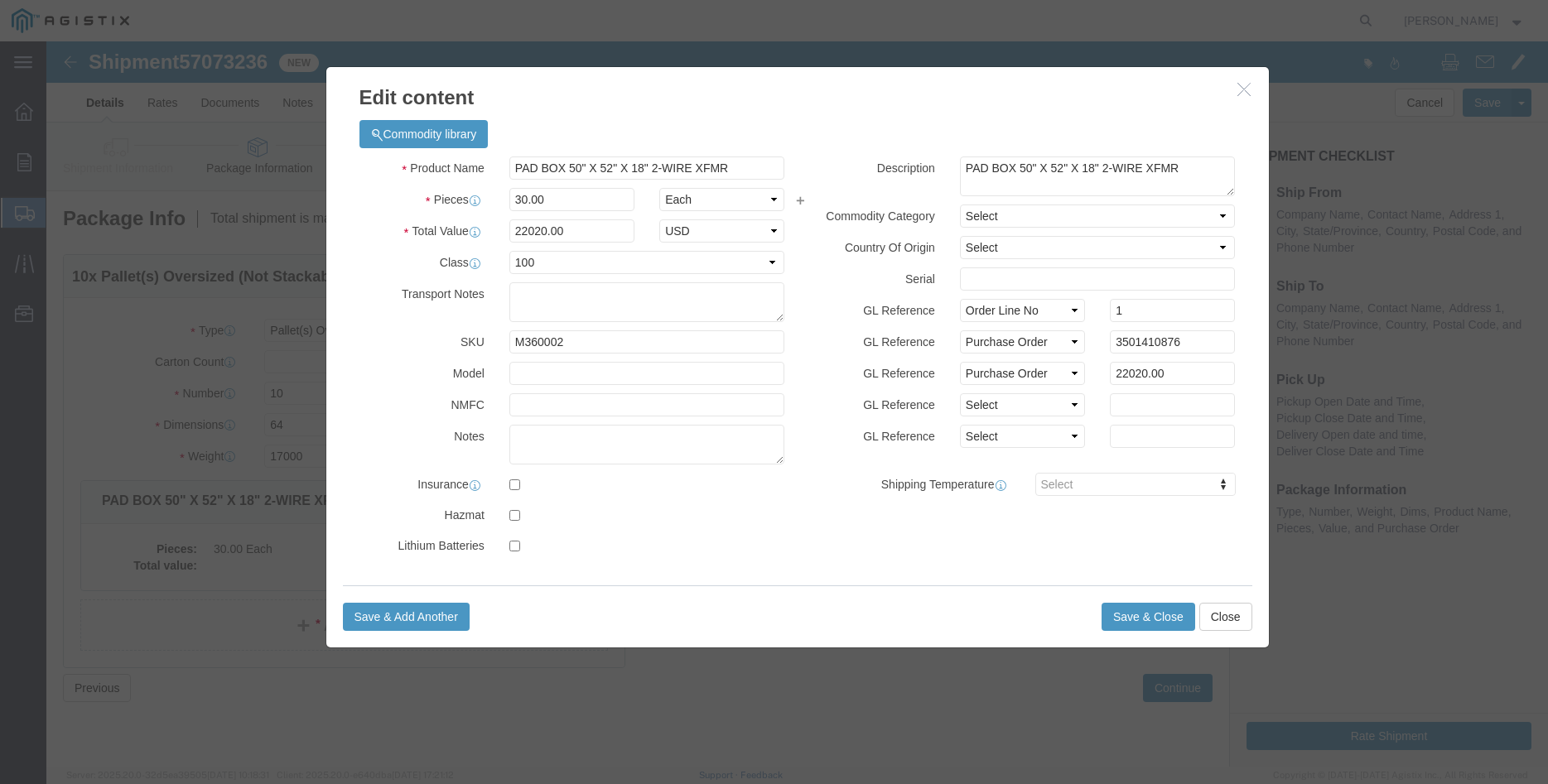
click div "GL Reference Select Account Type Activity ID Airline Appointment Number ASN Bat…"
click button "Save & Close"
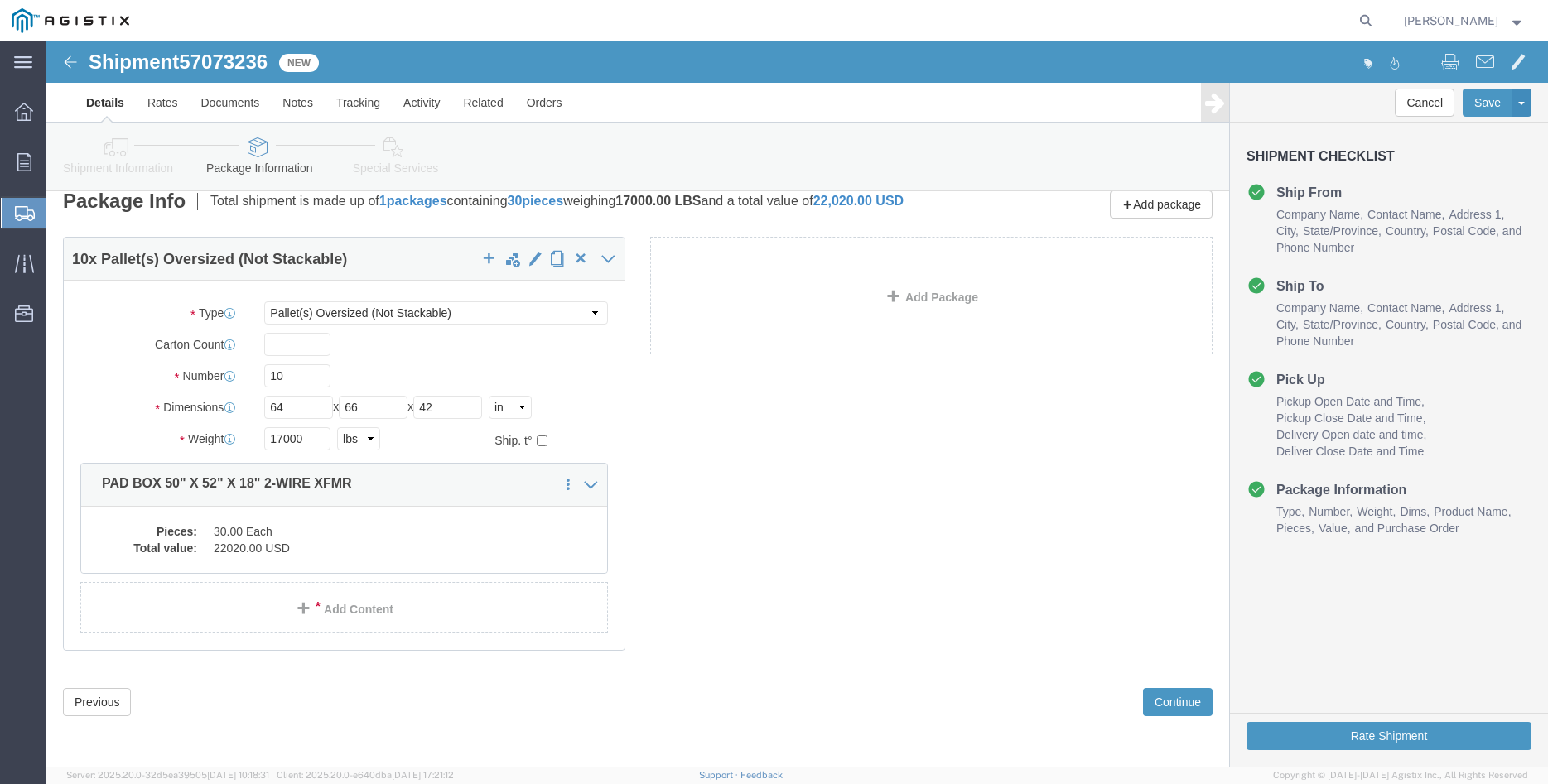
scroll to position [29, 0]
click button "Continue"
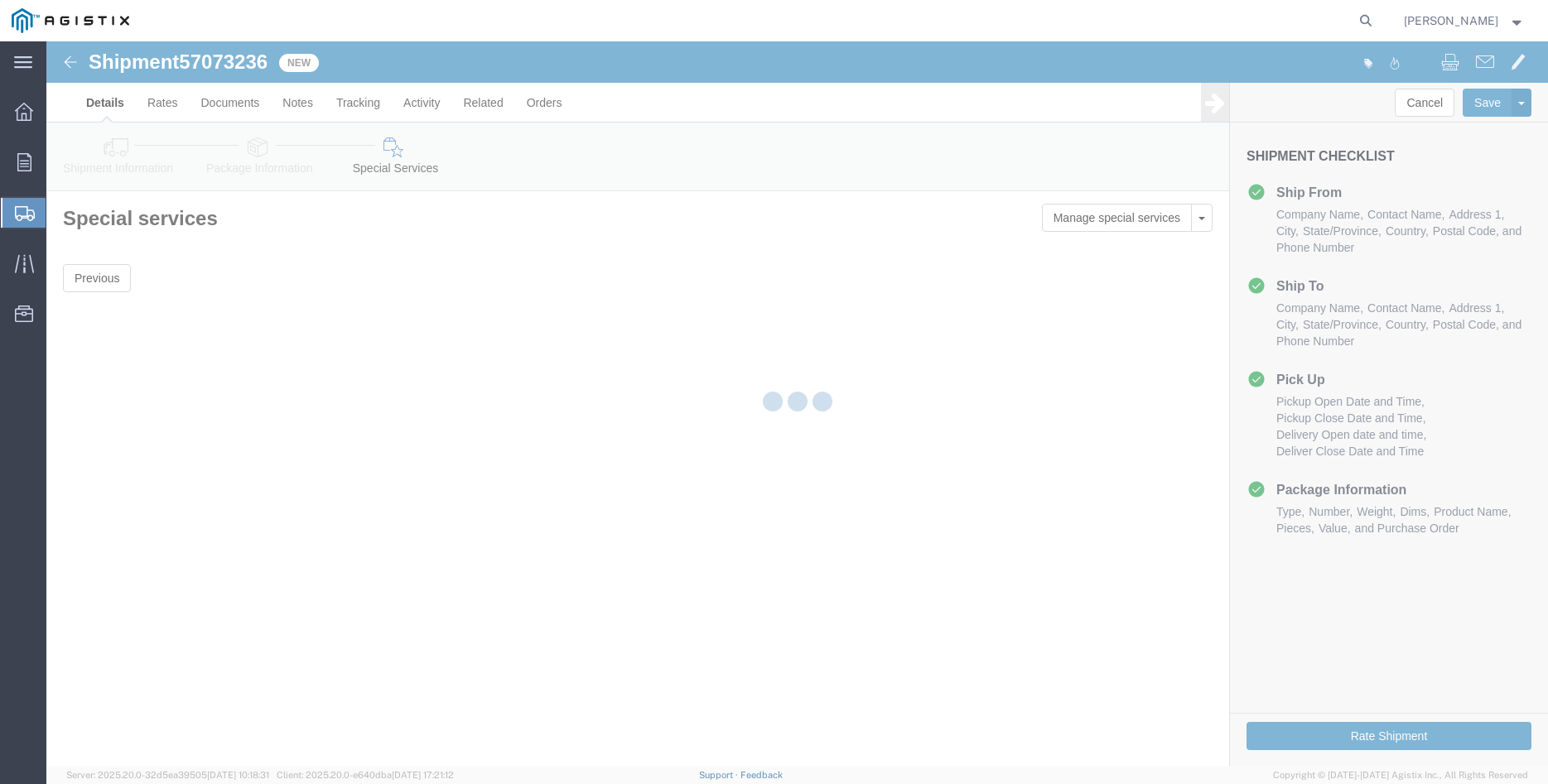
scroll to position [0, 0]
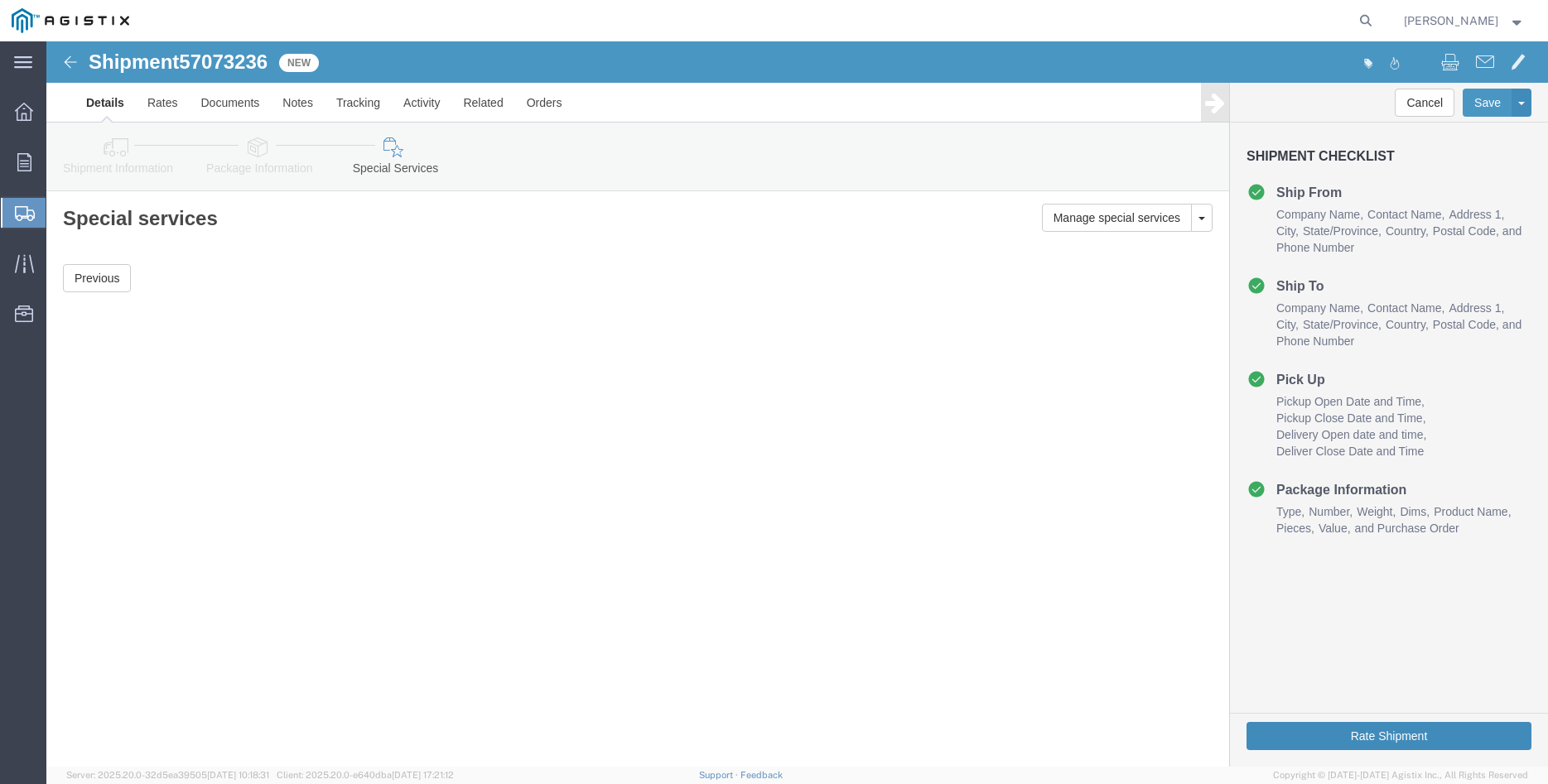
click button "Rate Shipment"
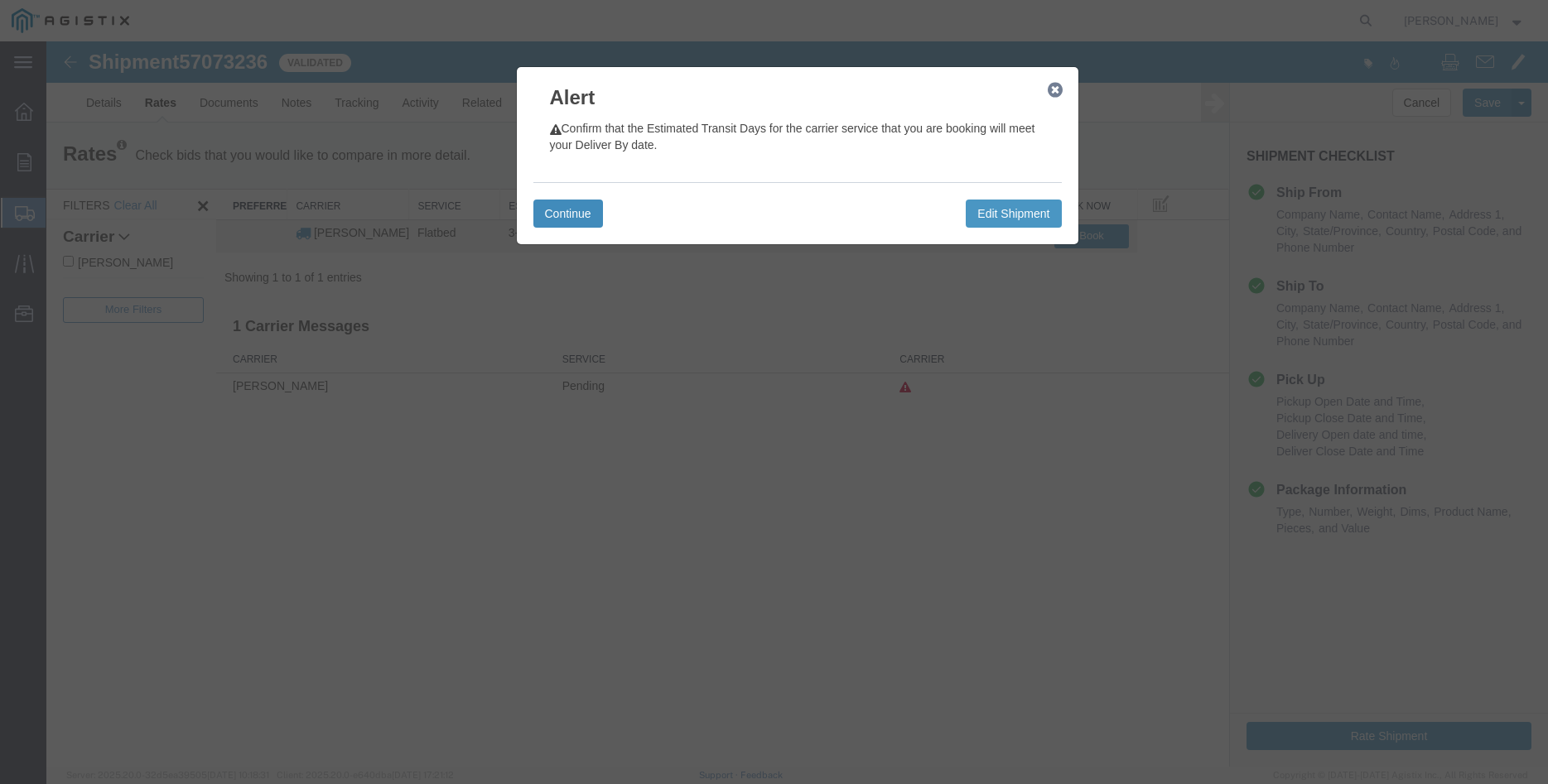
click at [557, 207] on button "Continue" at bounding box center [568, 213] width 70 height 28
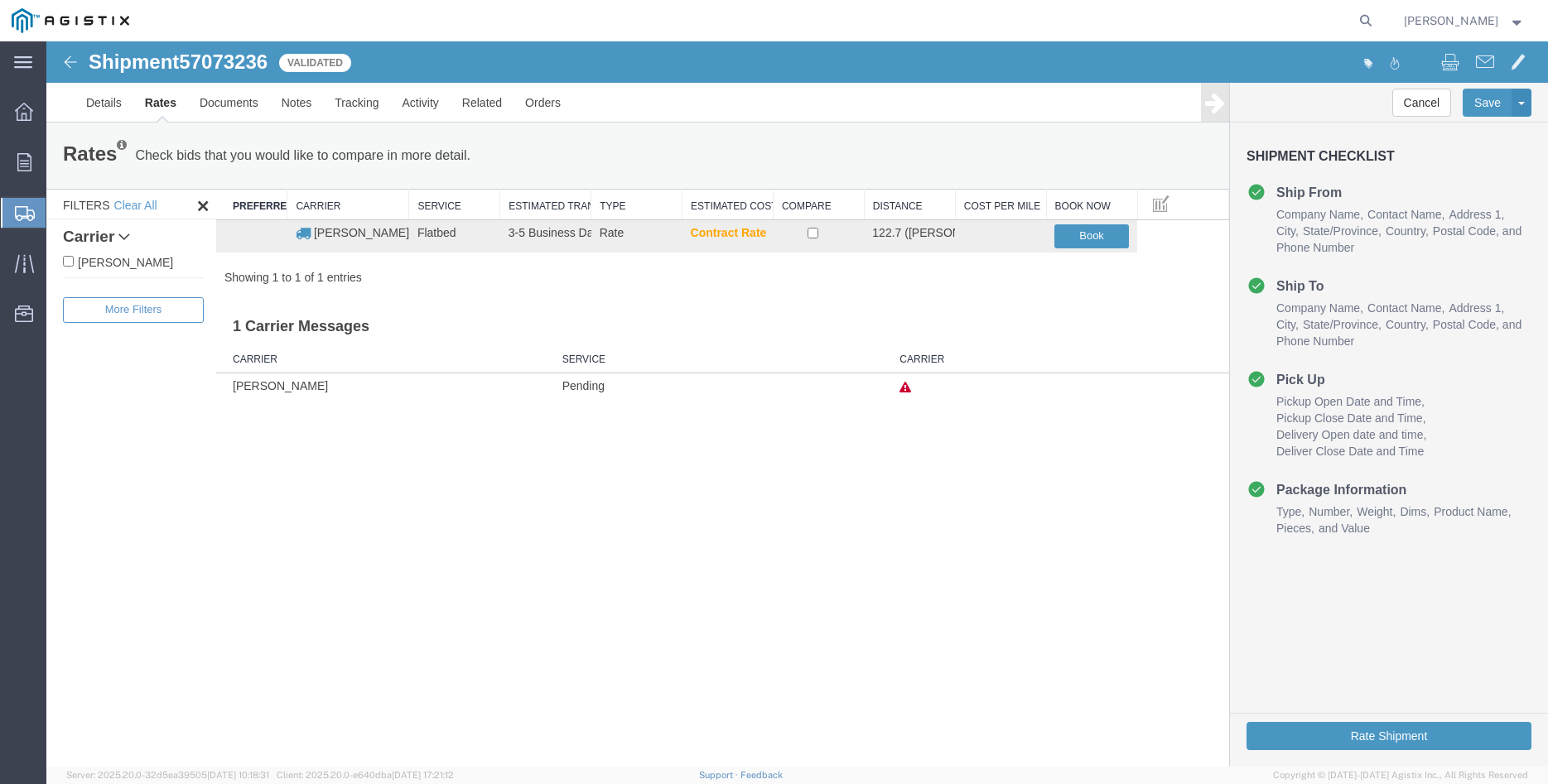
click at [129, 264] on label "C.H. Robinson" at bounding box center [133, 261] width 141 height 18
click at [74, 264] on input "C.H. Robinson" at bounding box center [68, 261] width 11 height 11
checkbox input "true"
click at [811, 231] on input "checkbox" at bounding box center [812, 232] width 11 height 11
checkbox input "true"
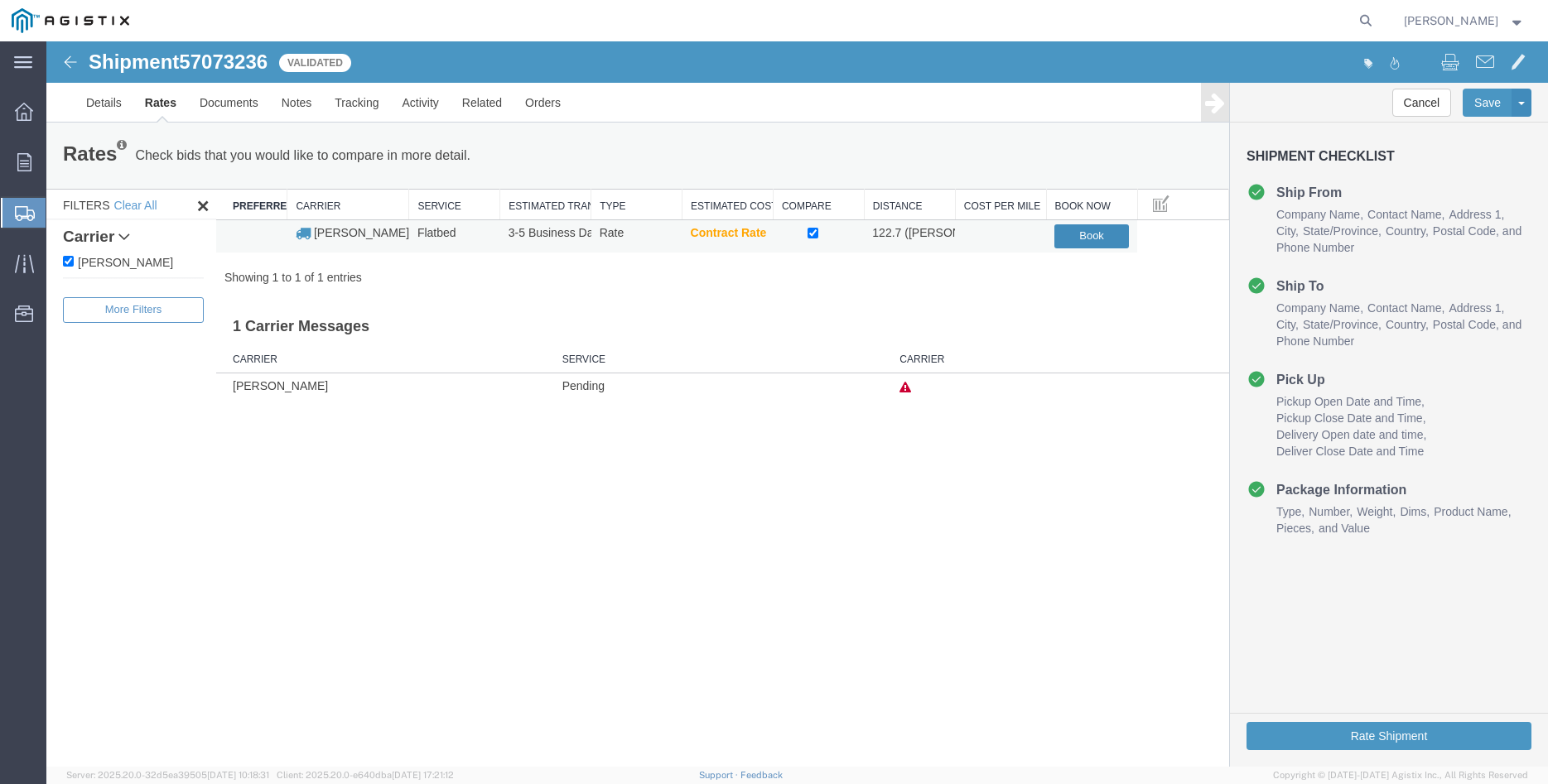
click at [1091, 235] on button "Book" at bounding box center [1092, 236] width 75 height 24
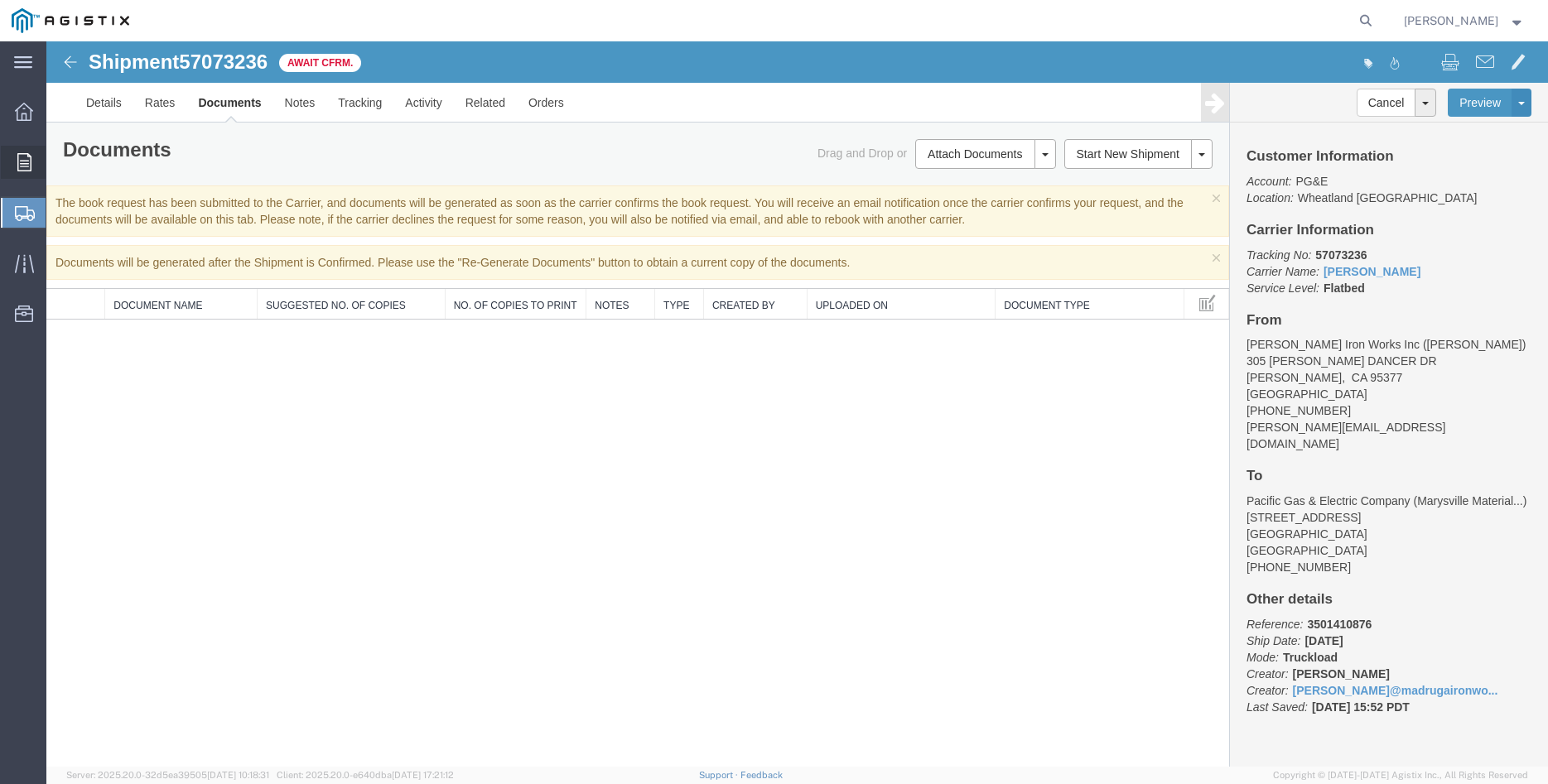
click at [23, 165] on icon at bounding box center [24, 162] width 14 height 18
